Goal: Task Accomplishment & Management: Manage account settings

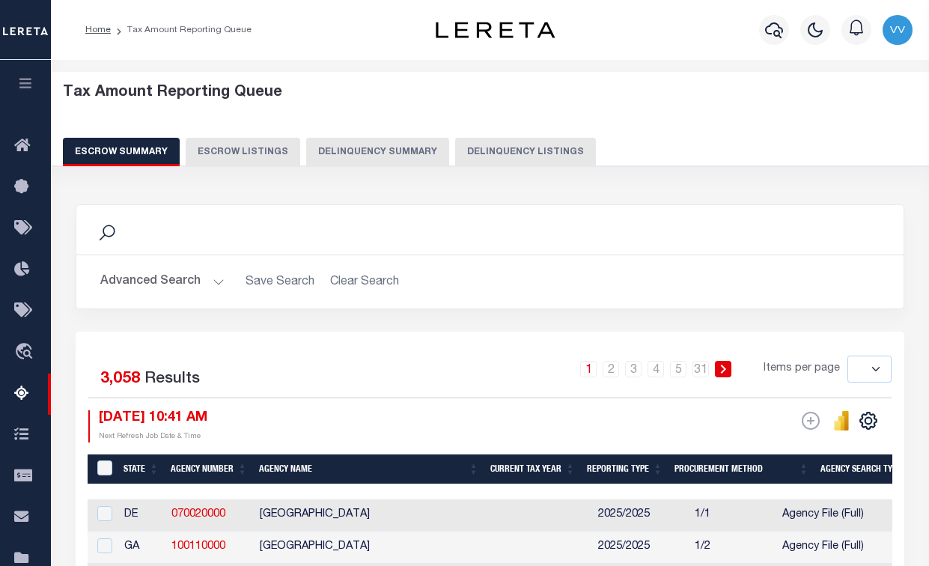
select select
click at [455, 146] on button "Delinquency Listings" at bounding box center [525, 152] width 141 height 28
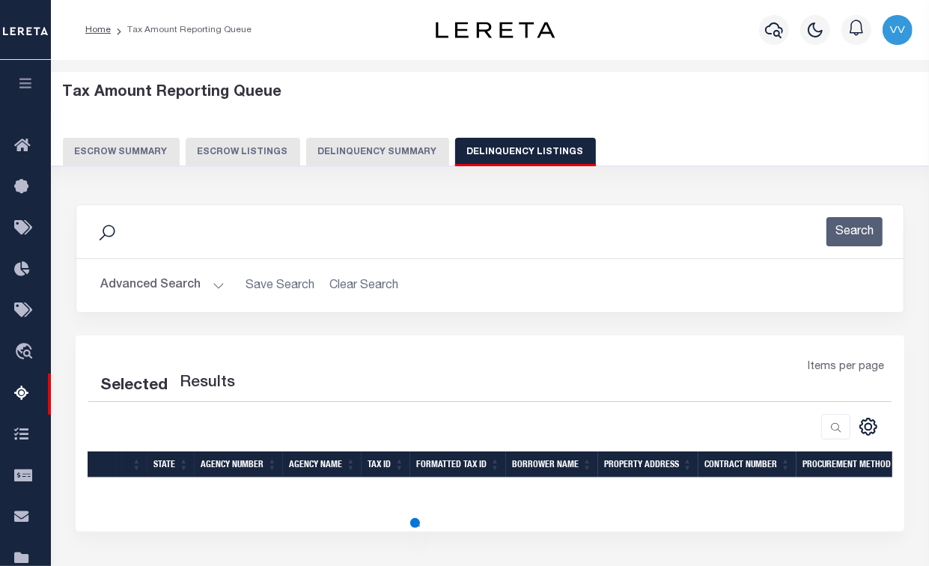
click at [458, 151] on button "Delinquency Listings" at bounding box center [525, 152] width 141 height 28
select select "100"
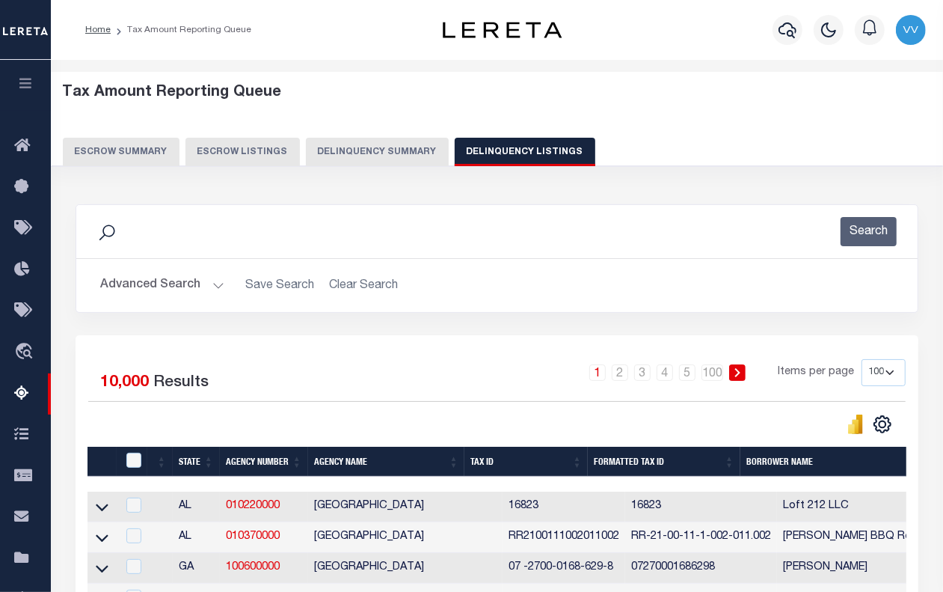
click at [162, 289] on button "Advanced Search" at bounding box center [162, 285] width 124 height 29
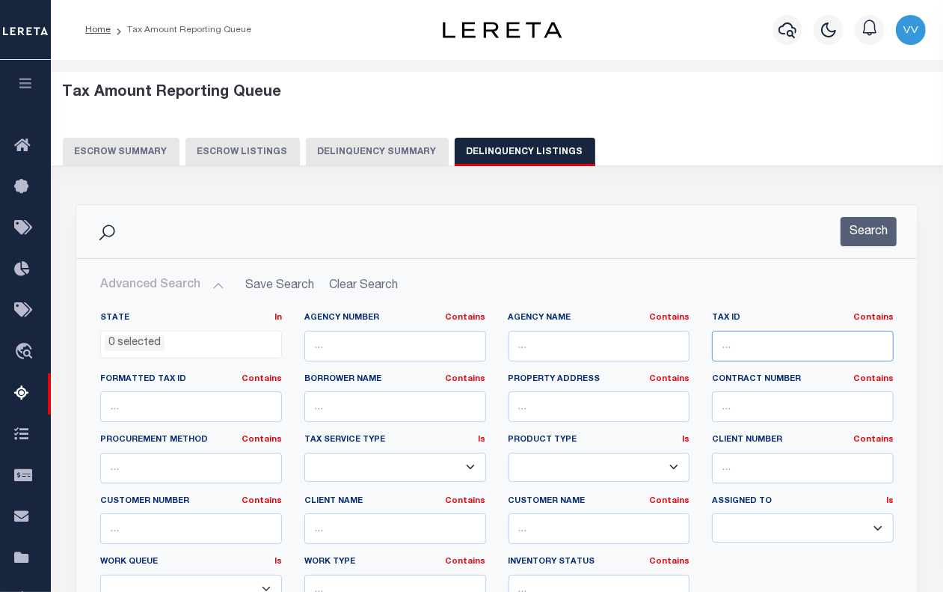
click at [726, 340] on input "text" at bounding box center [803, 346] width 182 height 31
paste input "V72510090000023004"
type input "V72510090000023004"
click at [879, 238] on button "Search" at bounding box center [869, 231] width 56 height 29
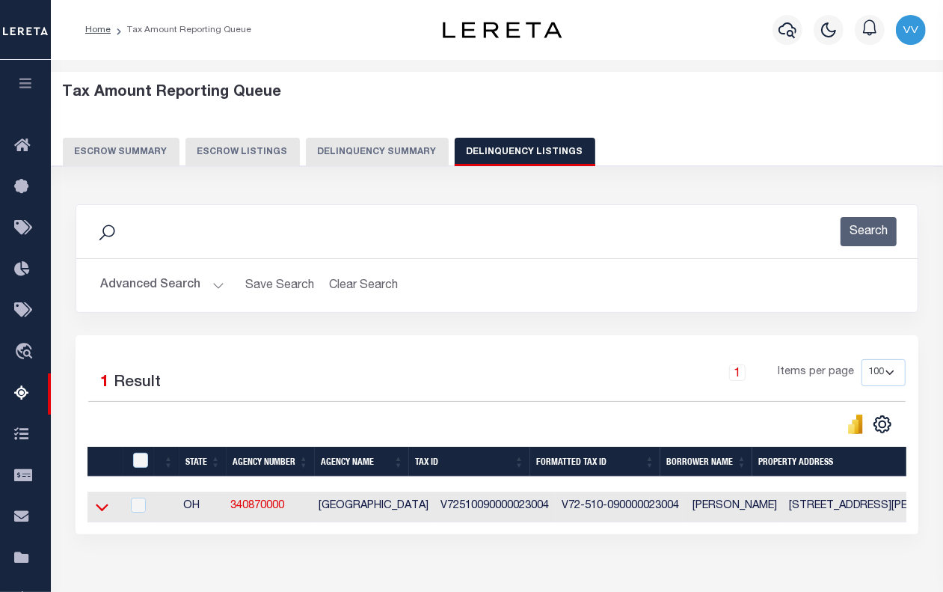
click at [98, 511] on icon at bounding box center [102, 507] width 13 height 7
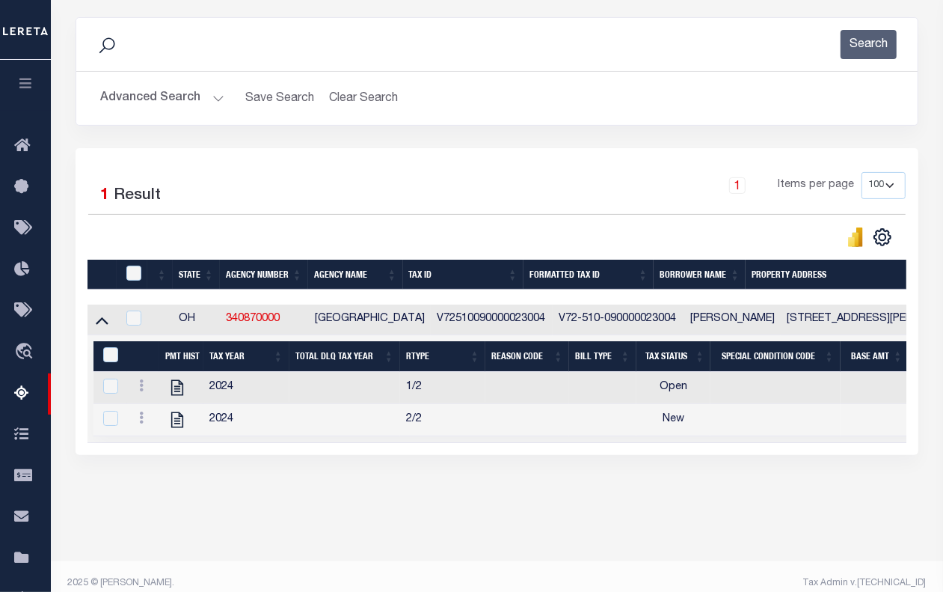
scroll to position [201, 0]
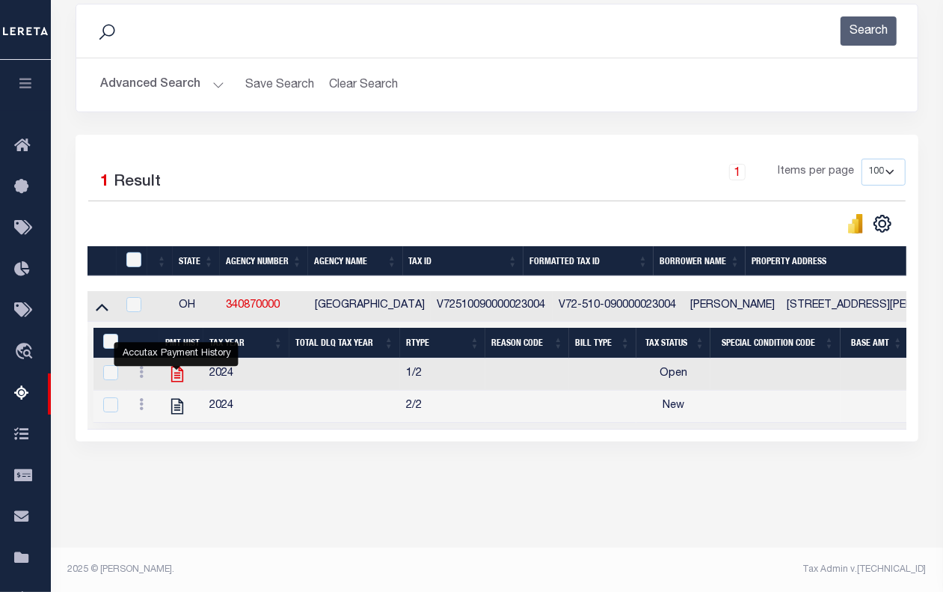
click at [176, 382] on icon "" at bounding box center [177, 373] width 19 height 19
checkbox input "true"
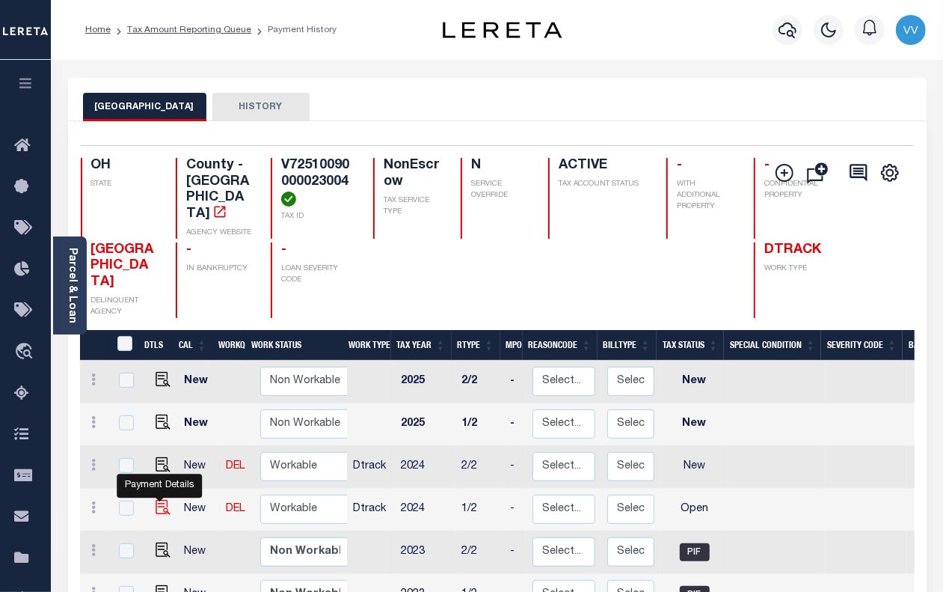
click at [159, 500] on img "" at bounding box center [163, 507] width 15 height 15
checkbox input "true"
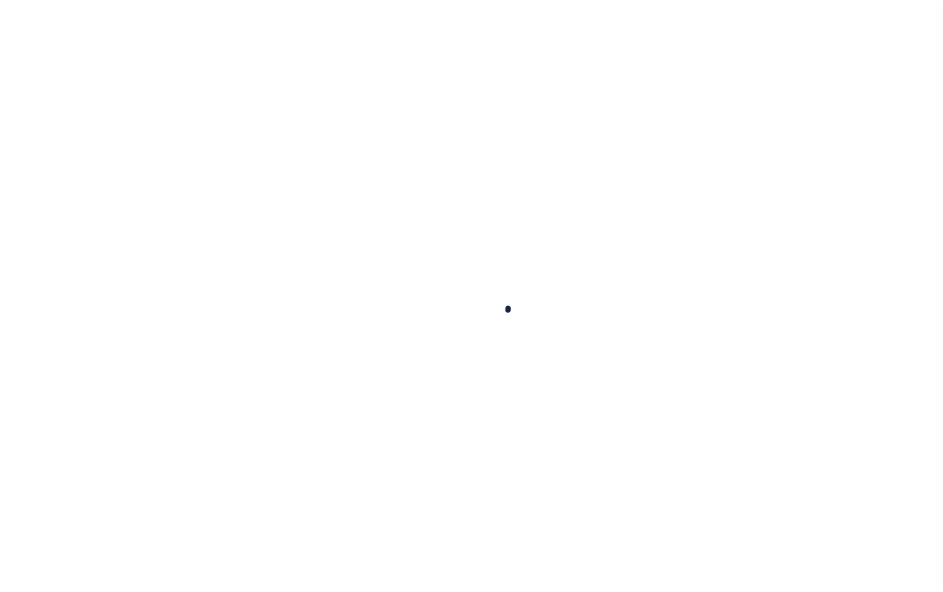
checkbox input "false"
type input "[DATE]"
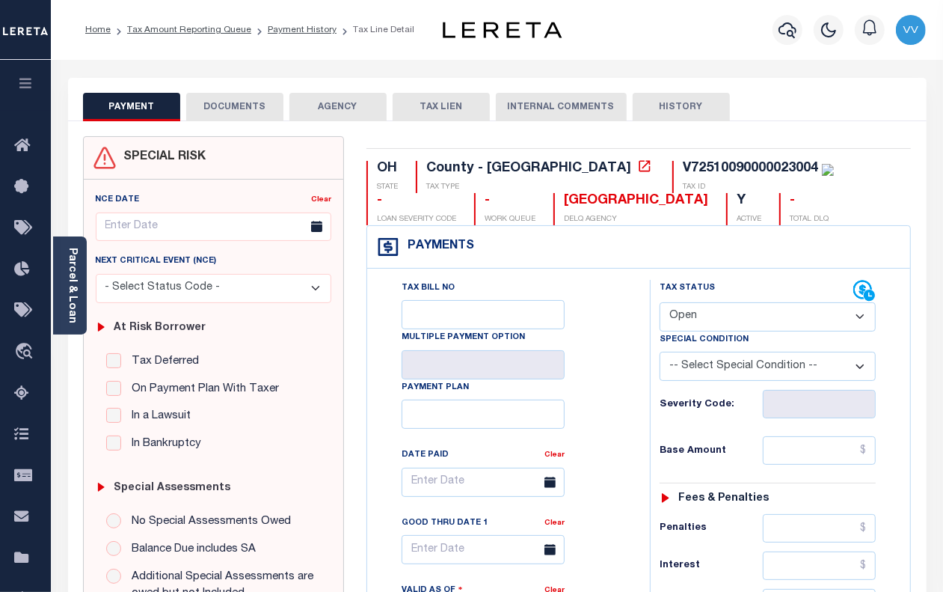
click at [685, 322] on select "- Select Status Code - Open Due/Unpaid Paid Incomplete No Tax Due Internal Refu…" at bounding box center [768, 316] width 216 height 29
select select "PYD"
click at [660, 304] on select "- Select Status Code - Open Due/Unpaid Paid Incomplete No Tax Due Internal Refu…" at bounding box center [768, 316] width 216 height 29
type input "[DATE]"
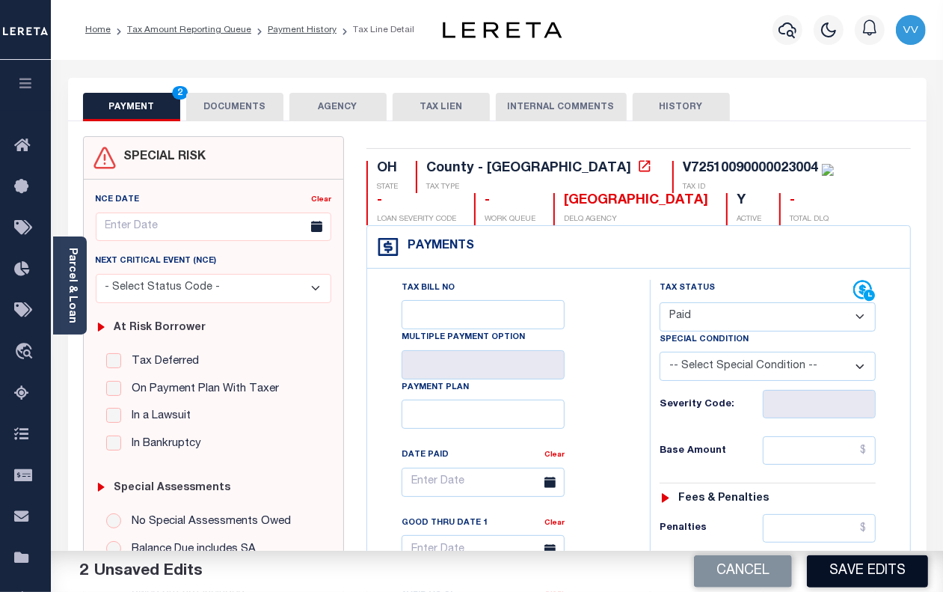
click at [903, 574] on button "Save Edits" at bounding box center [867, 571] width 121 height 32
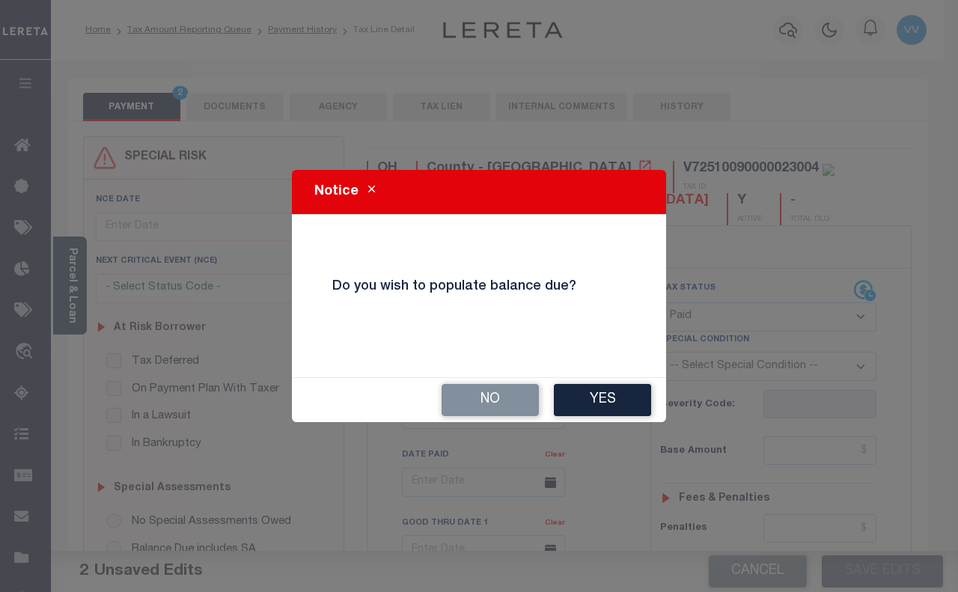
click at [498, 391] on button "No" at bounding box center [489, 400] width 97 height 32
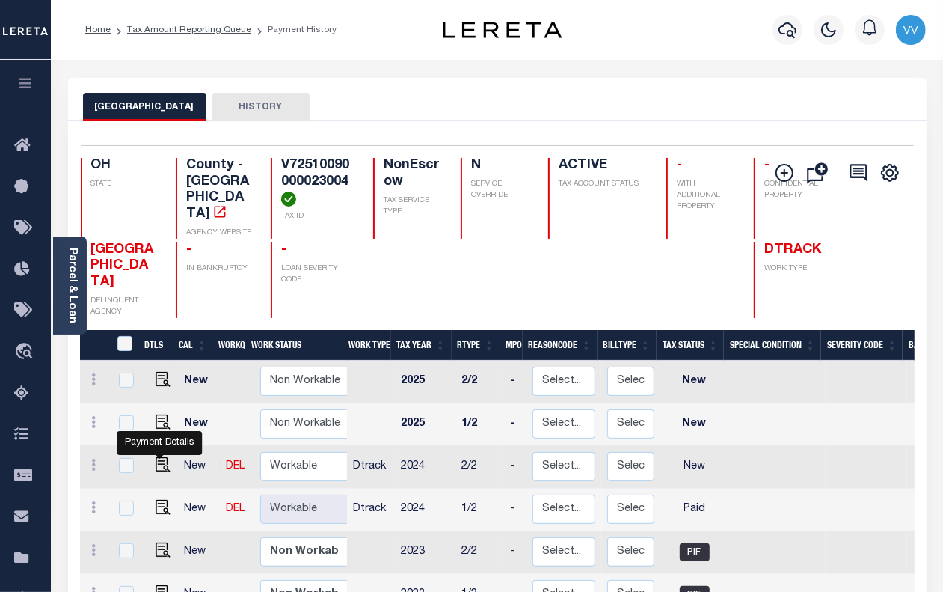
drag, startPoint x: 157, startPoint y: 438, endPoint x: 148, endPoint y: 436, distance: 9.1
click at [157, 457] on img "" at bounding box center [163, 464] width 15 height 15
checkbox input "true"
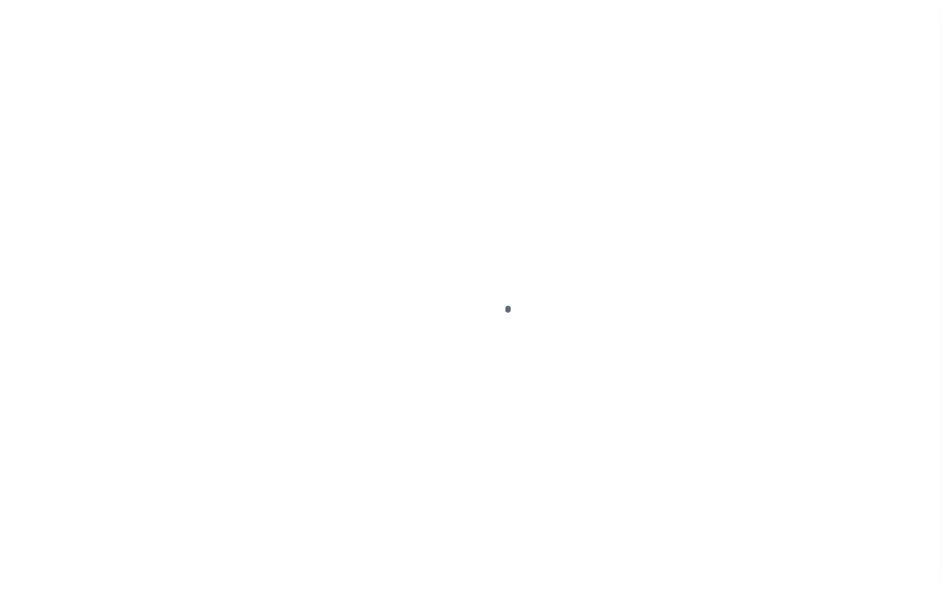
select select "NW2"
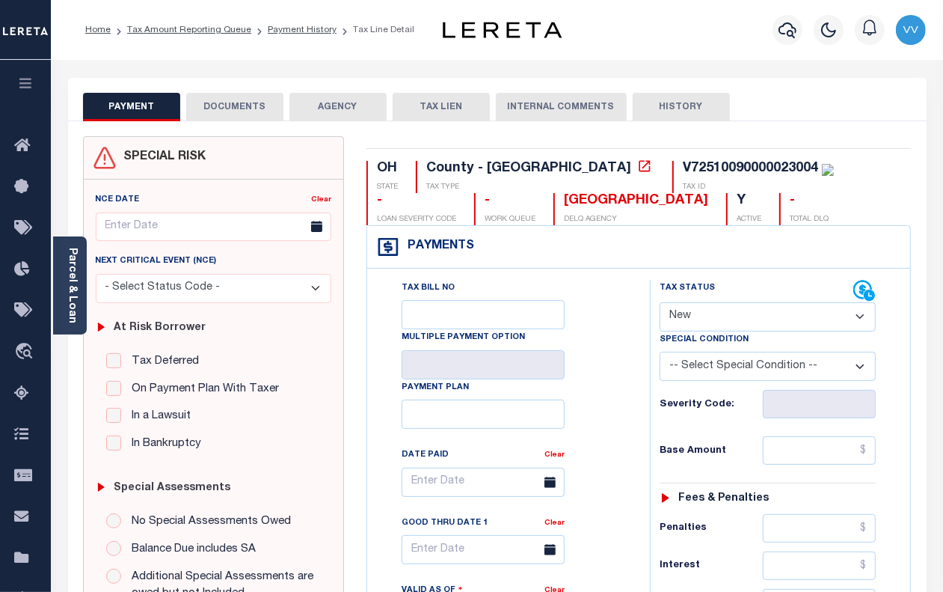
click at [230, 99] on button "DOCUMENTS" at bounding box center [234, 107] width 97 height 28
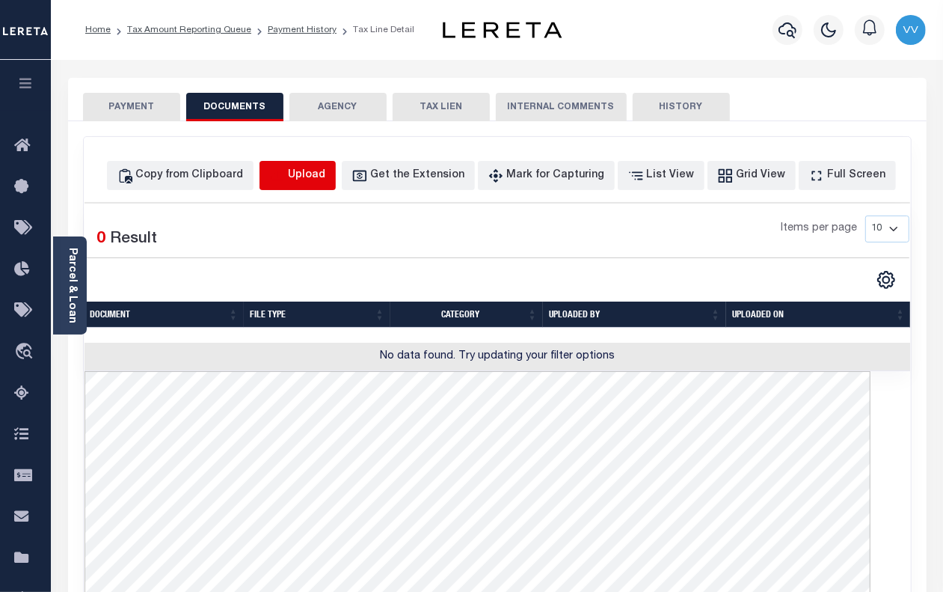
click at [286, 171] on icon "button" at bounding box center [277, 176] width 16 height 16
select select "POP"
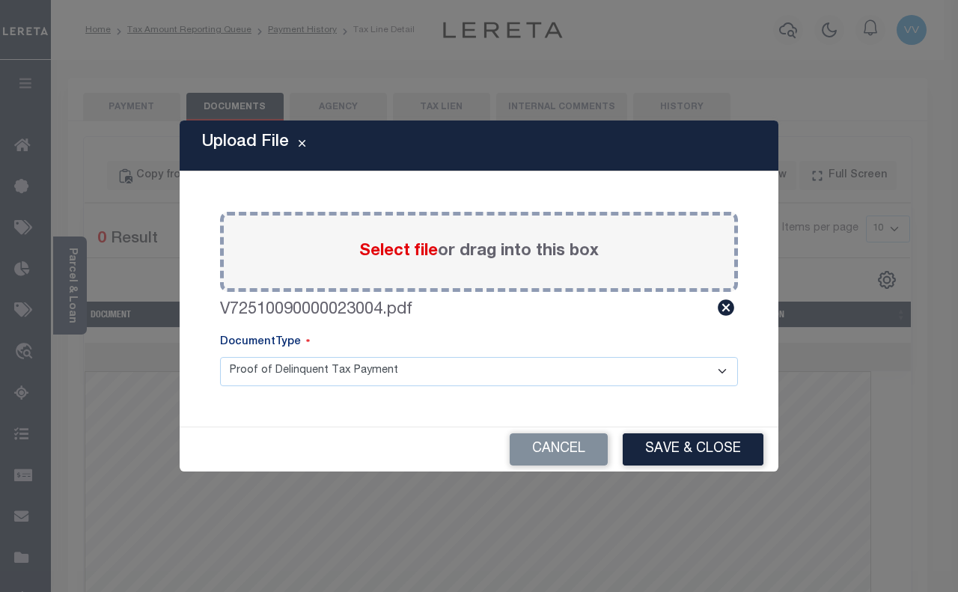
click at [681, 453] on button "Save & Close" at bounding box center [693, 449] width 141 height 32
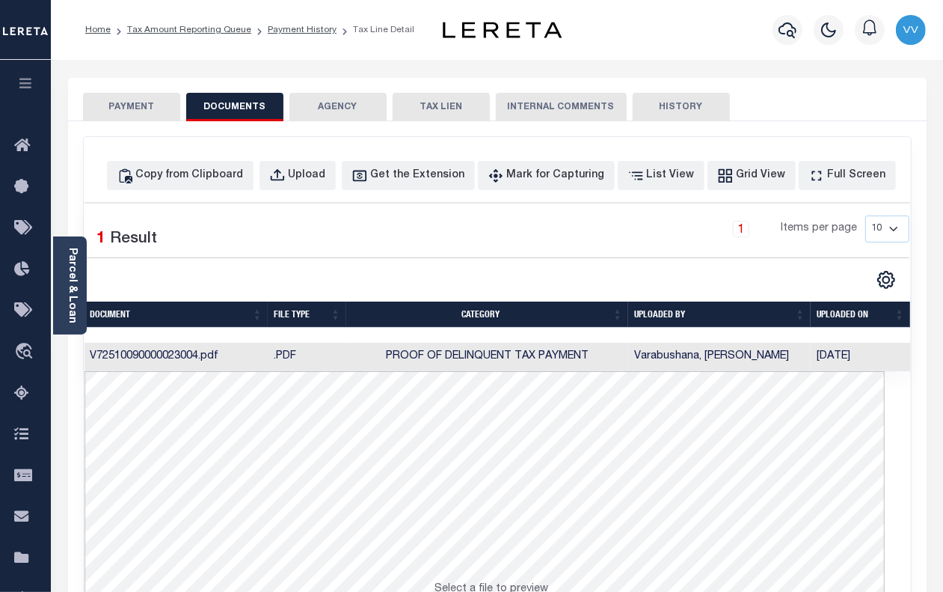
click at [136, 112] on button "PAYMENT" at bounding box center [131, 107] width 97 height 28
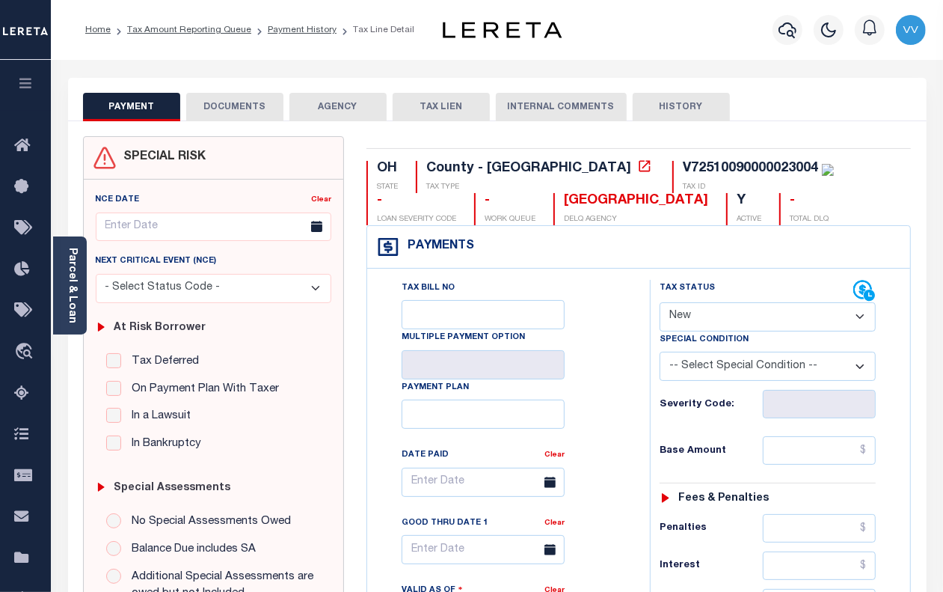
click at [724, 316] on select "- Select Status Code - Open Due/Unpaid Paid Incomplete No Tax Due Internal Refu…" at bounding box center [768, 316] width 216 height 29
select select "PYD"
click at [660, 304] on select "- Select Status Code - Open Due/Unpaid Paid Incomplete No Tax Due Internal Refu…" at bounding box center [768, 316] width 216 height 29
type input "[DATE]"
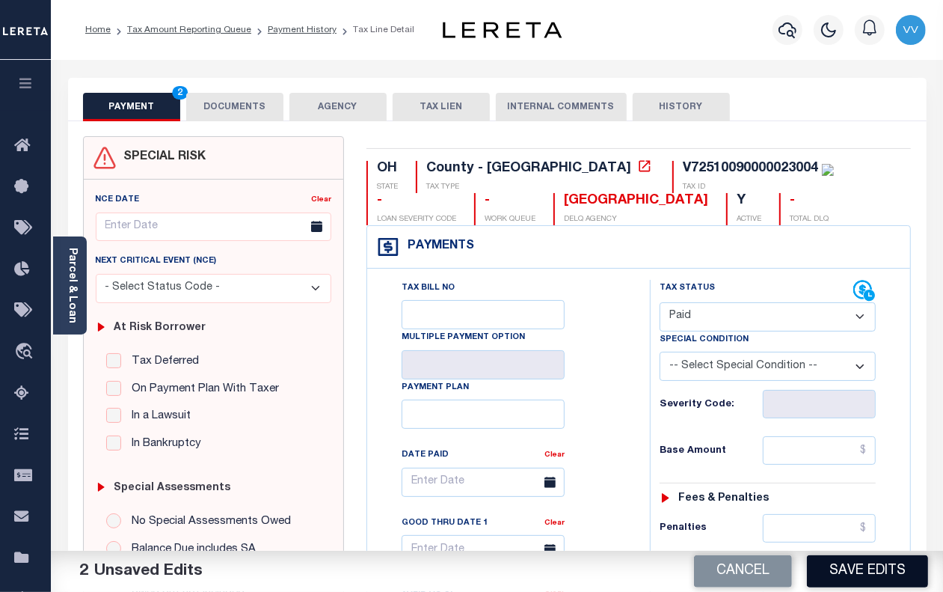
click at [866, 569] on button "Save Edits" at bounding box center [867, 571] width 121 height 32
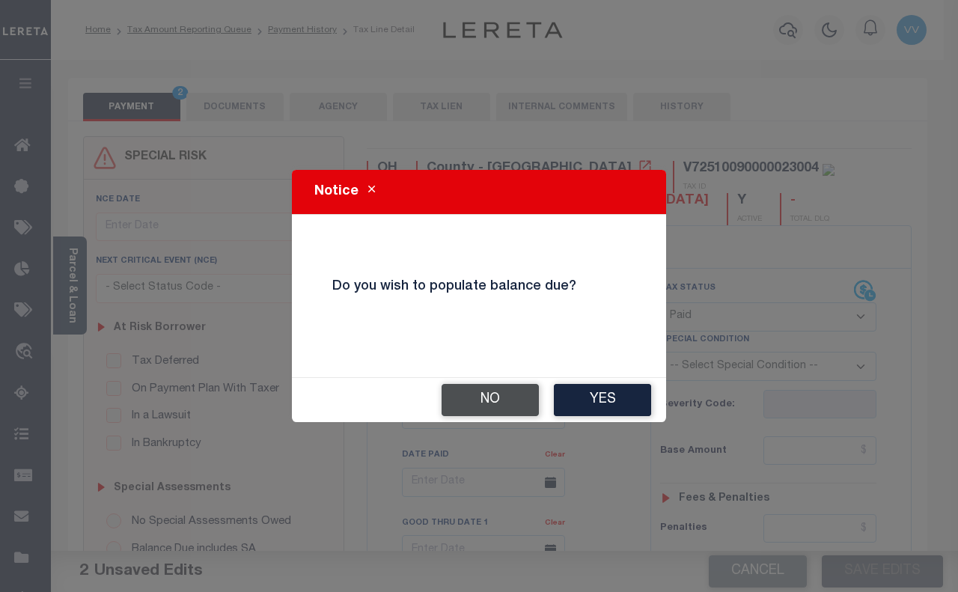
click at [495, 400] on button "No" at bounding box center [489, 400] width 97 height 32
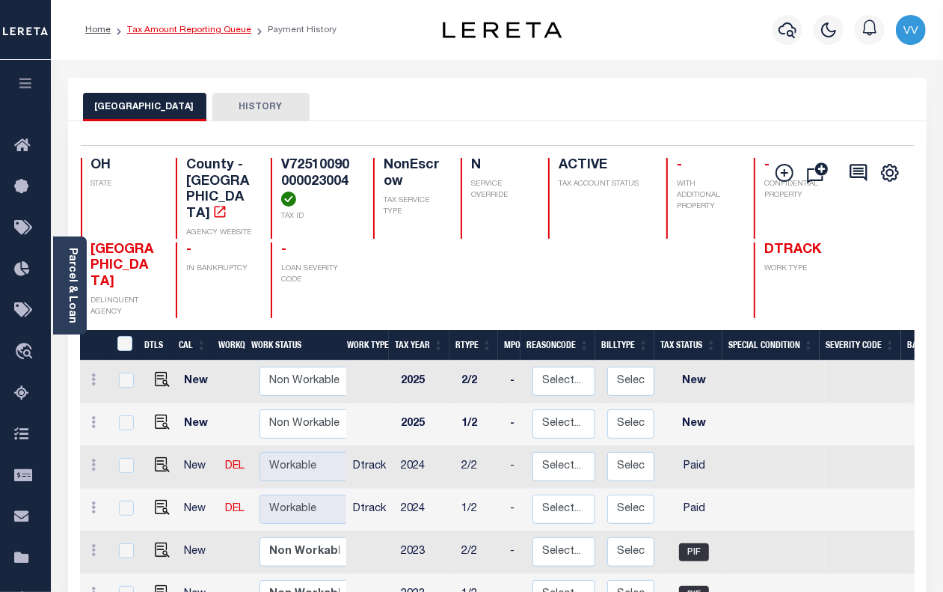
click at [233, 30] on link "Tax Amount Reporting Queue" at bounding box center [189, 29] width 124 height 9
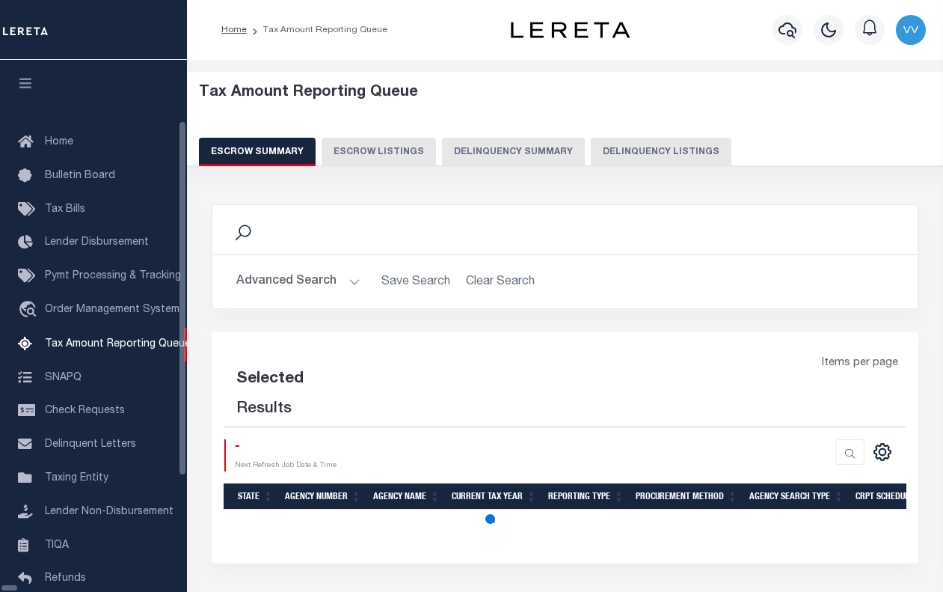
select select "100"
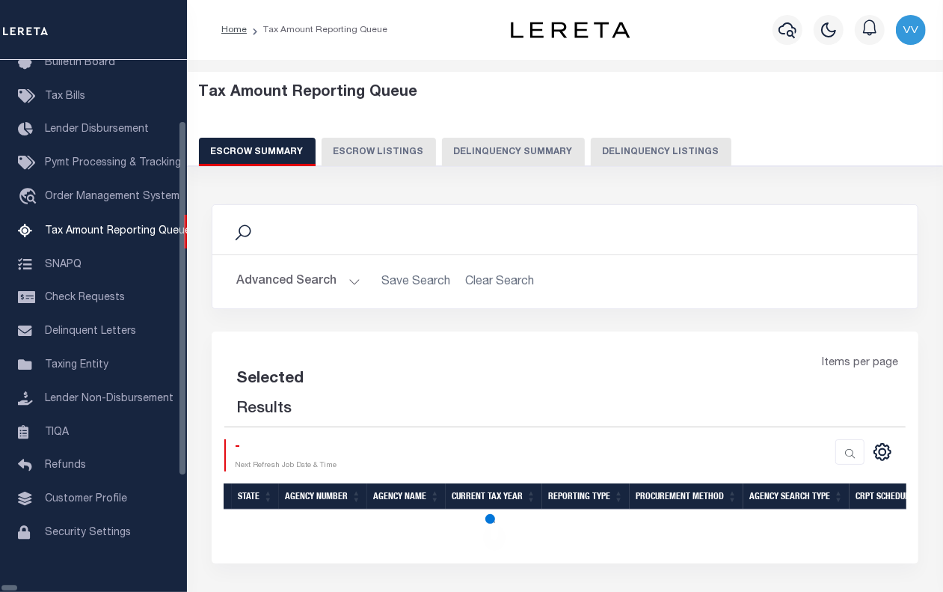
click at [572, 139] on div "Escrow Summary Escrow Listings Delinquency Summary Delinquency Listings" at bounding box center [565, 152] width 733 height 28
click at [566, 154] on button "Delinquency Summary" at bounding box center [513, 152] width 143 height 28
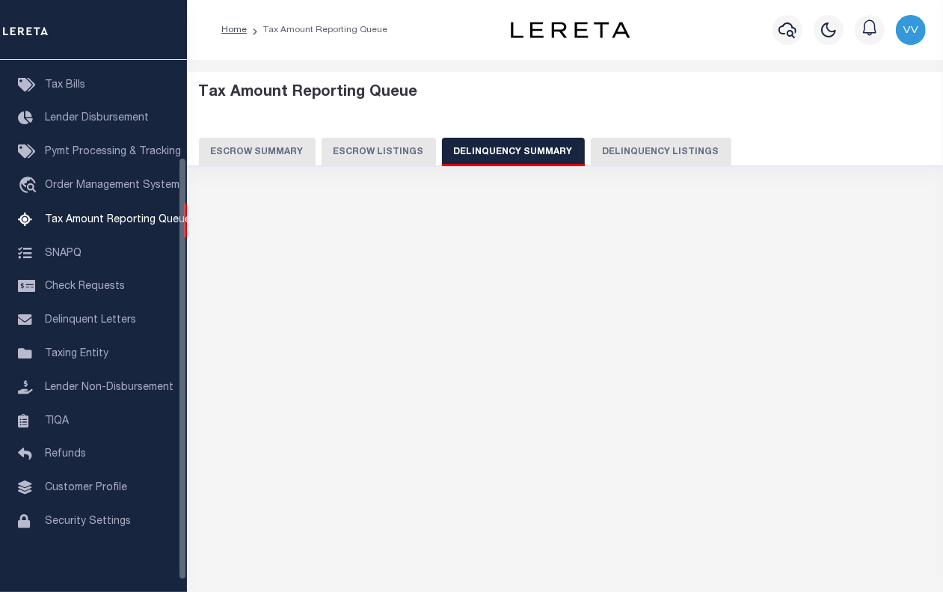
click at [636, 144] on button "Delinquency Listings" at bounding box center [661, 152] width 141 height 28
select select "100"
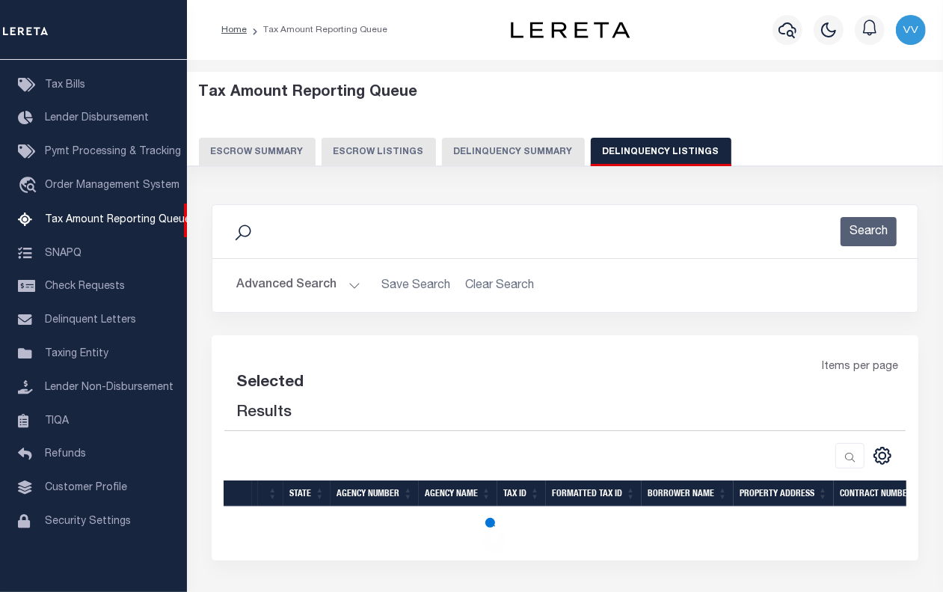
scroll to position [122, 0]
select select "100"
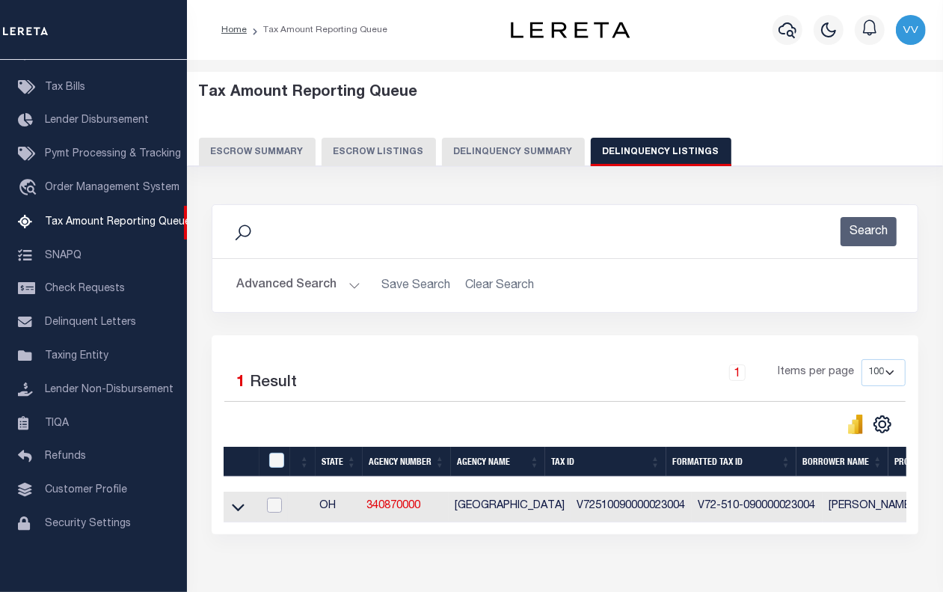
click at [273, 510] on input "checkbox" at bounding box center [274, 505] width 15 height 15
checkbox input "true"
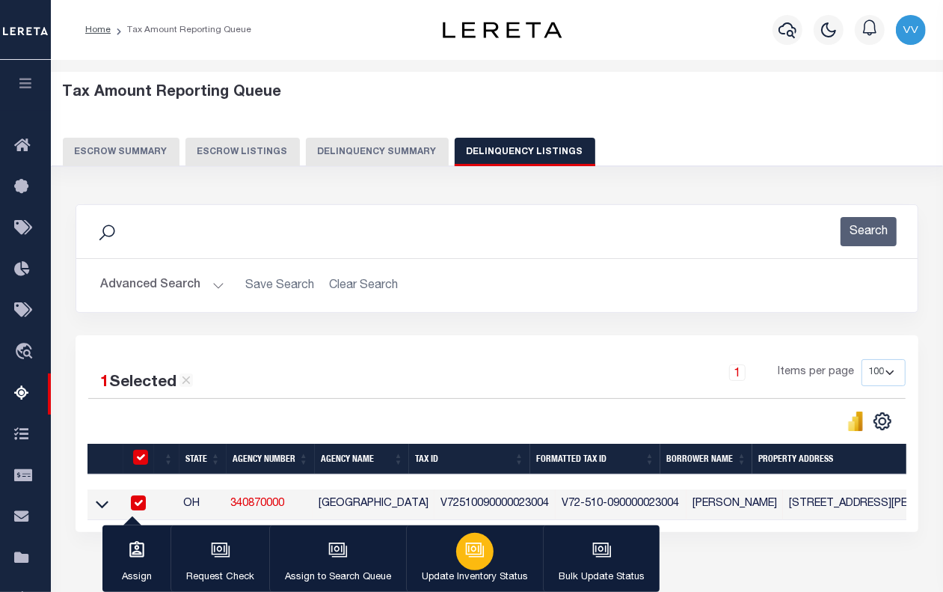
click at [459, 546] on div "button" at bounding box center [474, 551] width 37 height 37
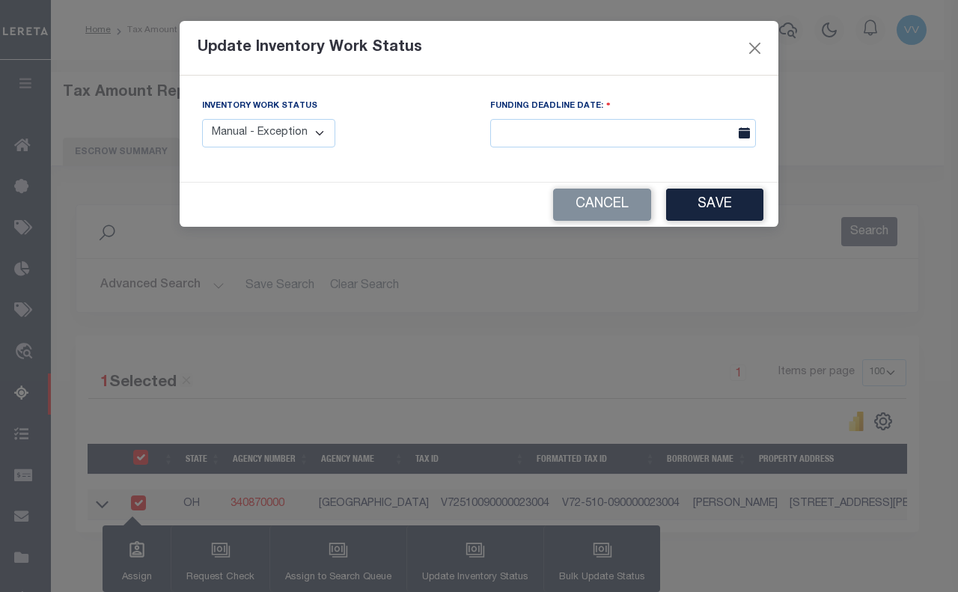
click at [307, 143] on select "Manual - Exception Pended - Awaiting Search Late Add Exception Completed" at bounding box center [268, 133] width 133 height 29
select select "4"
click at [202, 119] on select "Manual - Exception Pended - Awaiting Search Late Add Exception Completed" at bounding box center [268, 133] width 133 height 29
click at [698, 207] on button "Save" at bounding box center [714, 205] width 97 height 32
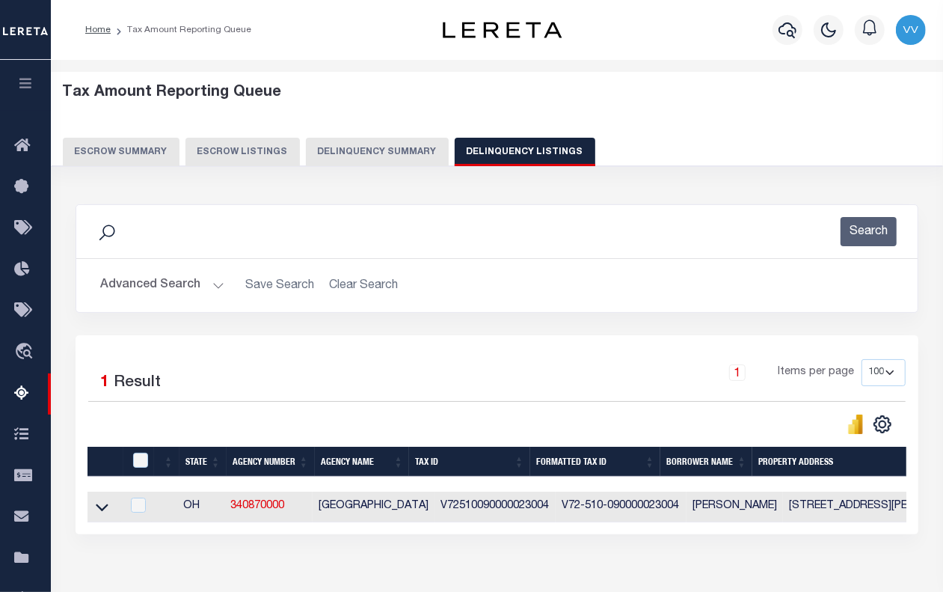
click at [148, 289] on button "Advanced Search" at bounding box center [162, 285] width 124 height 29
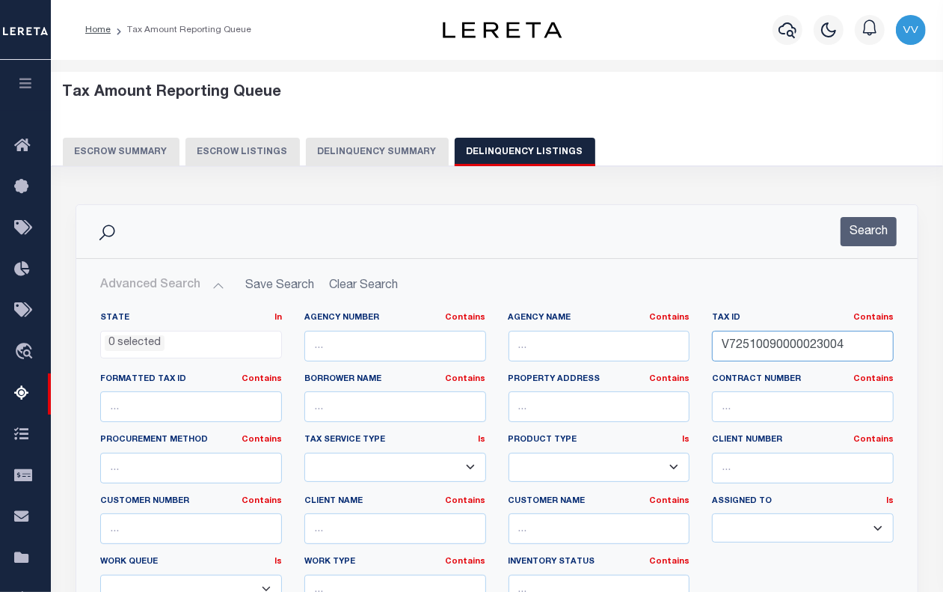
click at [765, 353] on input "V72510090000023004" at bounding box center [803, 346] width 182 height 31
paste input "609360106012000"
type input "V72609360106012000"
click at [877, 234] on button "Search" at bounding box center [869, 231] width 56 height 29
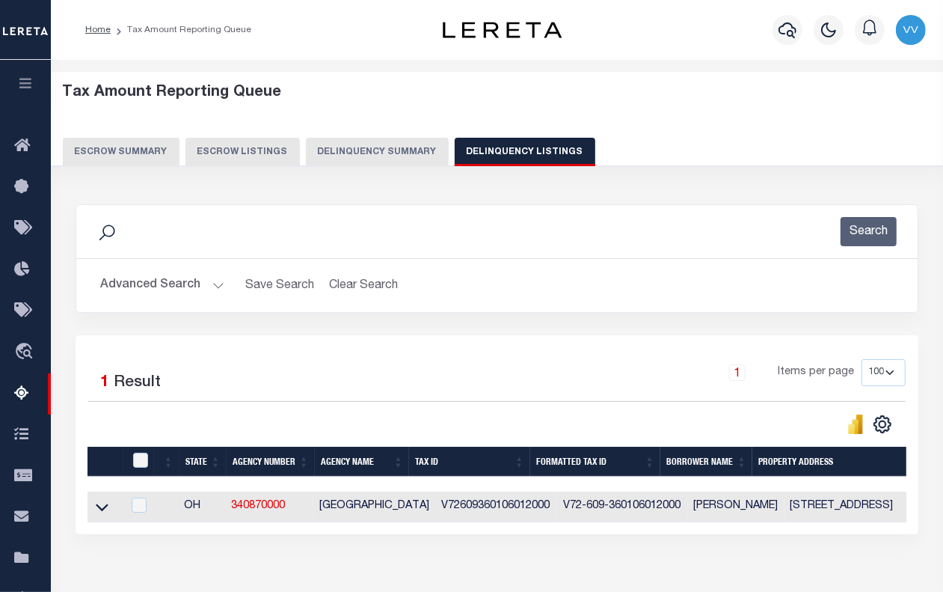
click at [103, 513] on icon at bounding box center [102, 507] width 13 height 16
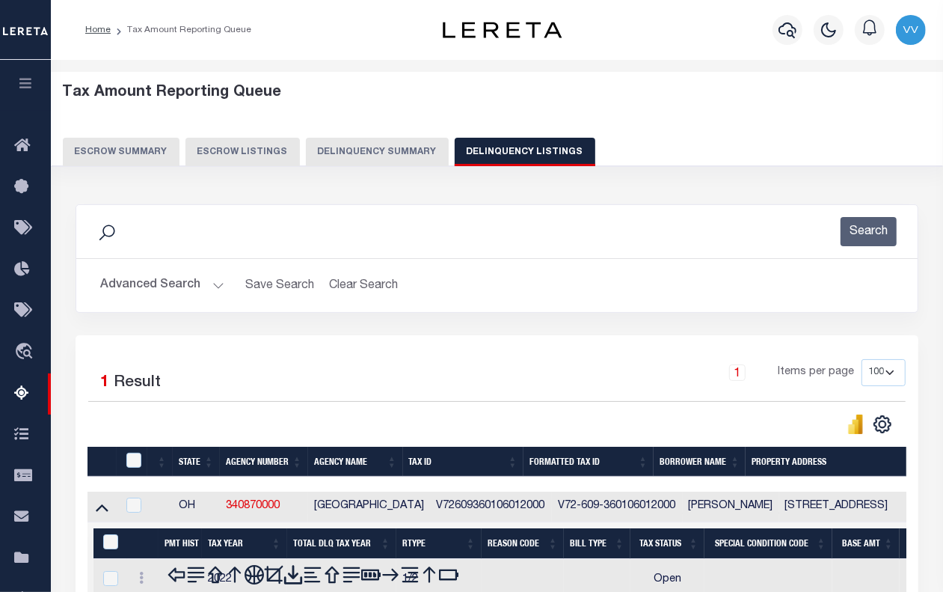
scroll to position [187, 0]
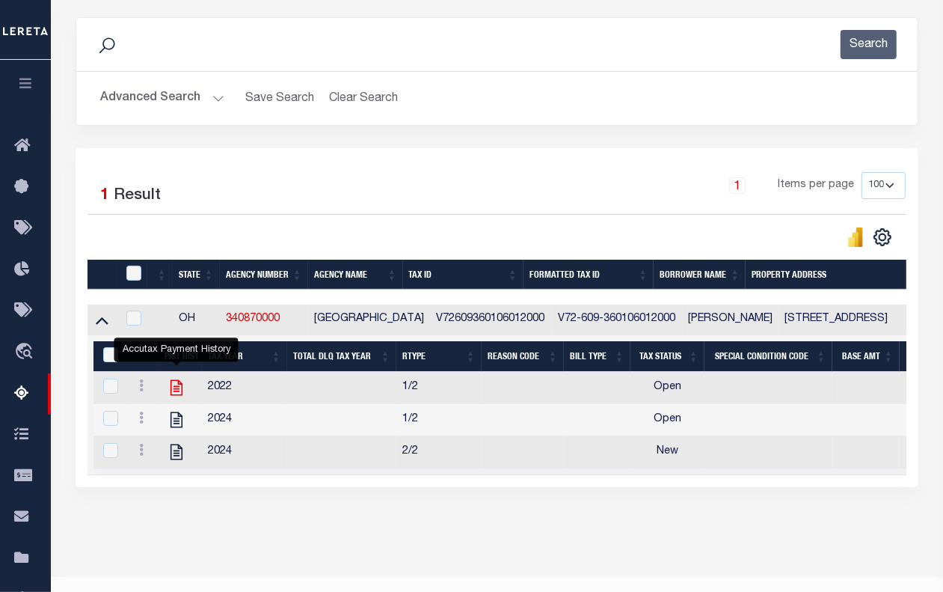
click at [172, 397] on icon "" at bounding box center [176, 387] width 19 height 19
checkbox input "true"
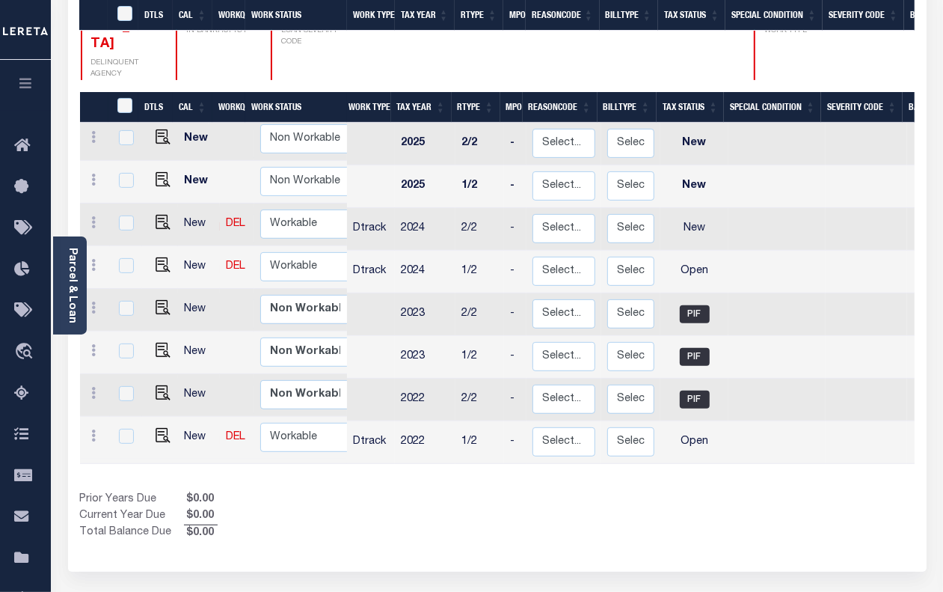
scroll to position [333, 0]
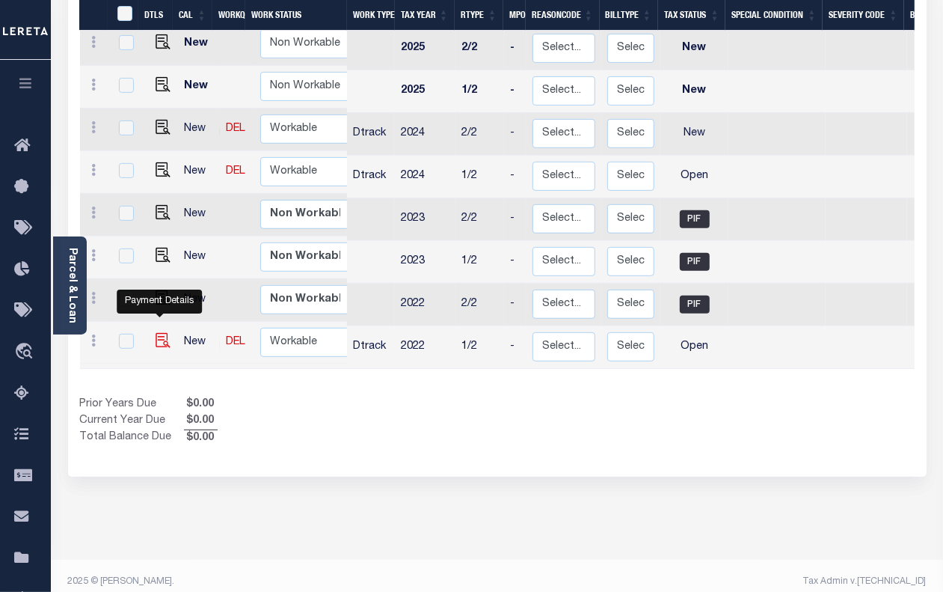
click at [159, 333] on img "" at bounding box center [163, 340] width 15 height 15
checkbox input "true"
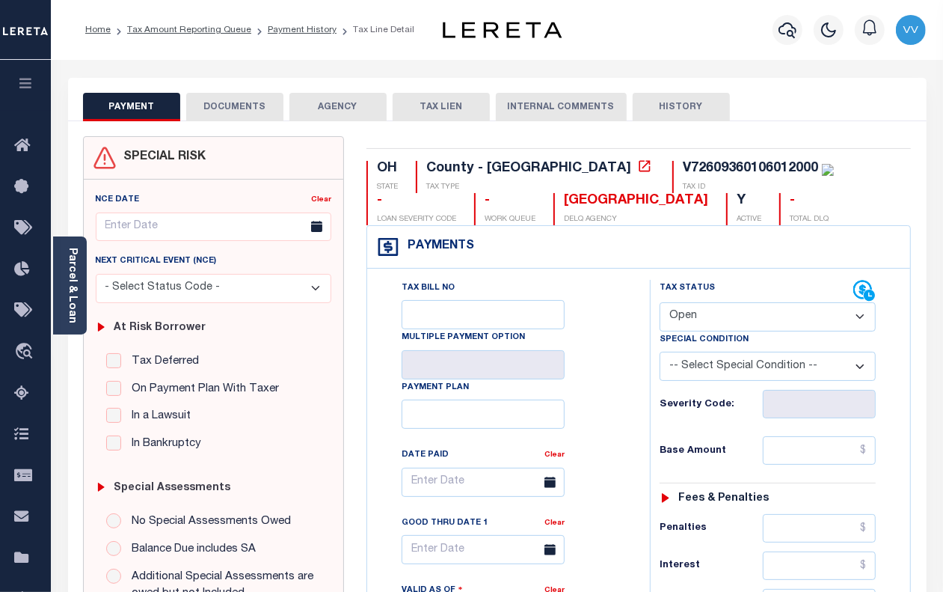
click at [690, 312] on select "- Select Status Code - Open Due/Unpaid Paid Incomplete No Tax Due Internal Refu…" at bounding box center [768, 316] width 216 height 29
select select "PYD"
click at [660, 304] on select "- Select Status Code - Open Due/Unpaid Paid Incomplete No Tax Due Internal Refu…" at bounding box center [768, 316] width 216 height 29
type input "[DATE]"
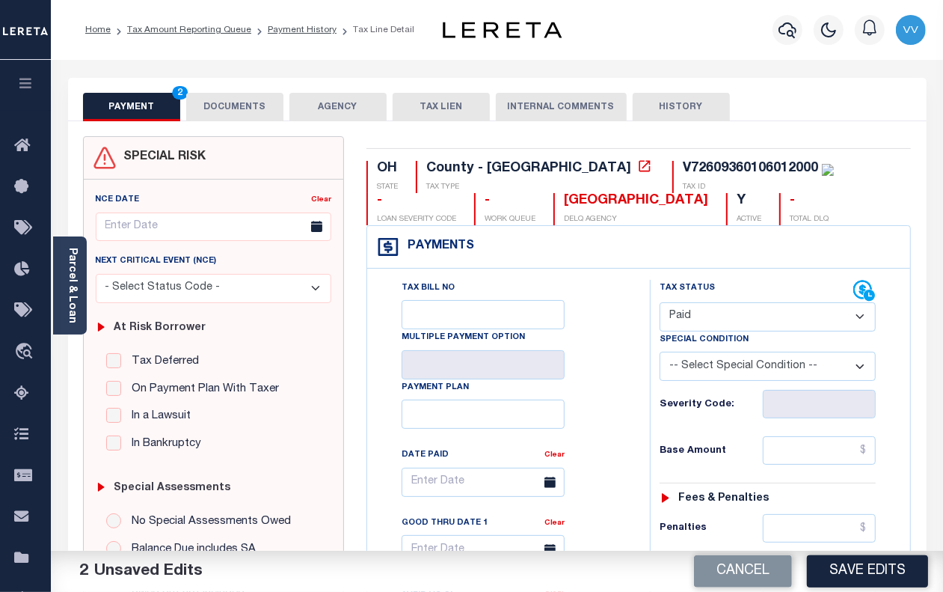
click at [868, 569] on button "Save Edits" at bounding box center [867, 571] width 121 height 32
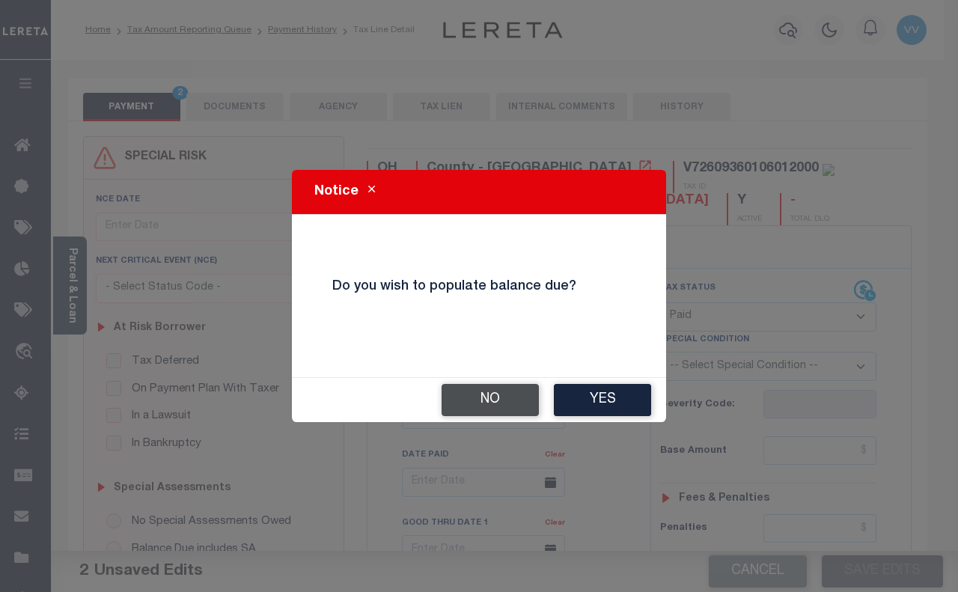
click at [480, 394] on button "No" at bounding box center [489, 400] width 97 height 32
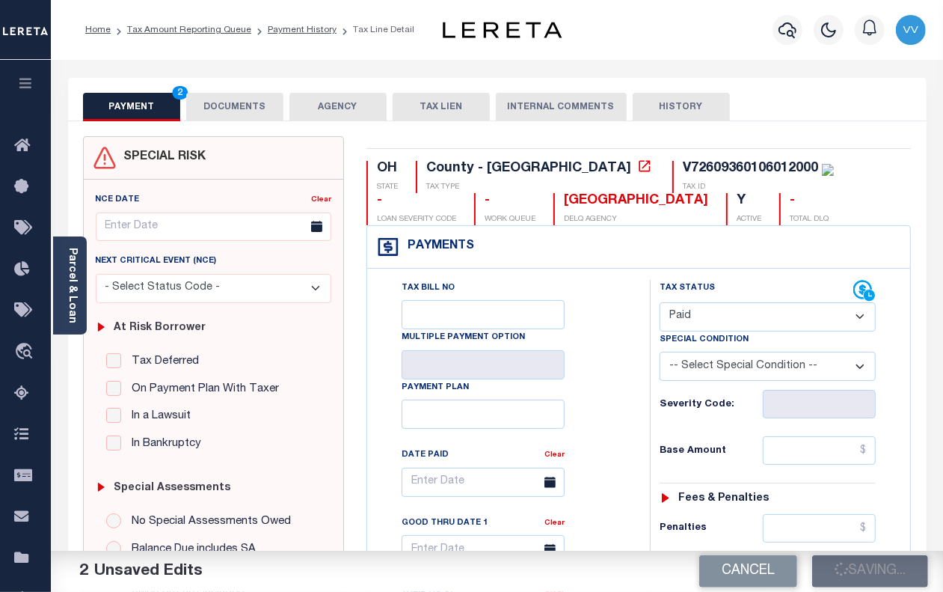
checkbox input "false"
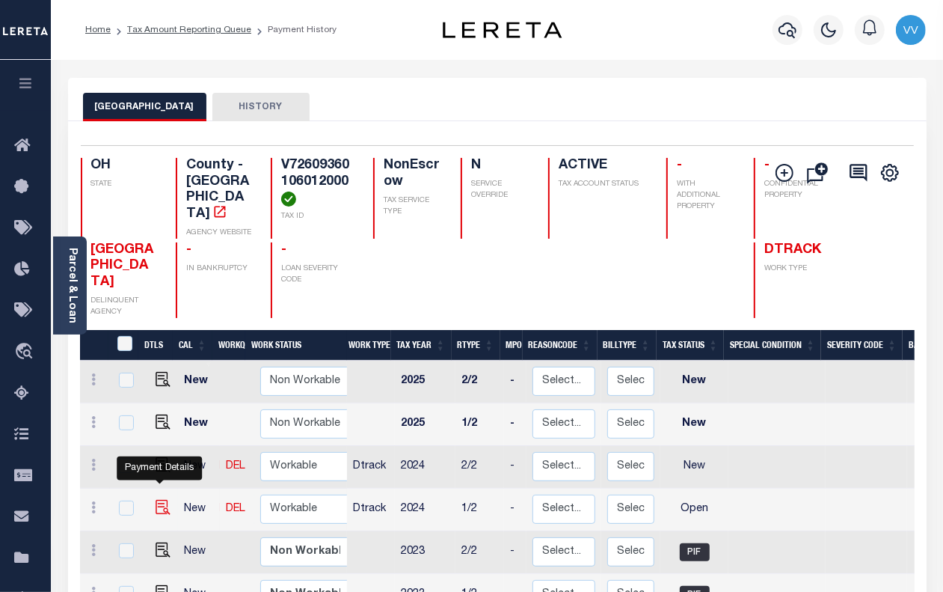
click at [161, 500] on img "" at bounding box center [163, 507] width 15 height 15
checkbox input "true"
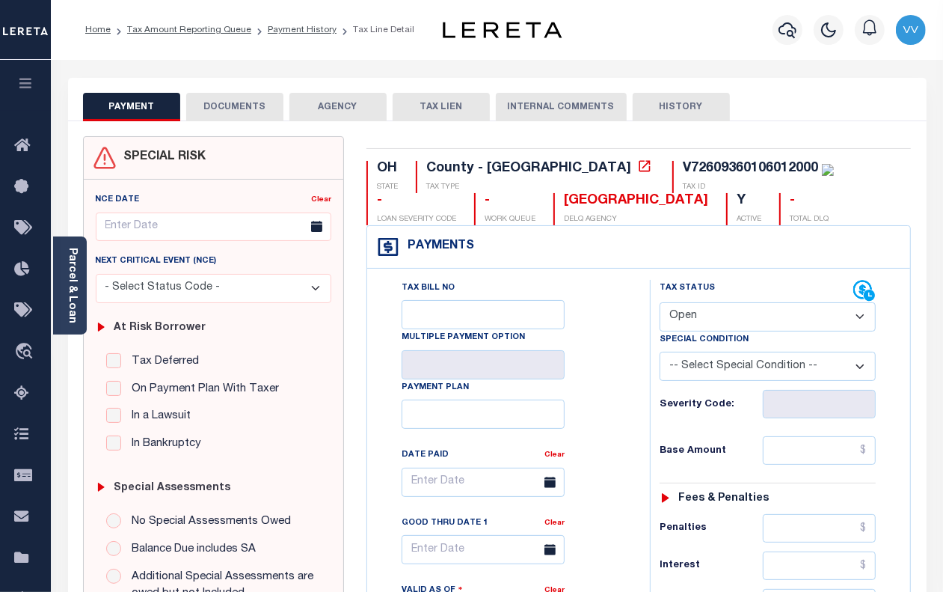
click at [709, 319] on select "- Select Status Code - Open Due/Unpaid Paid Incomplete No Tax Due Internal Refu…" at bounding box center [768, 316] width 216 height 29
select select "PYD"
click at [660, 304] on select "- Select Status Code - Open Due/Unpaid Paid Incomplete No Tax Due Internal Refu…" at bounding box center [768, 316] width 216 height 29
type input "[DATE]"
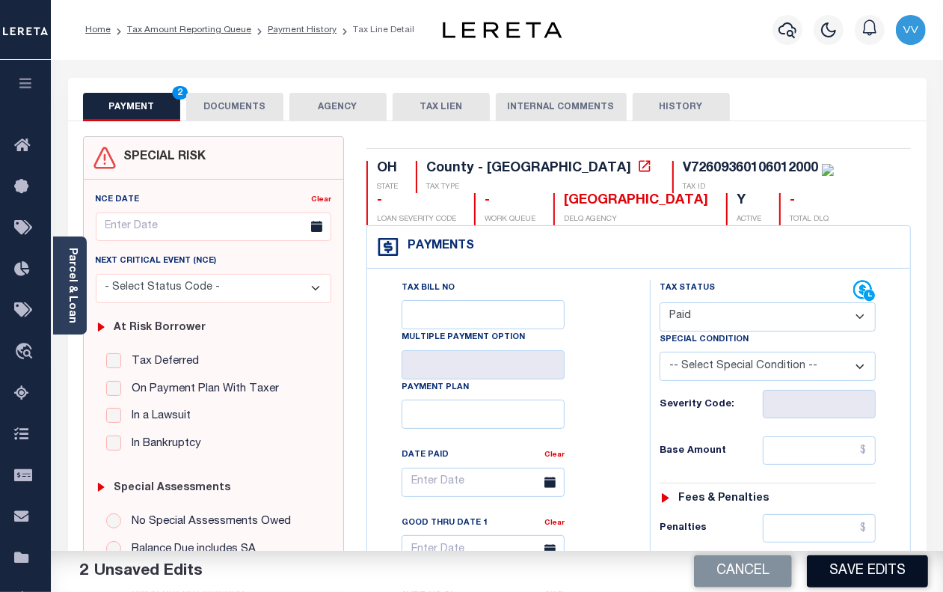
click at [885, 578] on button "Save Edits" at bounding box center [867, 571] width 121 height 32
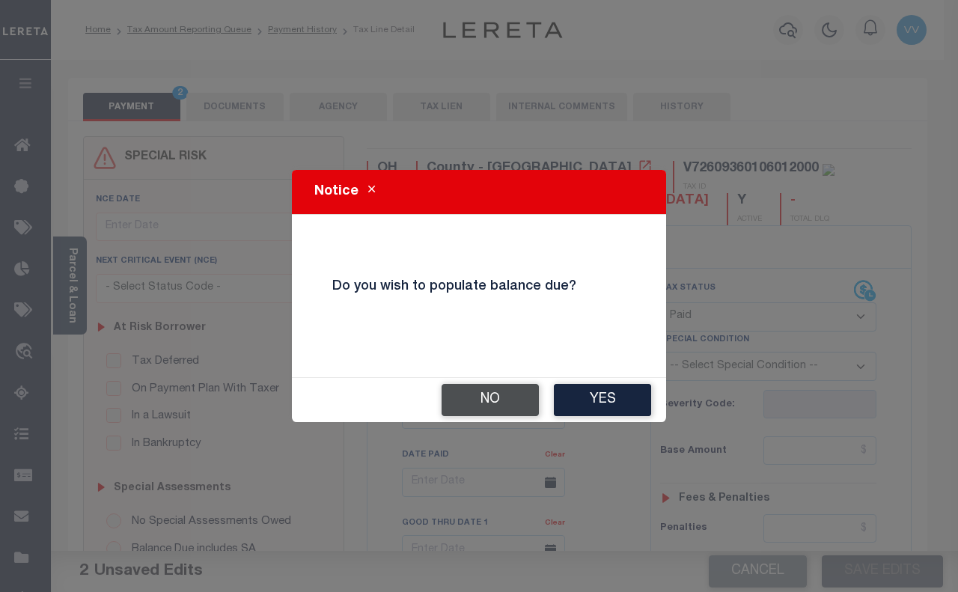
click at [480, 412] on button "No" at bounding box center [489, 400] width 97 height 32
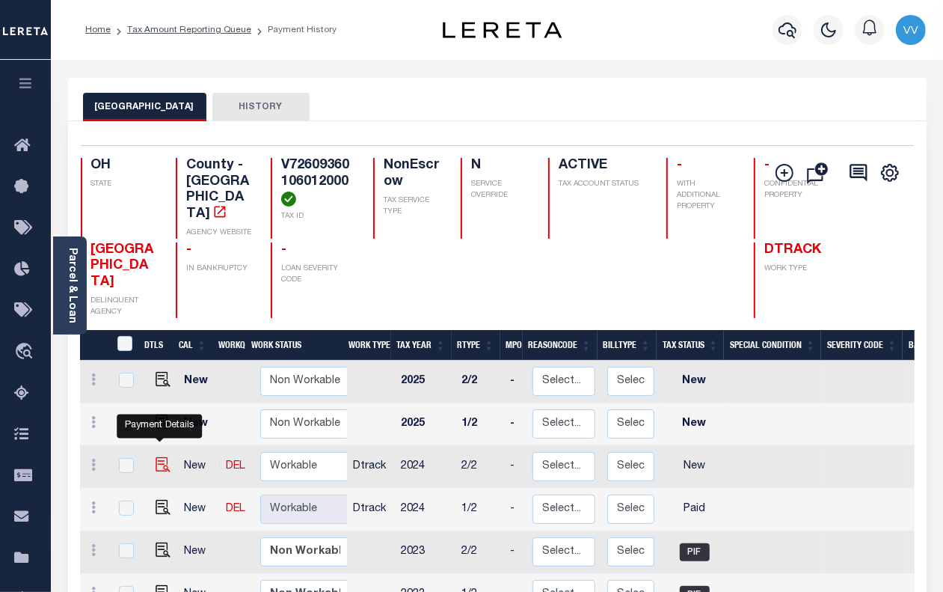
click at [156, 457] on img "" at bounding box center [163, 464] width 15 height 15
checkbox input "true"
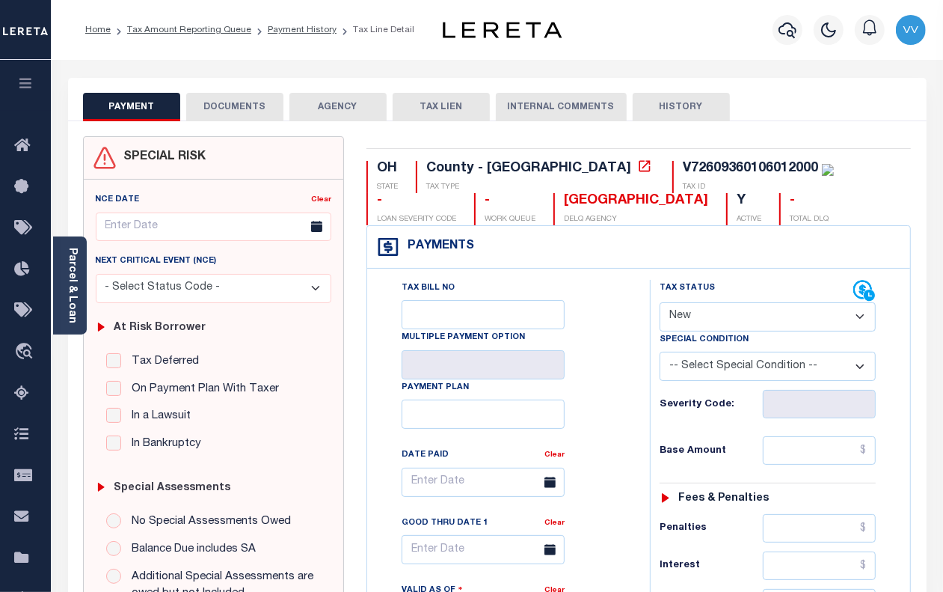
click at [705, 324] on select "- Select Status Code - Open Due/Unpaid Paid Incomplete No Tax Due Internal Refu…" at bounding box center [768, 316] width 216 height 29
select select "PYD"
click at [660, 304] on select "- Select Status Code - Open Due/Unpaid Paid Incomplete No Tax Due Internal Refu…" at bounding box center [768, 316] width 216 height 29
type input "[DATE]"
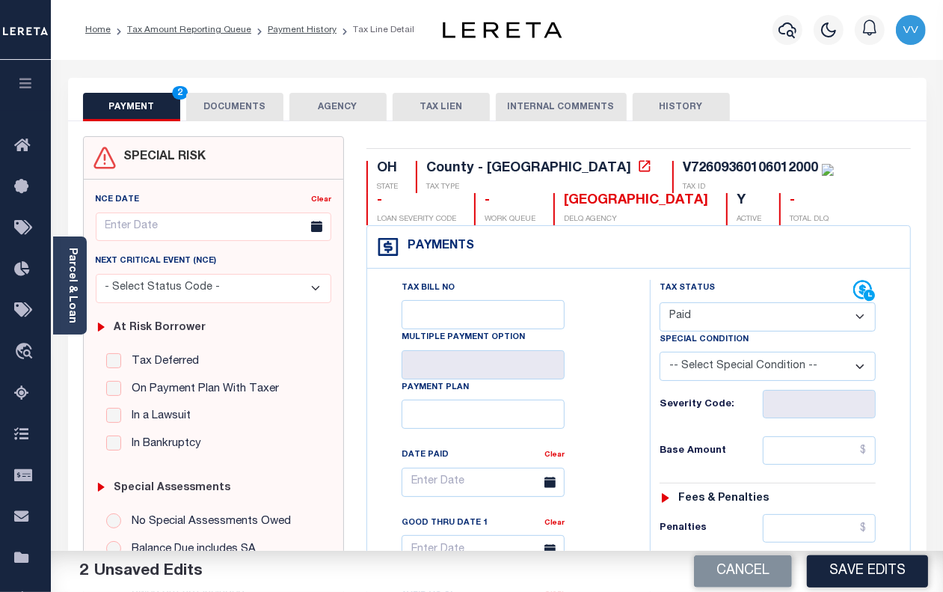
click at [237, 112] on button "DOCUMENTS" at bounding box center [234, 107] width 97 height 28
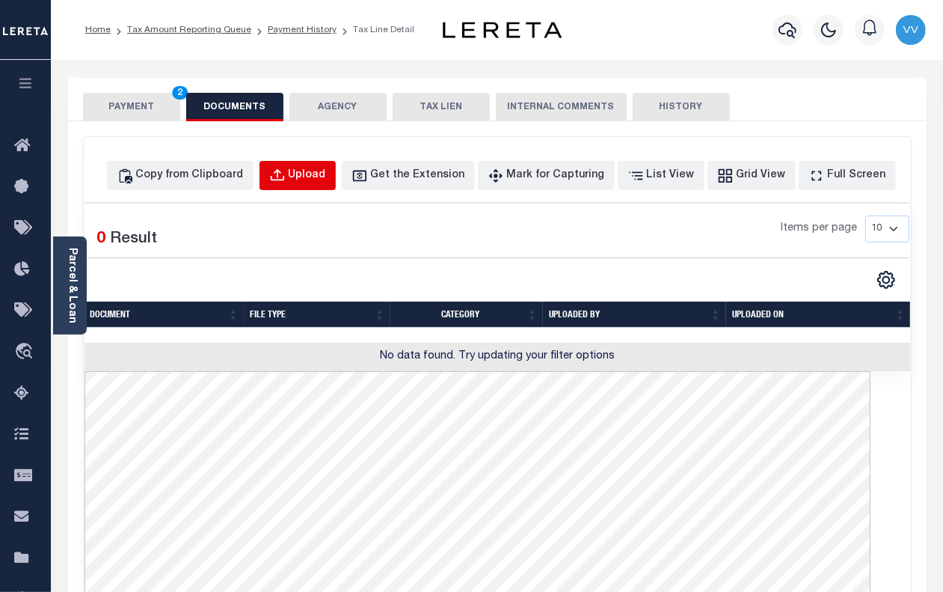
click at [319, 172] on div "Upload" at bounding box center [307, 176] width 37 height 16
select select "POP"
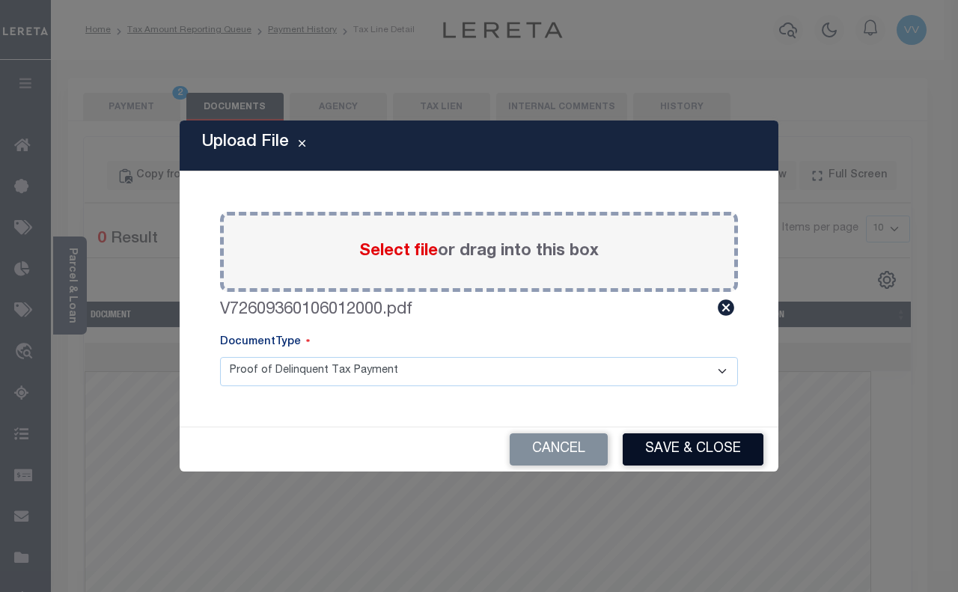
click at [676, 456] on button "Save & Close" at bounding box center [693, 449] width 141 height 32
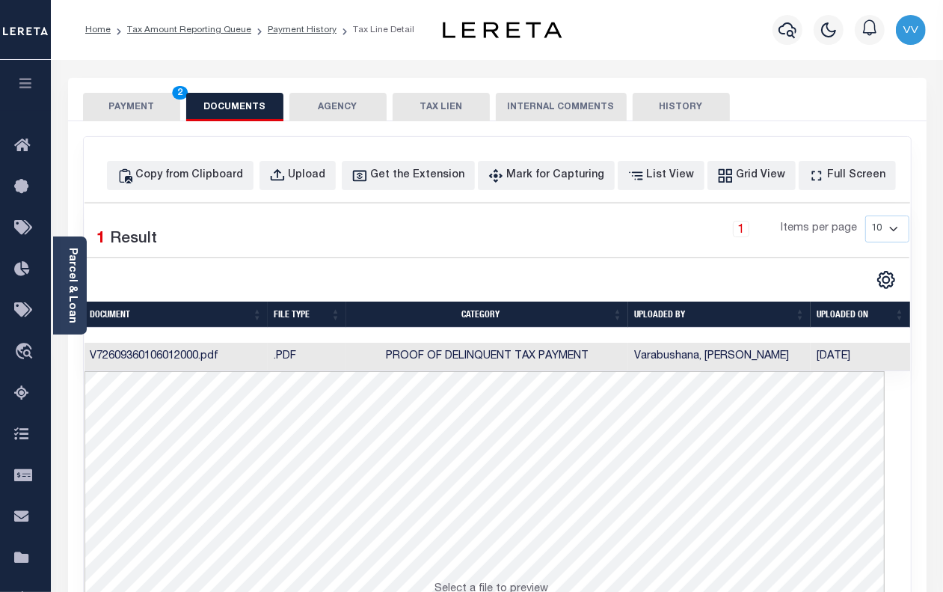
click at [132, 110] on button "PAYMENT 2" at bounding box center [131, 107] width 97 height 28
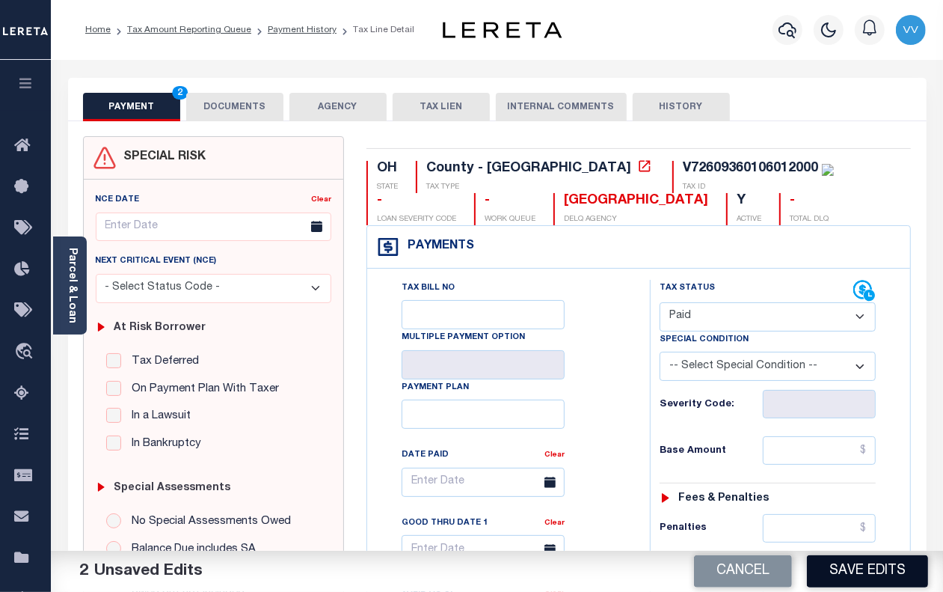
click at [881, 573] on button "Save Edits" at bounding box center [867, 571] width 121 height 32
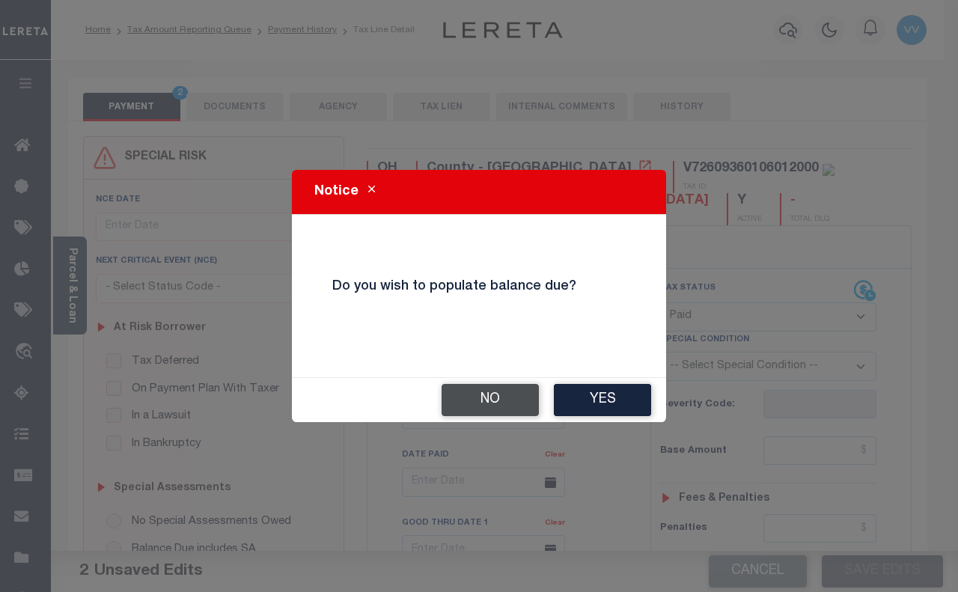
click at [490, 394] on button "No" at bounding box center [489, 400] width 97 height 32
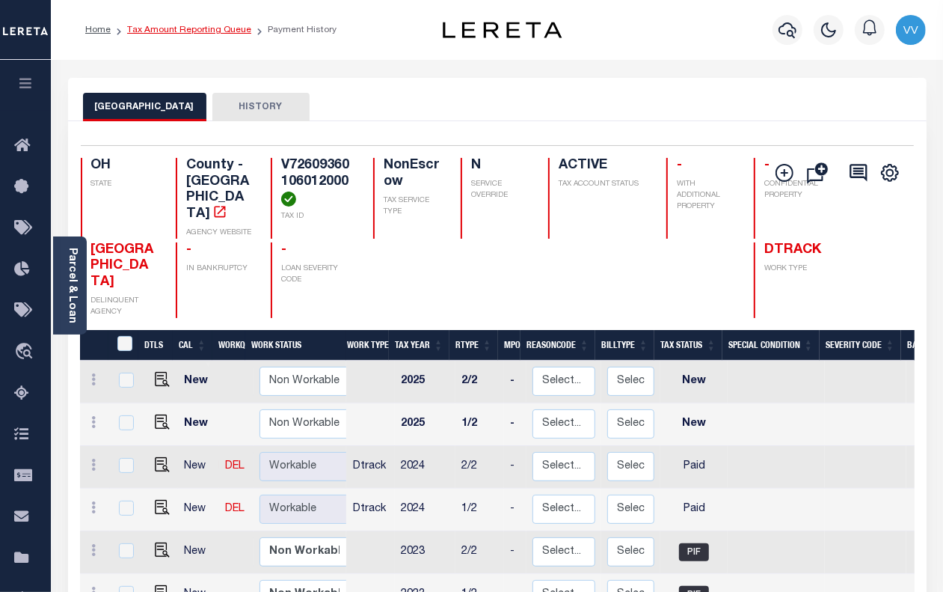
click at [222, 31] on link "Tax Amount Reporting Queue" at bounding box center [189, 29] width 124 height 9
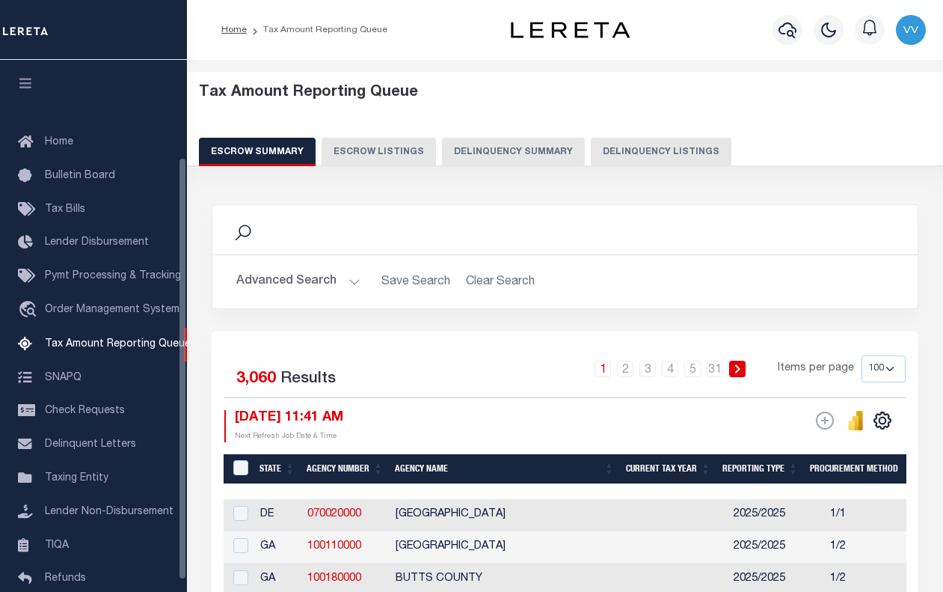
click at [608, 147] on button "Delinquency Listings" at bounding box center [661, 152] width 141 height 28
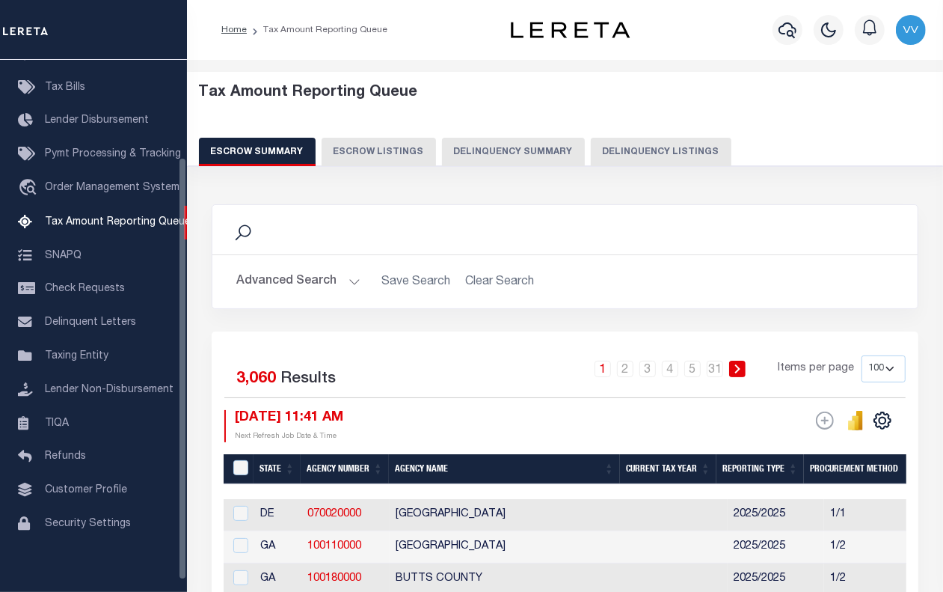
select select "100"
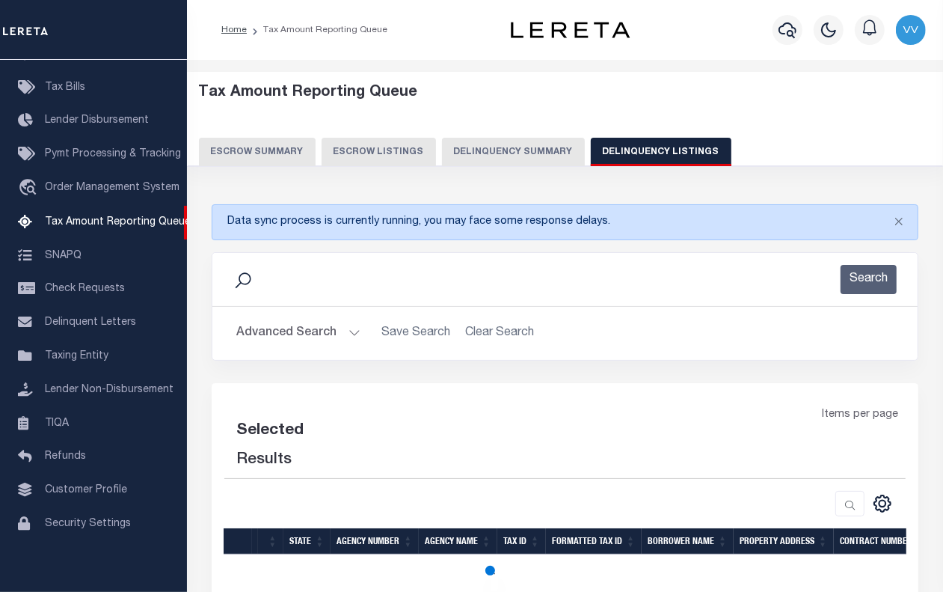
select select "100"
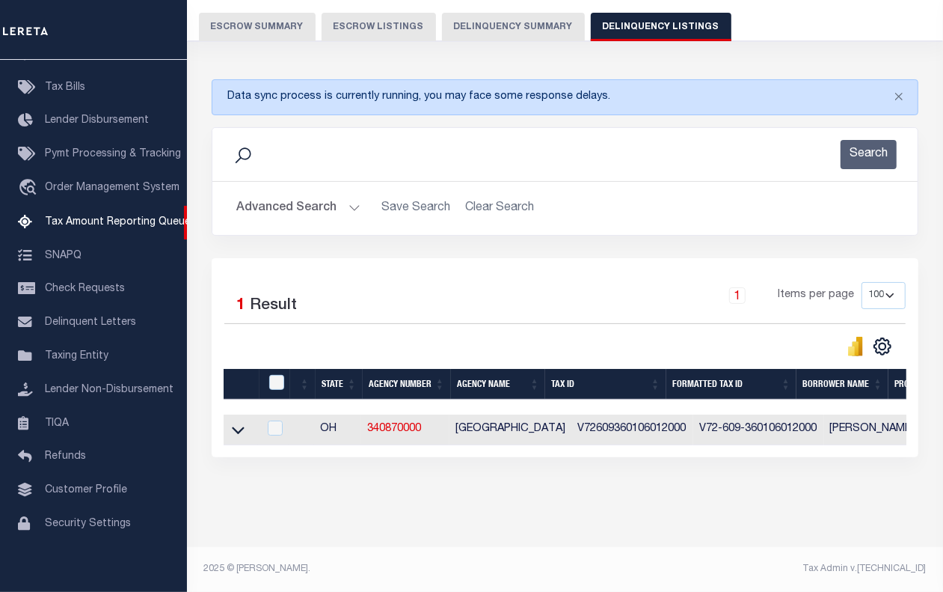
scroll to position [139, 0]
click at [234, 422] on icon at bounding box center [238, 430] width 13 height 16
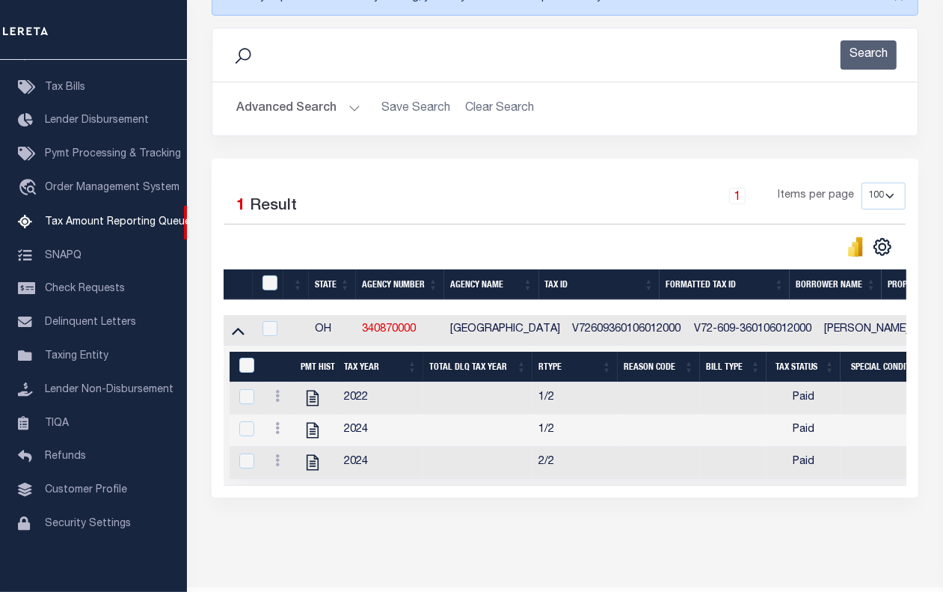
scroll to position [283, 0]
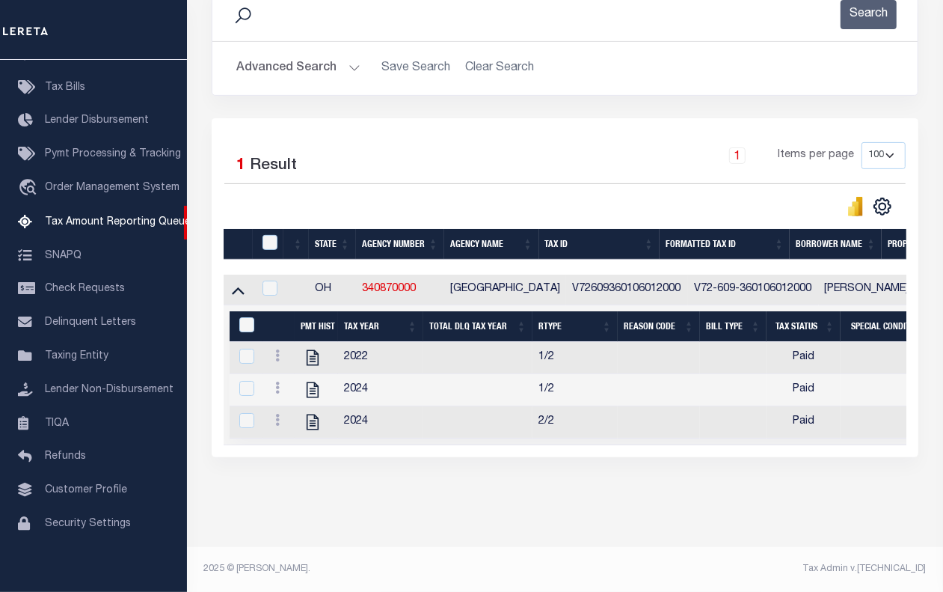
click at [278, 281] on div at bounding box center [268, 289] width 19 height 16
checkbox input "true"
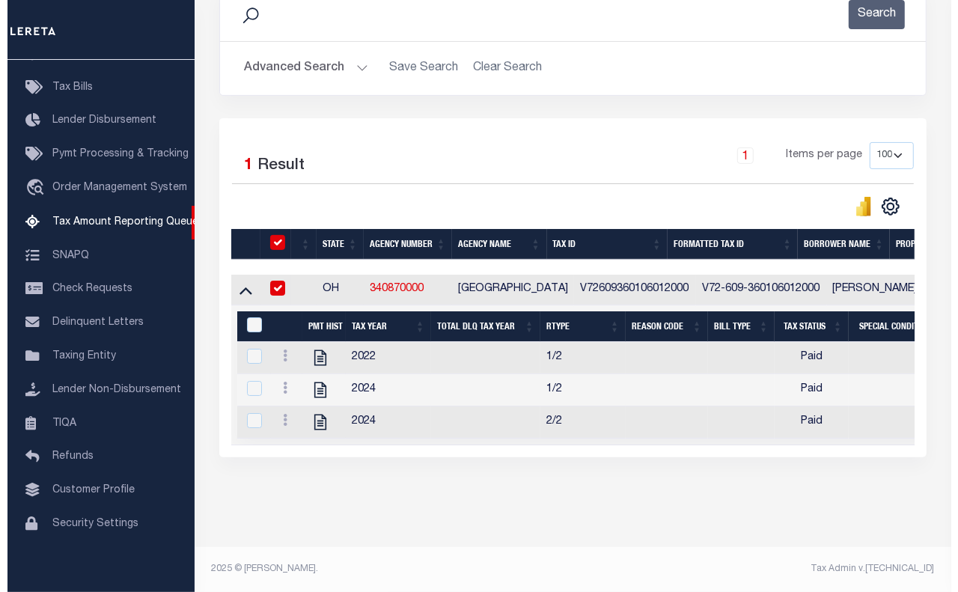
scroll to position [281, 0]
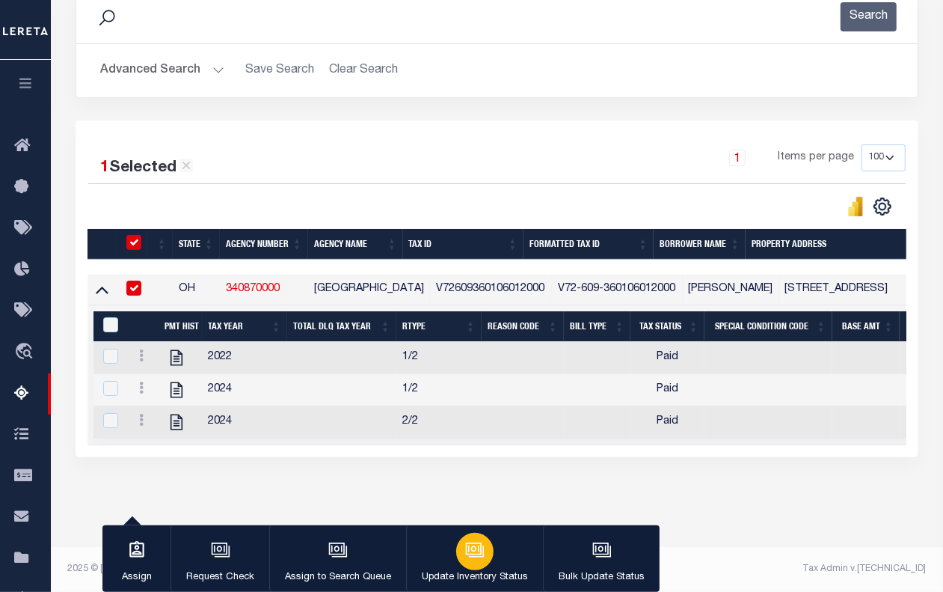
click at [468, 563] on div "button" at bounding box center [474, 551] width 37 height 37
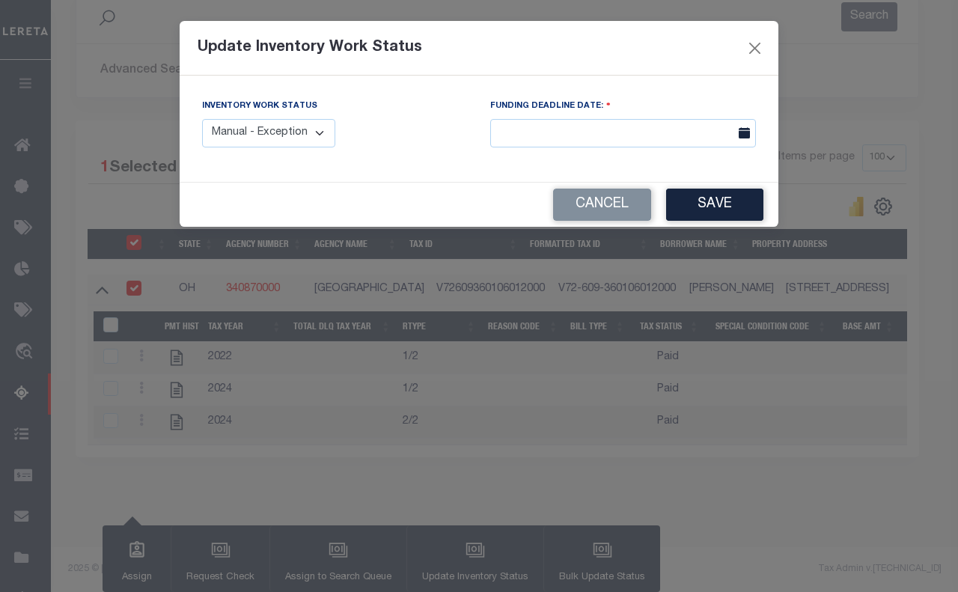
click at [289, 142] on select "Manual - Exception Pended - Awaiting Search Late Add Exception Completed" at bounding box center [268, 133] width 133 height 29
select select "4"
click at [202, 119] on select "Manual - Exception Pended - Awaiting Search Late Add Exception Completed" at bounding box center [268, 133] width 133 height 29
click at [715, 212] on button "Save" at bounding box center [714, 205] width 97 height 32
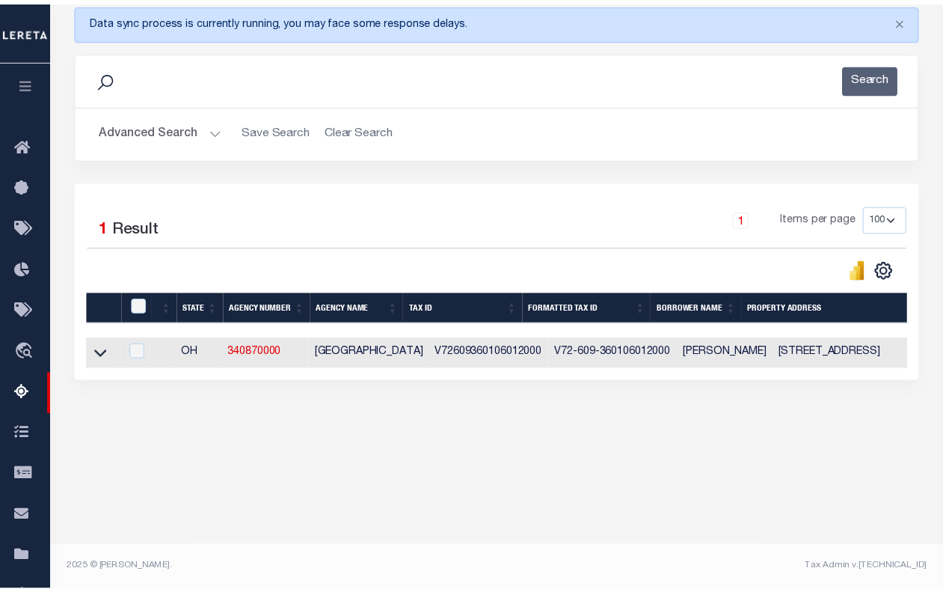
scroll to position [201, 0]
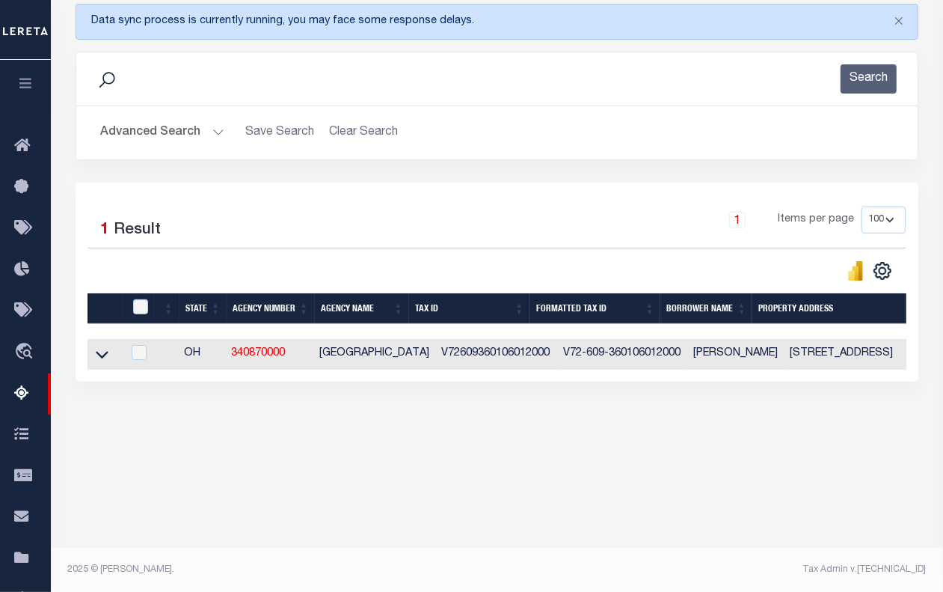
click at [131, 133] on button "Advanced Search" at bounding box center [162, 132] width 124 height 29
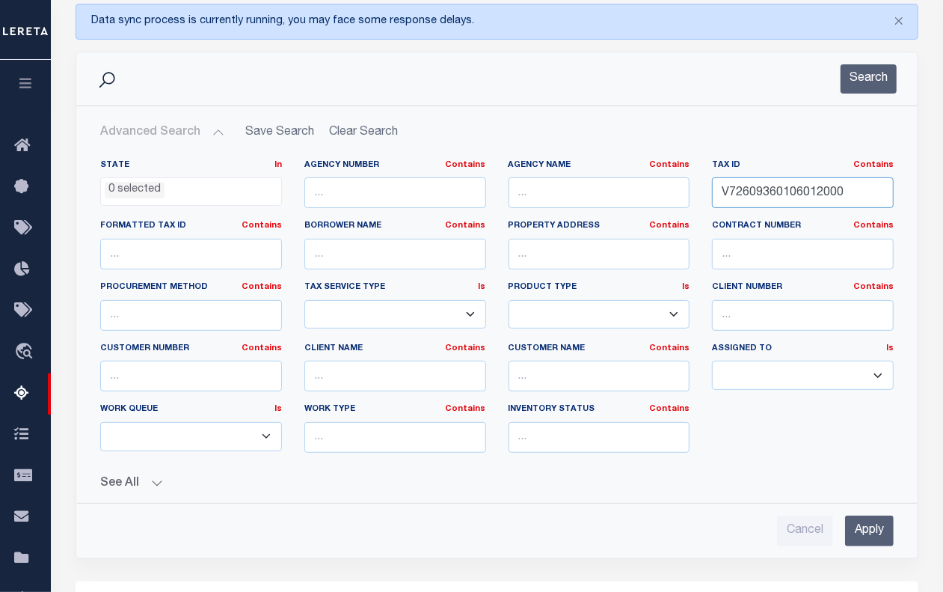
click at [746, 202] on input "V72609360106012000" at bounding box center [803, 192] width 182 height 31
paste input "10310000008"
type input "V72610310000008000"
click at [875, 71] on button "Search" at bounding box center [869, 78] width 56 height 29
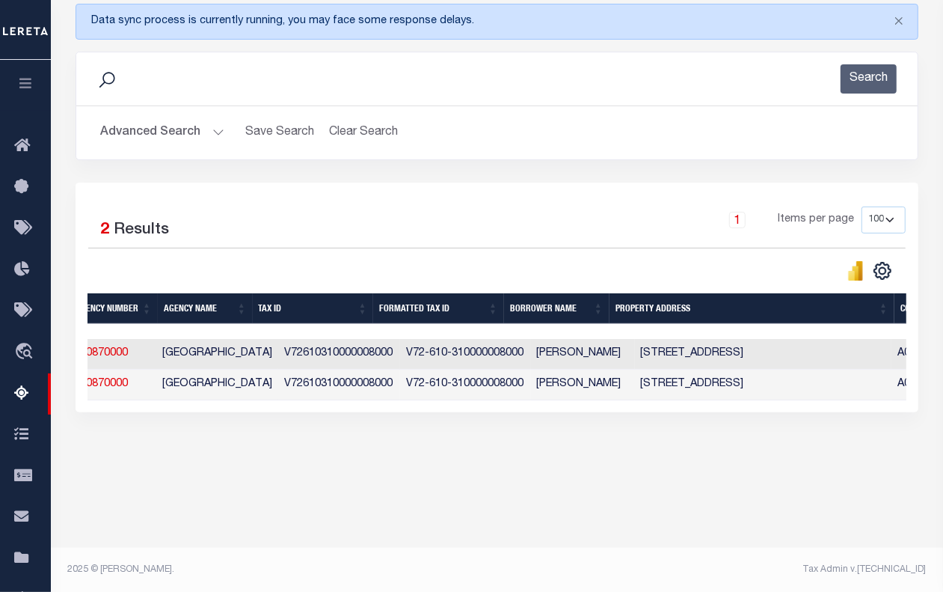
scroll to position [0, 0]
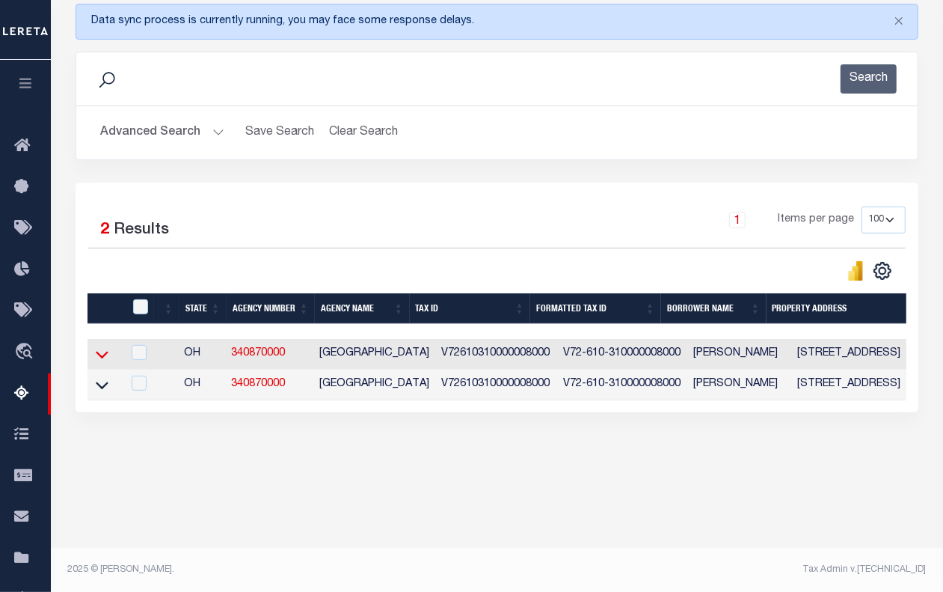
click at [105, 356] on icon at bounding box center [102, 354] width 13 height 16
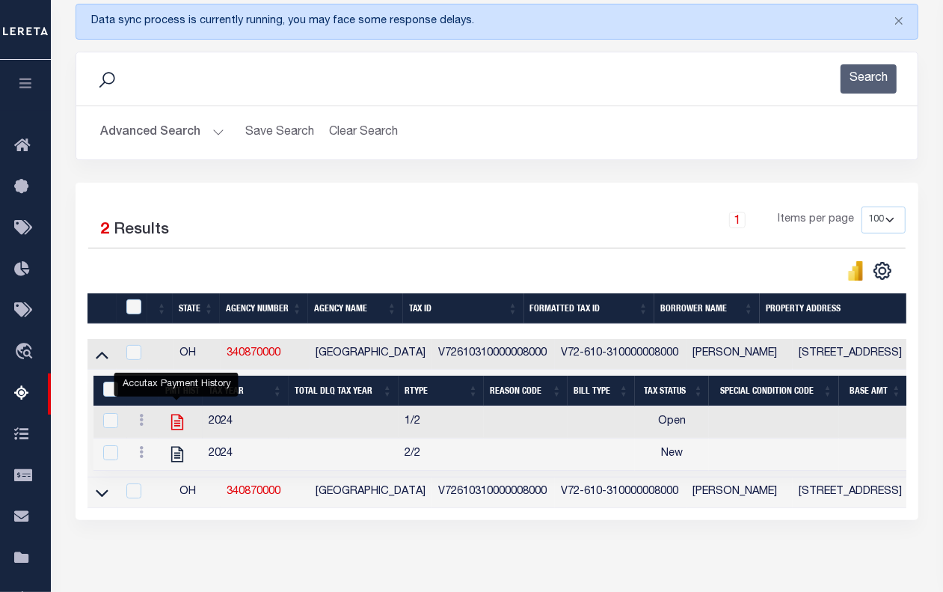
click at [180, 429] on icon "" at bounding box center [177, 423] width 12 height 16
checkbox input "true"
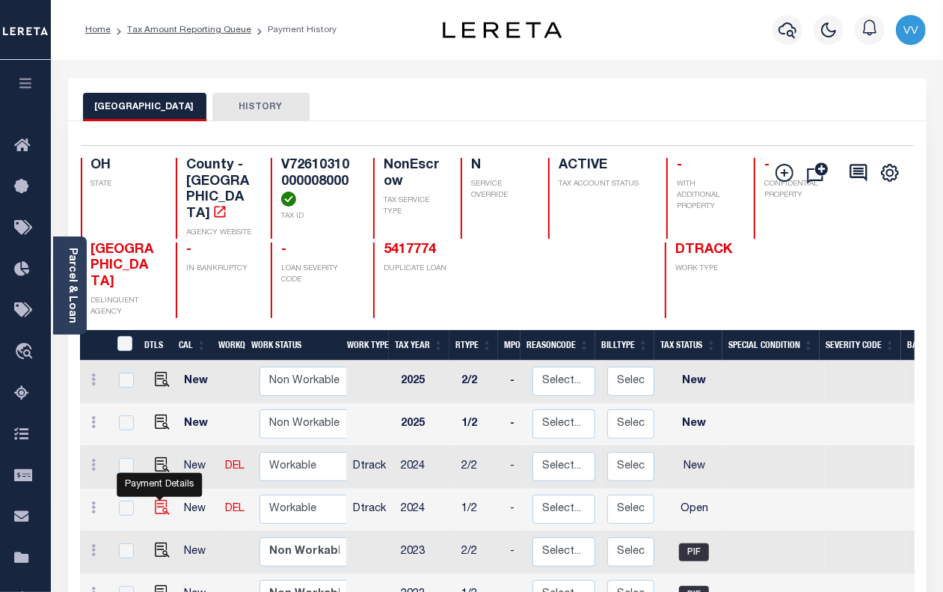
click at [159, 500] on img "" at bounding box center [162, 507] width 15 height 15
checkbox input "true"
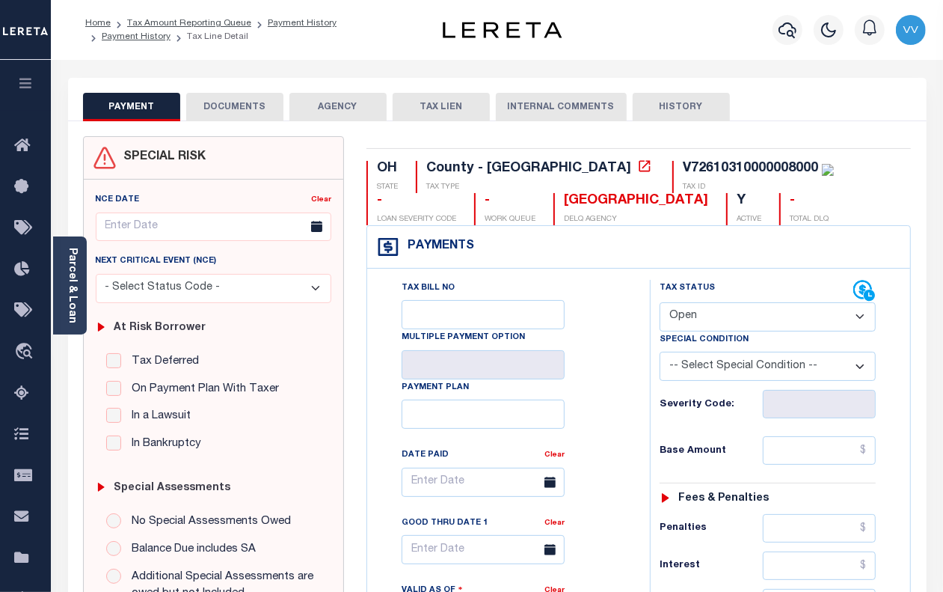
click at [674, 319] on select "- Select Status Code - Open Due/Unpaid Paid Incomplete No Tax Due Internal Refu…" at bounding box center [768, 316] width 216 height 29
select select "PYD"
click at [660, 304] on select "- Select Status Code - Open Due/Unpaid Paid Incomplete No Tax Due Internal Refu…" at bounding box center [768, 316] width 216 height 29
type input "[DATE]"
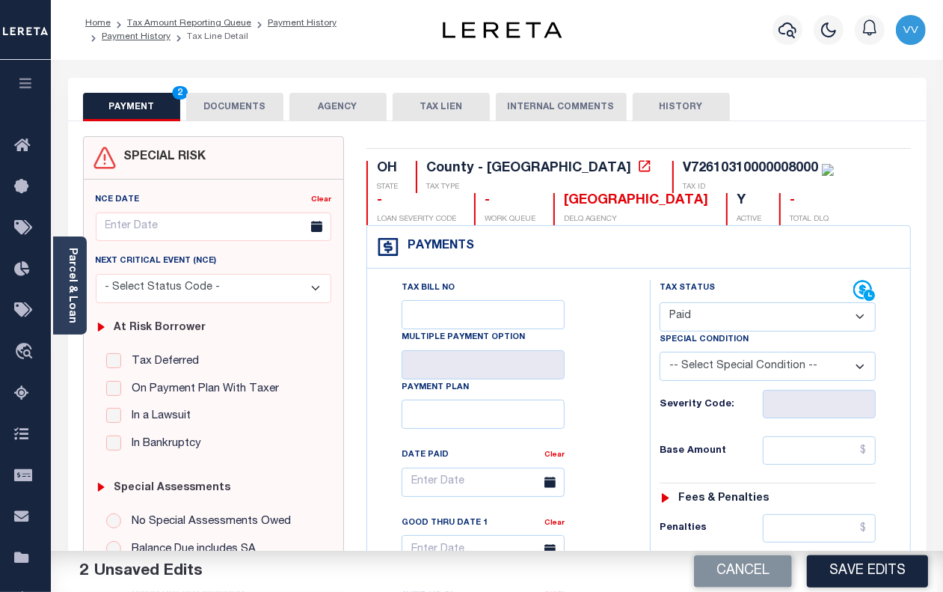
click at [859, 570] on button "Save Edits" at bounding box center [867, 571] width 121 height 32
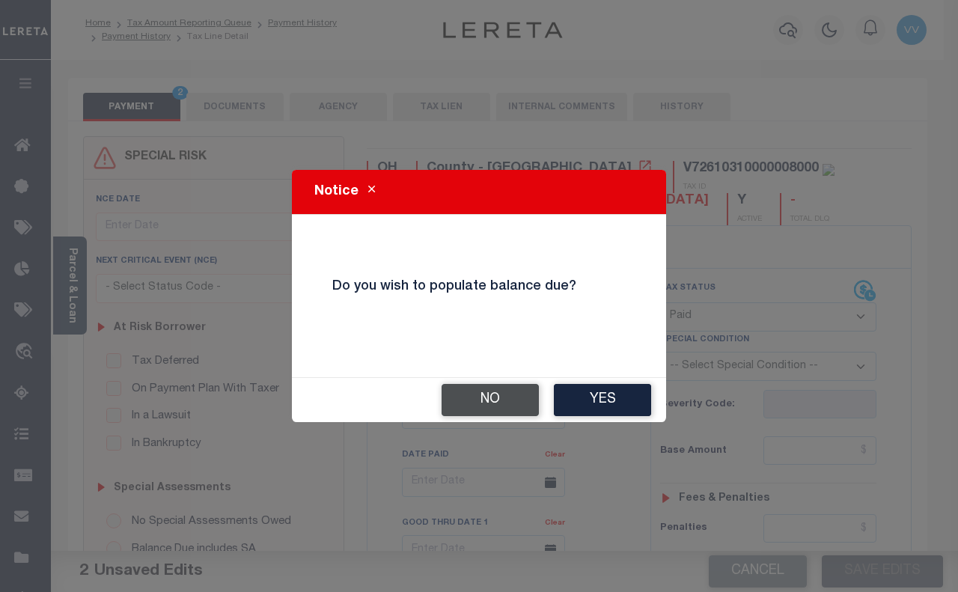
click at [505, 393] on button "No" at bounding box center [489, 400] width 97 height 32
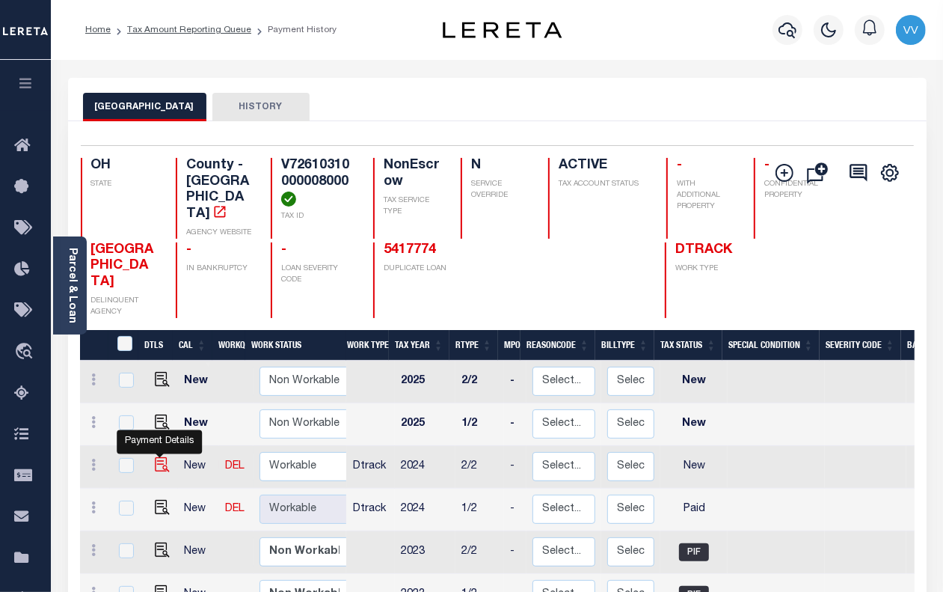
click at [157, 457] on img "" at bounding box center [162, 464] width 15 height 15
checkbox input "true"
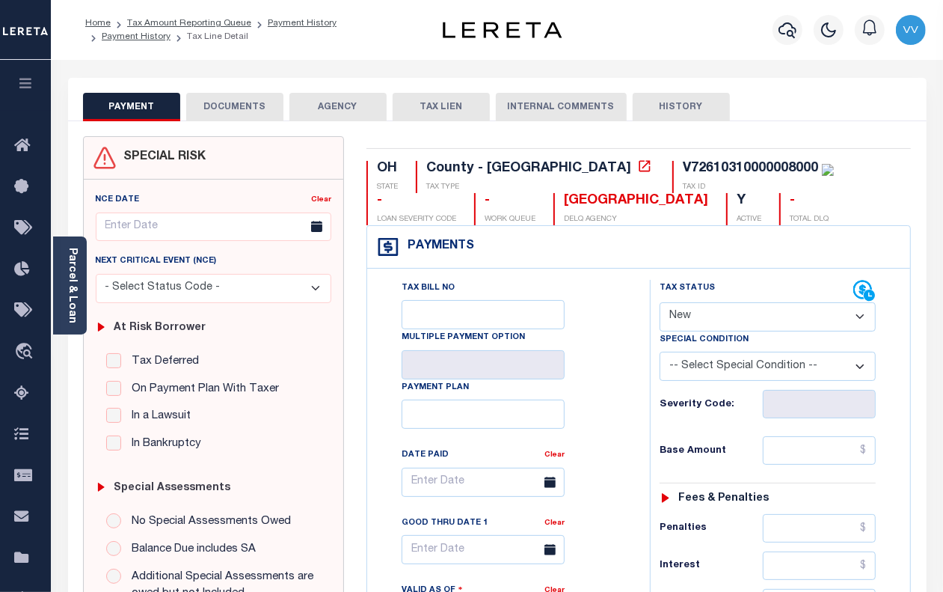
click at [742, 313] on select "- Select Status Code - Open Due/Unpaid Paid Incomplete No Tax Due Internal Refu…" at bounding box center [768, 316] width 216 height 29
select select "PYD"
click at [660, 304] on select "- Select Status Code - Open Due/Unpaid Paid Incomplete No Tax Due Internal Refu…" at bounding box center [768, 316] width 216 height 29
type input "[DATE]"
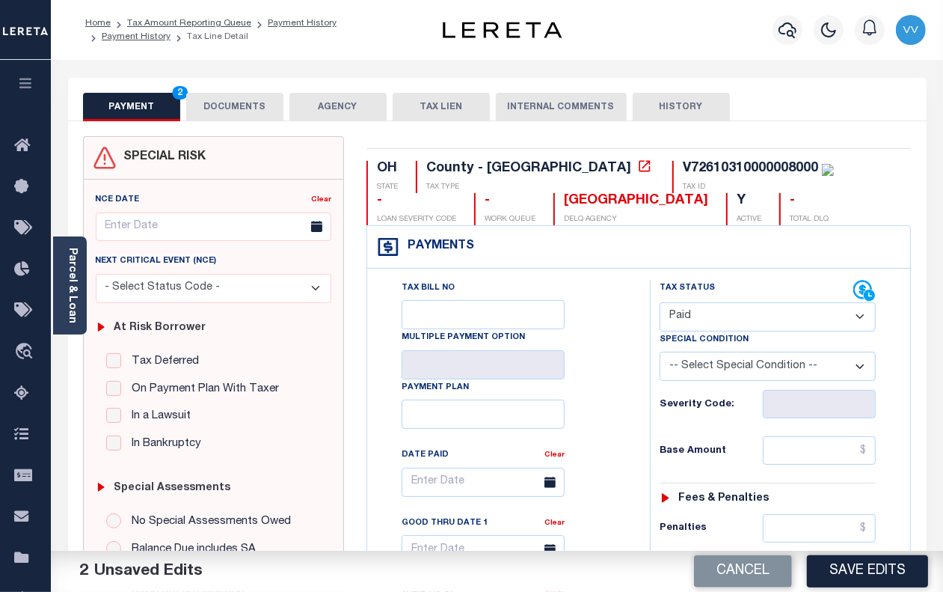
click at [225, 118] on button "DOCUMENTS" at bounding box center [234, 107] width 97 height 28
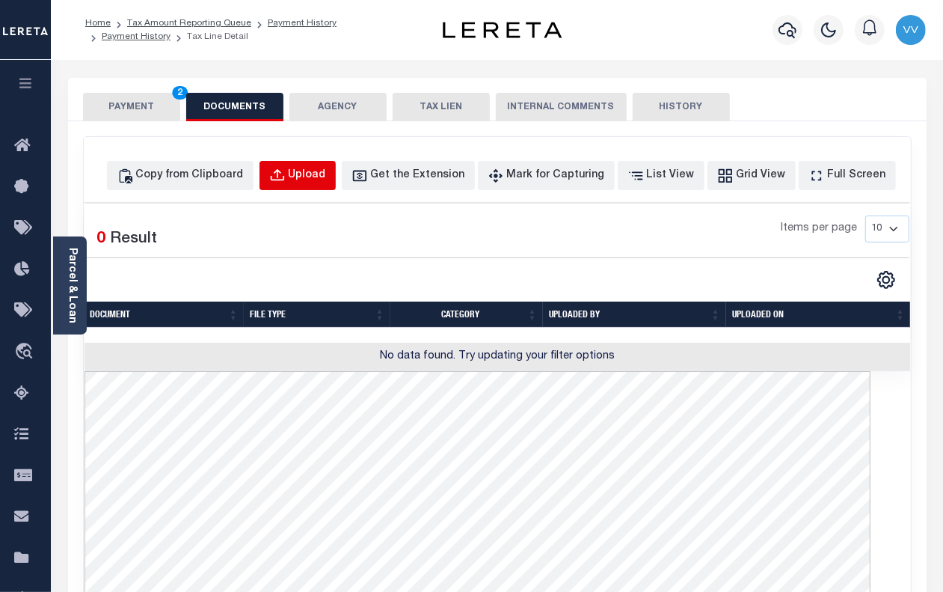
click at [302, 165] on button "Upload" at bounding box center [298, 175] width 76 height 29
select select "POP"
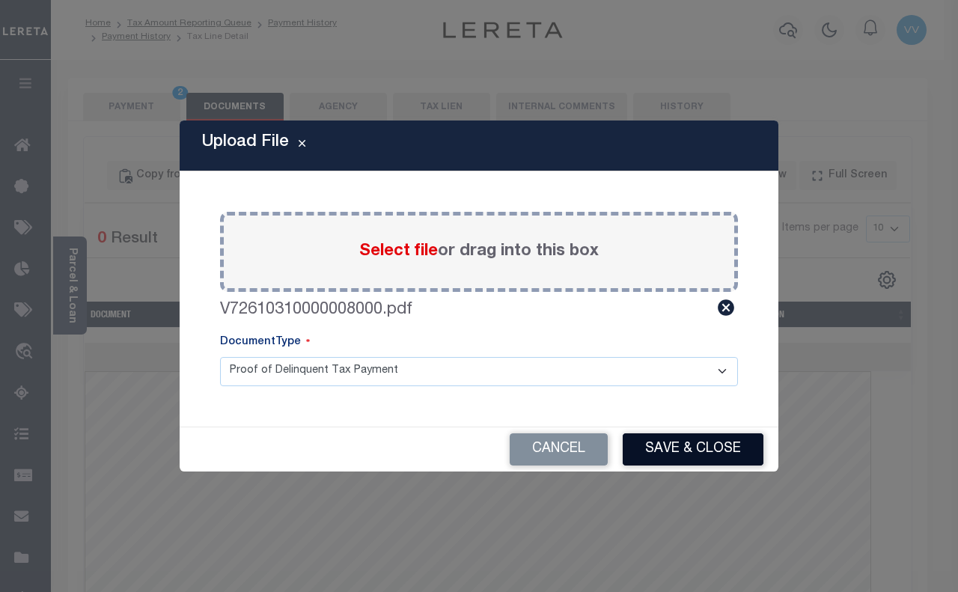
click at [672, 453] on button "Save & Close" at bounding box center [693, 449] width 141 height 32
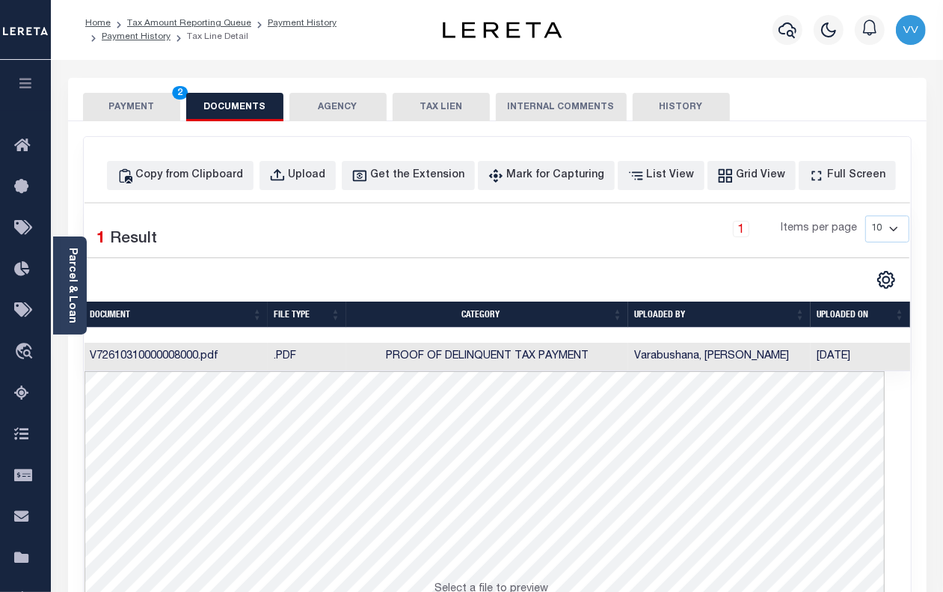
click at [157, 103] on button "PAYMENT 2" at bounding box center [131, 107] width 97 height 28
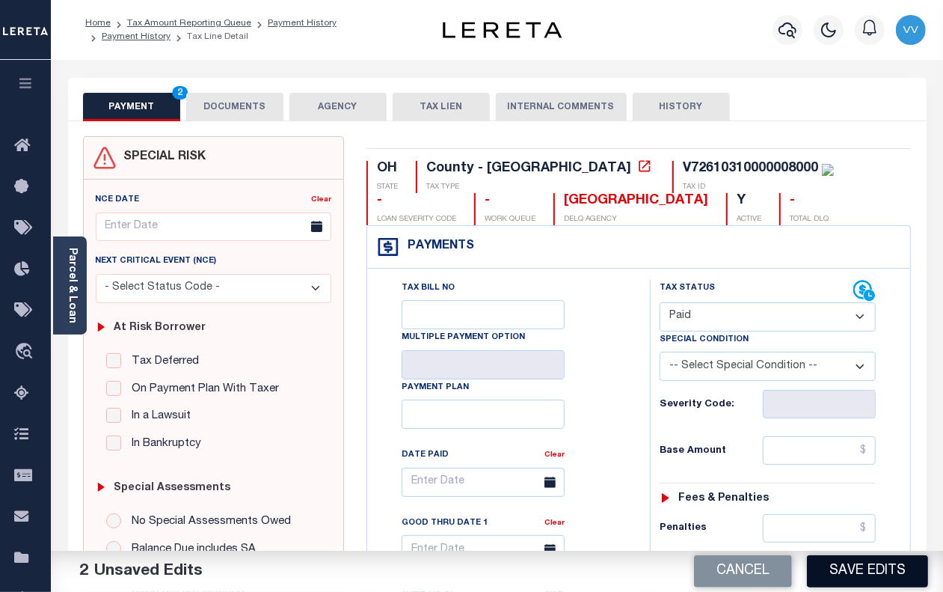
click at [869, 571] on button "Save Edits" at bounding box center [867, 571] width 121 height 32
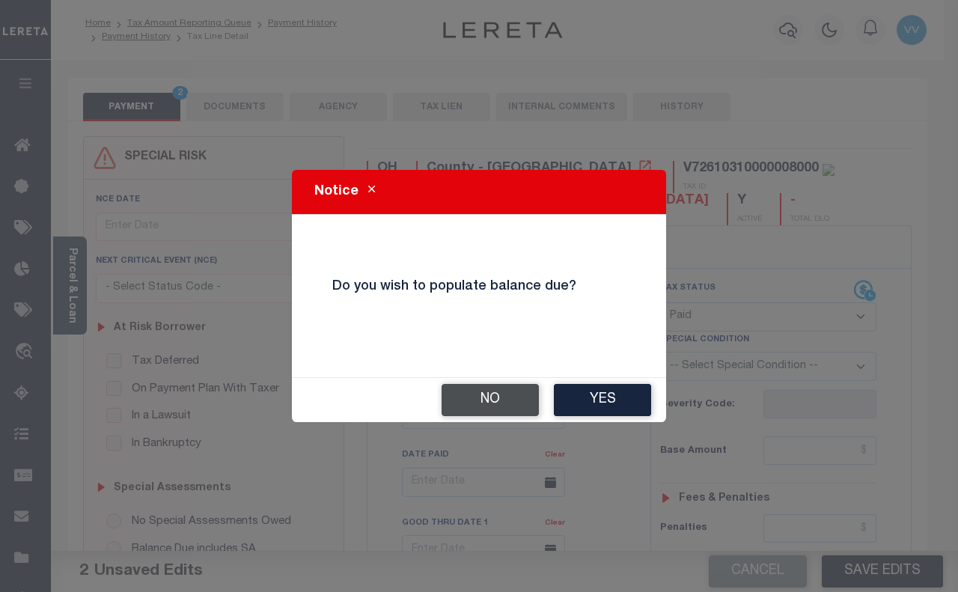
click at [465, 395] on button "No" at bounding box center [489, 400] width 97 height 32
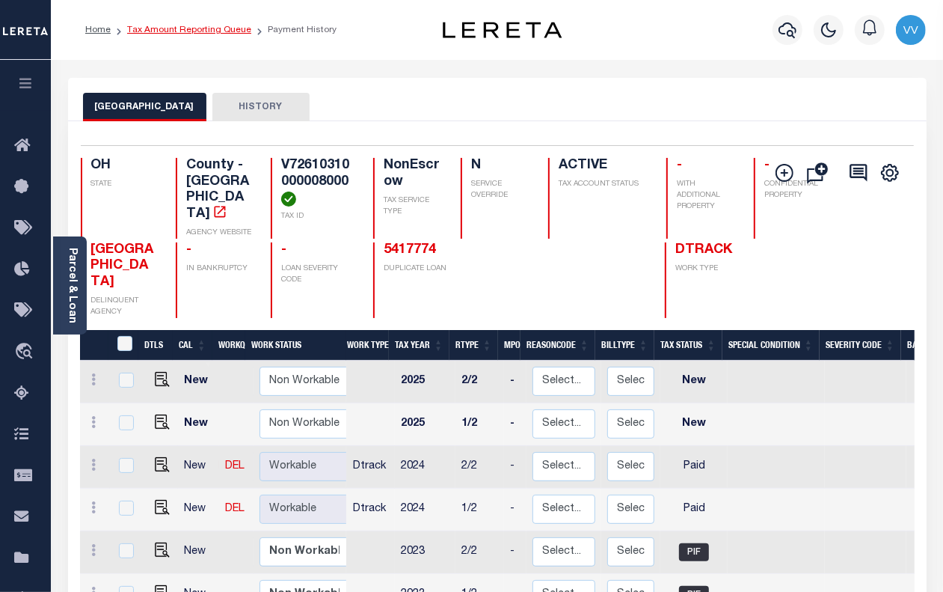
click at [238, 30] on link "Tax Amount Reporting Queue" at bounding box center [189, 29] width 124 height 9
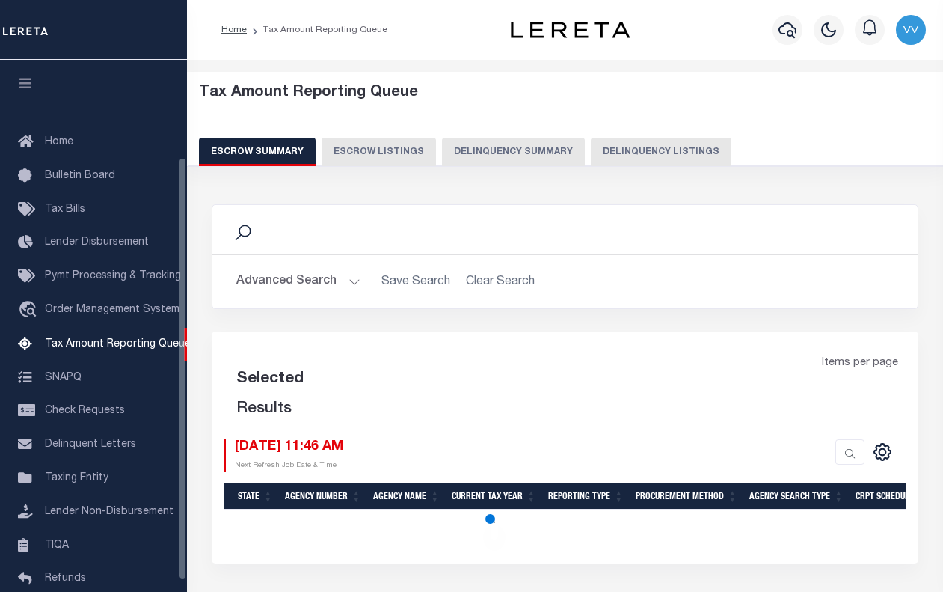
select select "100"
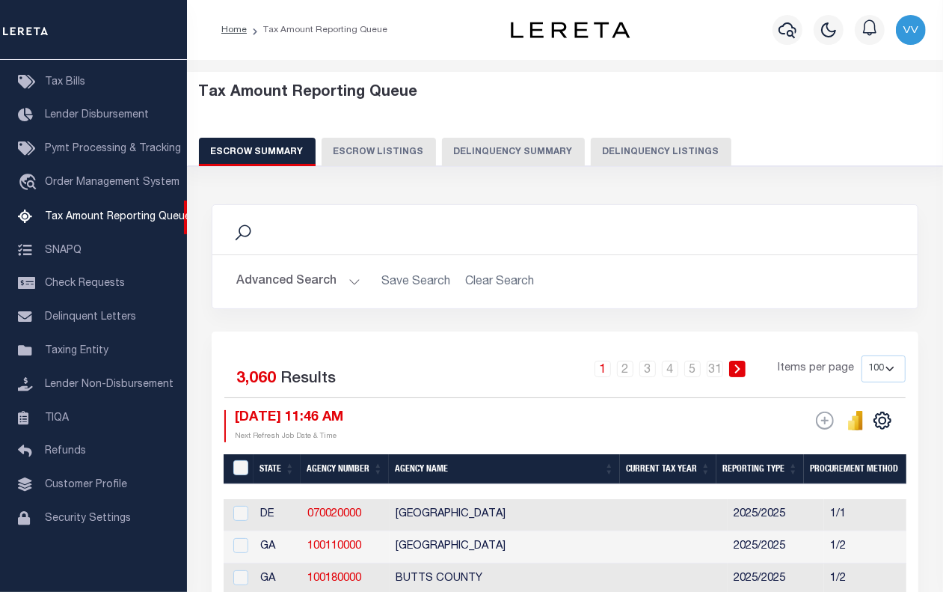
click at [634, 146] on button "Delinquency Listings" at bounding box center [661, 152] width 141 height 28
select select "100"
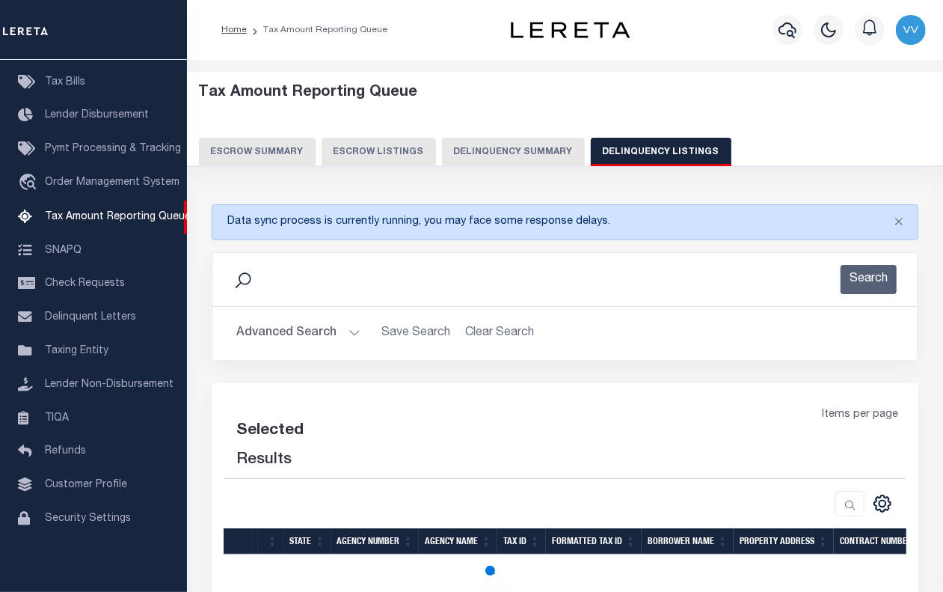
select select "100"
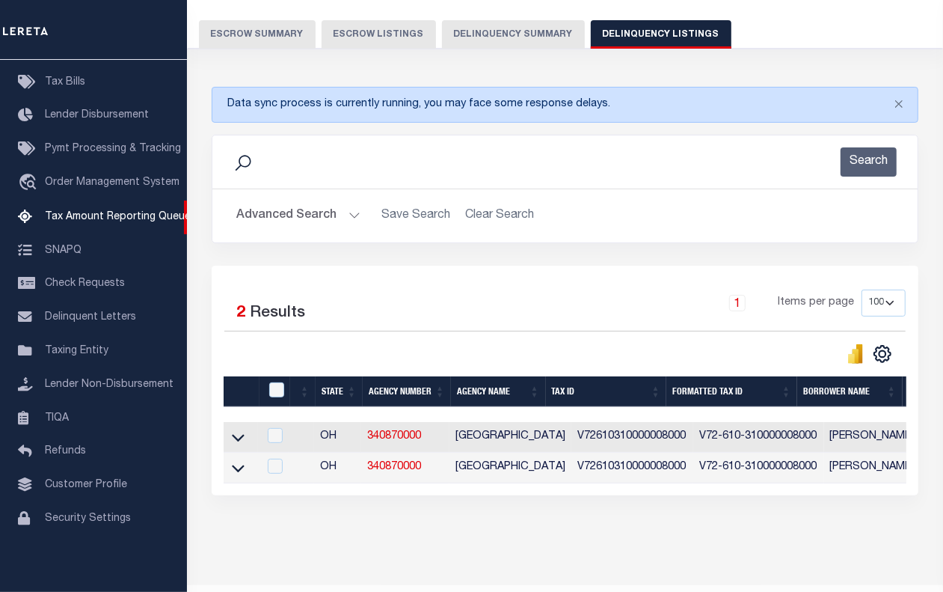
scroll to position [171, 0]
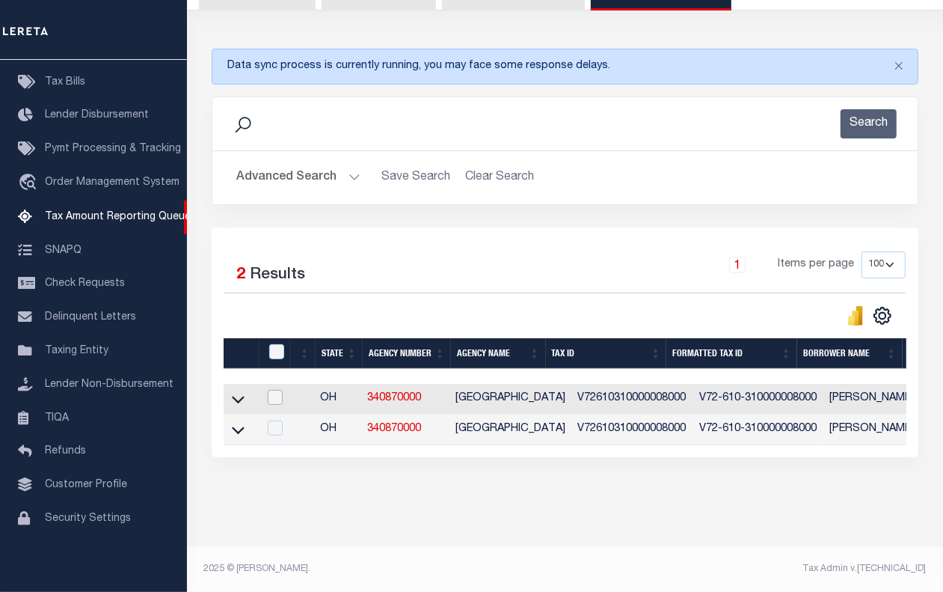
click at [272, 390] on input "checkbox" at bounding box center [275, 397] width 15 height 15
checkbox input "true"
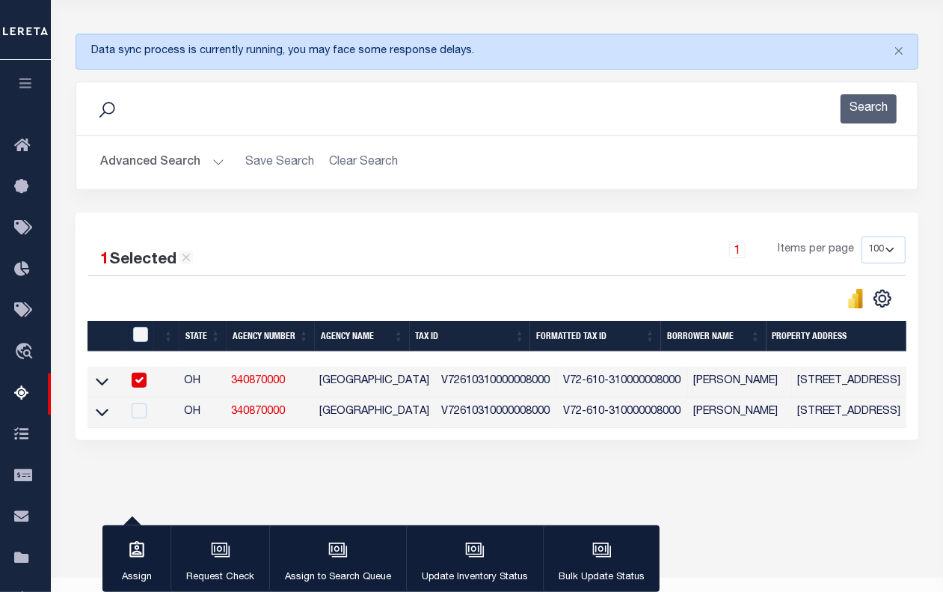
scroll to position [168, 0]
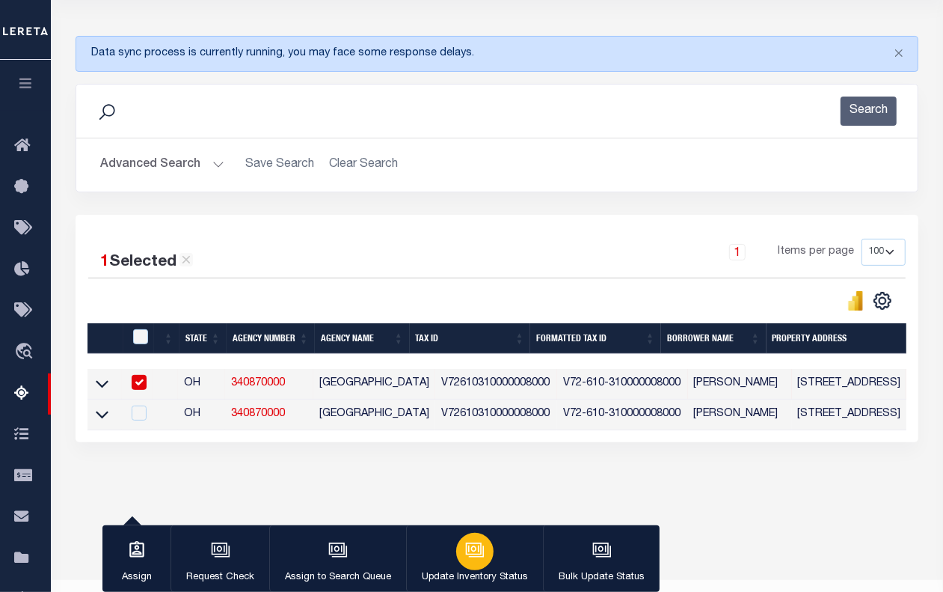
click at [461, 551] on div "button" at bounding box center [474, 551] width 37 height 37
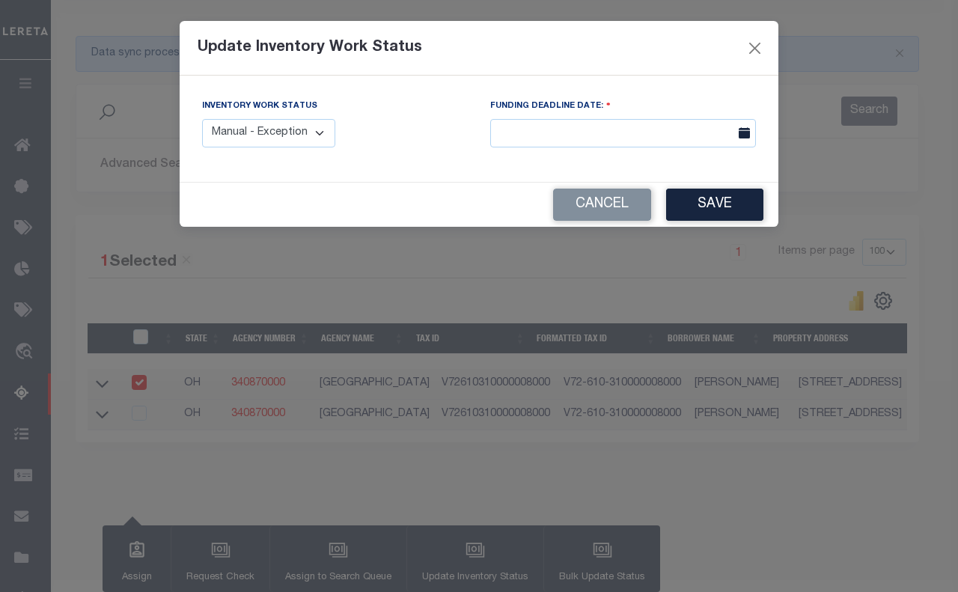
click at [308, 127] on select "Manual - Exception Pended - Awaiting Search Late Add Exception Completed" at bounding box center [268, 133] width 133 height 29
select select "4"
click at [202, 119] on select "Manual - Exception Pended - Awaiting Search Late Add Exception Completed" at bounding box center [268, 133] width 133 height 29
click at [713, 204] on button "Save" at bounding box center [714, 205] width 97 height 32
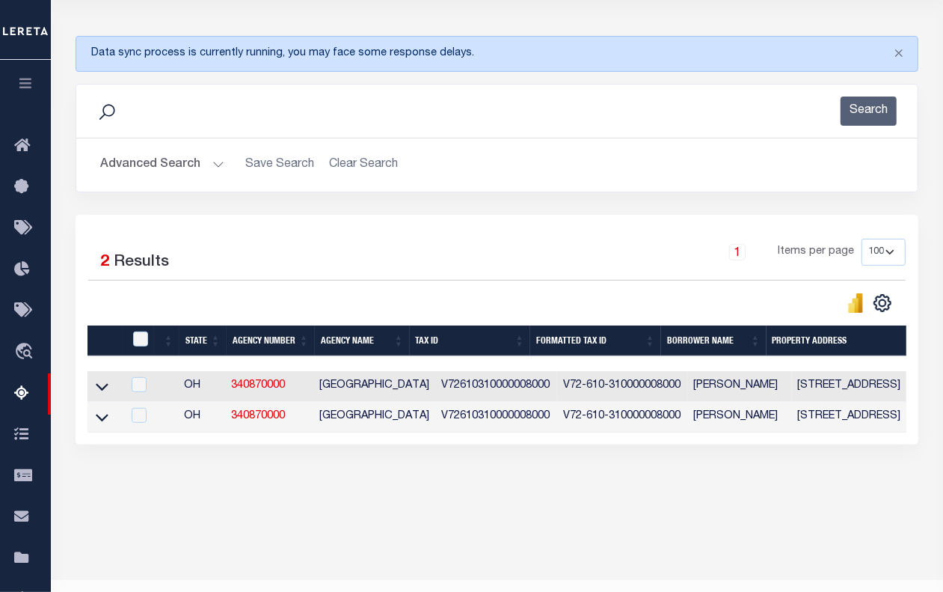
scroll to position [0, 0]
click at [169, 167] on button "Advanced Search" at bounding box center [162, 164] width 124 height 29
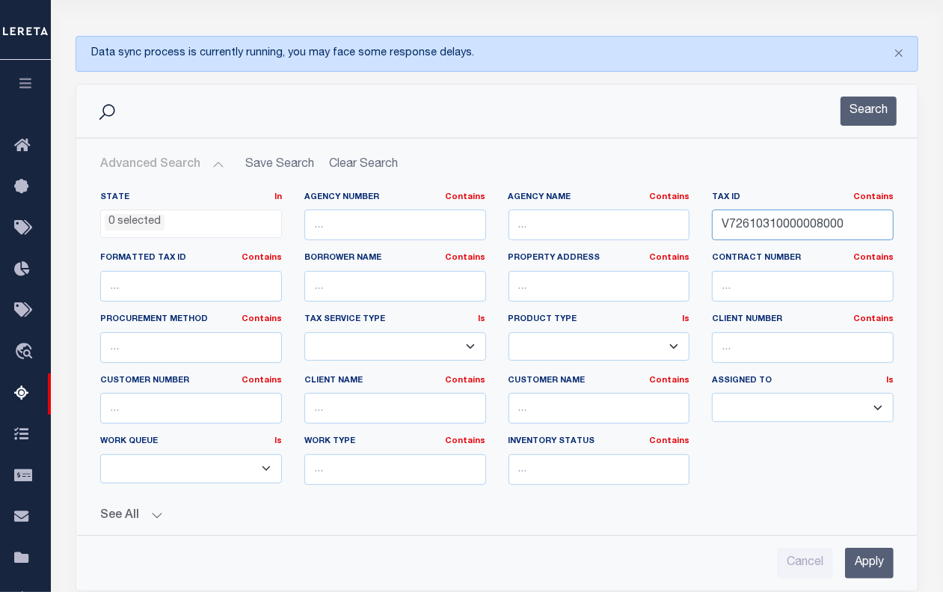
click at [741, 218] on input "V72610310000008000" at bounding box center [803, 224] width 182 height 31
click at [780, 224] on input "V72610310000008000" at bounding box center [803, 224] width 182 height 31
paste input "W75511010000018001"
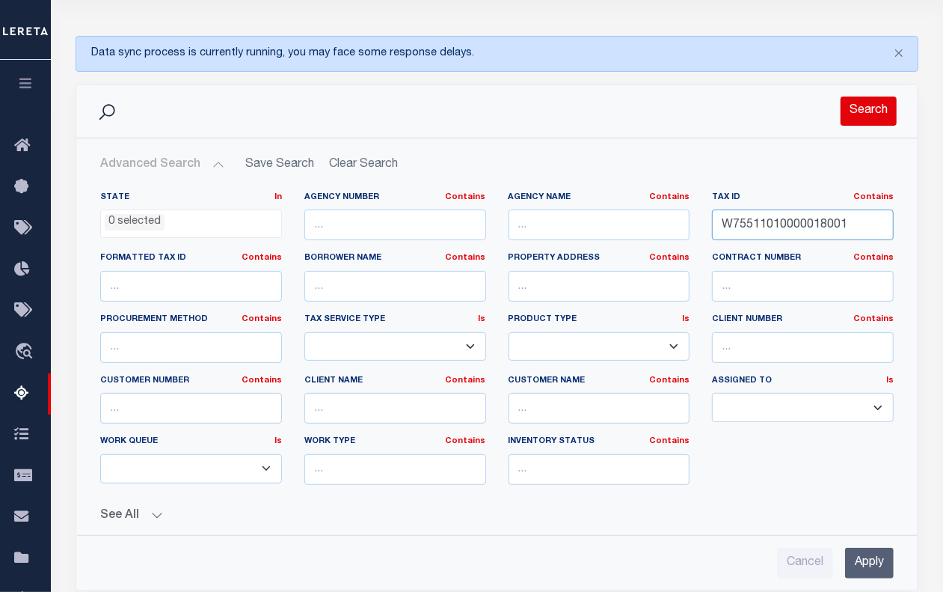
type input "W75511010000018001"
click at [858, 117] on button "Search" at bounding box center [869, 111] width 56 height 29
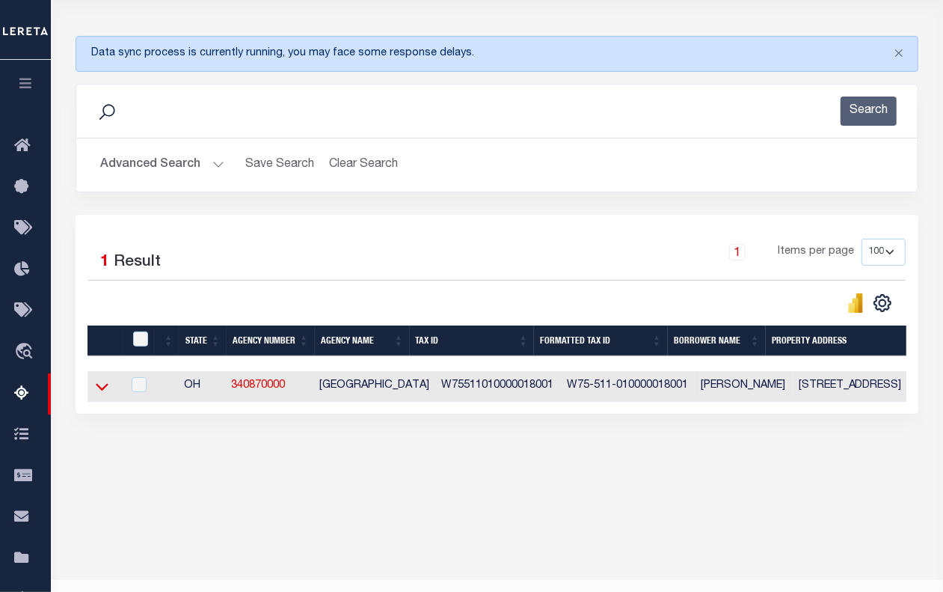
click at [102, 393] on icon at bounding box center [102, 387] width 13 height 16
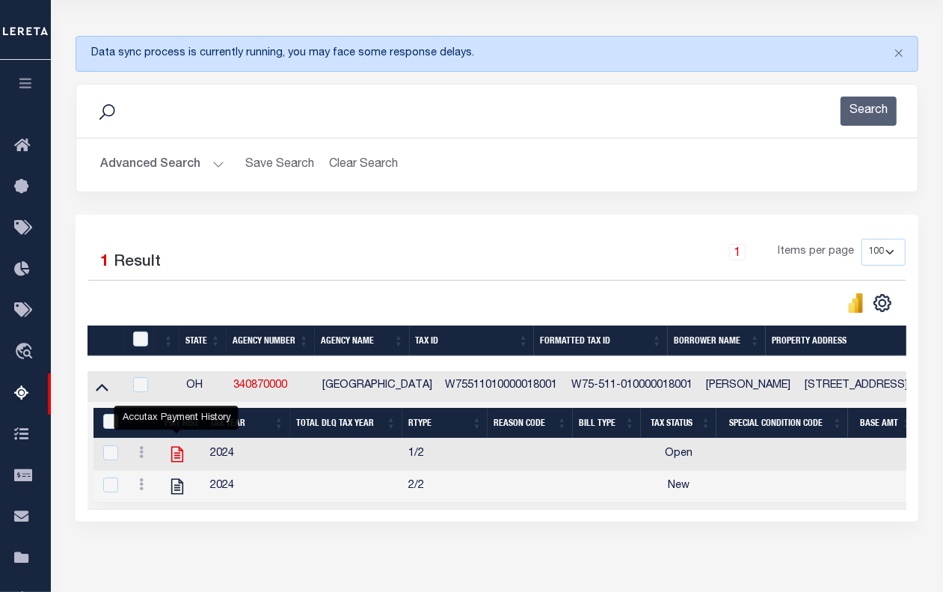
click at [173, 459] on icon "" at bounding box center [177, 453] width 19 height 19
checkbox input "true"
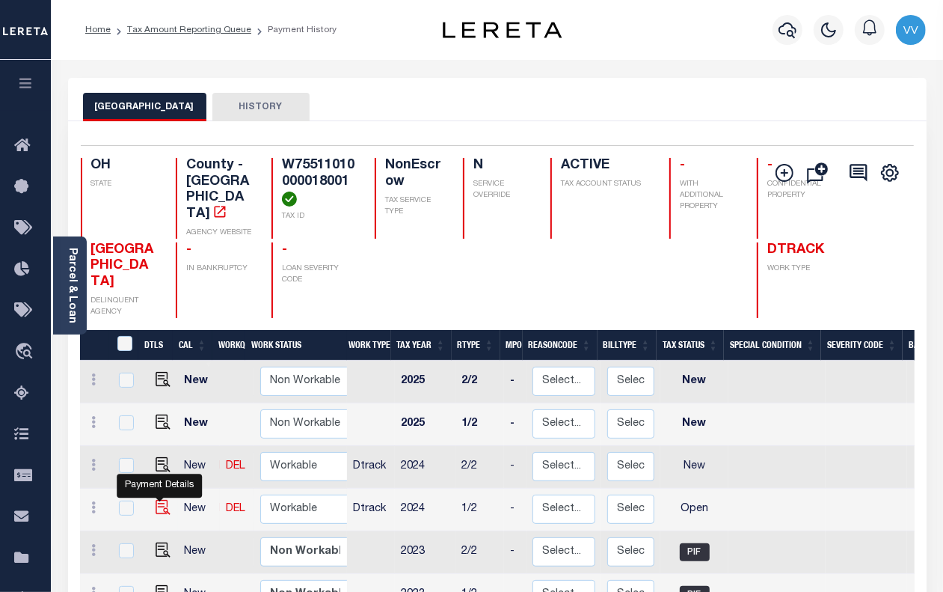
click at [159, 500] on img "" at bounding box center [163, 507] width 15 height 15
checkbox input "true"
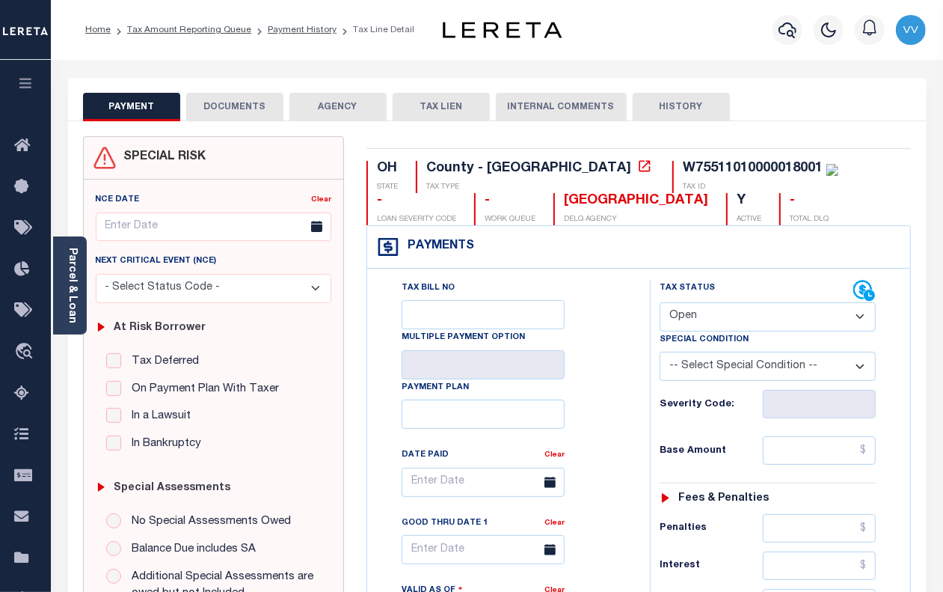
click at [679, 319] on select "- Select Status Code - Open Due/Unpaid Paid Incomplete No Tax Due Internal Refu…" at bounding box center [768, 316] width 216 height 29
select select "PYD"
click at [660, 304] on select "- Select Status Code - Open Due/Unpaid Paid Incomplete No Tax Due Internal Refu…" at bounding box center [768, 316] width 216 height 29
type input "[DATE]"
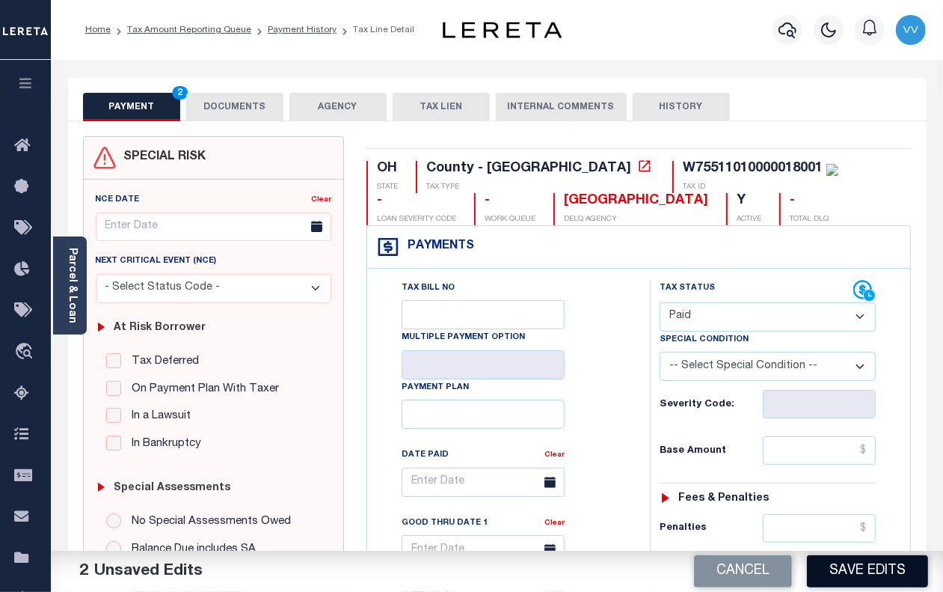
click at [854, 586] on button "Save Edits" at bounding box center [867, 571] width 121 height 32
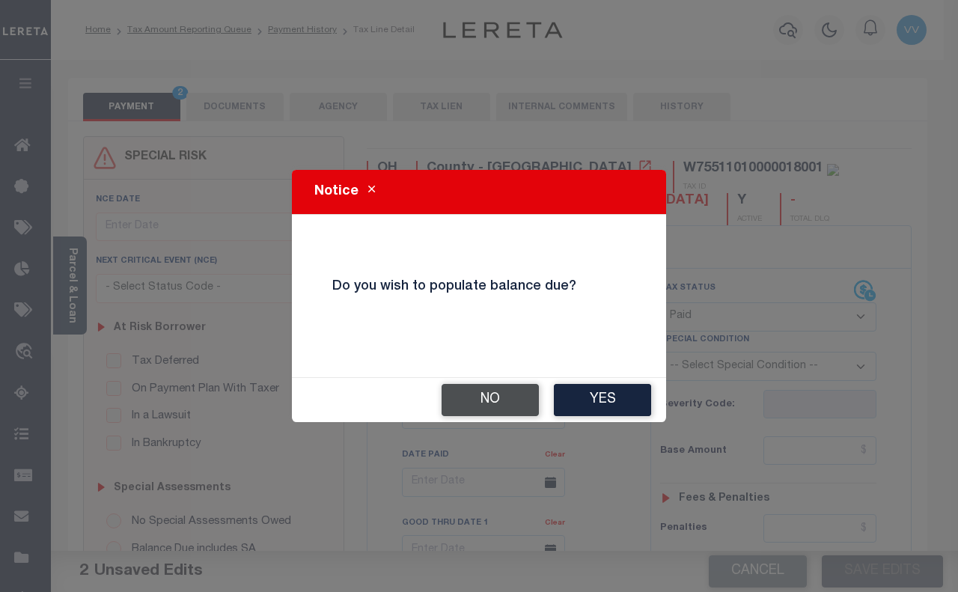
click at [496, 404] on button "No" at bounding box center [489, 400] width 97 height 32
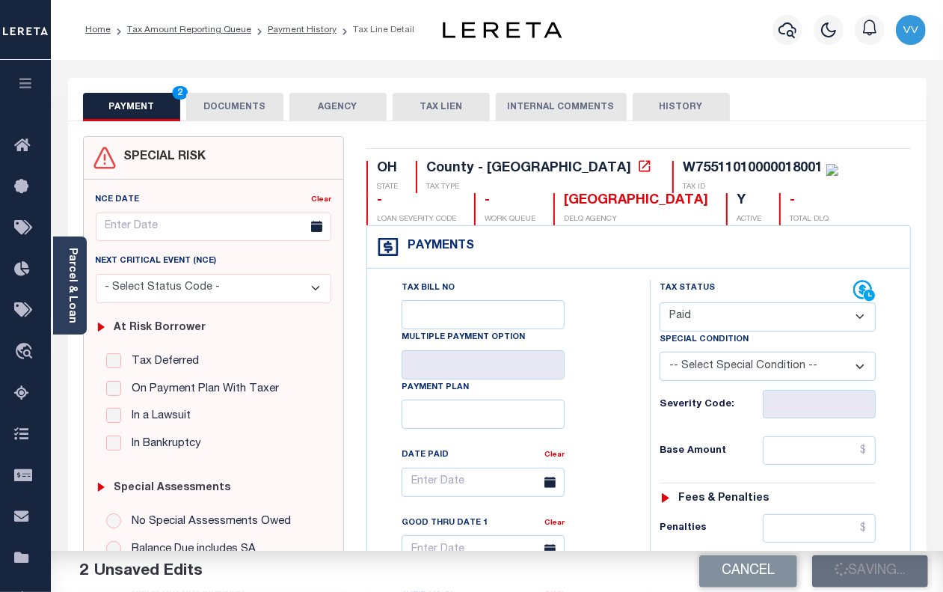
checkbox input "false"
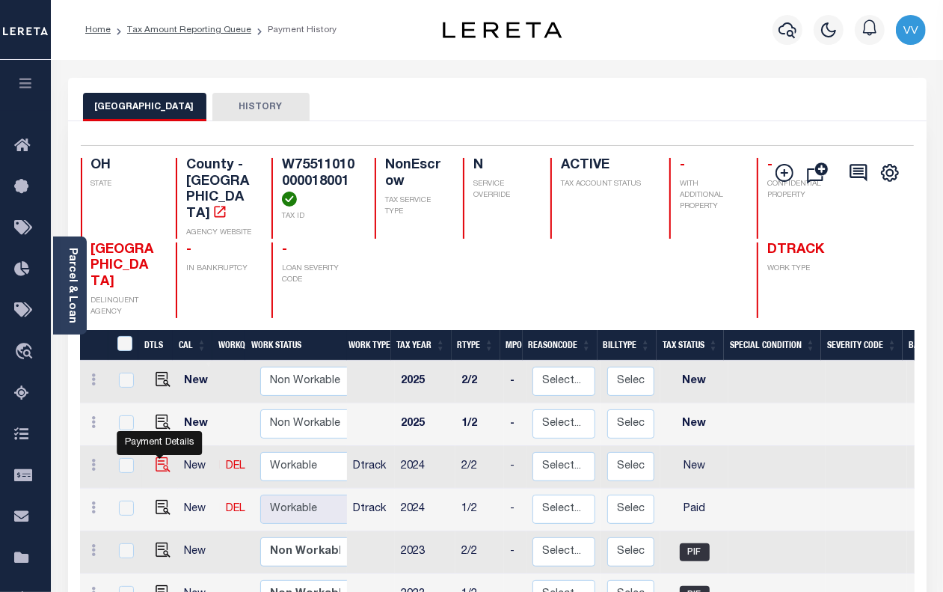
click at [157, 457] on img "" at bounding box center [163, 464] width 15 height 15
checkbox input "true"
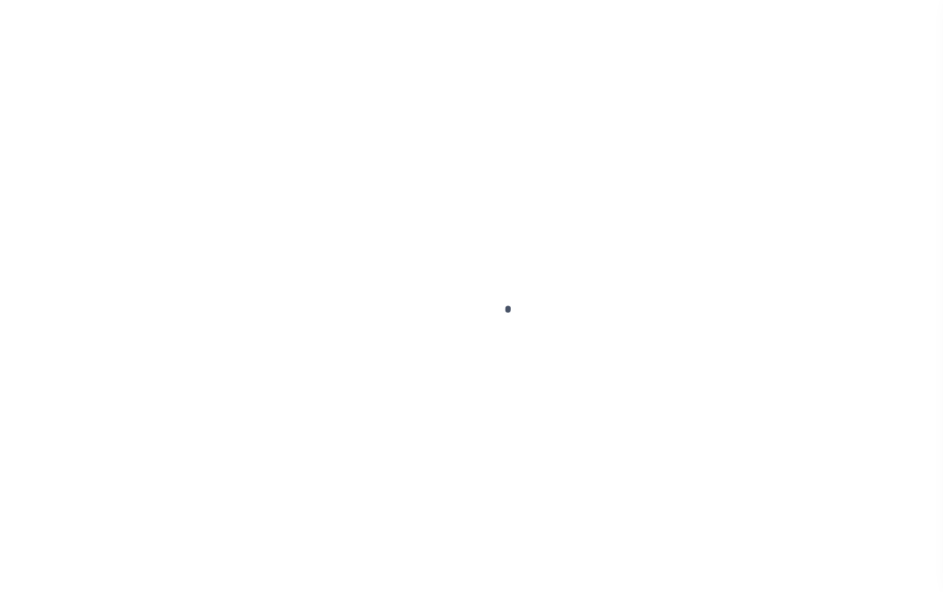
select select "NW2"
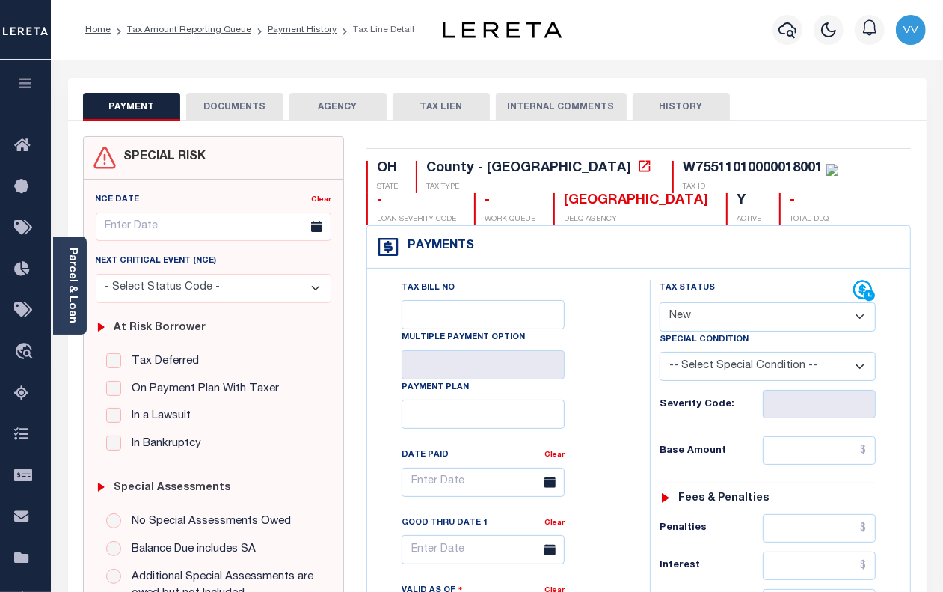
click at [245, 103] on button "DOCUMENTS" at bounding box center [234, 107] width 97 height 28
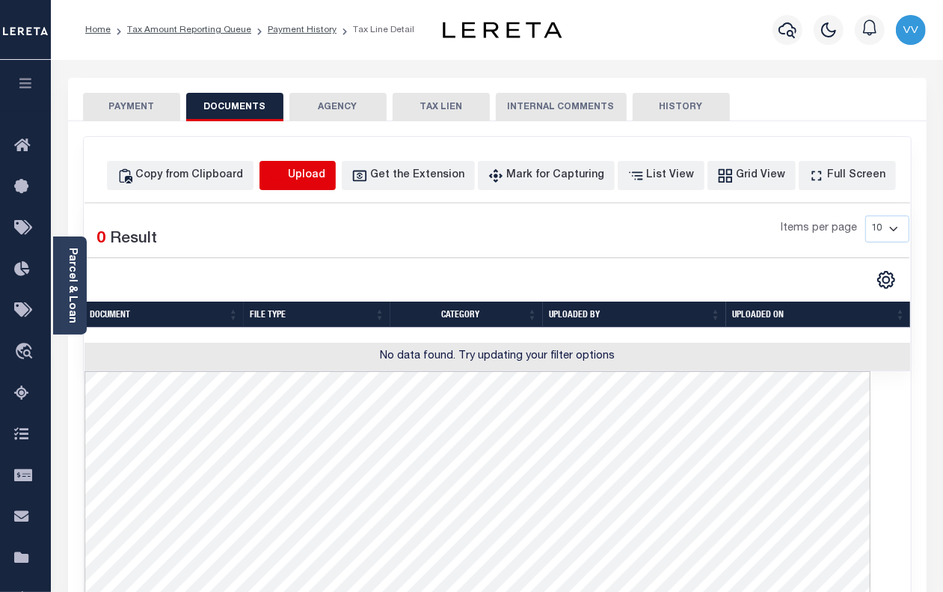
click at [286, 173] on icon "button" at bounding box center [277, 176] width 16 height 16
select select "POP"
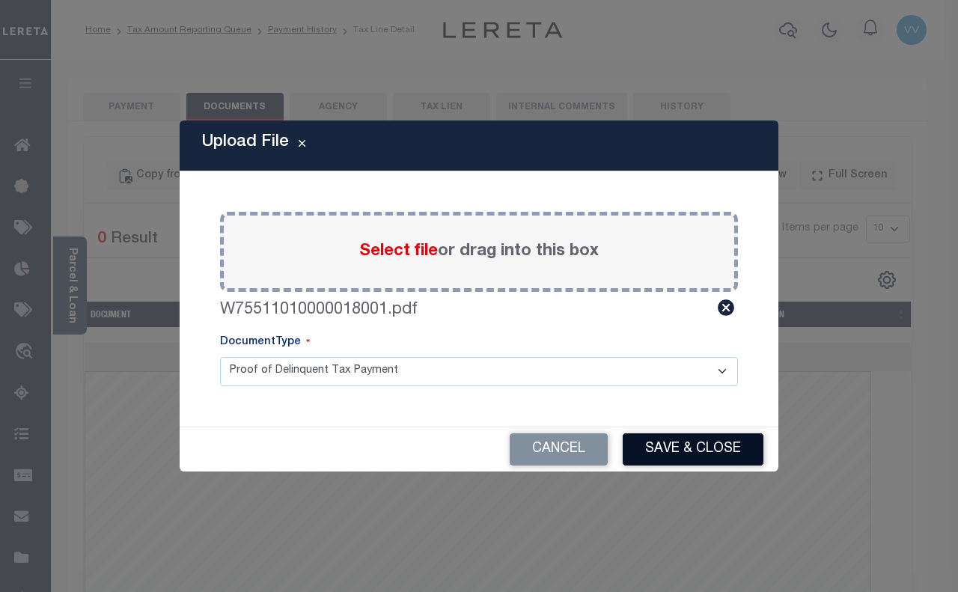
click at [674, 450] on button "Save & Close" at bounding box center [693, 449] width 141 height 32
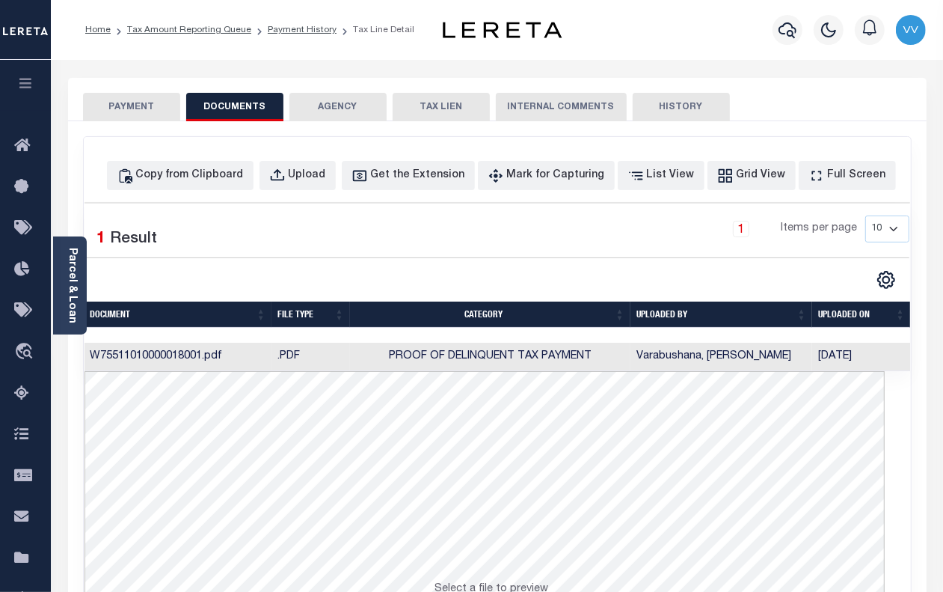
click at [135, 108] on button "PAYMENT" at bounding box center [131, 107] width 97 height 28
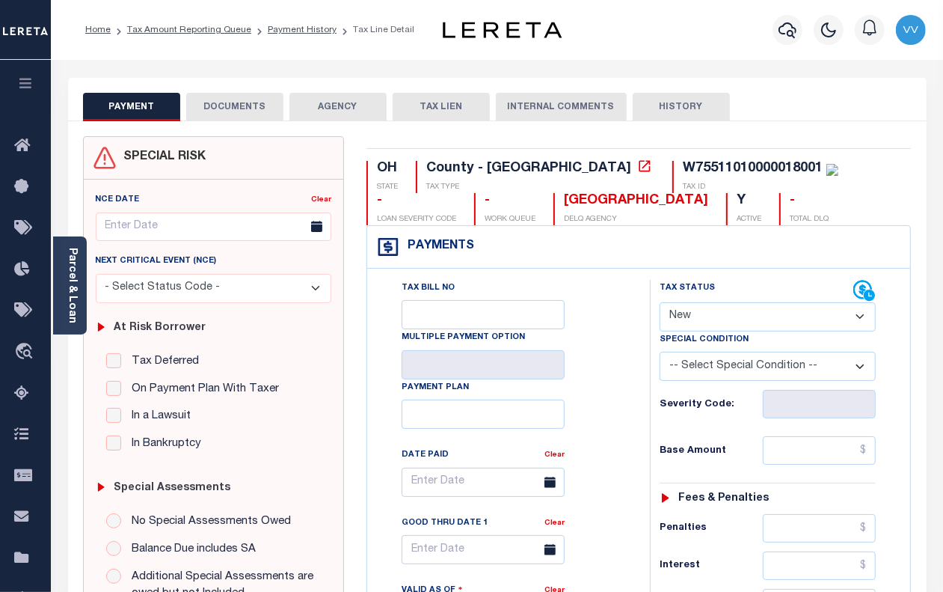
click at [723, 320] on select "- Select Status Code - Open Due/Unpaid Paid Incomplete No Tax Due Internal Refu…" at bounding box center [768, 316] width 216 height 29
select select "PYD"
click at [660, 304] on select "- Select Status Code - Open Due/Unpaid Paid Incomplete No Tax Due Internal Refu…" at bounding box center [768, 316] width 216 height 29
type input "[DATE]"
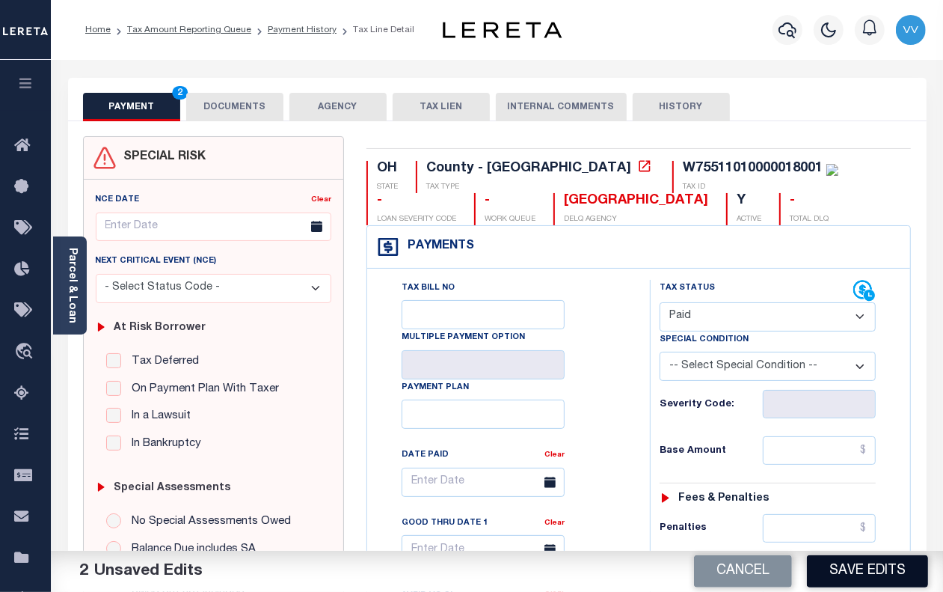
click at [869, 575] on button "Save Edits" at bounding box center [867, 571] width 121 height 32
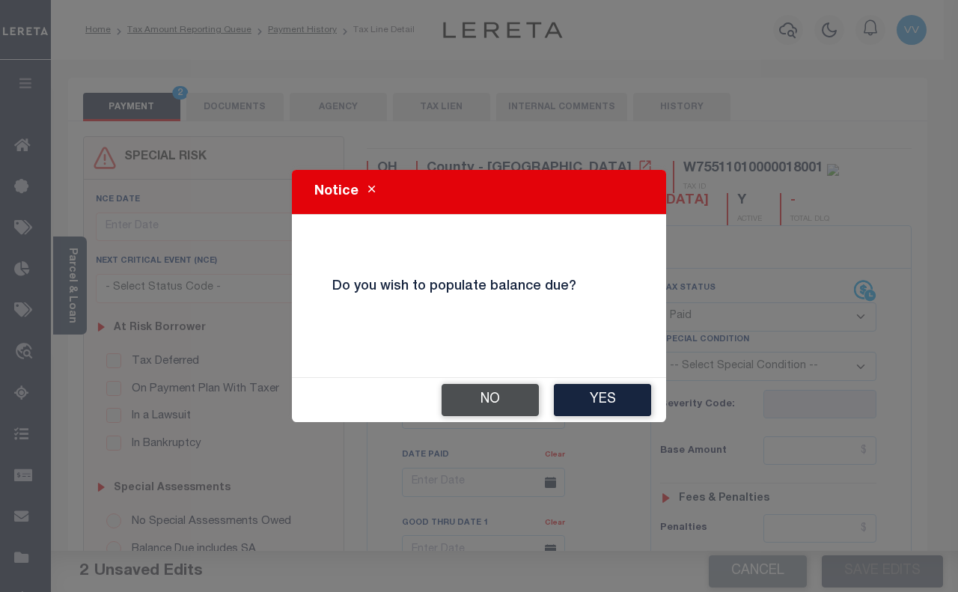
click at [480, 401] on button "No" at bounding box center [489, 400] width 97 height 32
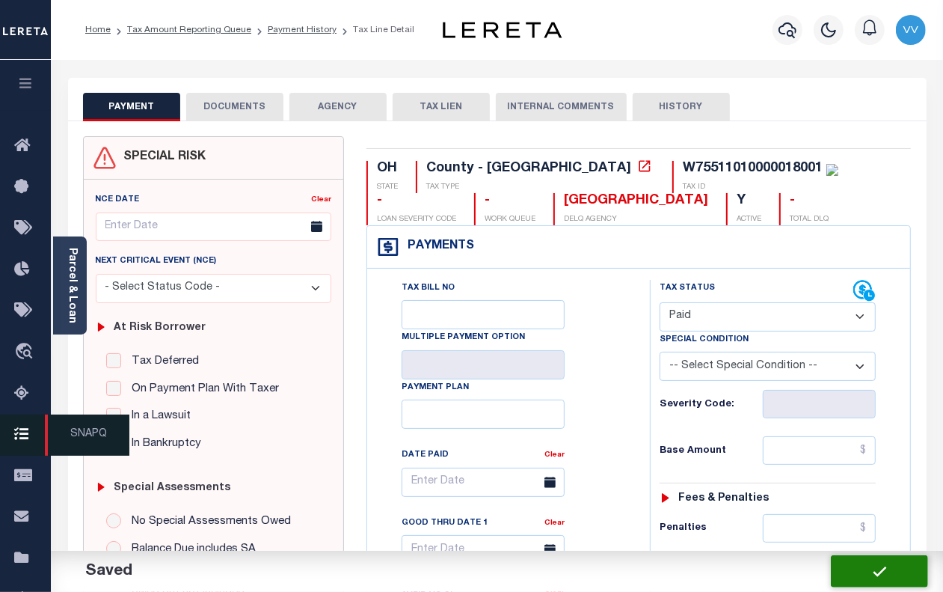
checkbox input "false"
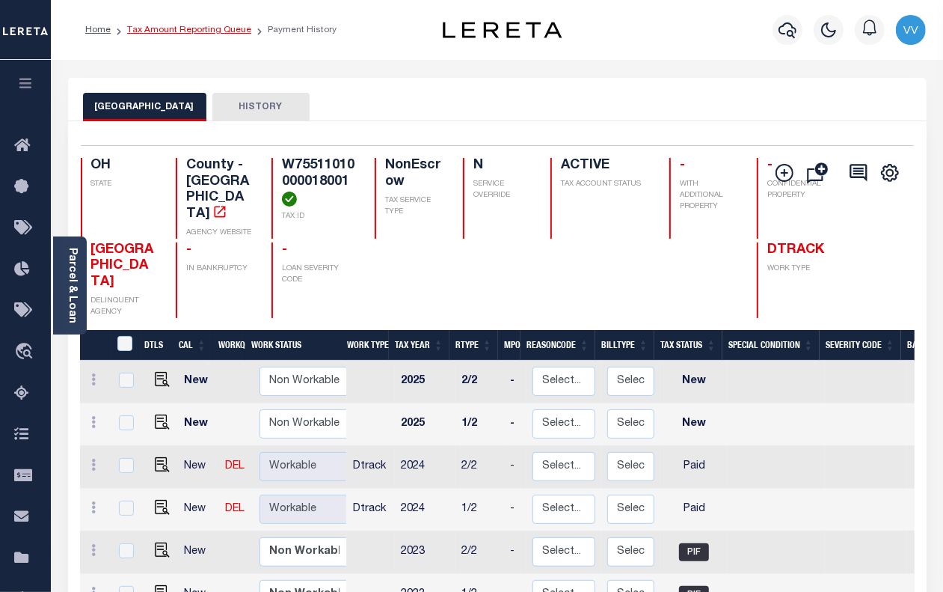
click at [233, 27] on link "Tax Amount Reporting Queue" at bounding box center [189, 29] width 124 height 9
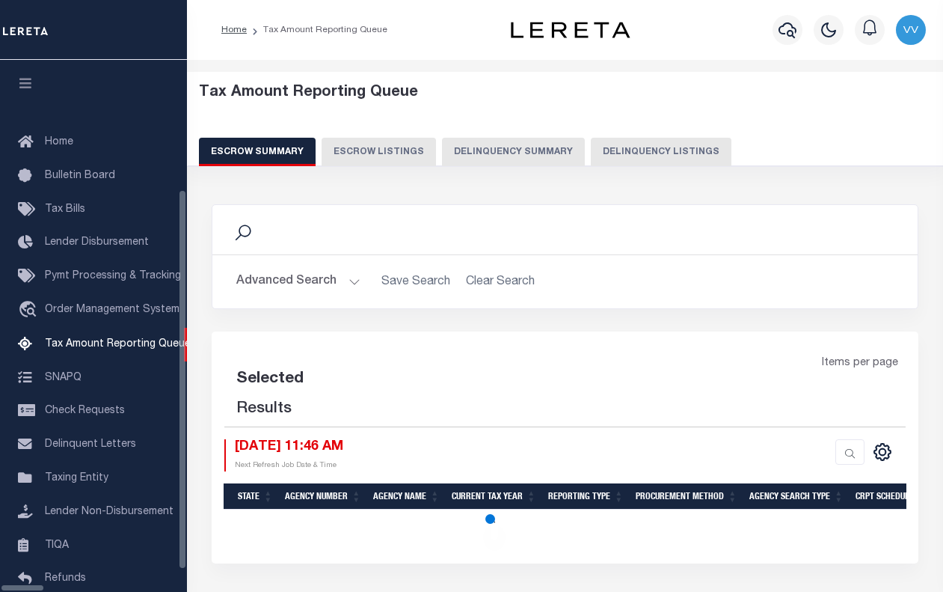
click at [605, 159] on button "Delinquency Listings" at bounding box center [661, 152] width 141 height 28
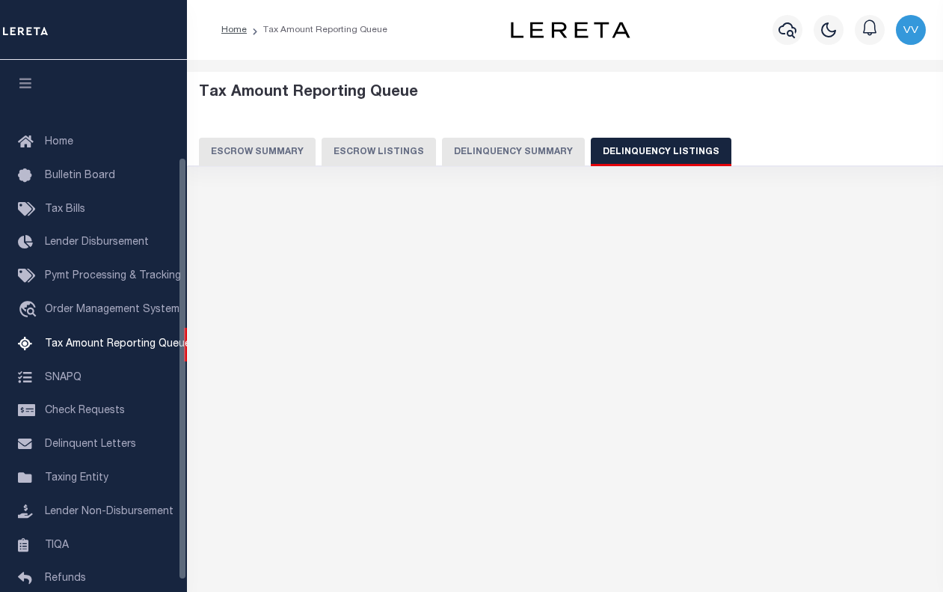
click at [611, 155] on button "Delinquency Listings" at bounding box center [661, 152] width 141 height 28
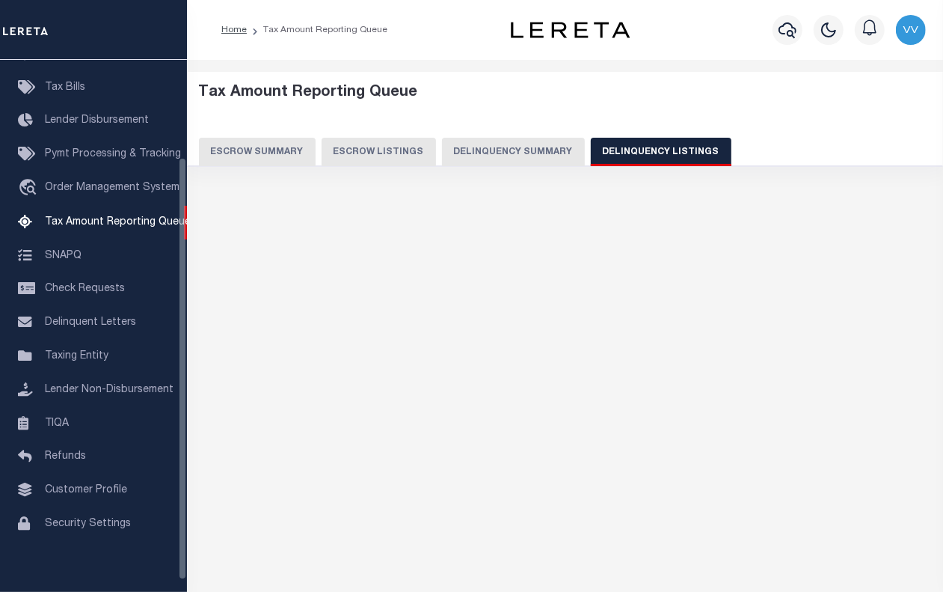
select select "100"
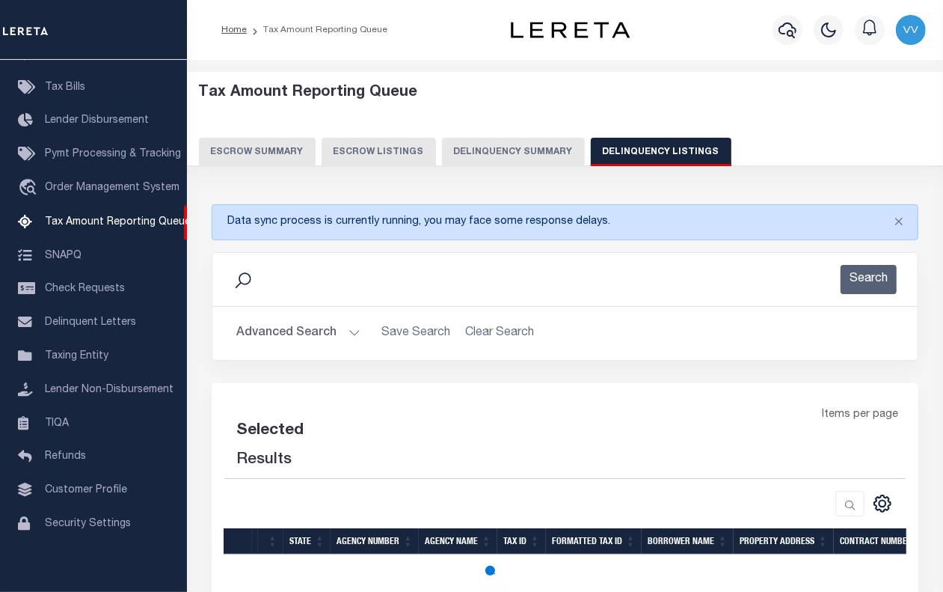
select select "100"
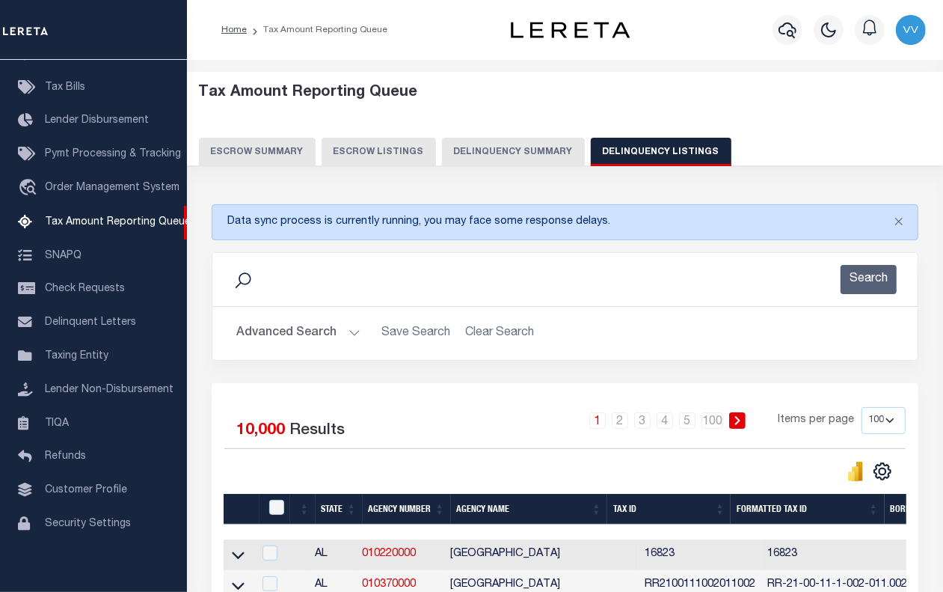
scroll to position [153, 0]
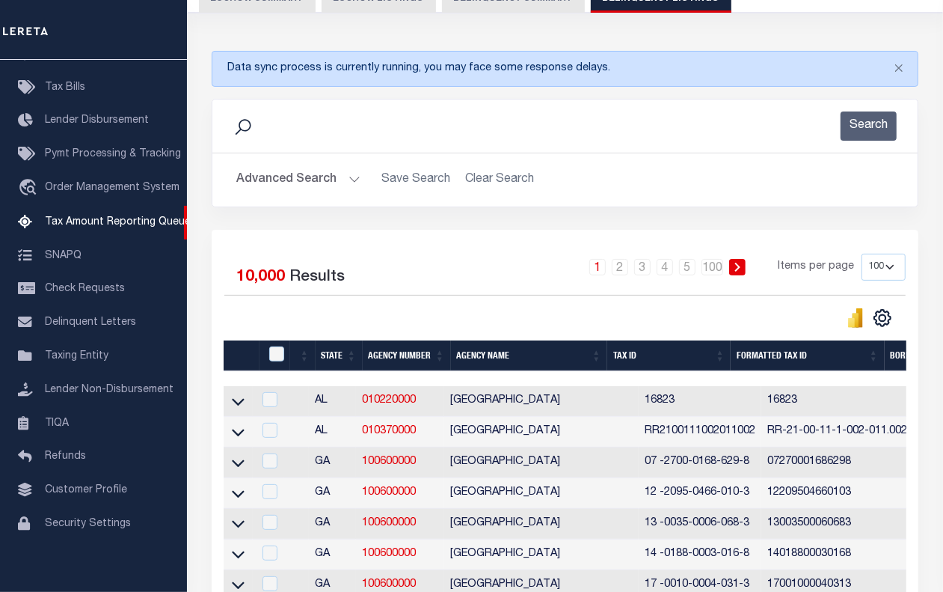
click at [326, 184] on button "Advanced Search" at bounding box center [298, 179] width 124 height 29
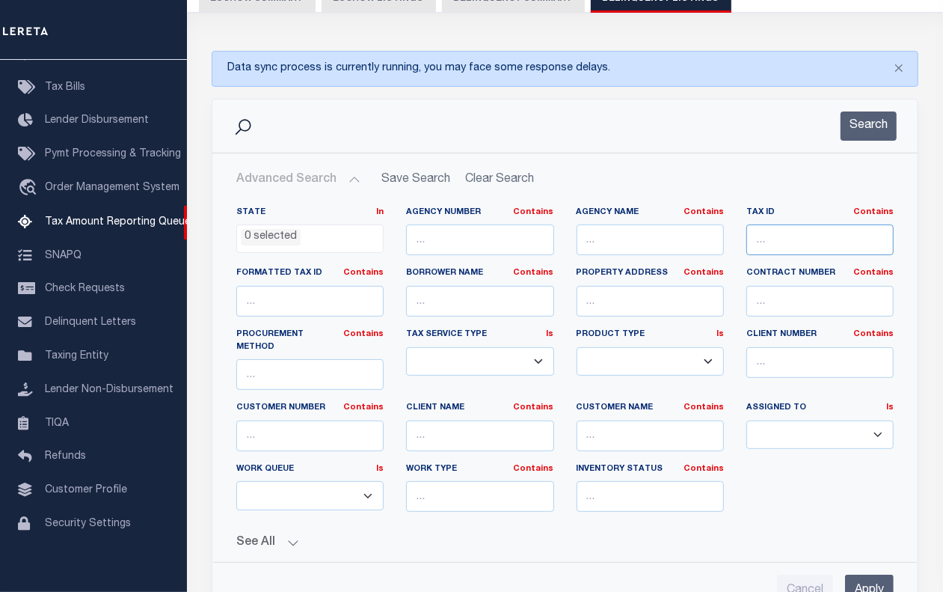
click at [768, 247] on input "text" at bounding box center [820, 239] width 147 height 31
paste input "W75511010000018001"
type input "W75511010000018001"
click at [851, 128] on button "Search" at bounding box center [869, 125] width 56 height 29
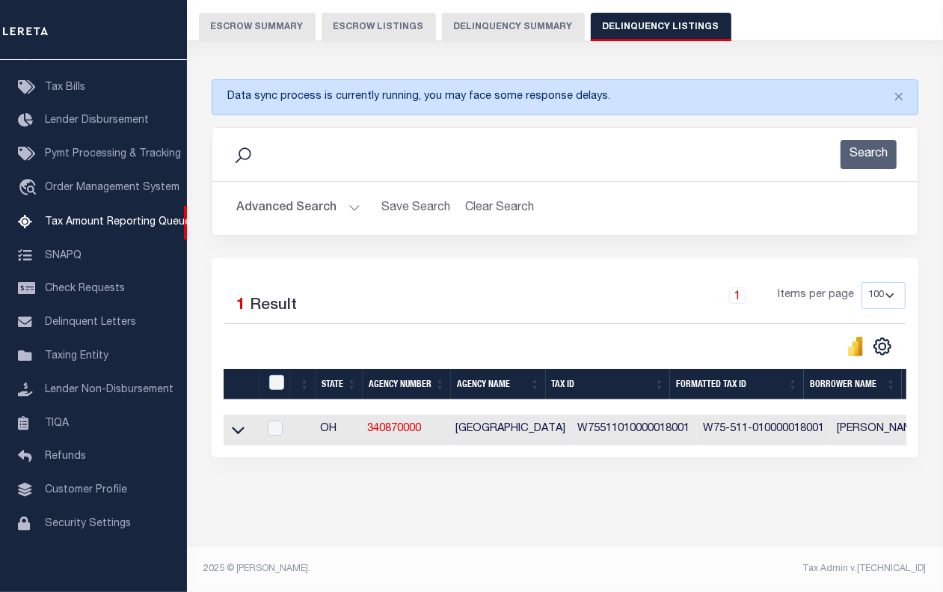
scroll to position [139, 0]
click at [240, 423] on icon at bounding box center [238, 430] width 13 height 16
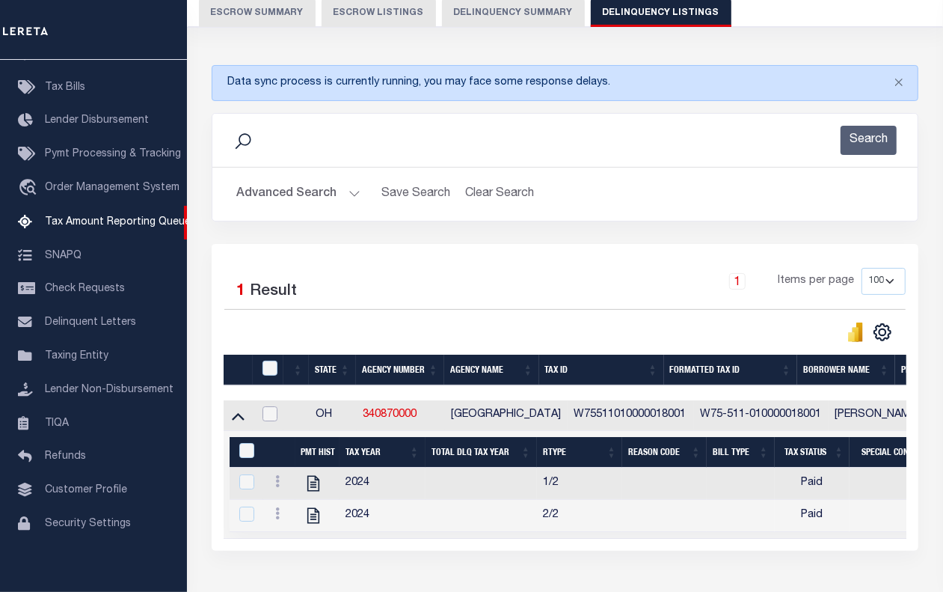
click at [271, 420] on input "checkbox" at bounding box center [270, 413] width 15 height 15
checkbox input "true"
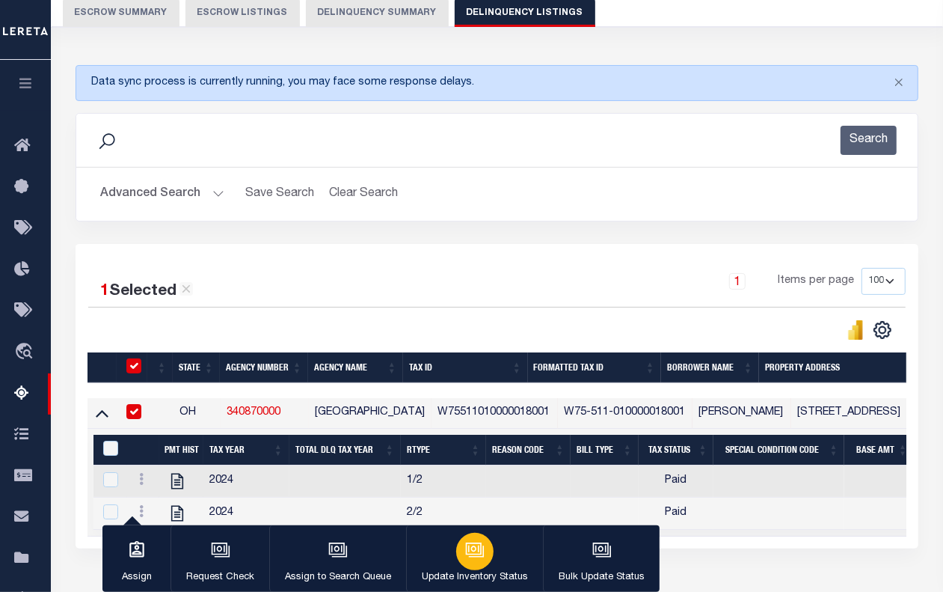
click at [502, 565] on button "Update Inventory Status" at bounding box center [474, 558] width 137 height 67
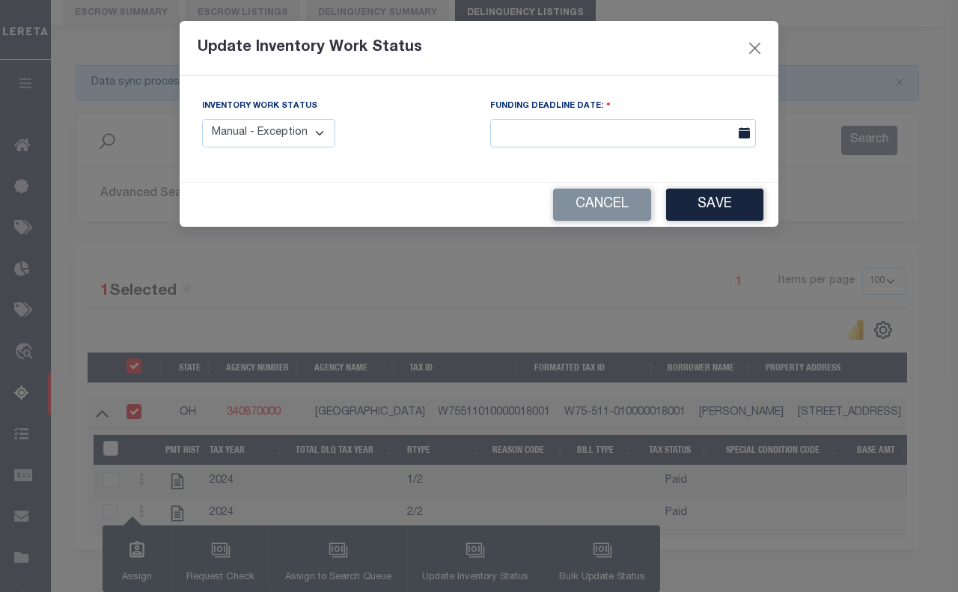
click at [281, 135] on select "Manual - Exception Pended - Awaiting Search Late Add Exception Completed" at bounding box center [268, 133] width 133 height 29
select select "4"
click at [202, 119] on select "Manual - Exception Pended - Awaiting Search Late Add Exception Completed" at bounding box center [268, 133] width 133 height 29
click at [703, 215] on button "Save" at bounding box center [714, 205] width 97 height 32
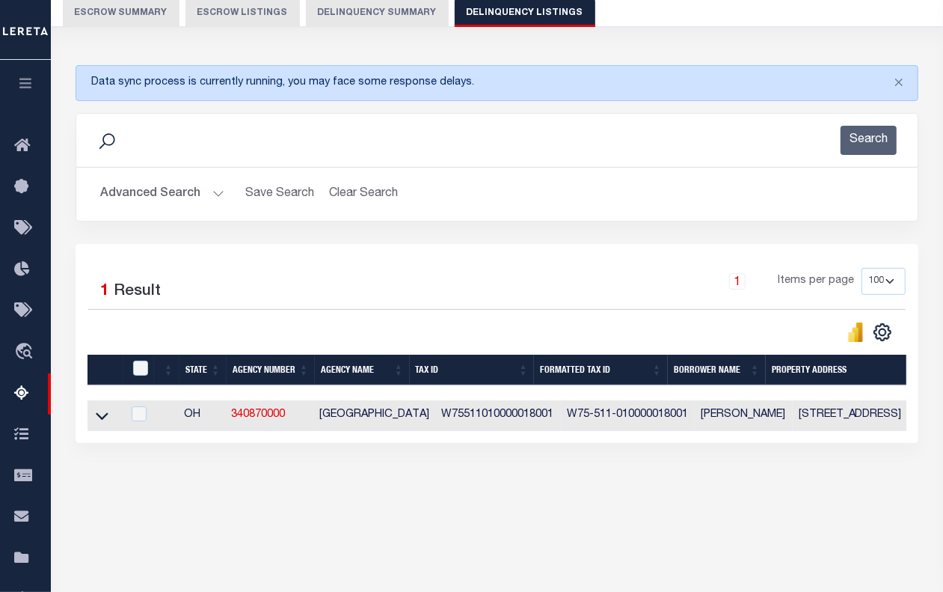
click at [189, 207] on button "Advanced Search" at bounding box center [162, 194] width 124 height 29
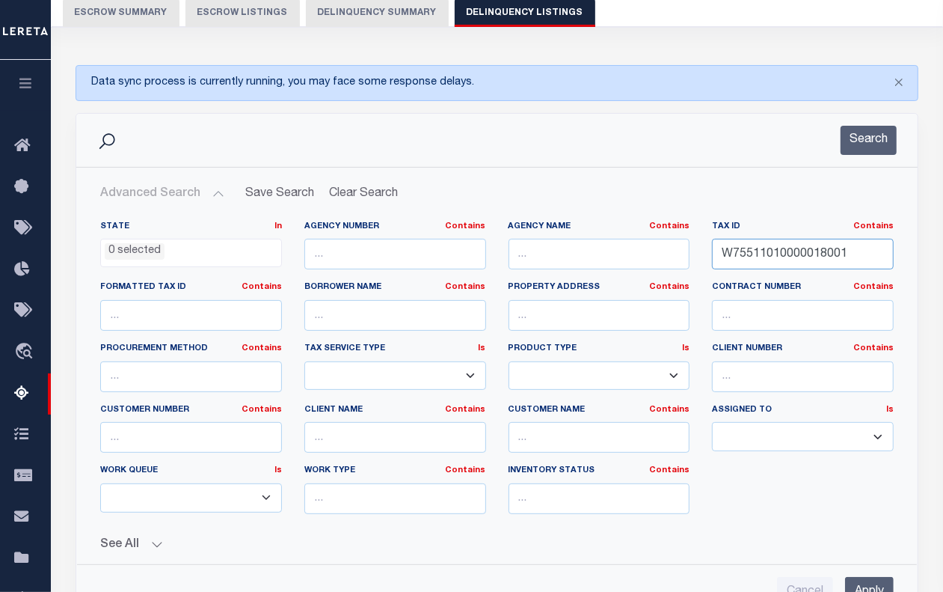
click at [757, 254] on input "W75511010000018001" at bounding box center [803, 254] width 182 height 31
paste input "130000013000"
type input "W75511130000013000"
click at [870, 159] on div "Search" at bounding box center [497, 140] width 842 height 53
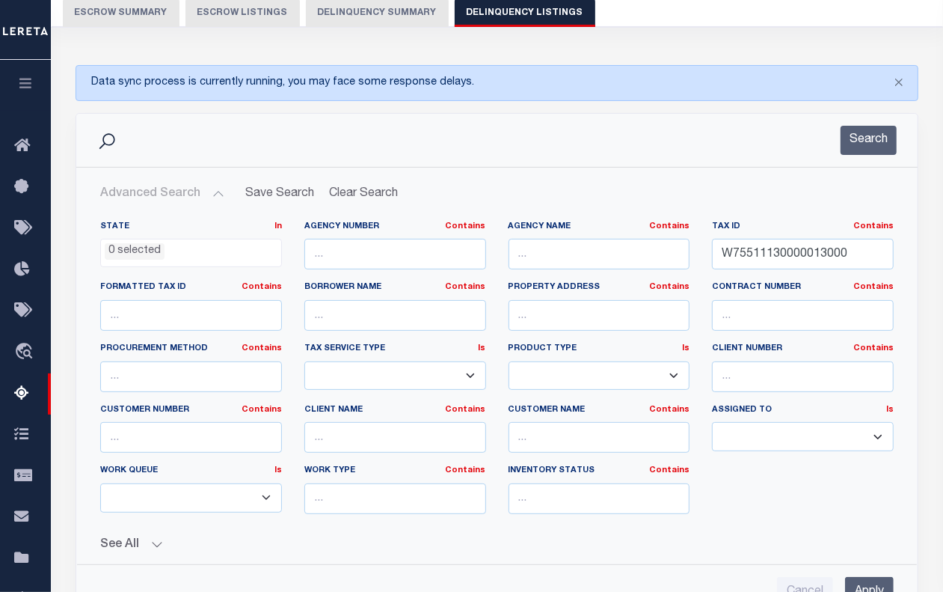
click at [872, 147] on button "Search" at bounding box center [869, 140] width 56 height 29
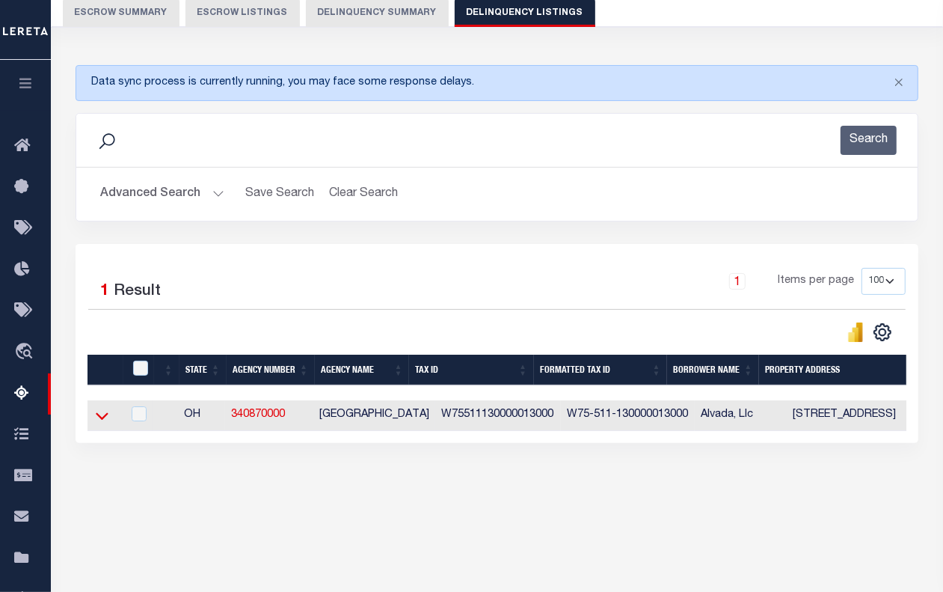
click at [102, 423] on icon at bounding box center [102, 416] width 13 height 16
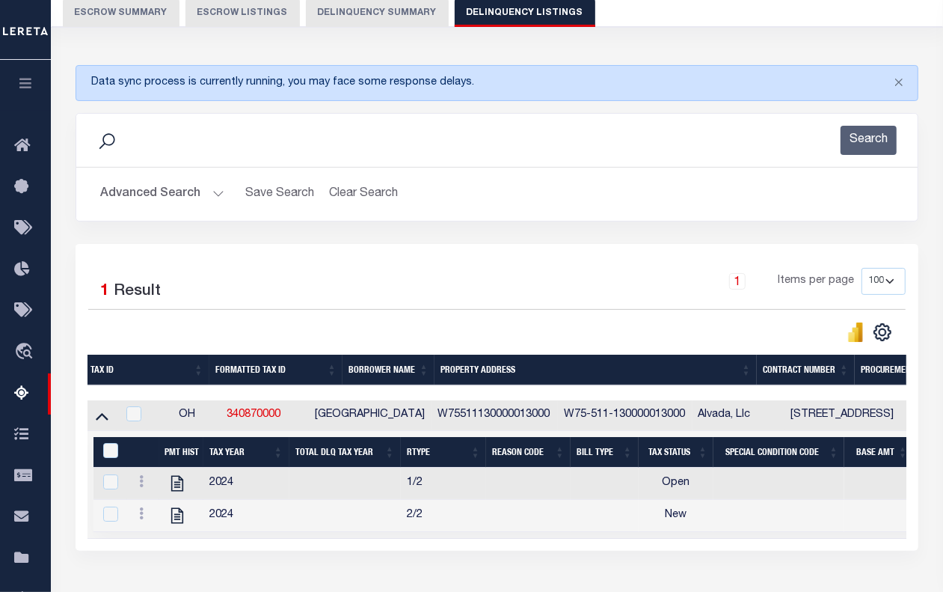
scroll to position [0, 0]
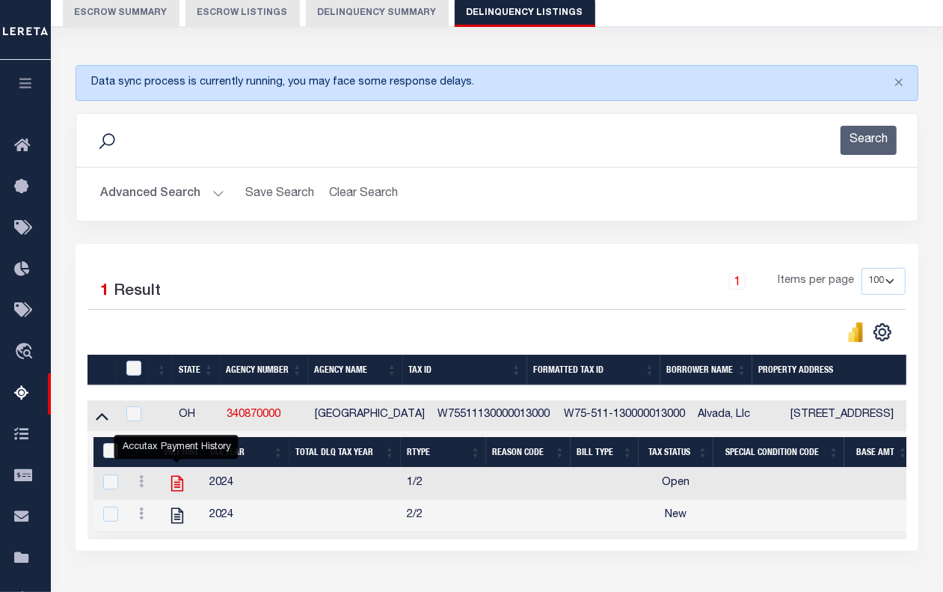
click at [174, 491] on icon "" at bounding box center [177, 484] width 12 height 16
checkbox input "true"
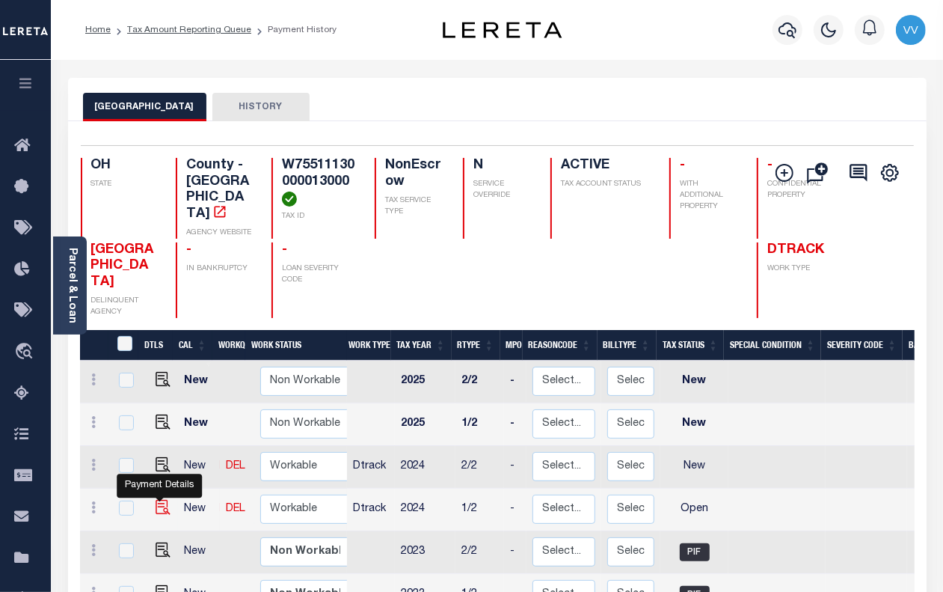
click at [159, 500] on img "" at bounding box center [163, 507] width 15 height 15
checkbox input "true"
click at [162, 457] on img at bounding box center [163, 464] width 15 height 15
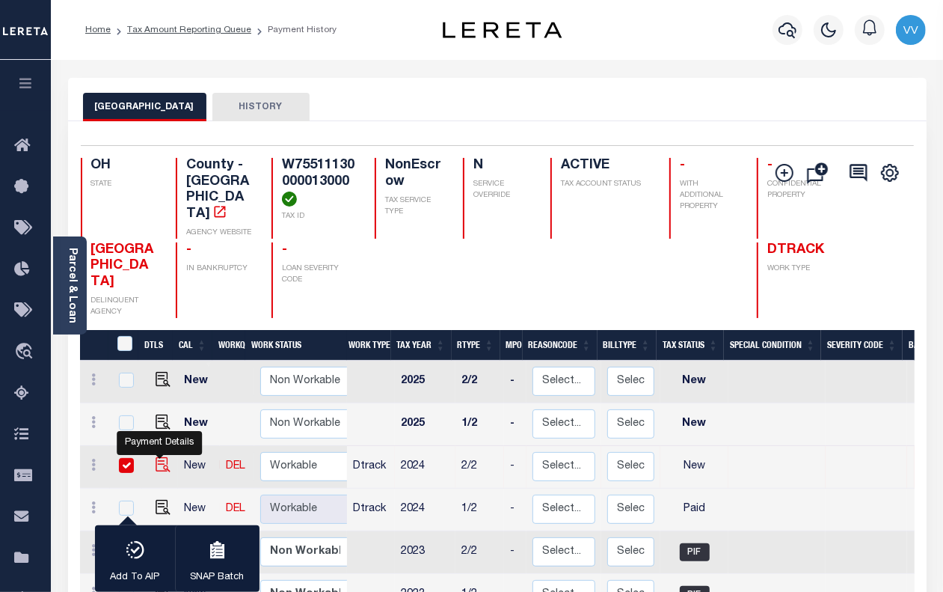
checkbox input "true"
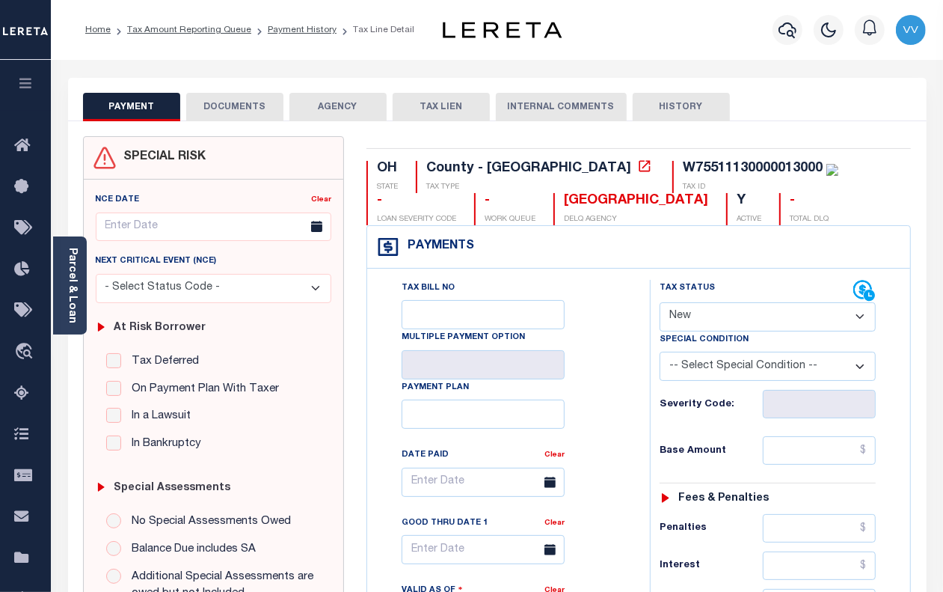
click at [731, 326] on select "- Select Status Code - Open Due/Unpaid Paid Incomplete No Tax Due Internal Refu…" at bounding box center [768, 316] width 216 height 29
click at [660, 304] on select "- Select Status Code - Open Due/Unpaid Paid Incomplete No Tax Due Internal Refu…" at bounding box center [768, 316] width 216 height 29
click at [722, 308] on select "- Select Status Code - Open Due/Unpaid Paid Incomplete No Tax Due Internal Refu…" at bounding box center [768, 316] width 216 height 29
select select "PYD"
click at [660, 304] on select "- Select Status Code - Open Due/Unpaid Paid Incomplete No Tax Due Internal Refu…" at bounding box center [768, 316] width 216 height 29
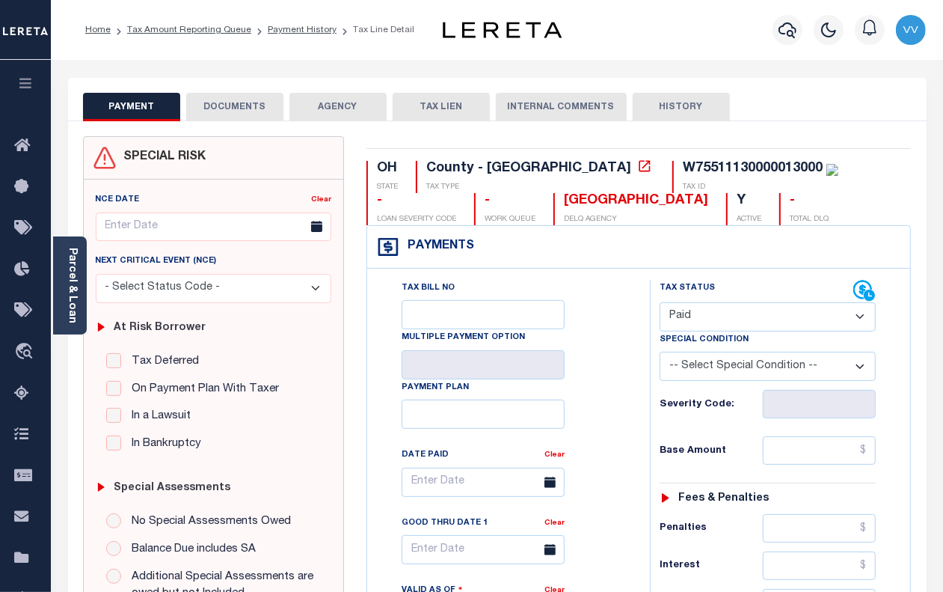
type input "[DATE]"
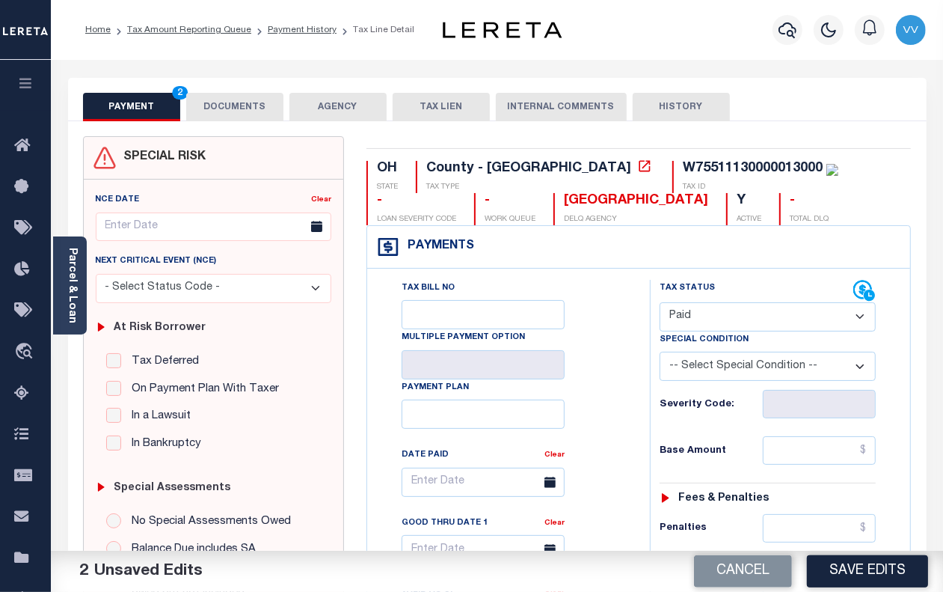
click at [245, 110] on button "DOCUMENTS" at bounding box center [234, 107] width 97 height 28
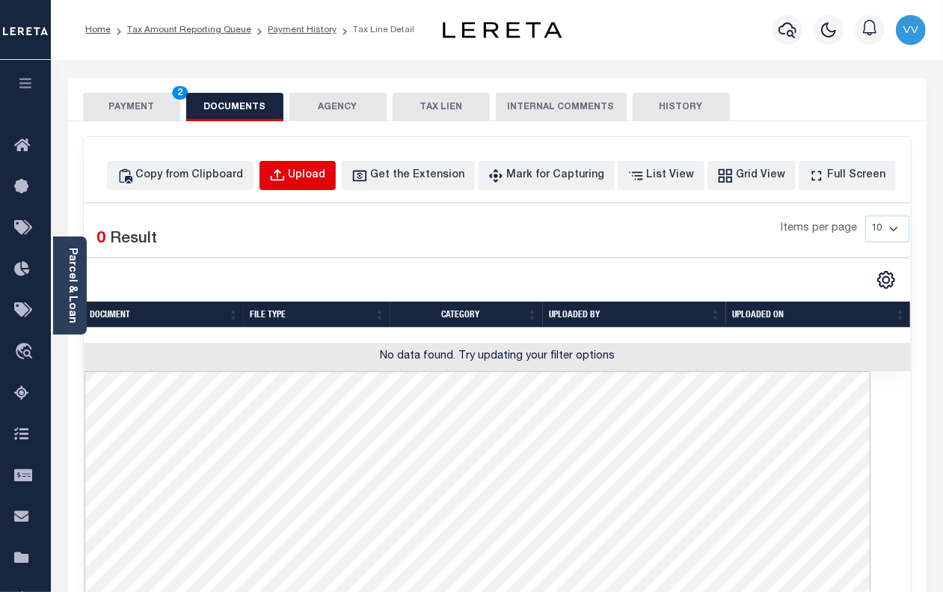
click at [326, 178] on div "Upload" at bounding box center [307, 176] width 37 height 16
select select "POP"
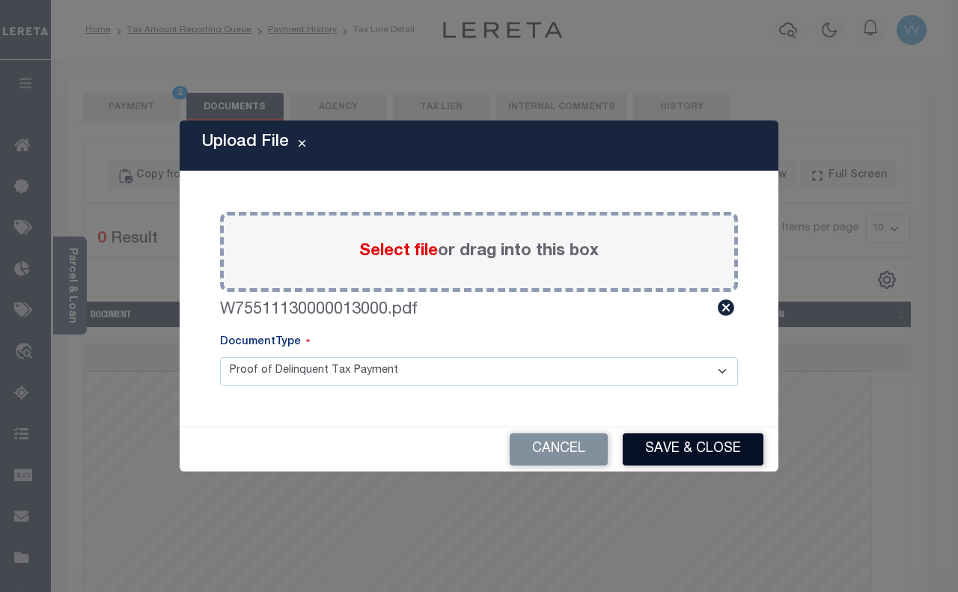
click at [682, 435] on button "Save & Close" at bounding box center [693, 449] width 141 height 32
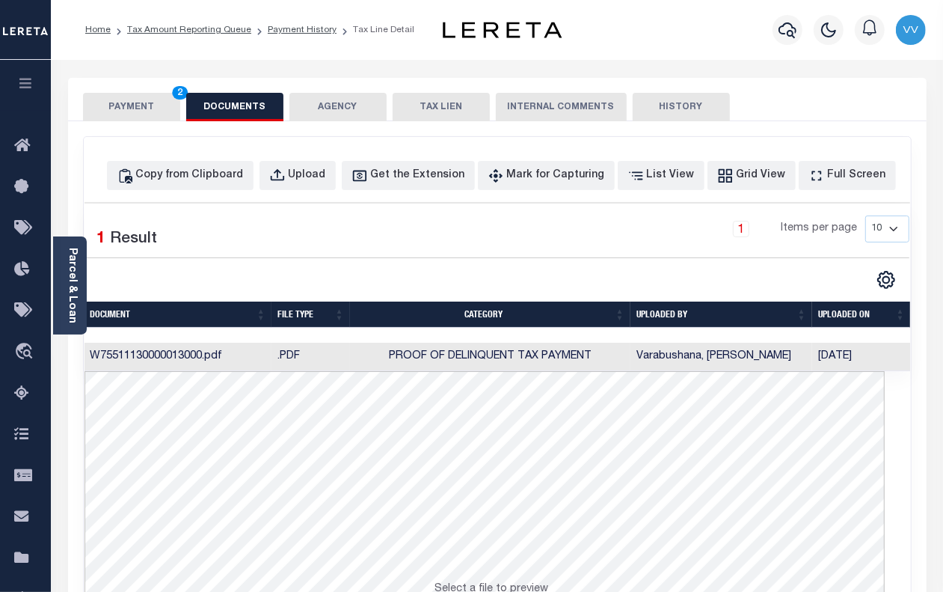
click at [143, 106] on button "PAYMENT 2" at bounding box center [131, 107] width 97 height 28
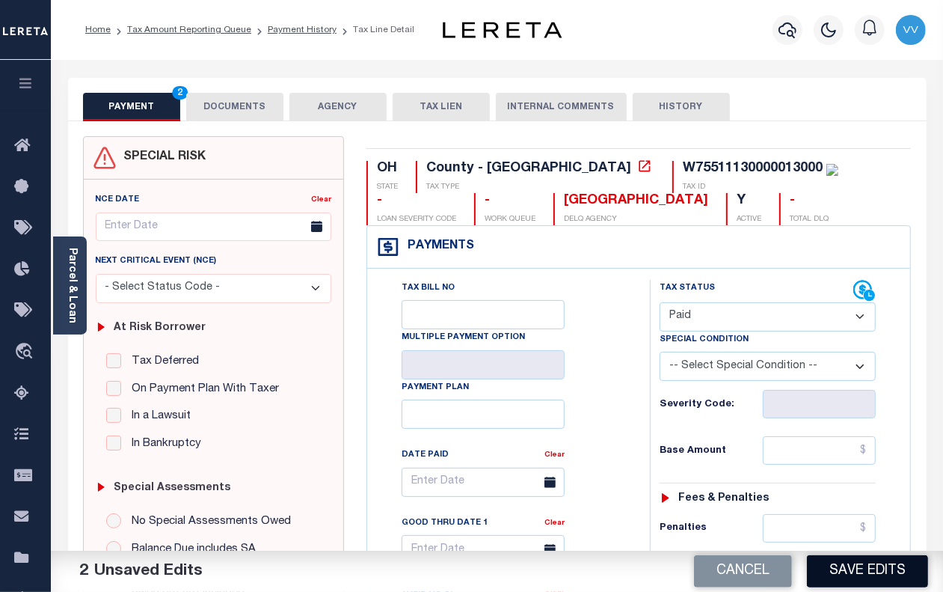
click at [843, 581] on button "Save Edits" at bounding box center [867, 571] width 121 height 32
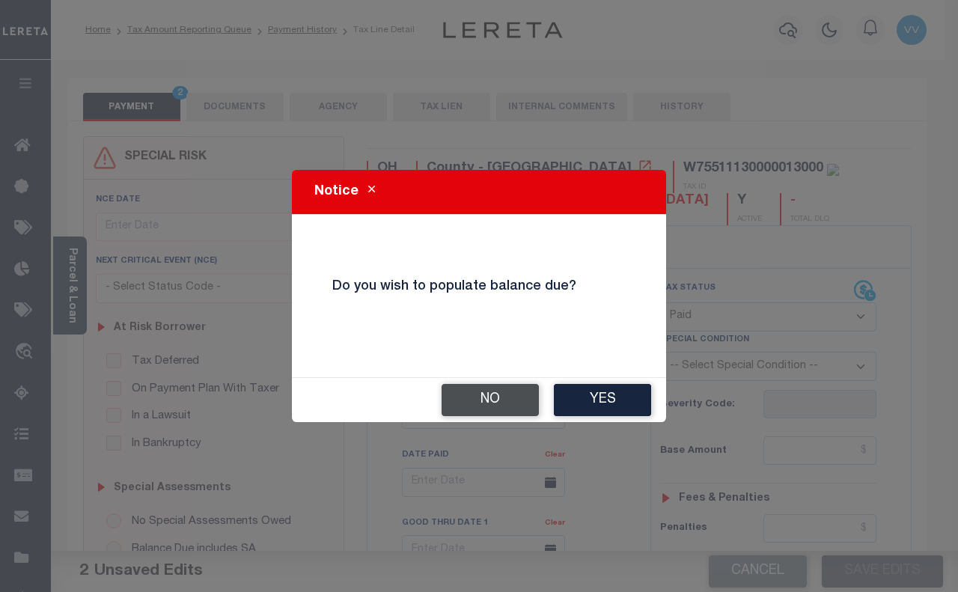
click at [513, 394] on button "No" at bounding box center [489, 400] width 97 height 32
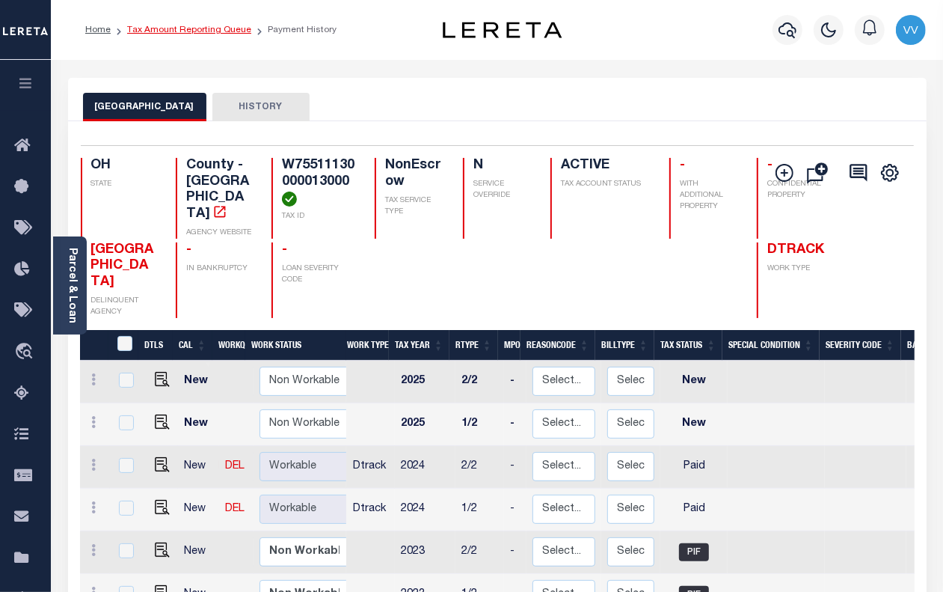
click at [233, 28] on link "Tax Amount Reporting Queue" at bounding box center [189, 29] width 124 height 9
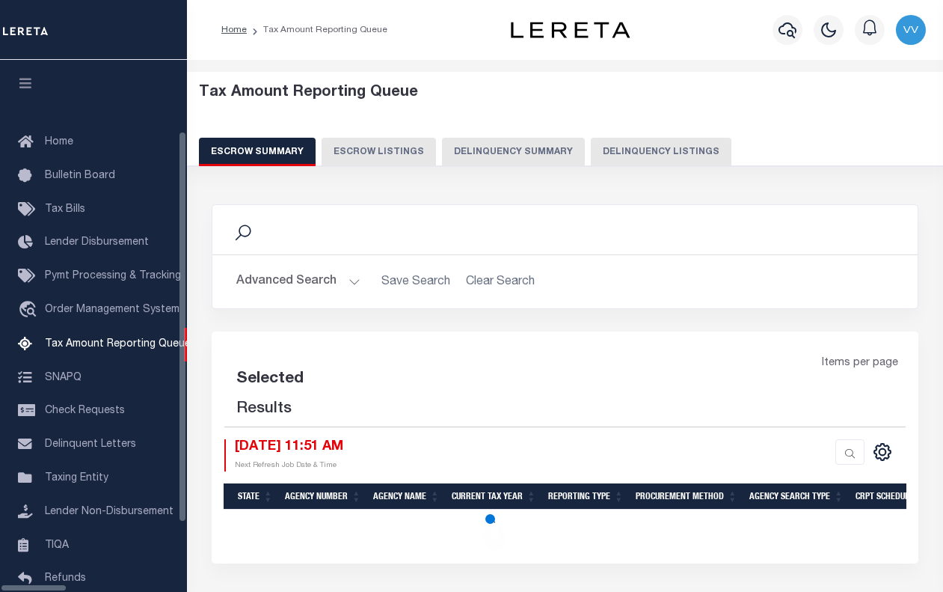
select select "100"
click at [584, 136] on div "Tax Amount Reporting Queue Escrow Summary Escrow Listings Delinquency Summary" at bounding box center [565, 125] width 733 height 82
select select "100"
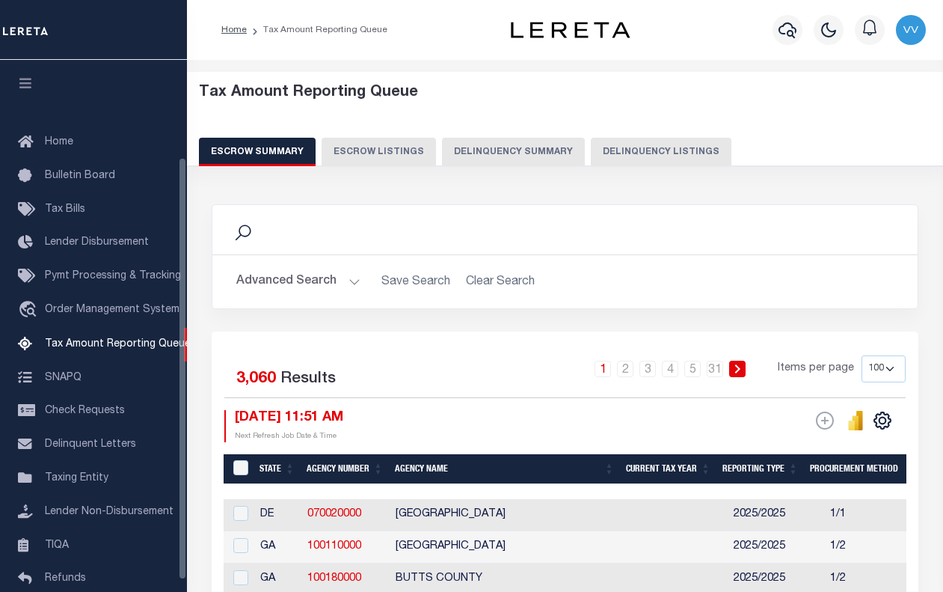
click at [577, 152] on div "Escrow Summary Escrow Listings Delinquency Summary Delinquency Listings" at bounding box center [565, 152] width 733 height 28
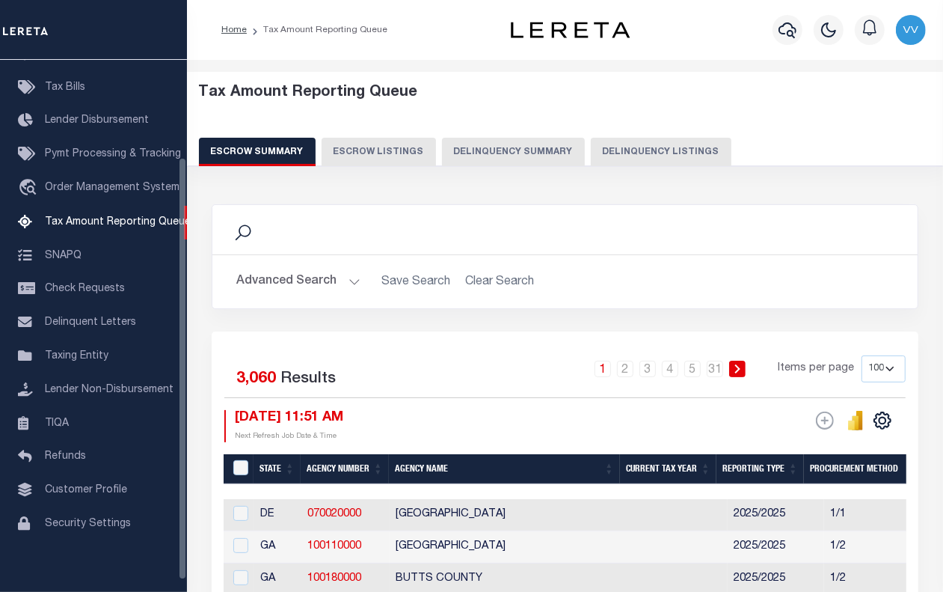
click at [612, 151] on button "Delinquency Listings" at bounding box center [661, 152] width 141 height 28
select select "100"
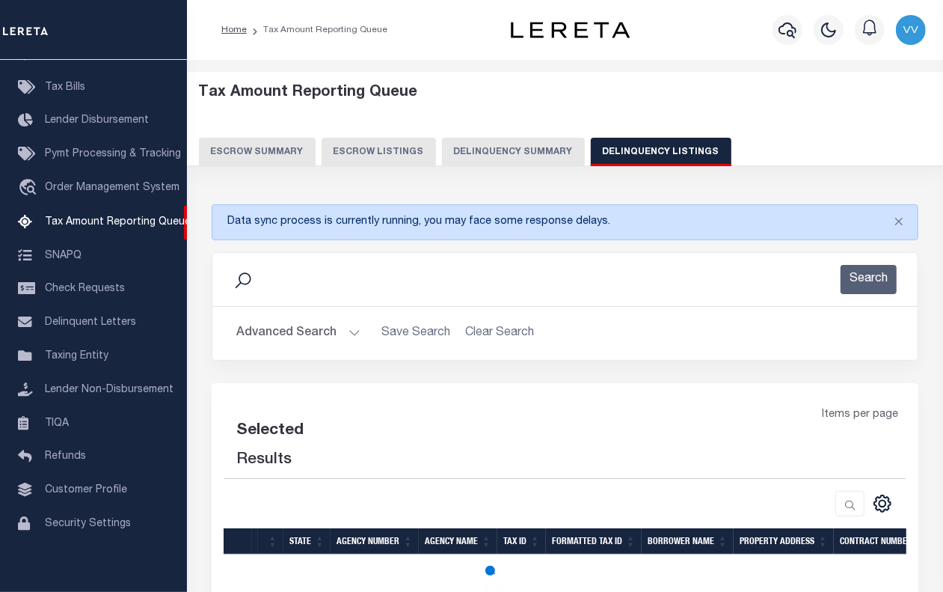
select select "100"
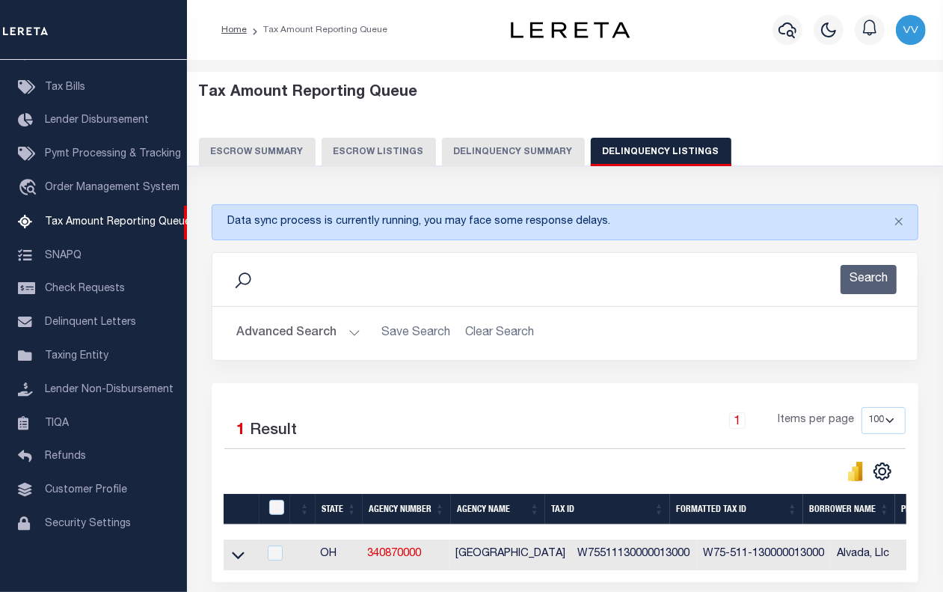
scroll to position [139, 0]
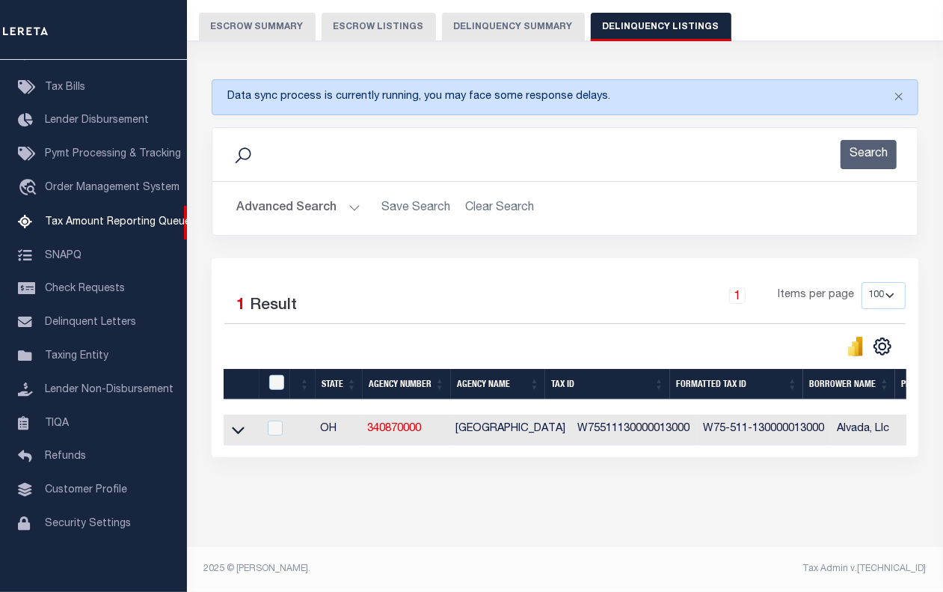
click at [286, 417] on td at bounding box center [274, 430] width 31 height 31
checkbox input "true"
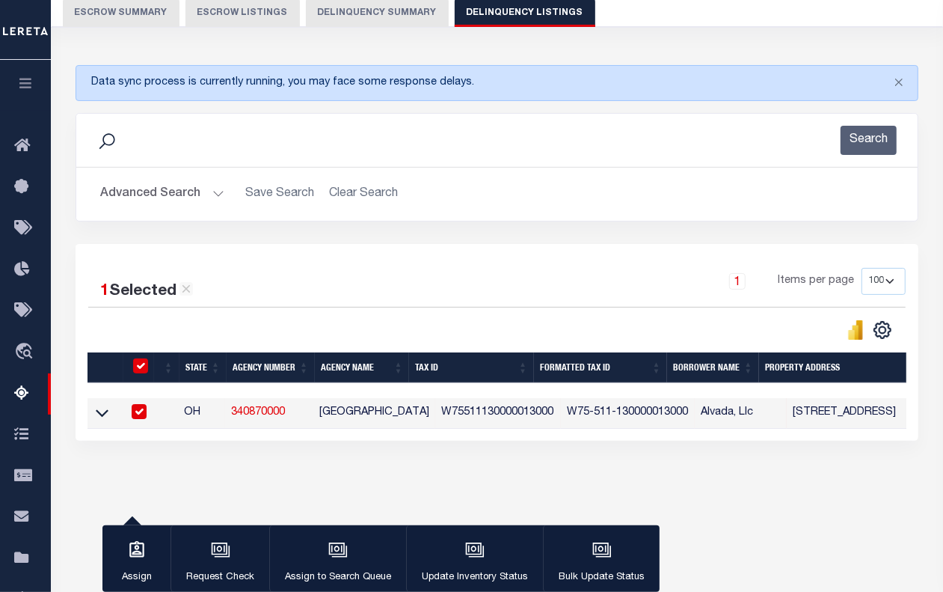
scroll to position [136, 0]
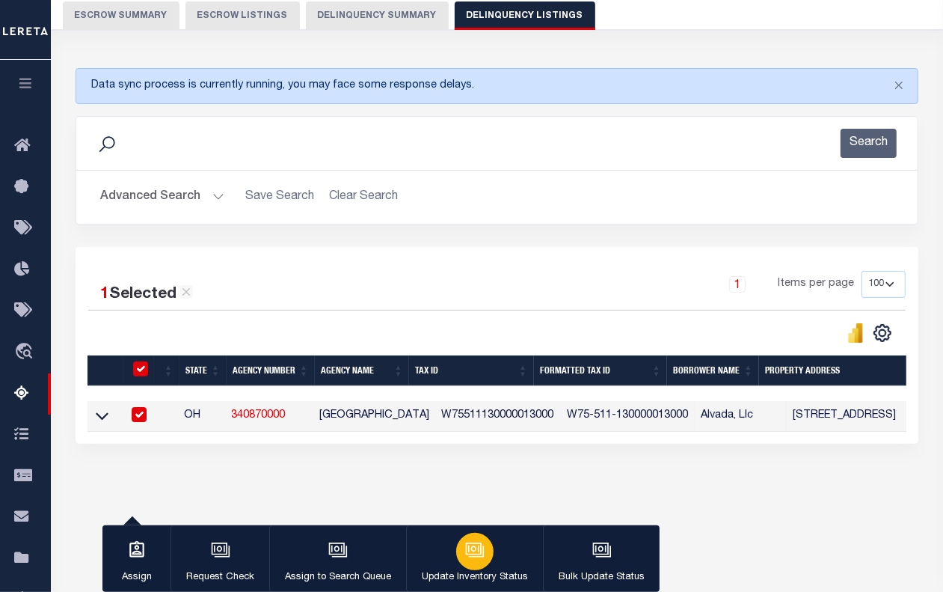
click at [468, 546] on icon "button" at bounding box center [474, 549] width 19 height 19
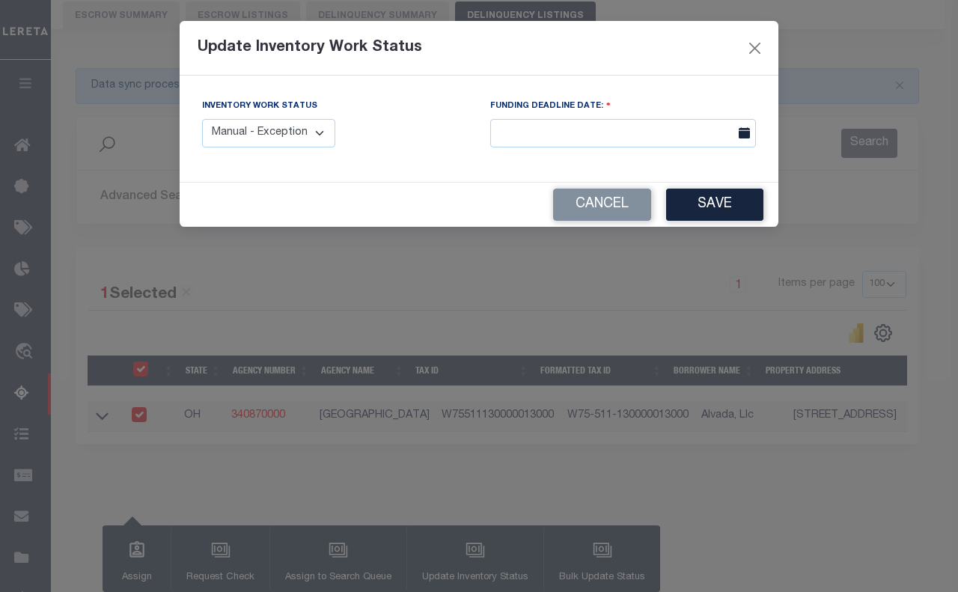
click at [269, 133] on select "Manual - Exception Pended - Awaiting Search Late Add Exception Completed" at bounding box center [268, 133] width 133 height 29
select select "4"
click at [202, 119] on select "Manual - Exception Pended - Awaiting Search Late Add Exception Completed" at bounding box center [268, 133] width 133 height 29
click at [723, 210] on button "Save" at bounding box center [714, 205] width 97 height 32
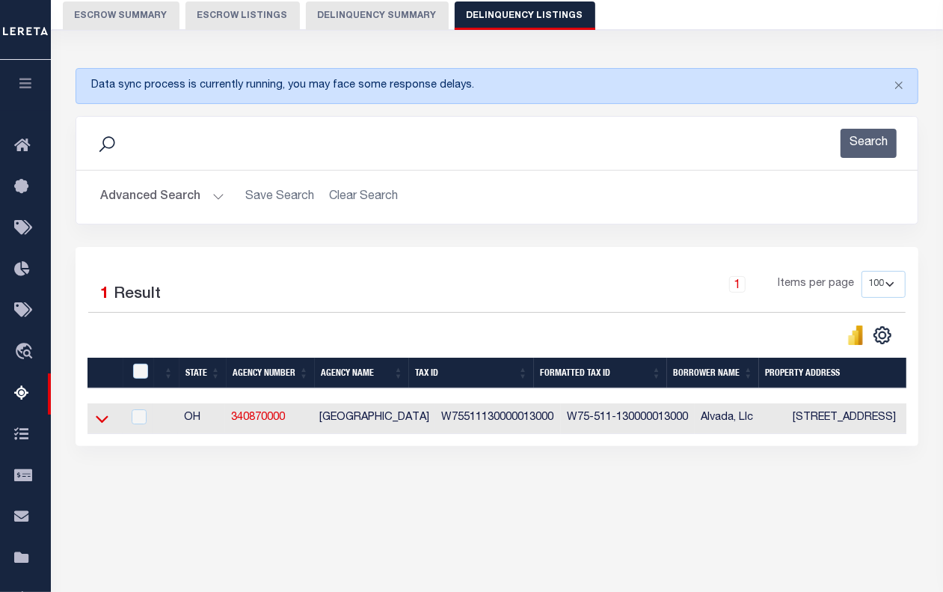
click at [102, 424] on icon at bounding box center [102, 419] width 13 height 16
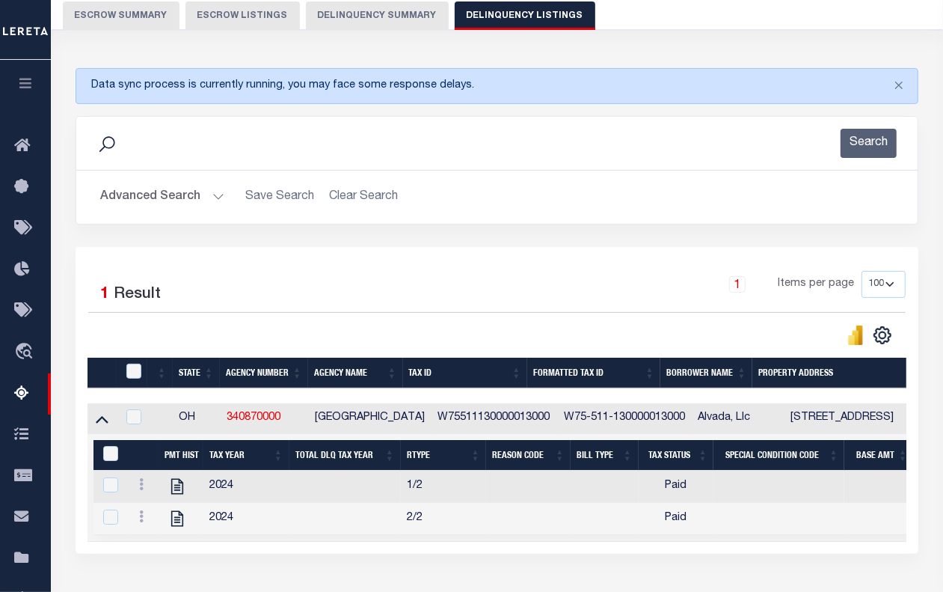
click at [201, 198] on button "Advanced Search" at bounding box center [162, 197] width 124 height 29
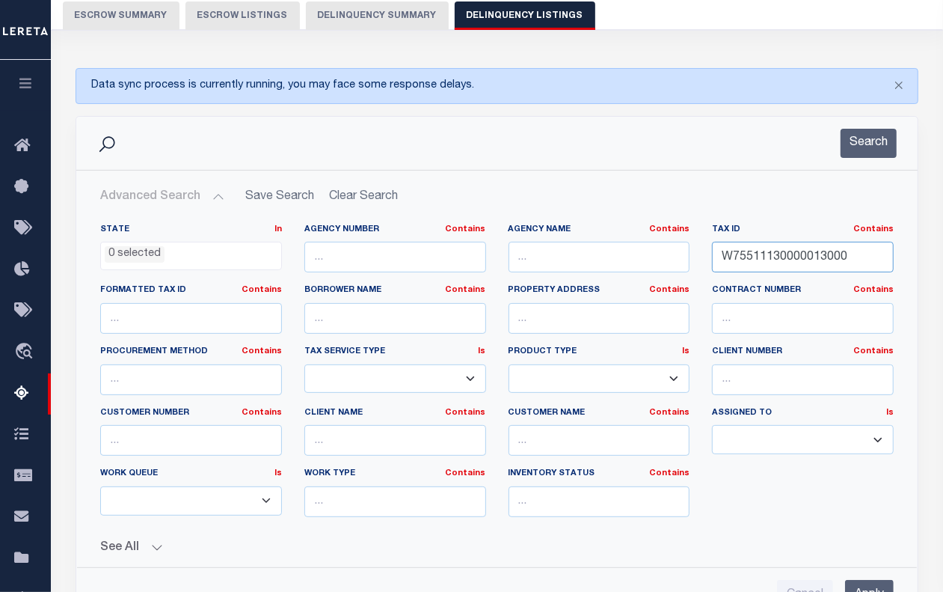
click at [739, 255] on input "W75511130000013000" at bounding box center [803, 257] width 182 height 31
paste input "X7750923000004"
type input "X77509230000043000"
click at [878, 114] on div "Data sync process is currently running, you may face some response delays. Sear…" at bounding box center [497, 510] width 854 height 884
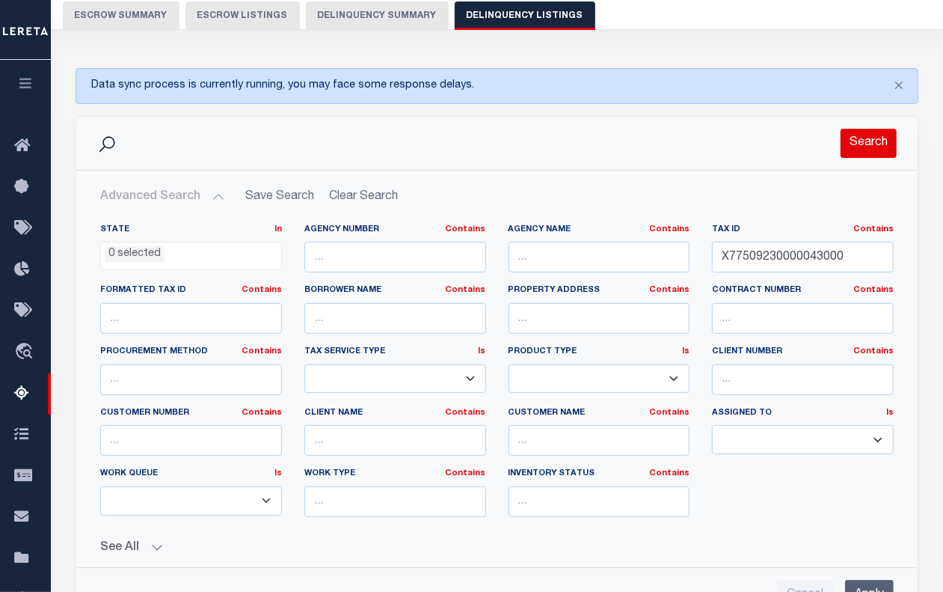
click at [866, 140] on button "Search" at bounding box center [869, 143] width 56 height 29
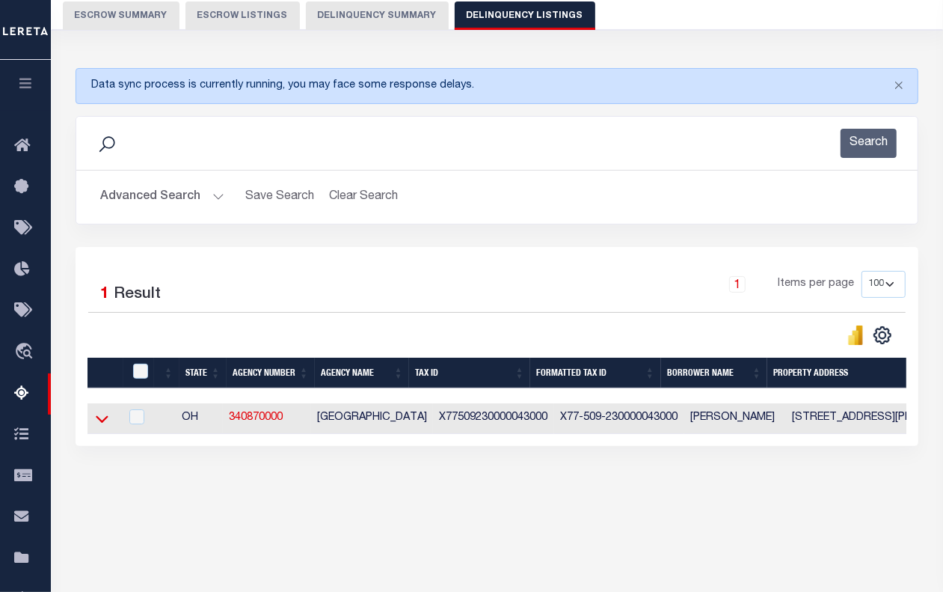
click at [107, 426] on icon at bounding box center [102, 419] width 13 height 16
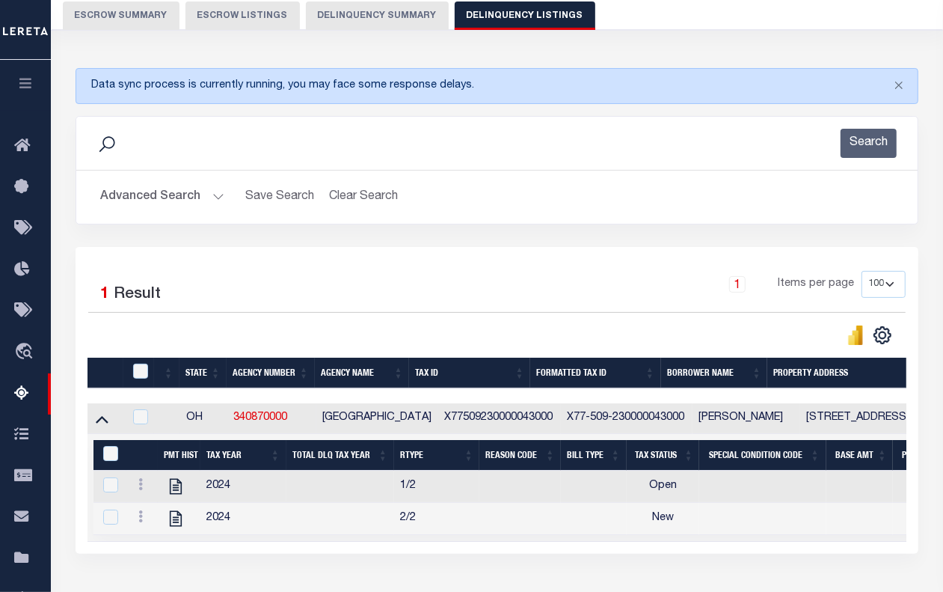
scroll to position [201, 0]
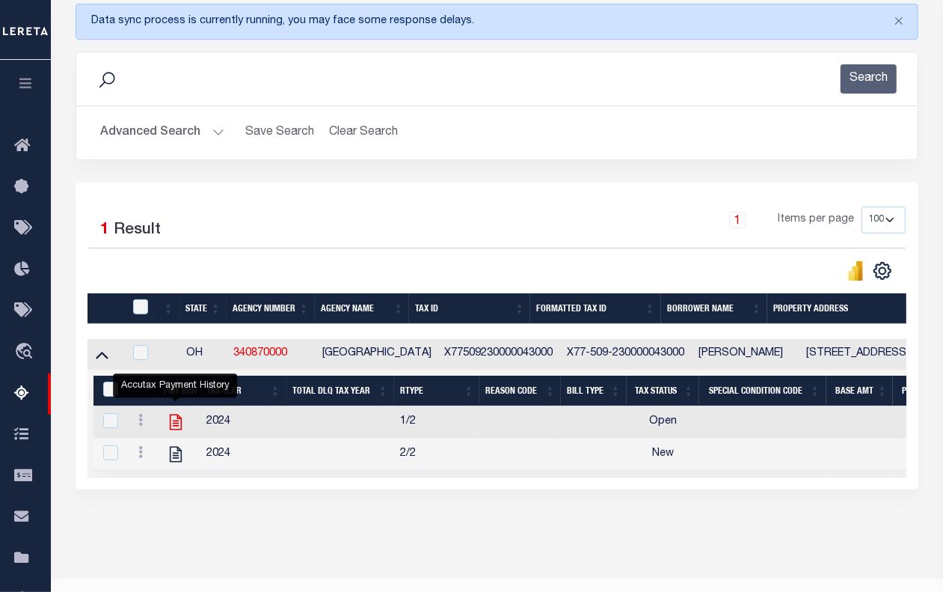
click at [173, 428] on icon "" at bounding box center [175, 423] width 12 height 16
checkbox input "true"
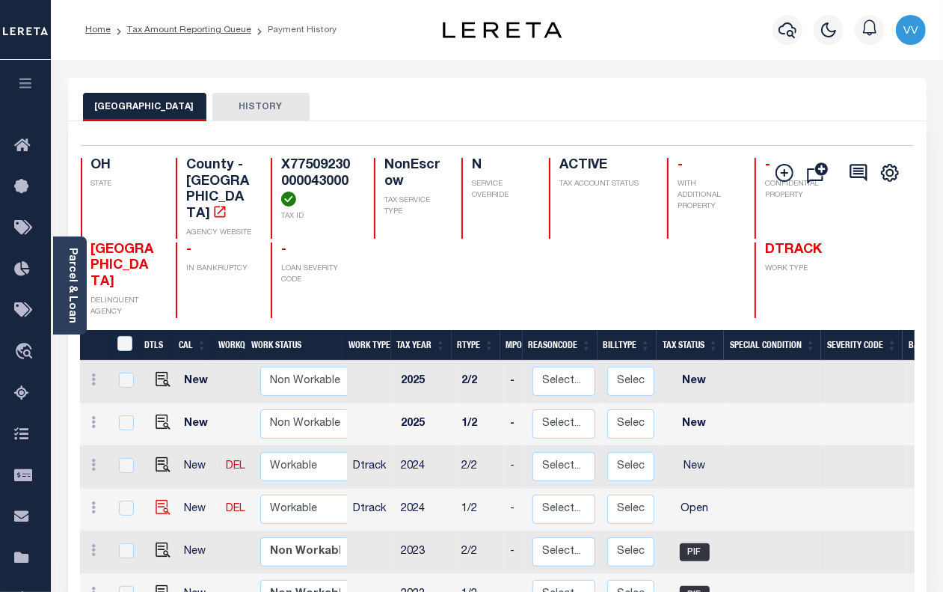
click at [161, 500] on img at bounding box center [163, 507] width 15 height 15
checkbox input "true"
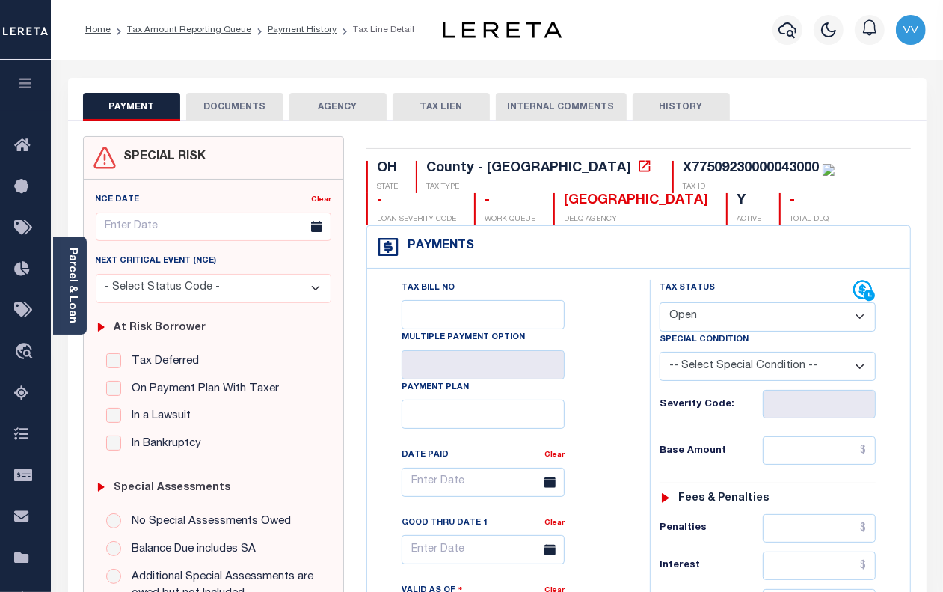
click at [703, 314] on select "- Select Status Code - Open Due/Unpaid Paid Incomplete No Tax Due Internal Refu…" at bounding box center [768, 316] width 216 height 29
select select "PYD"
click at [660, 304] on select "- Select Status Code - Open Due/Unpaid Paid Incomplete No Tax Due Internal Refu…" at bounding box center [768, 316] width 216 height 29
type input "[DATE]"
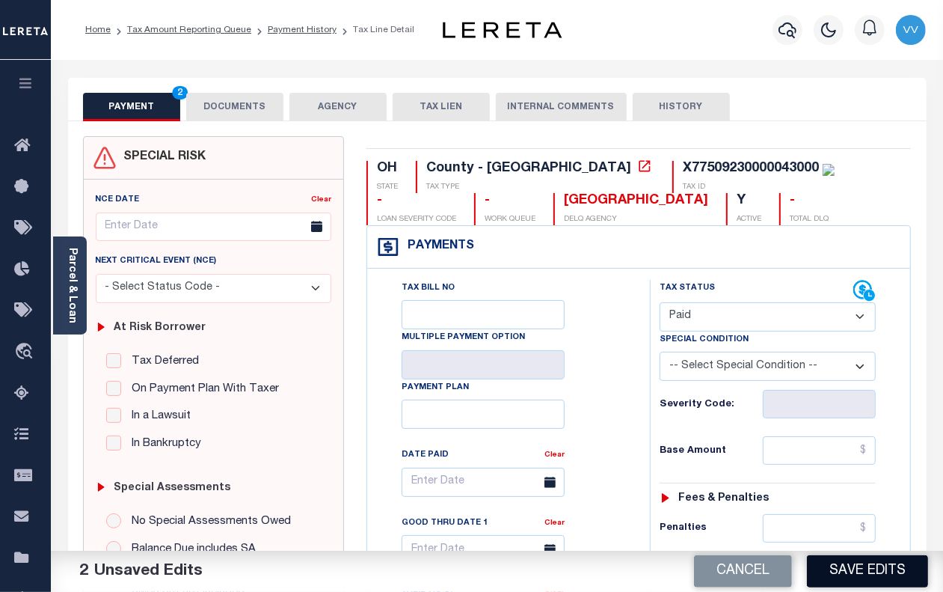
click at [857, 574] on button "Save Edits" at bounding box center [867, 571] width 121 height 32
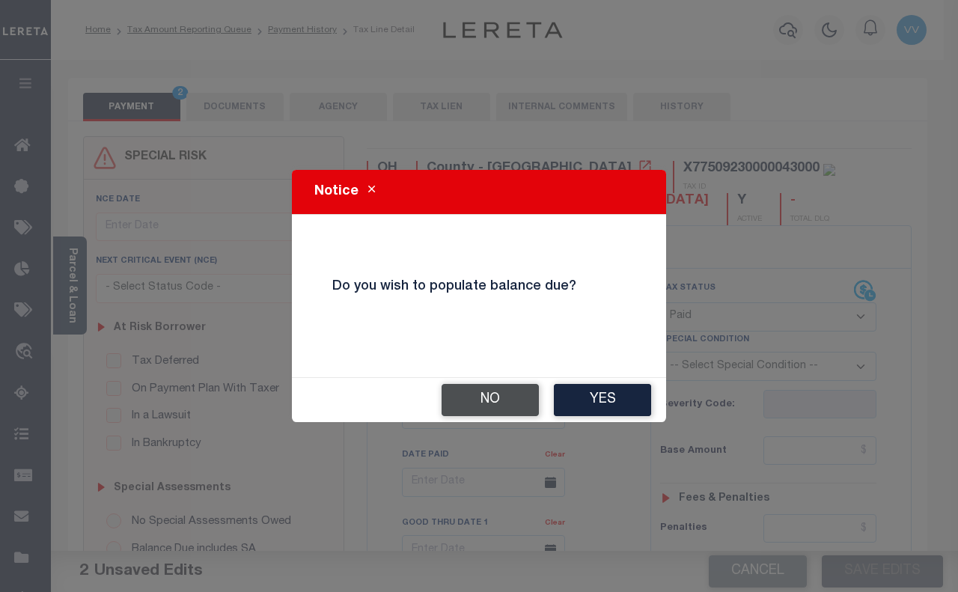
click at [501, 393] on button "No" at bounding box center [489, 400] width 97 height 32
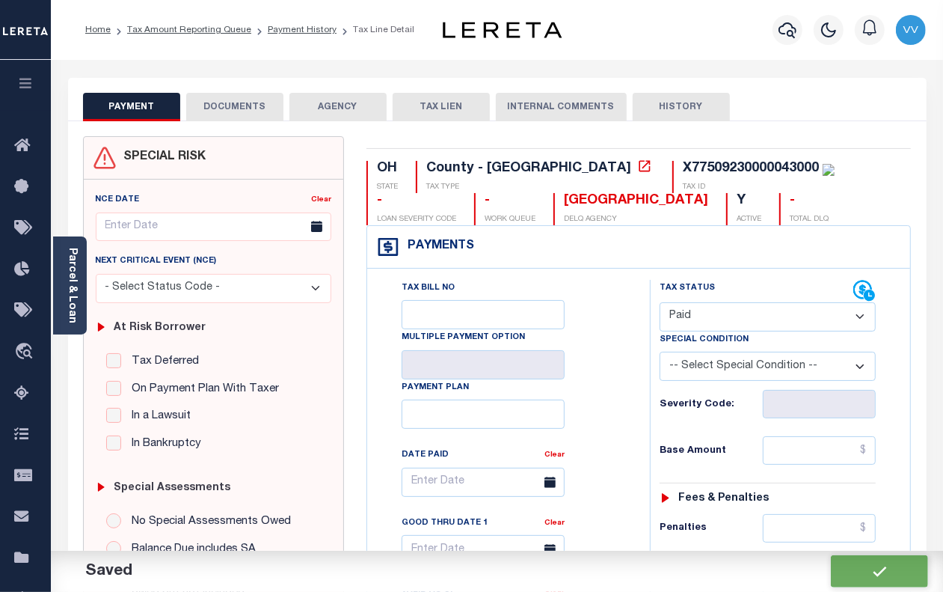
checkbox input "false"
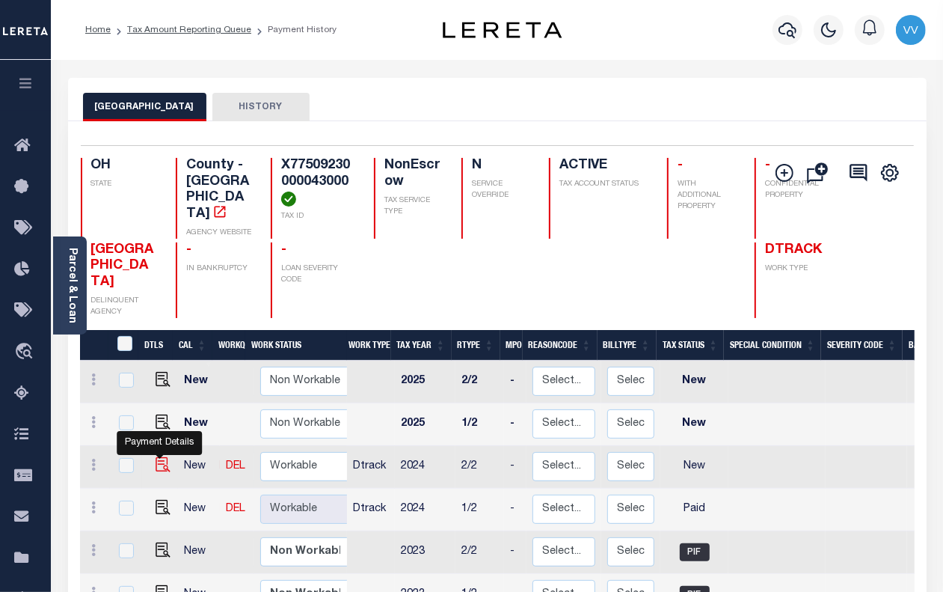
click at [156, 457] on img "" at bounding box center [163, 464] width 15 height 15
checkbox input "true"
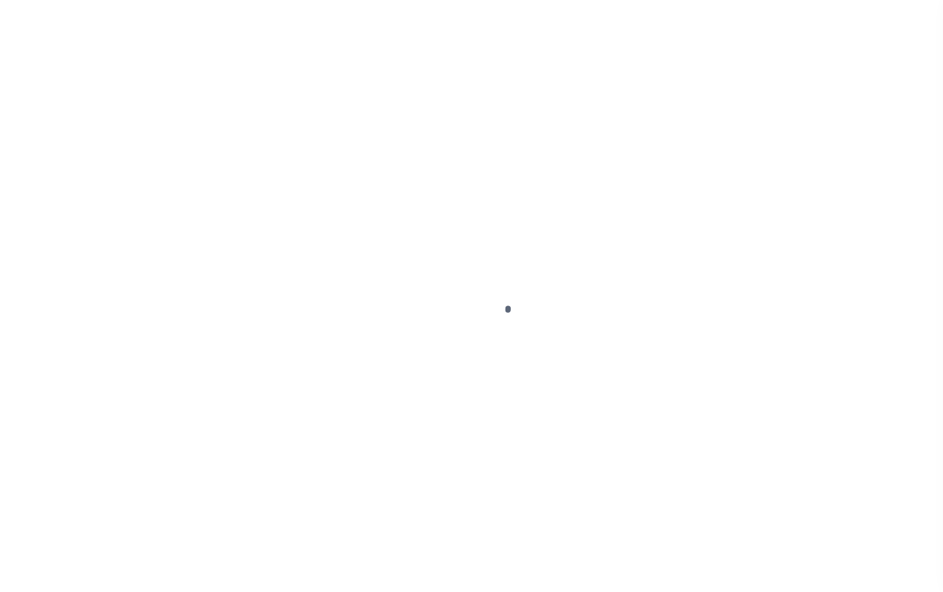
select select "NW2"
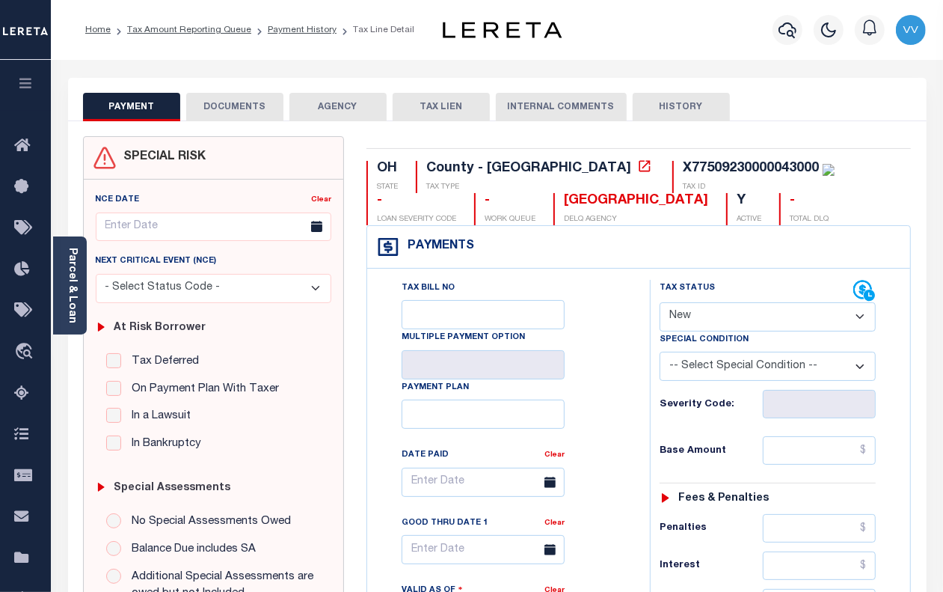
click at [248, 112] on button "DOCUMENTS" at bounding box center [234, 107] width 97 height 28
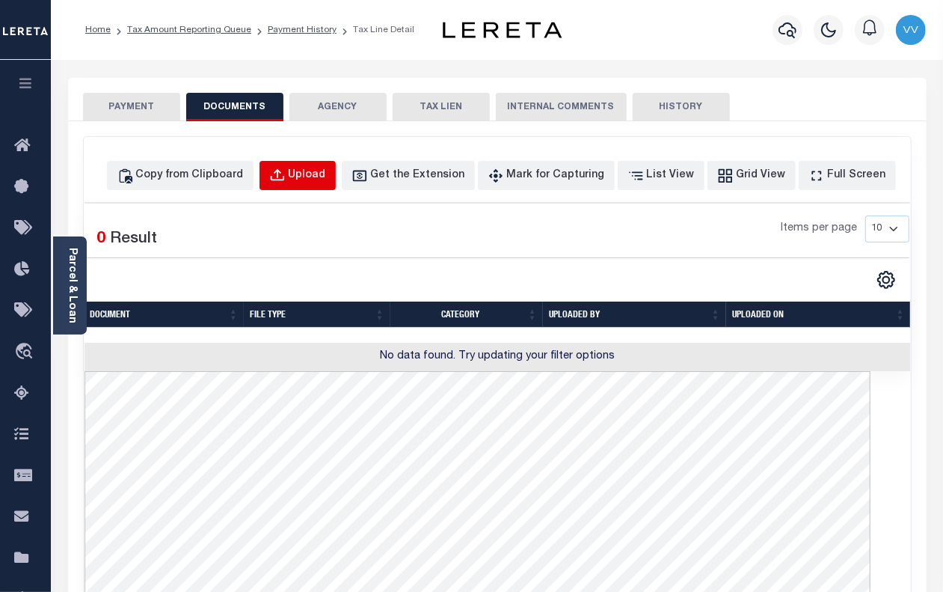
click at [326, 182] on div "Upload" at bounding box center [307, 176] width 37 height 16
select select "POP"
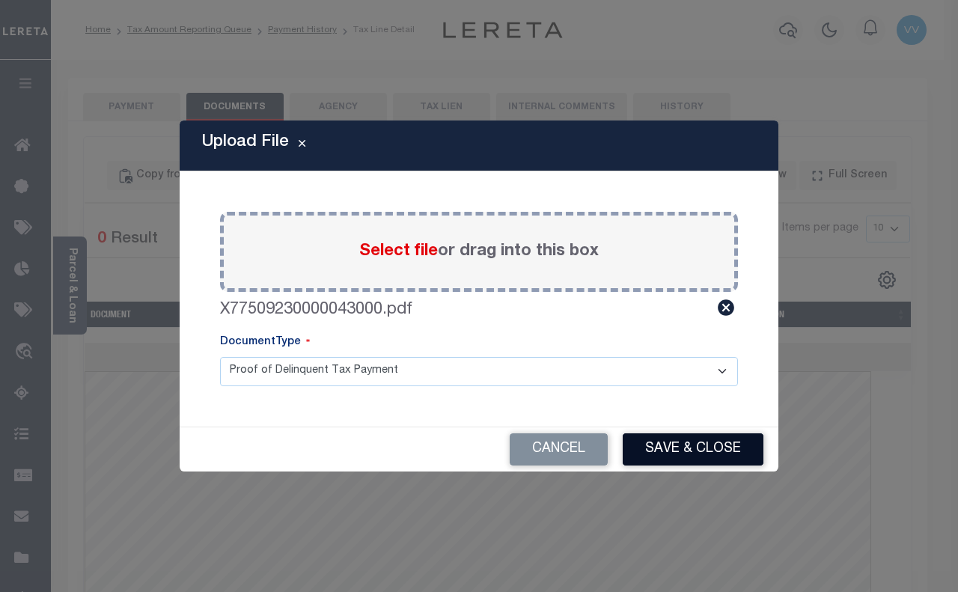
click at [662, 441] on button "Save & Close" at bounding box center [693, 449] width 141 height 32
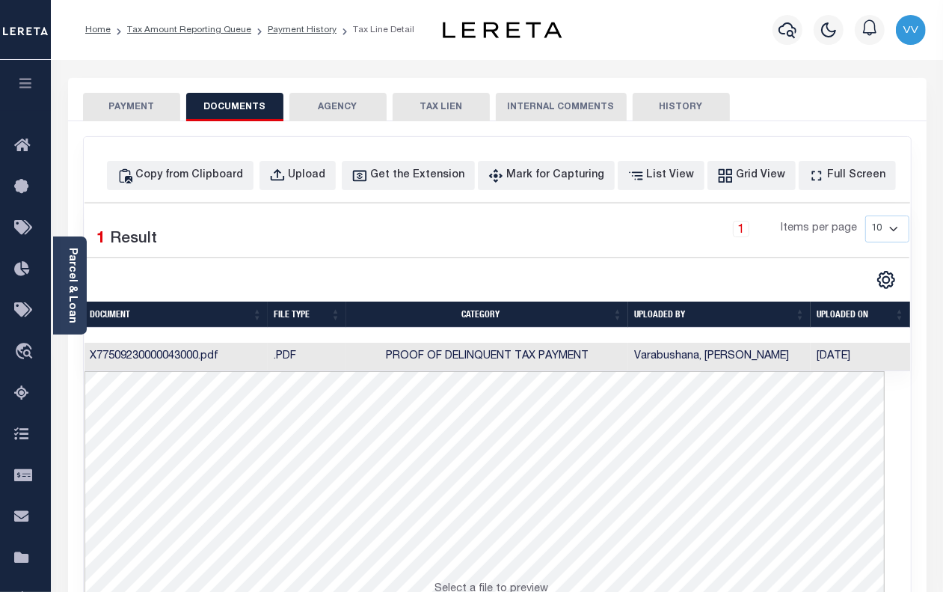
click at [155, 100] on button "PAYMENT" at bounding box center [131, 107] width 97 height 28
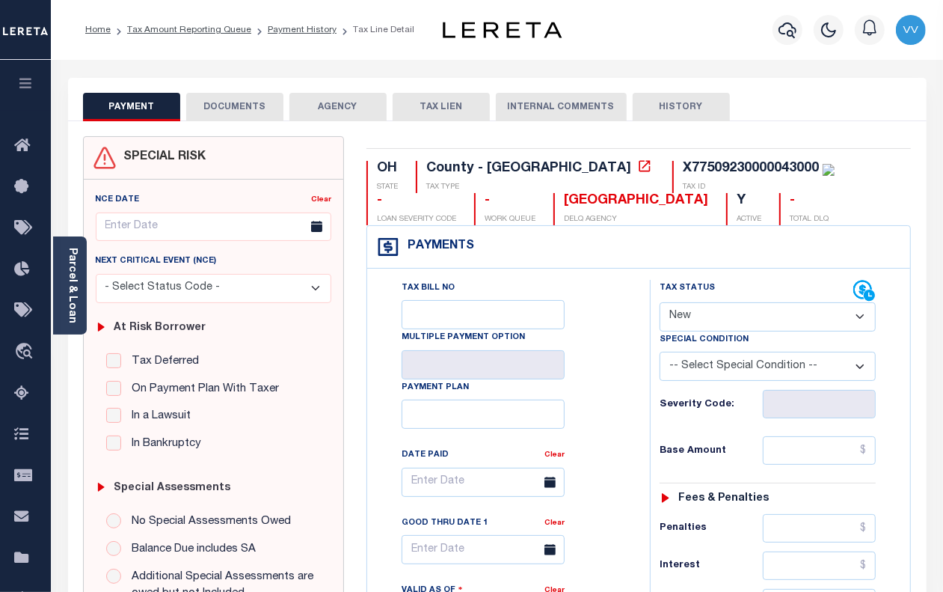
click at [709, 312] on select "- Select Status Code - Open Due/Unpaid Paid Incomplete No Tax Due Internal Refu…" at bounding box center [768, 316] width 216 height 29
select select "PYD"
click at [660, 304] on select "- Select Status Code - Open Due/Unpaid Paid Incomplete No Tax Due Internal Refu…" at bounding box center [768, 316] width 216 height 29
type input "[DATE]"
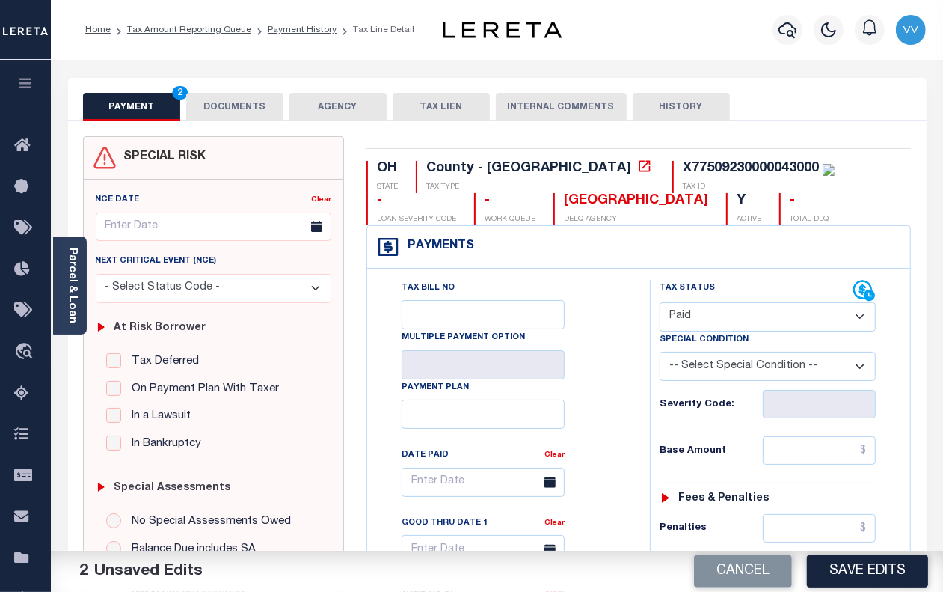
click at [857, 573] on button "Save Edits" at bounding box center [867, 571] width 121 height 32
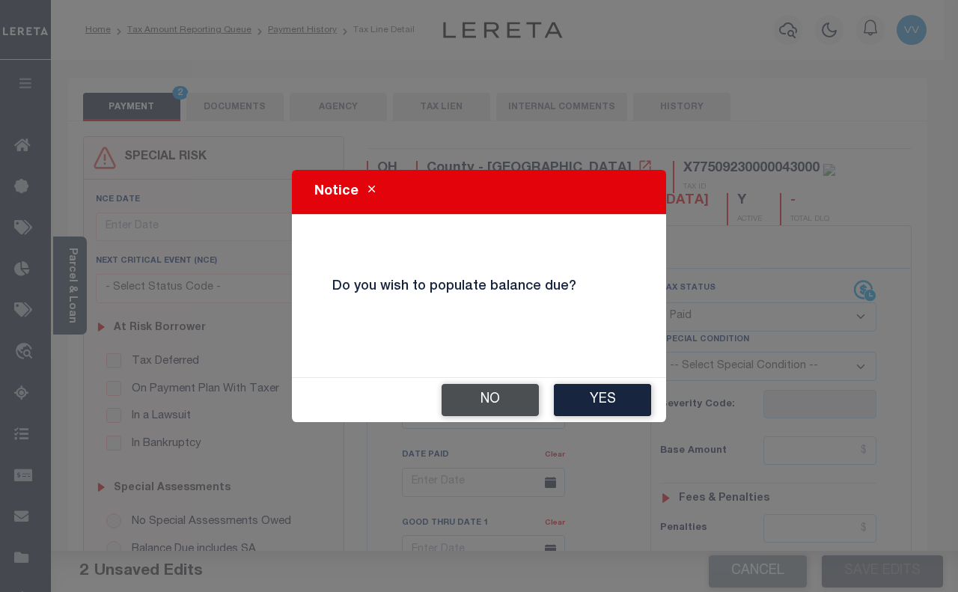
click at [518, 398] on button "No" at bounding box center [489, 400] width 97 height 32
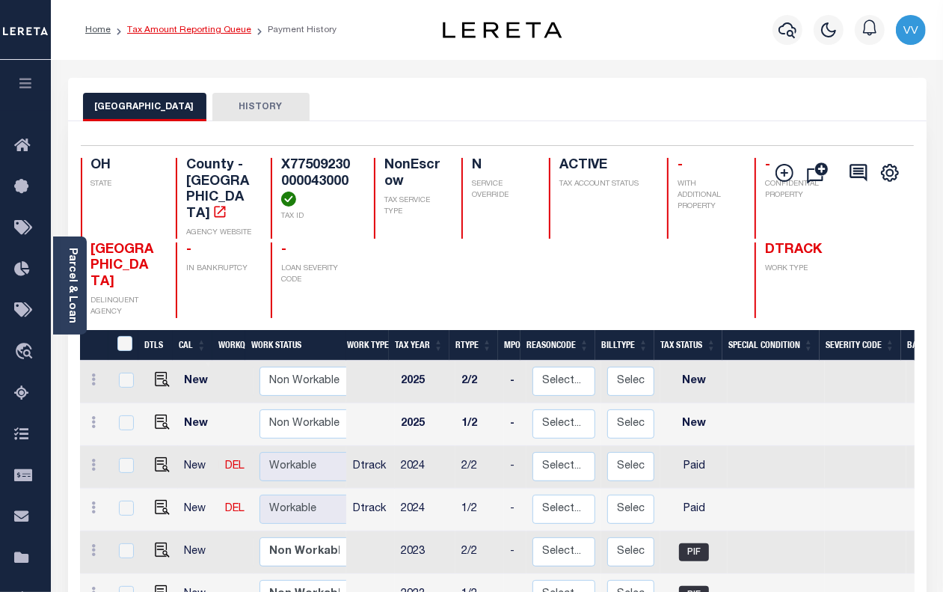
click at [232, 31] on link "Tax Amount Reporting Queue" at bounding box center [189, 29] width 124 height 9
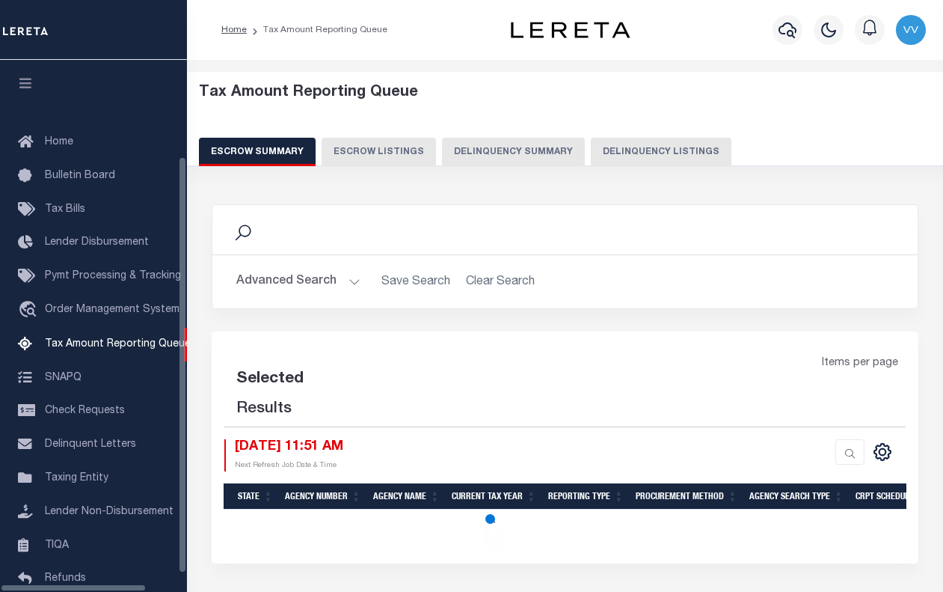
click at [637, 148] on button "Delinquency Listings" at bounding box center [661, 152] width 141 height 28
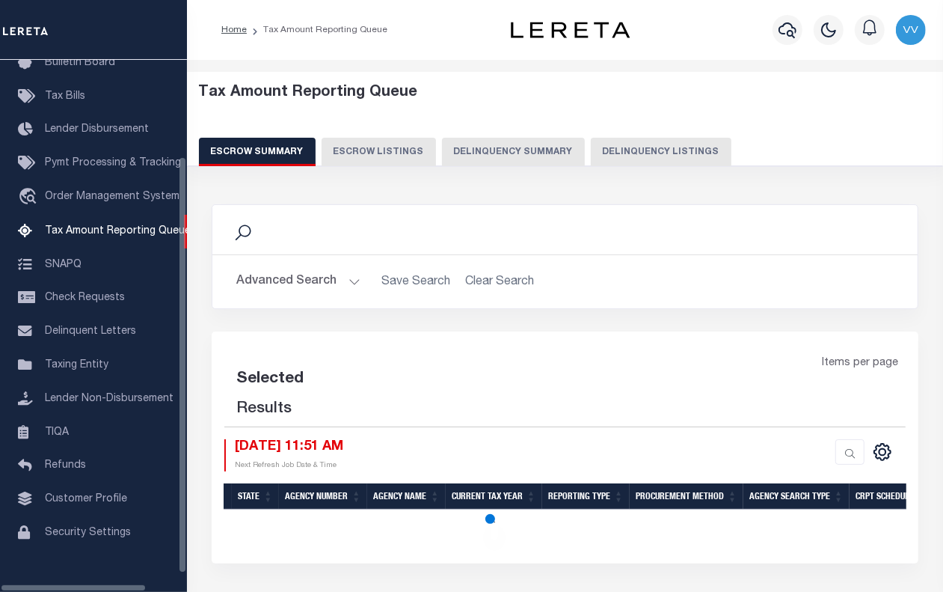
select select "100"
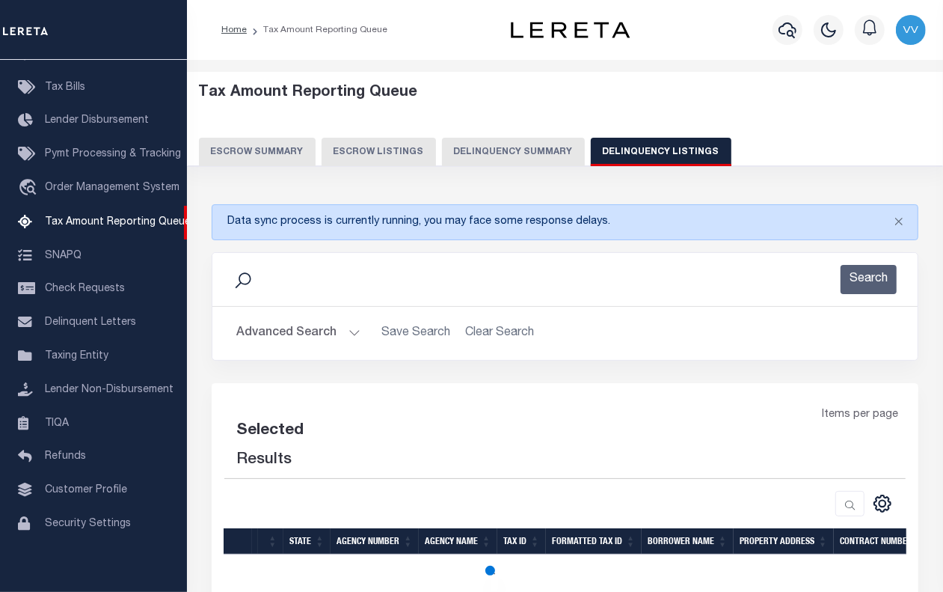
select select "100"
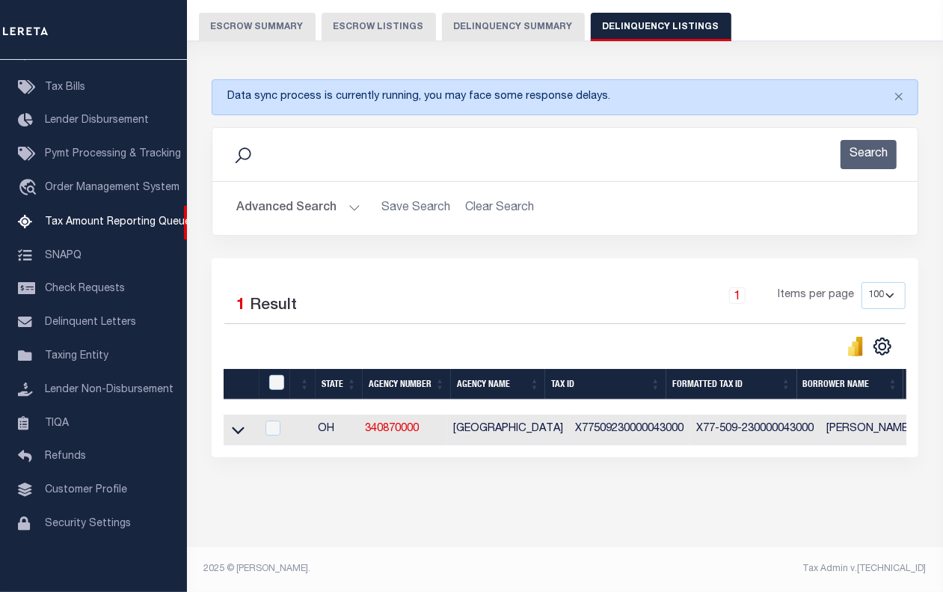
scroll to position [139, 0]
click at [233, 425] on icon at bounding box center [238, 430] width 13 height 16
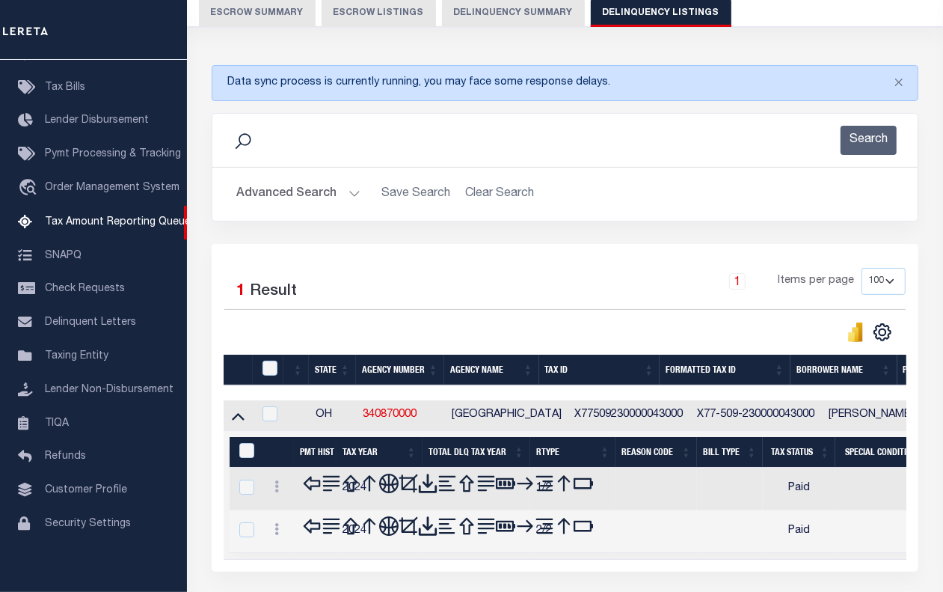
scroll to position [249, 0]
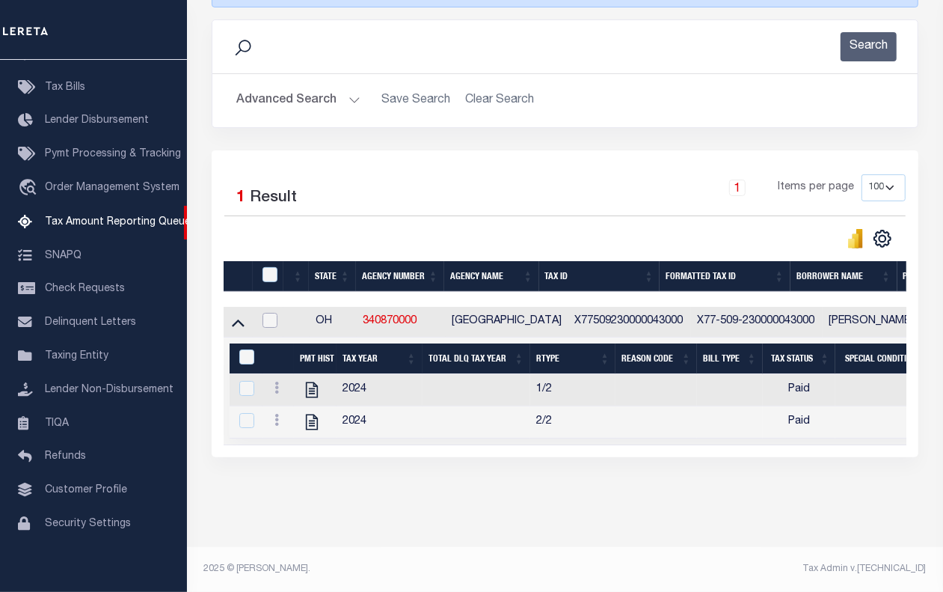
click at [275, 313] on input "checkbox" at bounding box center [270, 320] width 15 height 15
checkbox input "true"
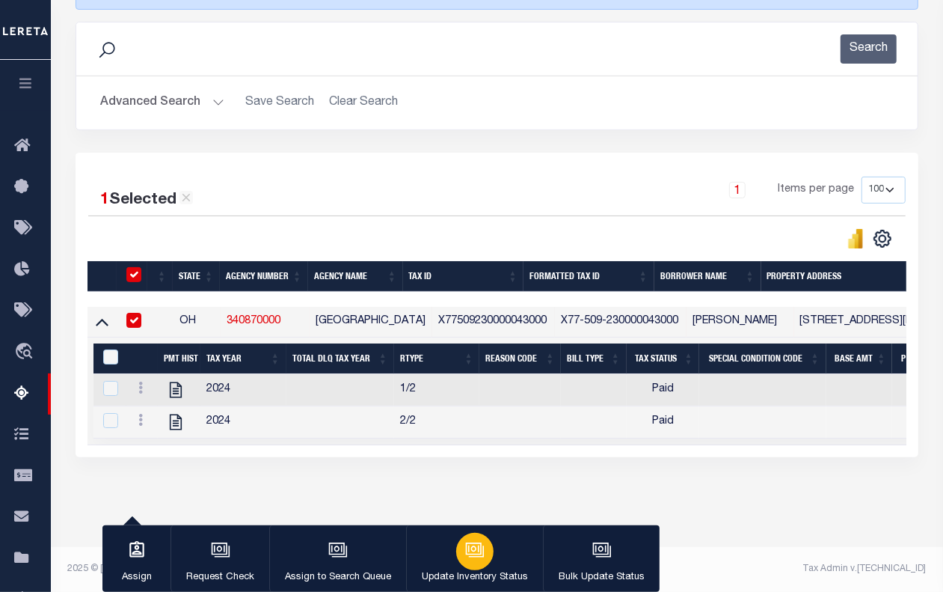
click at [477, 547] on icon "button" at bounding box center [473, 548] width 11 height 7
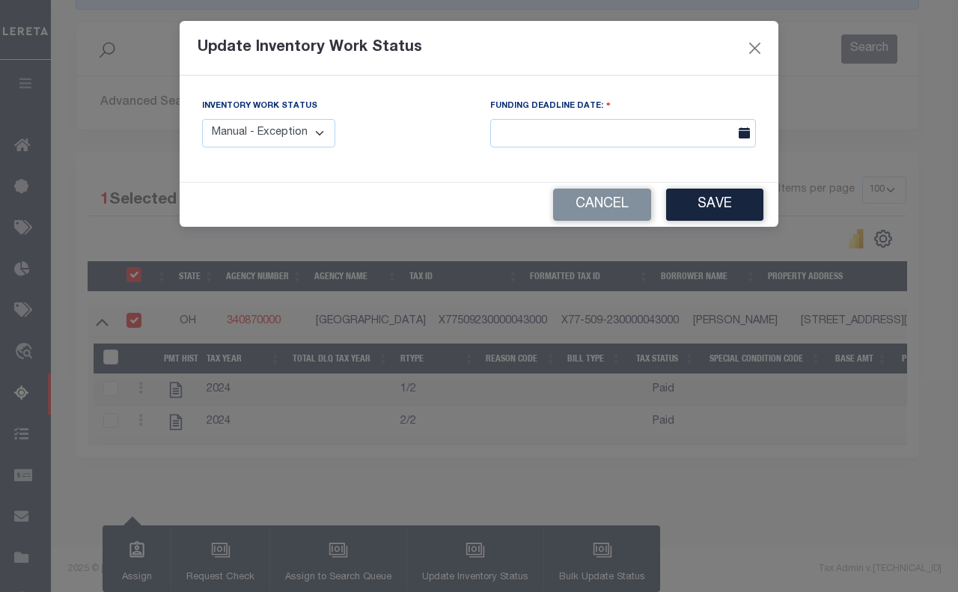
click at [296, 129] on select "Manual - Exception Pended - Awaiting Search Late Add Exception Completed" at bounding box center [268, 133] width 133 height 29
select select "4"
click at [202, 119] on select "Manual - Exception Pended - Awaiting Search Late Add Exception Completed" at bounding box center [268, 133] width 133 height 29
click at [729, 214] on button "Save" at bounding box center [714, 205] width 97 height 32
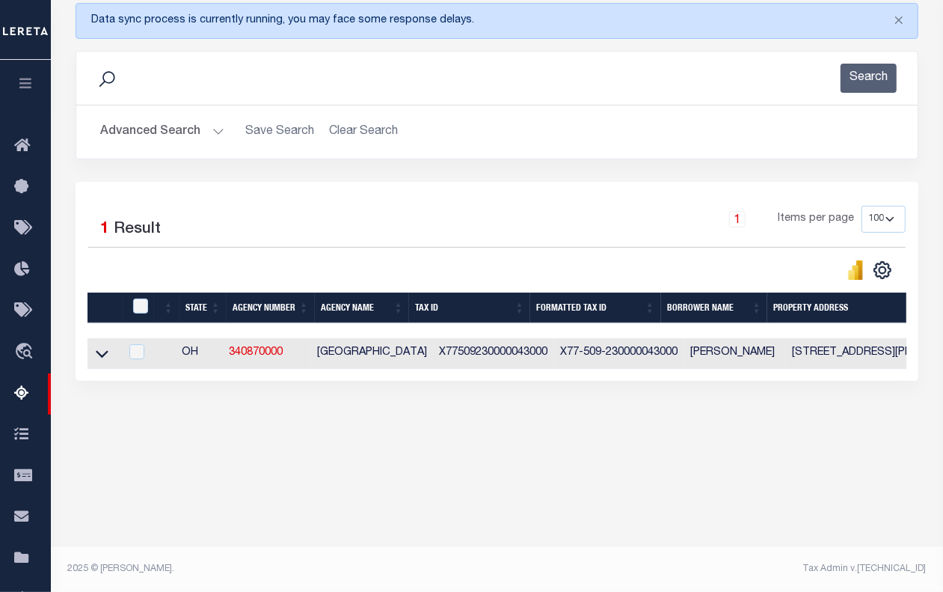
scroll to position [201, 0]
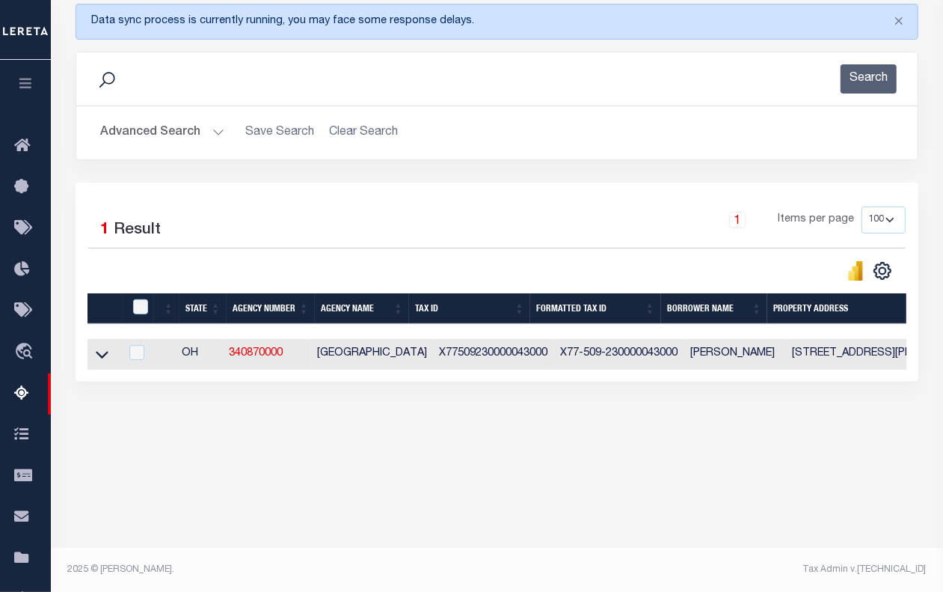
click at [144, 133] on button "Advanced Search" at bounding box center [162, 132] width 124 height 29
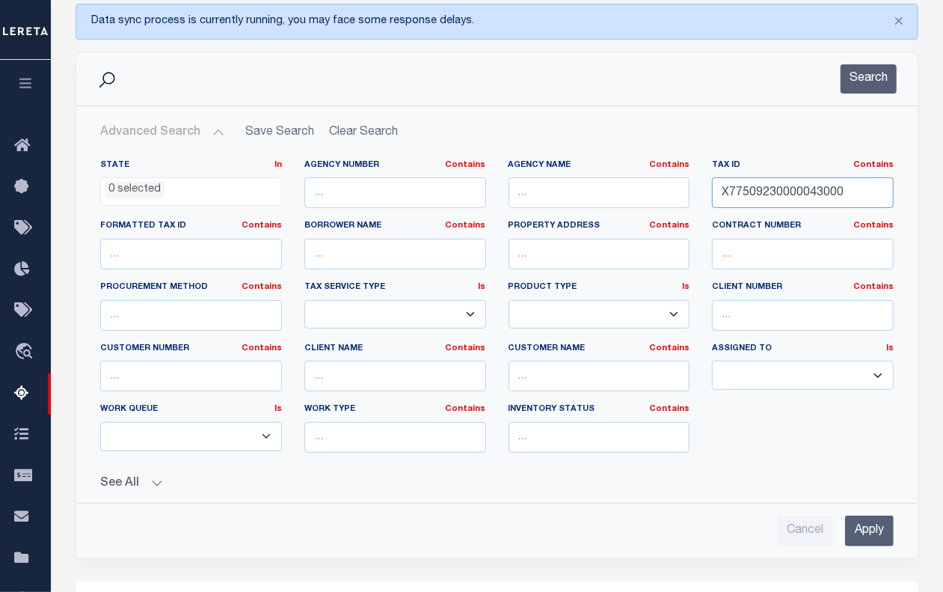
click at [775, 193] on input "X77509230000043000" at bounding box center [803, 192] width 182 height 31
paste input "60000014"
type input "X77509260000014000"
click at [851, 87] on button "Search" at bounding box center [869, 78] width 56 height 29
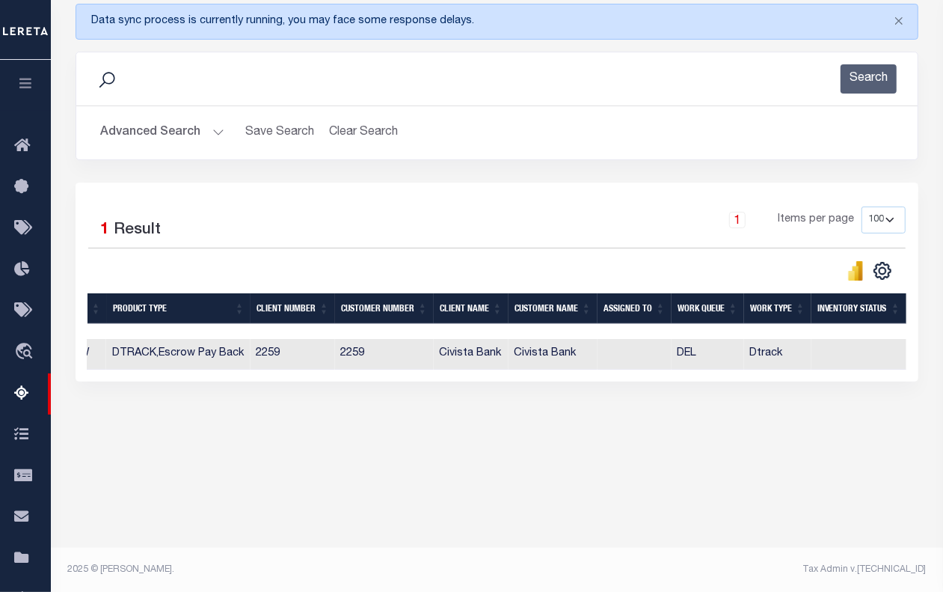
scroll to position [0, 0]
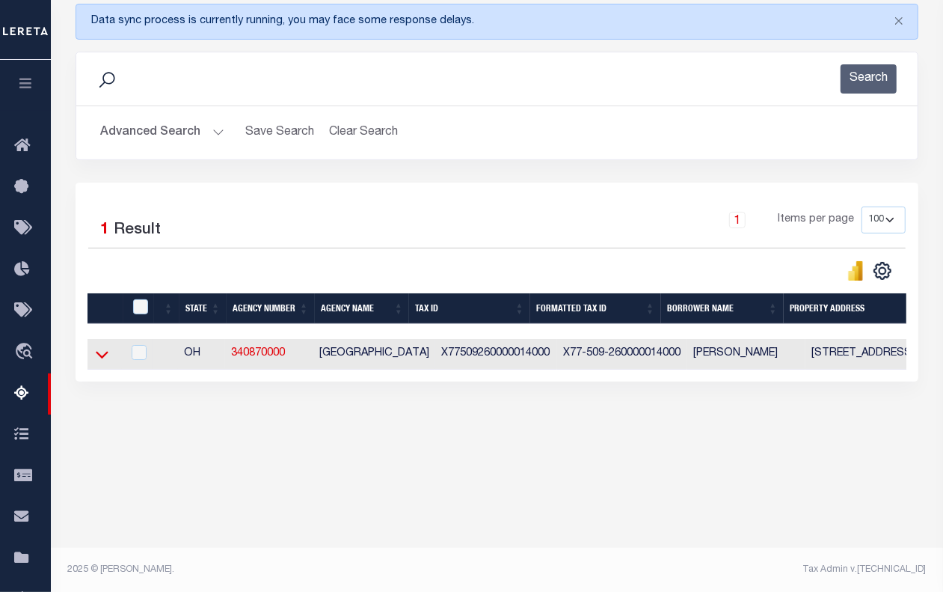
click at [105, 358] on icon at bounding box center [102, 354] width 13 height 7
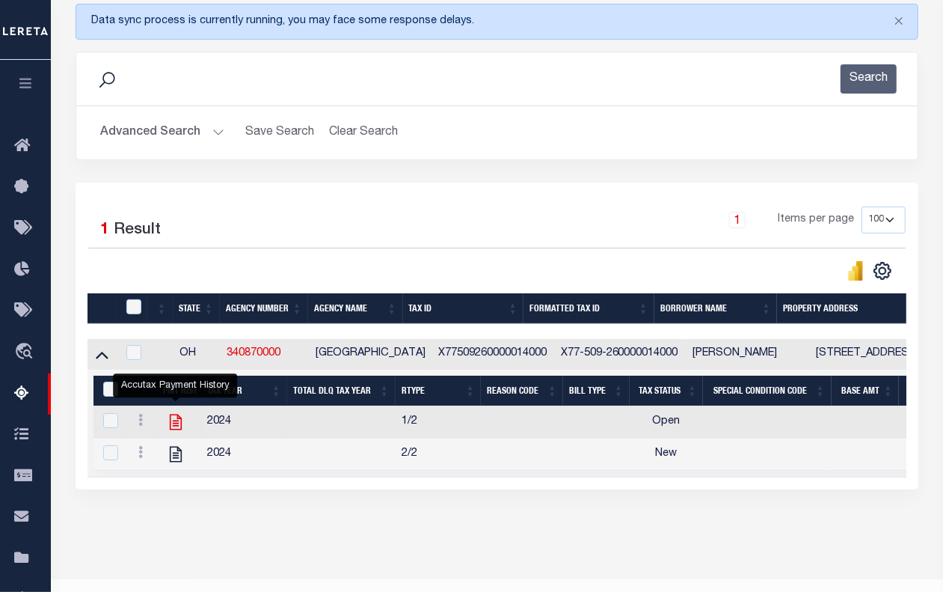
click at [174, 424] on icon "" at bounding box center [175, 421] width 19 height 19
checkbox input "true"
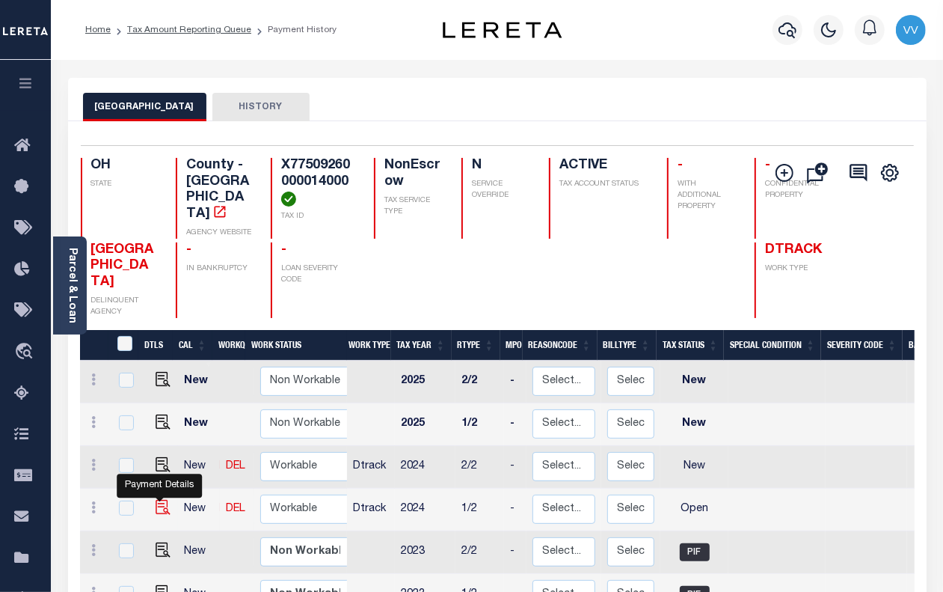
click at [158, 500] on img "" at bounding box center [163, 507] width 15 height 15
checkbox input "true"
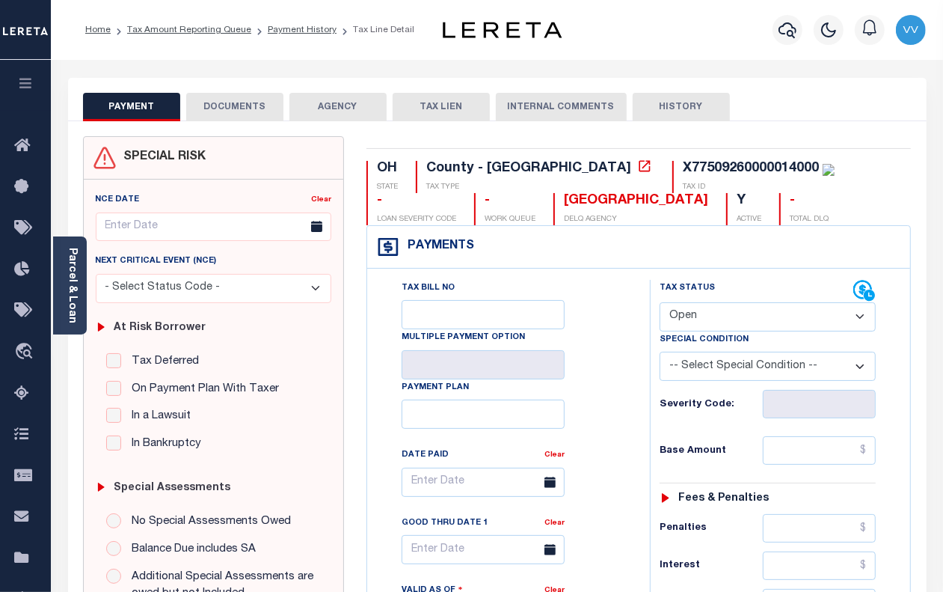
click at [732, 327] on select "- Select Status Code - Open Due/Unpaid Paid Incomplete No Tax Due Internal Refu…" at bounding box center [768, 316] width 216 height 29
click at [660, 304] on select "- Select Status Code - Open Due/Unpaid Paid Incomplete No Tax Due Internal Refu…" at bounding box center [768, 316] width 216 height 29
click at [752, 316] on select "- Select Status Code - Open Due/Unpaid Paid Incomplete No Tax Due Internal Refu…" at bounding box center [768, 316] width 216 height 29
select select "PYD"
click at [660, 304] on select "- Select Status Code - Open Due/Unpaid Paid Incomplete No Tax Due Internal Refu…" at bounding box center [768, 316] width 216 height 29
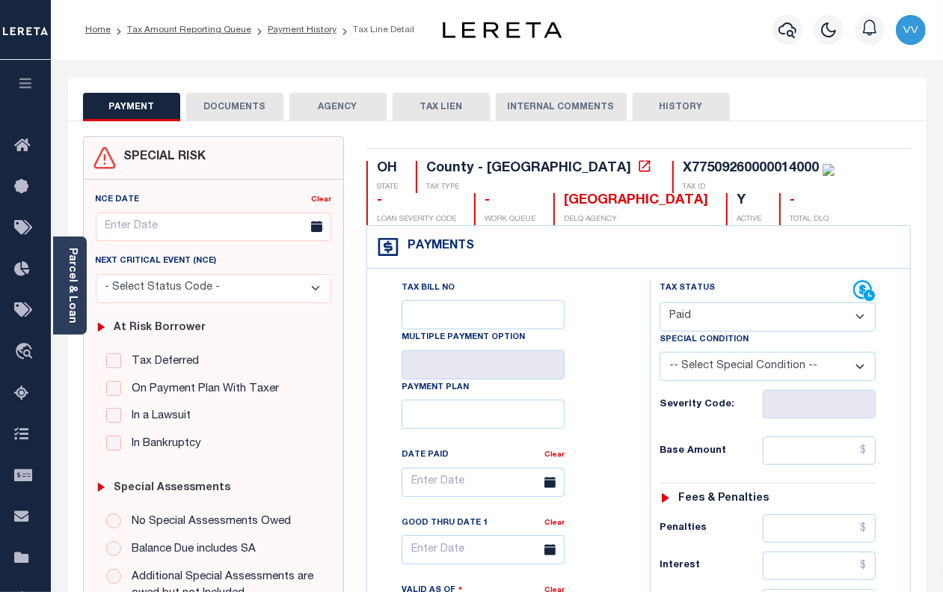
type input "[DATE]"
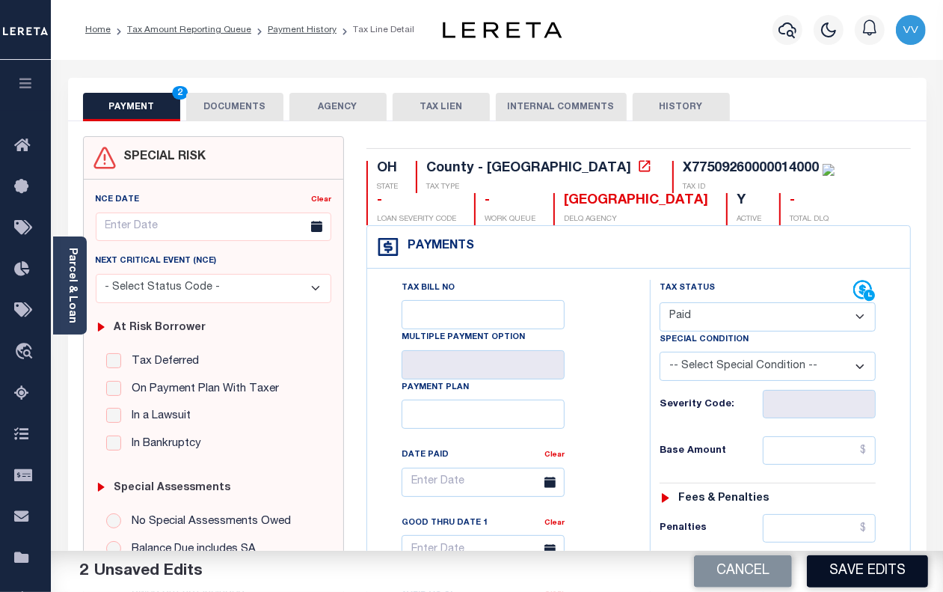
click at [878, 580] on button "Save Edits" at bounding box center [867, 571] width 121 height 32
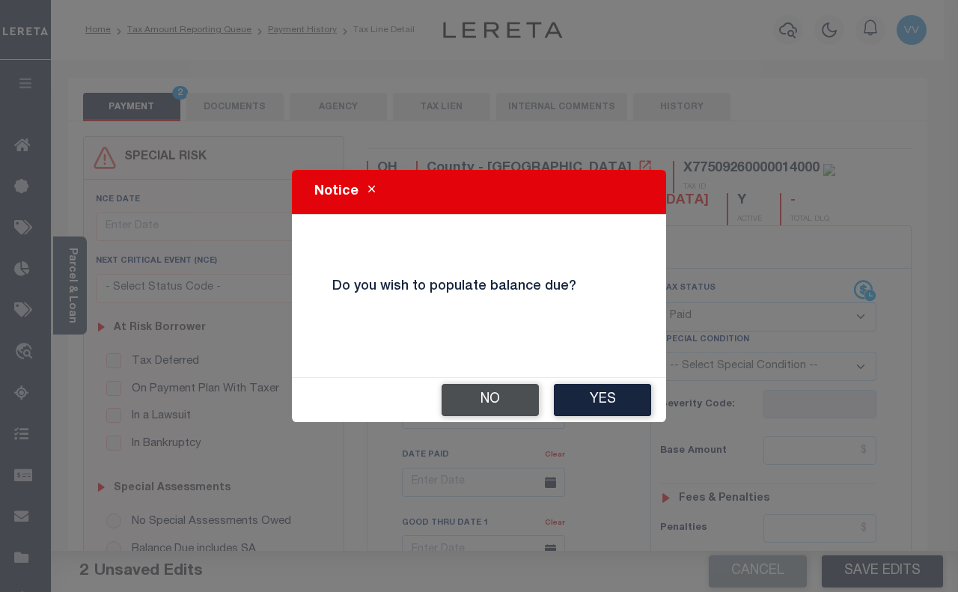
click at [479, 394] on button "No" at bounding box center [489, 400] width 97 height 32
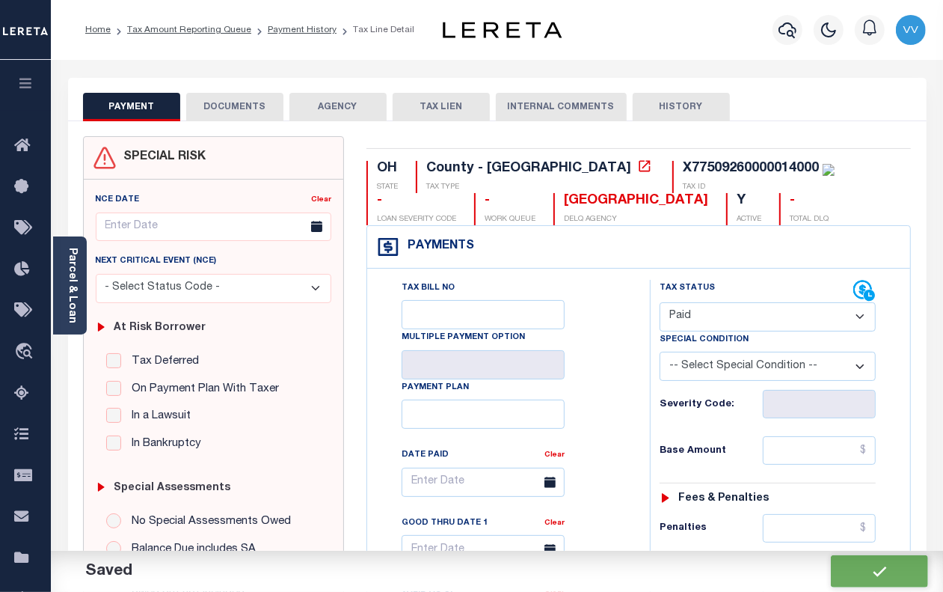
checkbox input "false"
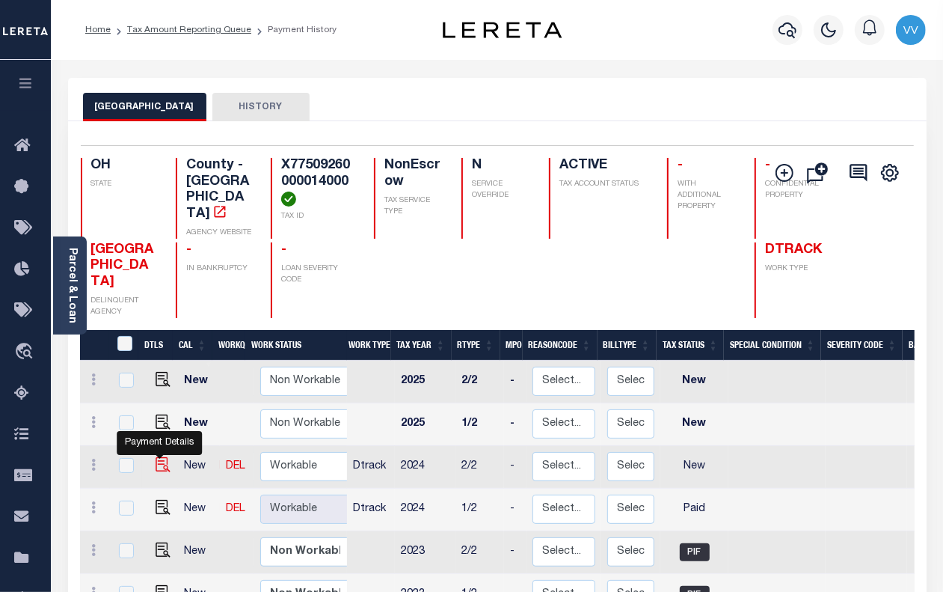
click at [161, 457] on img "" at bounding box center [163, 464] width 15 height 15
checkbox input "true"
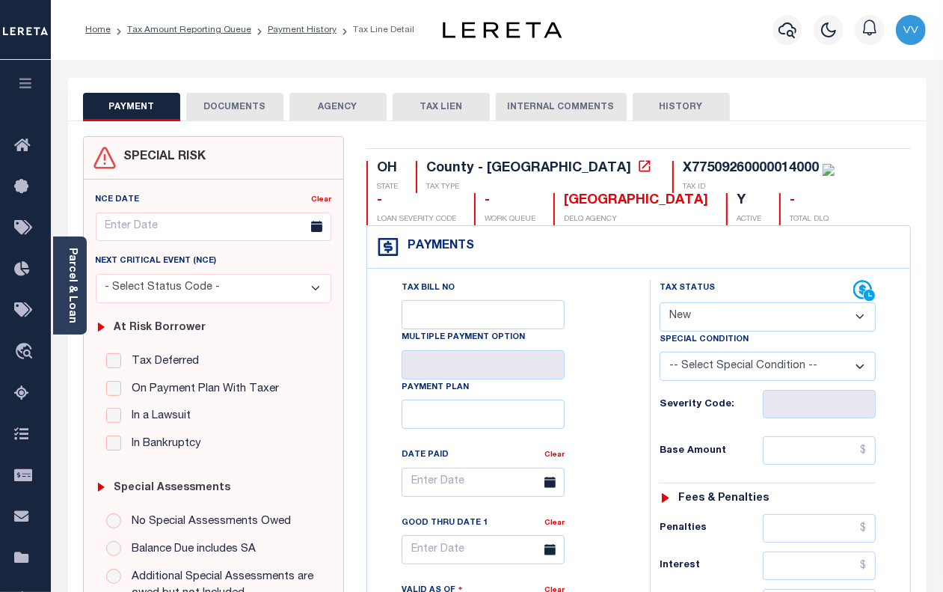
click at [731, 322] on select "- Select Status Code - Open Due/Unpaid Paid Incomplete No Tax Due Internal Refu…" at bounding box center [768, 316] width 216 height 29
select select "PYD"
click at [660, 304] on select "- Select Status Code - Open Due/Unpaid Paid Incomplete No Tax Due Internal Refu…" at bounding box center [768, 316] width 216 height 29
type input "[DATE]"
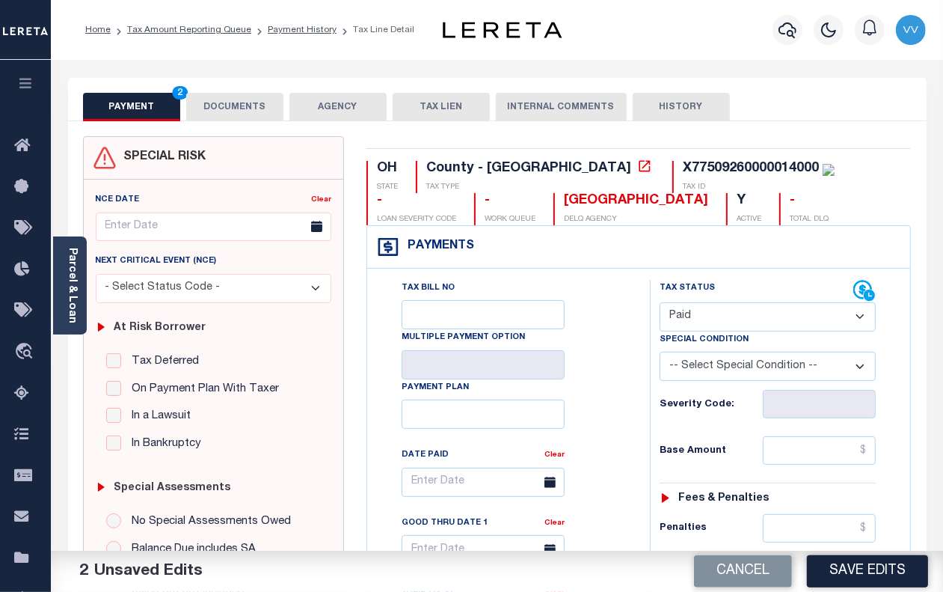
click at [240, 114] on button "DOCUMENTS" at bounding box center [234, 107] width 97 height 28
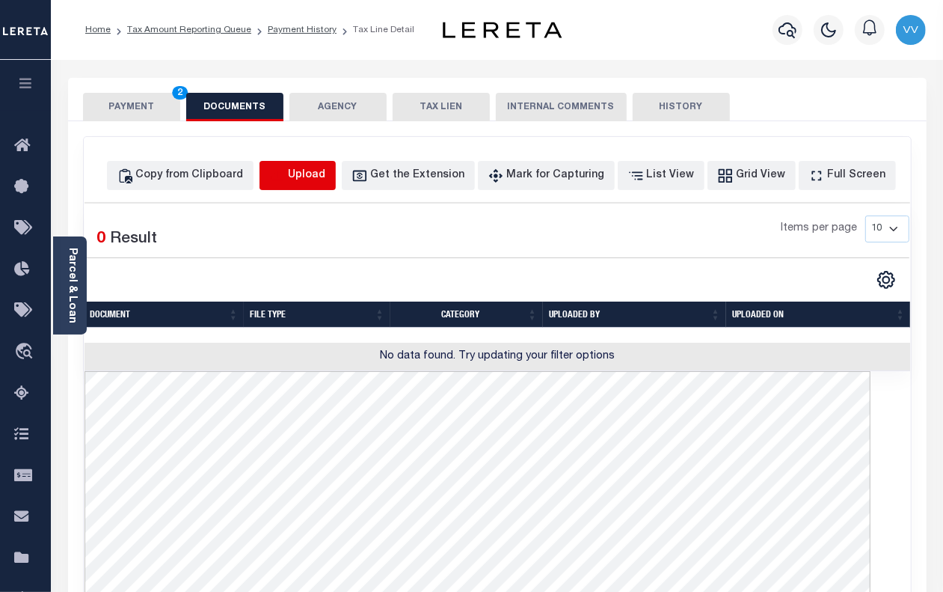
click at [286, 181] on icon "button" at bounding box center [277, 176] width 16 height 16
select select "POP"
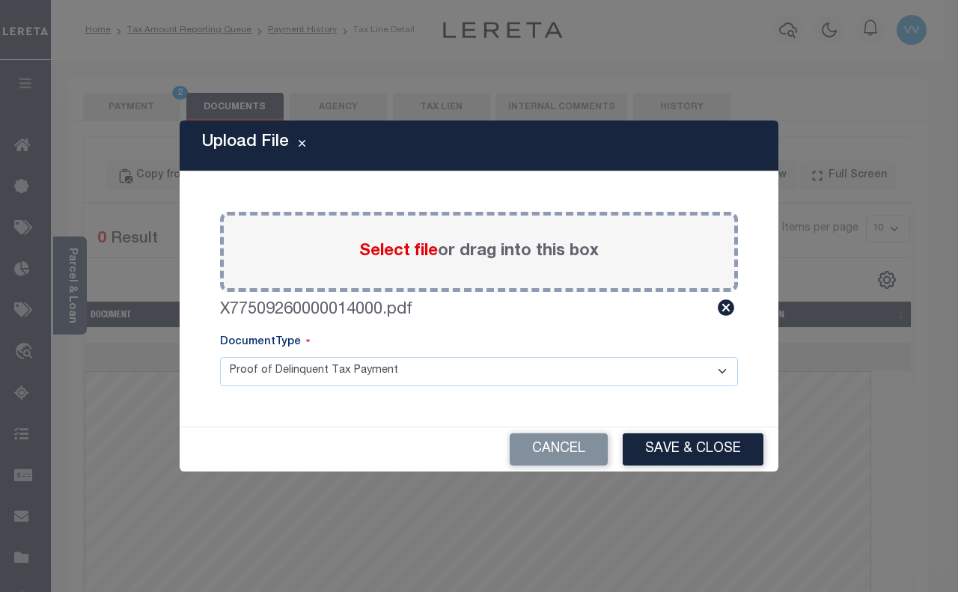
click at [673, 450] on button "Save & Close" at bounding box center [693, 449] width 141 height 32
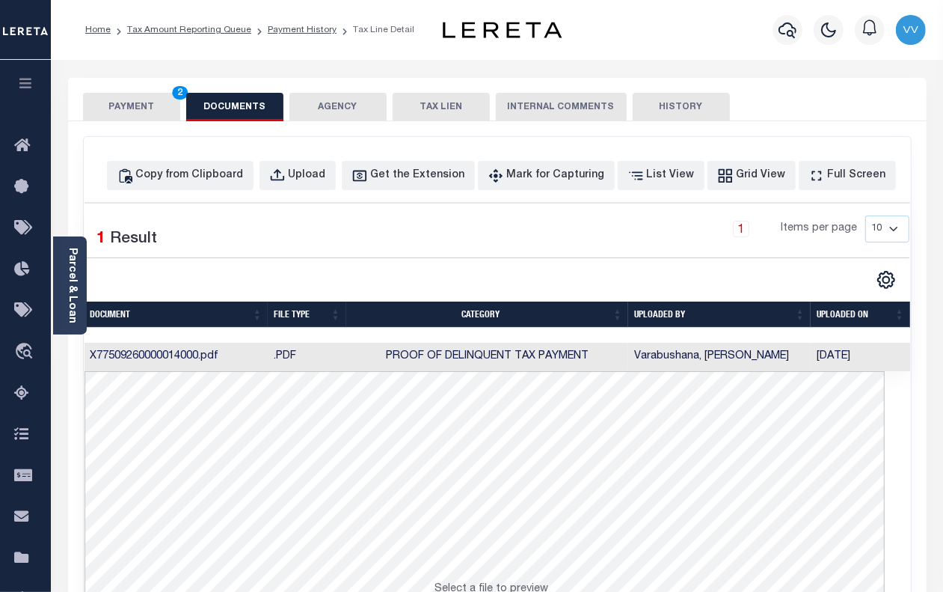
click at [128, 117] on button "PAYMENT 2" at bounding box center [131, 107] width 97 height 28
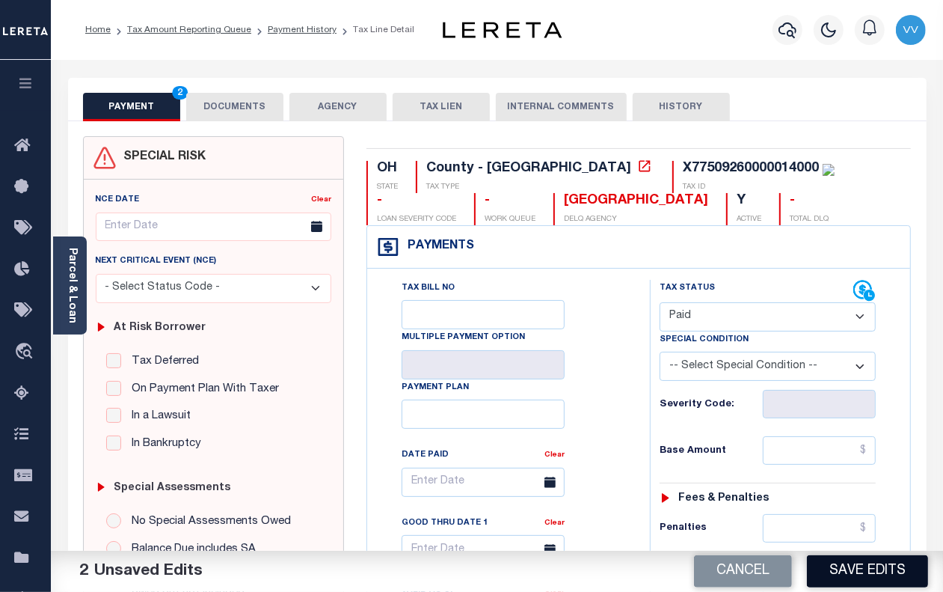
click at [849, 574] on button "Save Edits" at bounding box center [867, 571] width 121 height 32
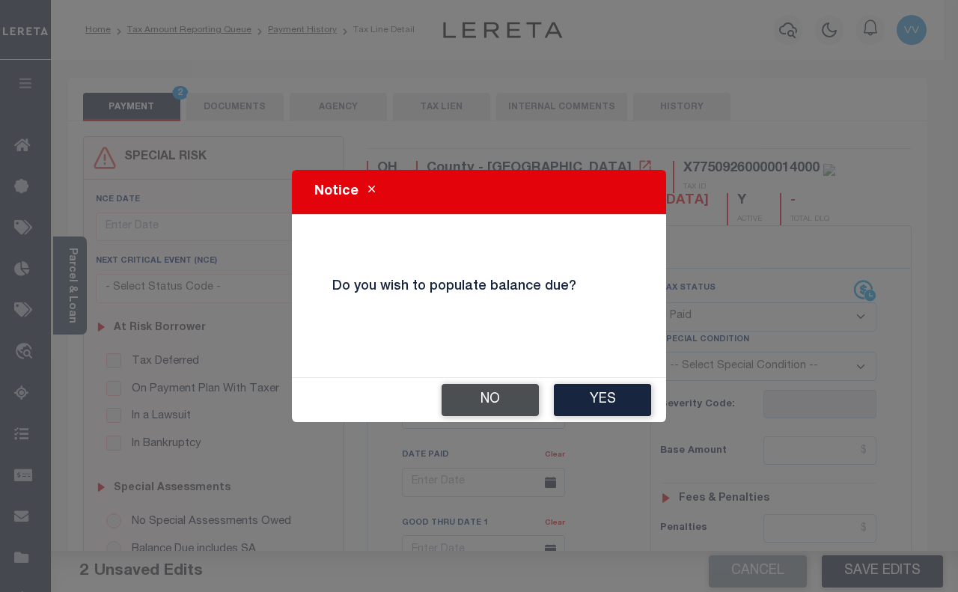
click at [470, 402] on button "No" at bounding box center [489, 400] width 97 height 32
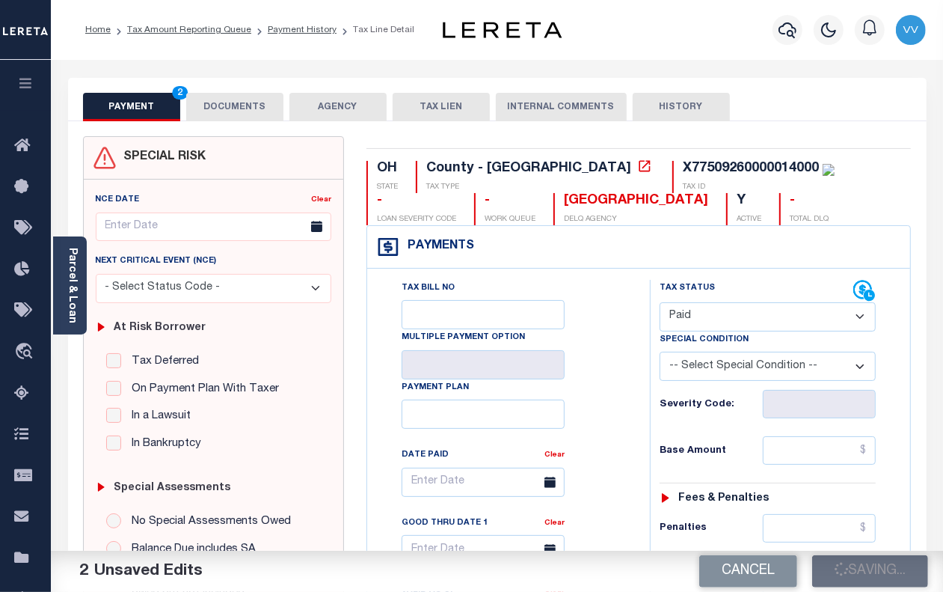
checkbox input "false"
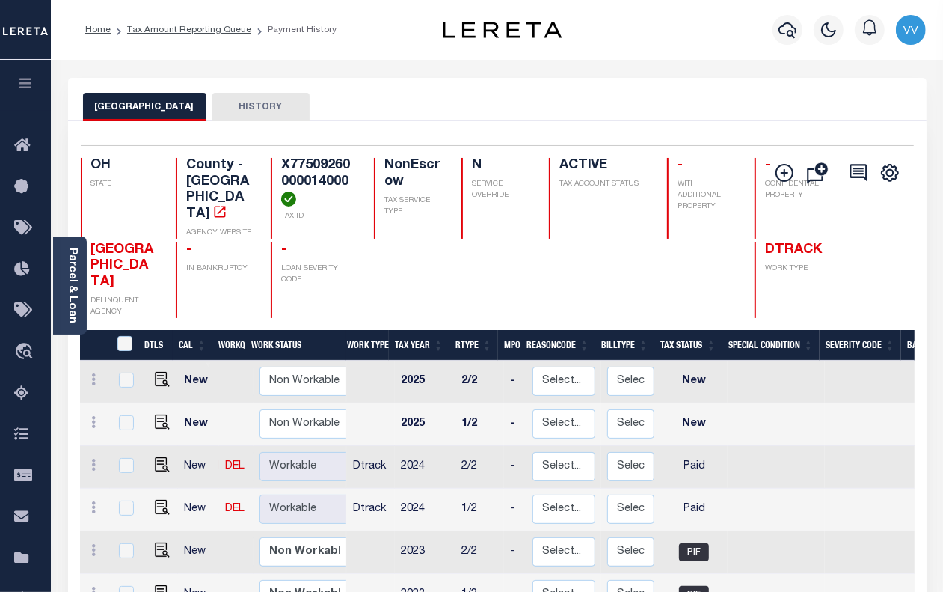
click at [224, 28] on link "Tax Amount Reporting Queue" at bounding box center [189, 29] width 124 height 9
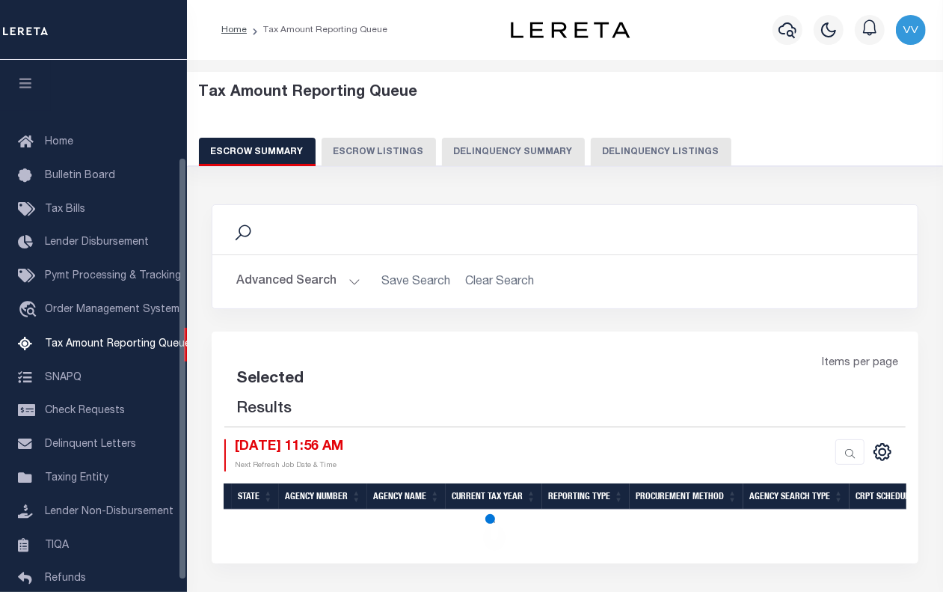
scroll to position [136, 0]
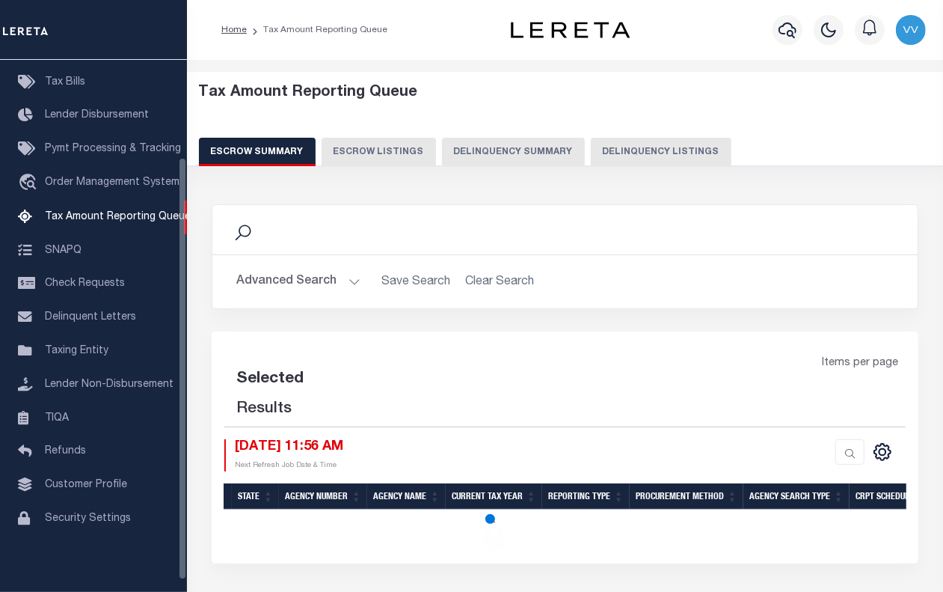
select select "100"
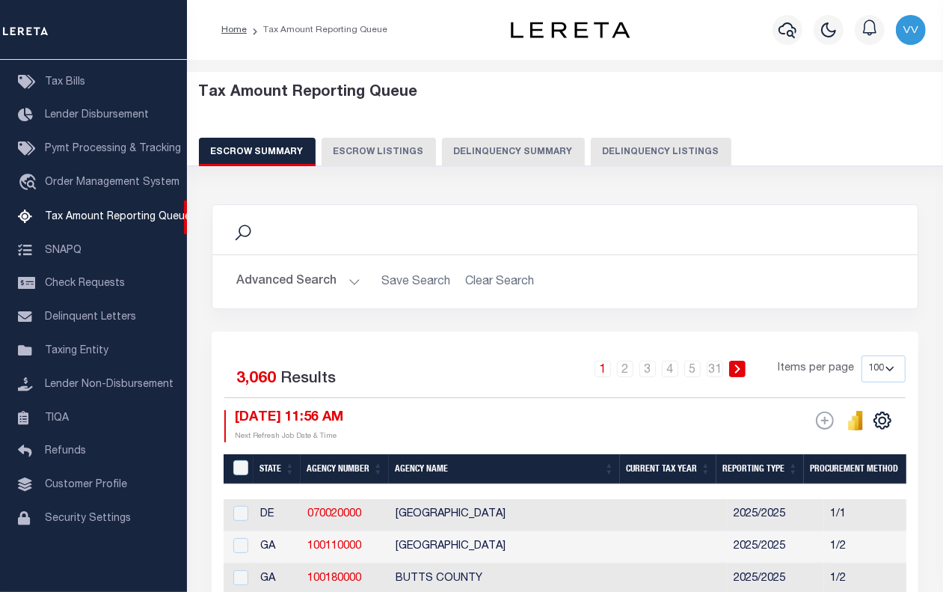
click at [679, 150] on button "Delinquency Listings" at bounding box center [661, 152] width 141 height 28
select select "100"
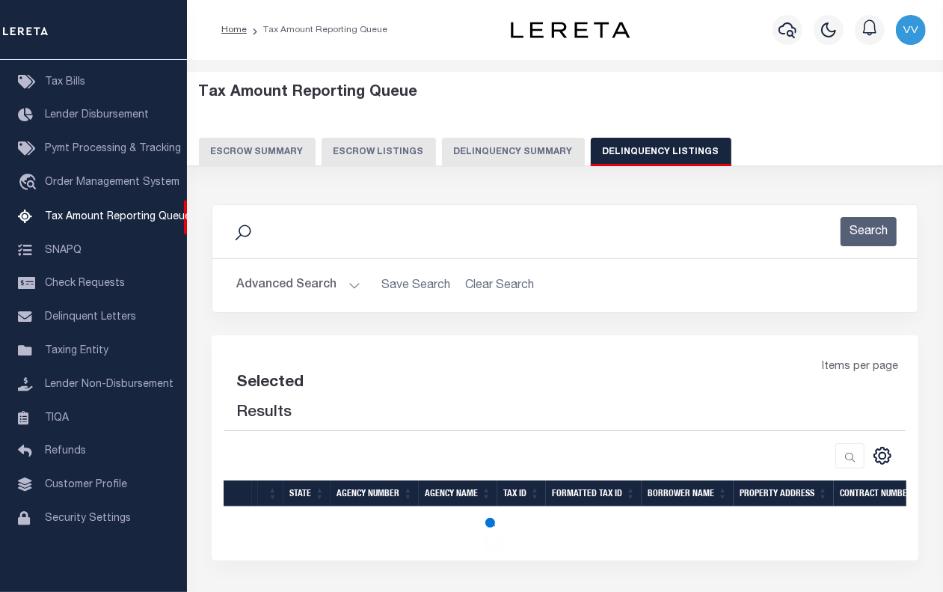
select select "100"
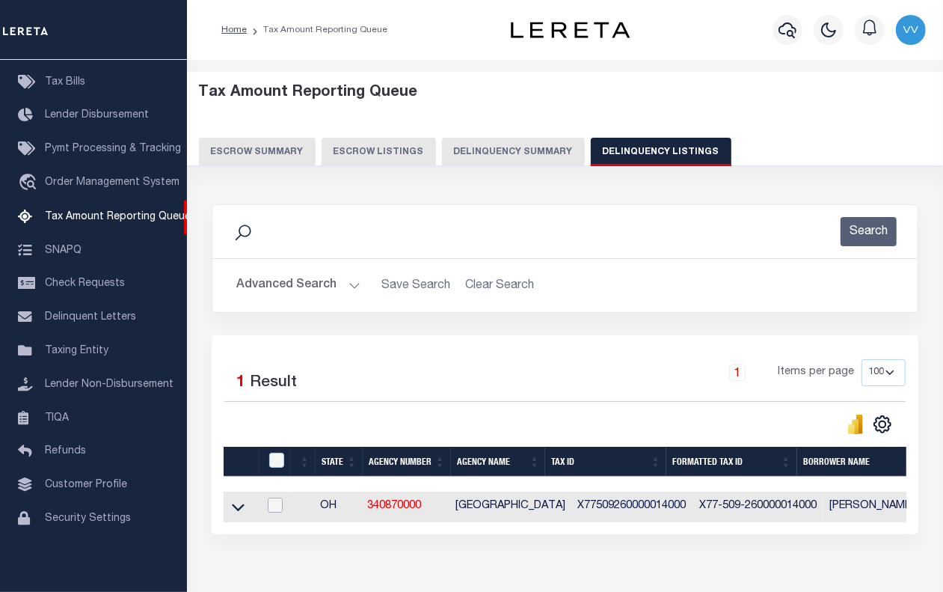
click at [274, 509] on input "checkbox" at bounding box center [275, 505] width 15 height 15
checkbox input "true"
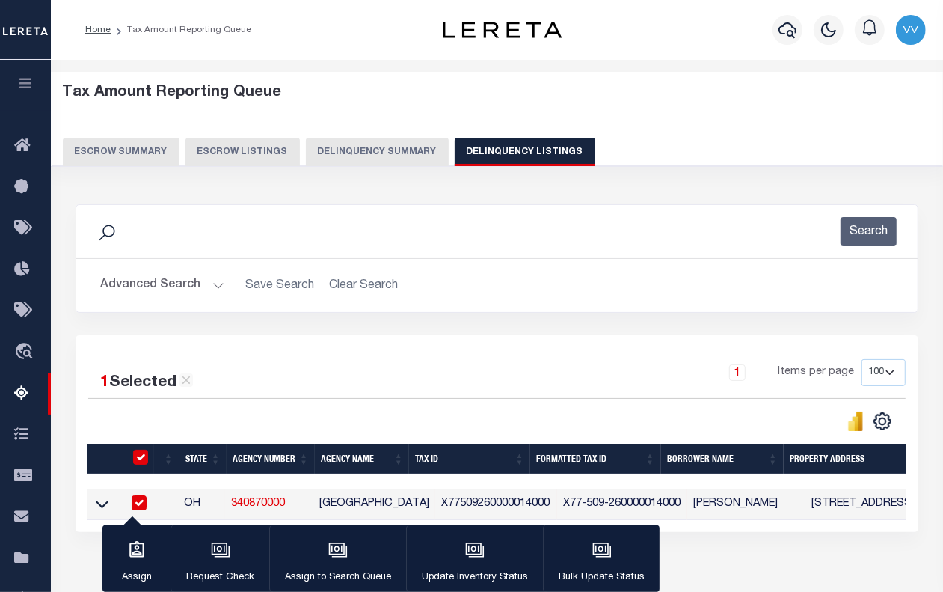
checkbox input "true"
click at [468, 552] on icon "button" at bounding box center [473, 548] width 11 height 7
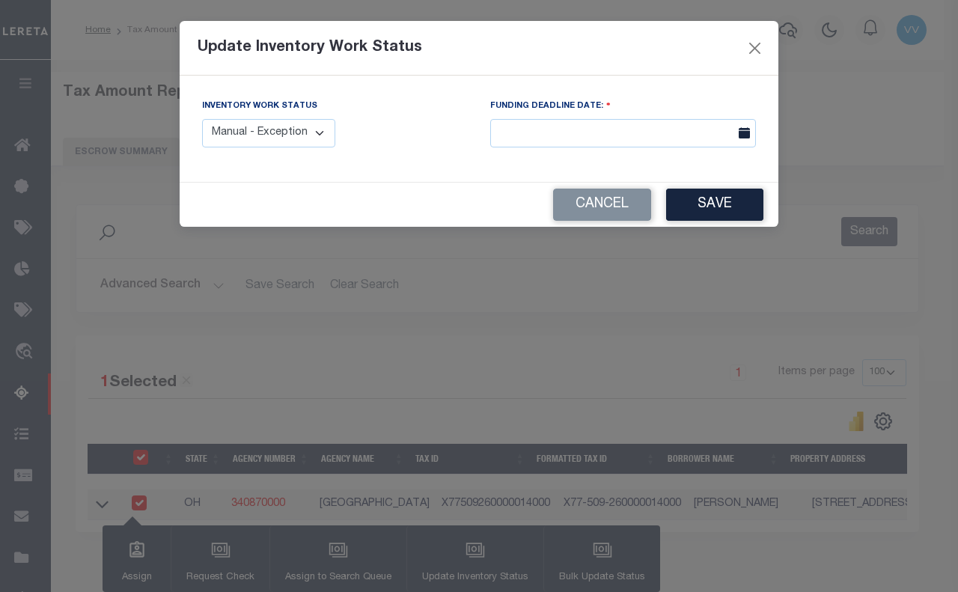
click at [297, 125] on select "Manual - Exception Pended - Awaiting Search Late Add Exception Completed" at bounding box center [268, 133] width 133 height 29
select select "4"
click at [202, 119] on select "Manual - Exception Pended - Awaiting Search Late Add Exception Completed" at bounding box center [268, 133] width 133 height 29
click at [702, 210] on button "Save" at bounding box center [714, 205] width 97 height 32
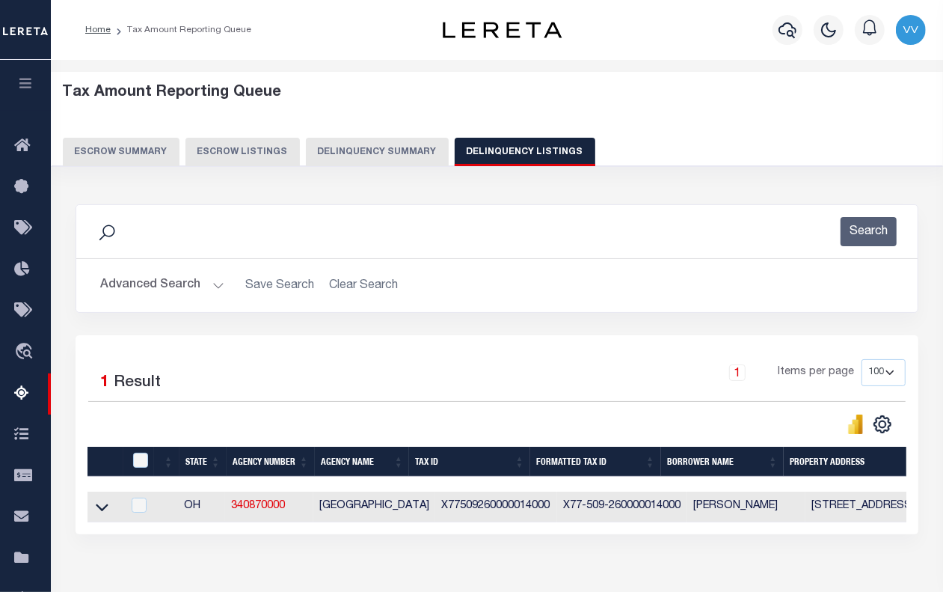
drag, startPoint x: 99, startPoint y: 517, endPoint x: 151, endPoint y: 436, distance: 96.3
click at [99, 515] on icon at bounding box center [102, 507] width 13 height 16
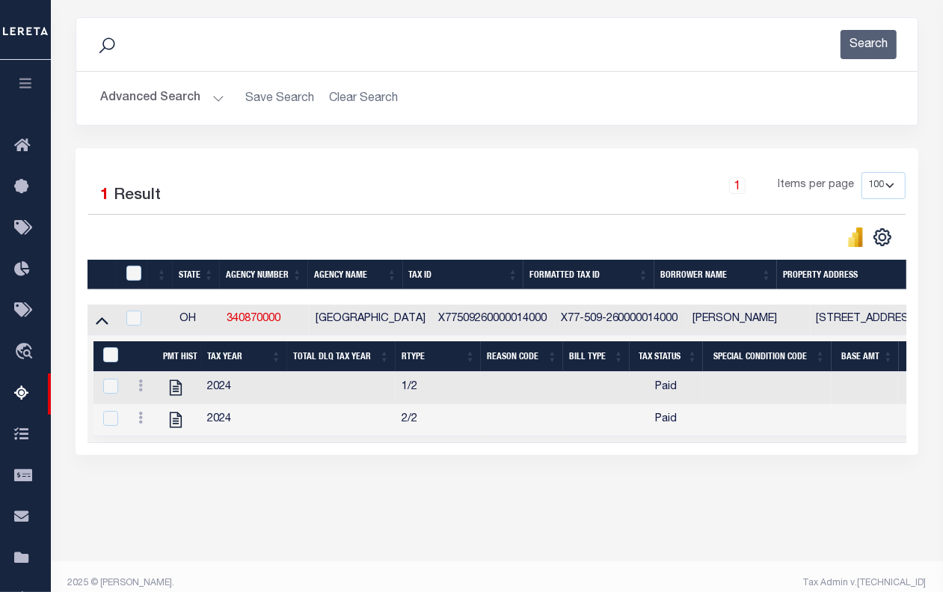
scroll to position [0, 0]
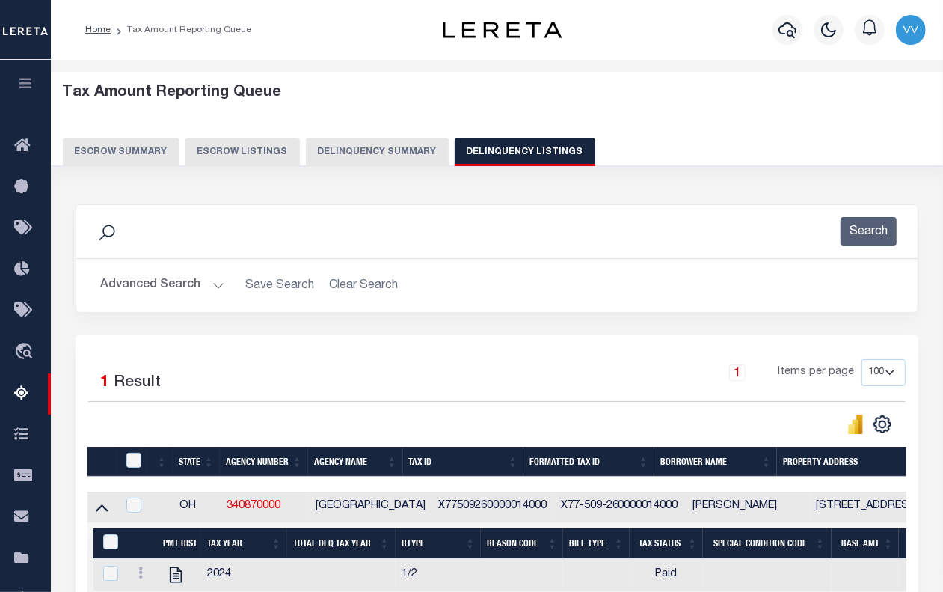
click at [159, 286] on button "Advanced Search" at bounding box center [162, 285] width 124 height 29
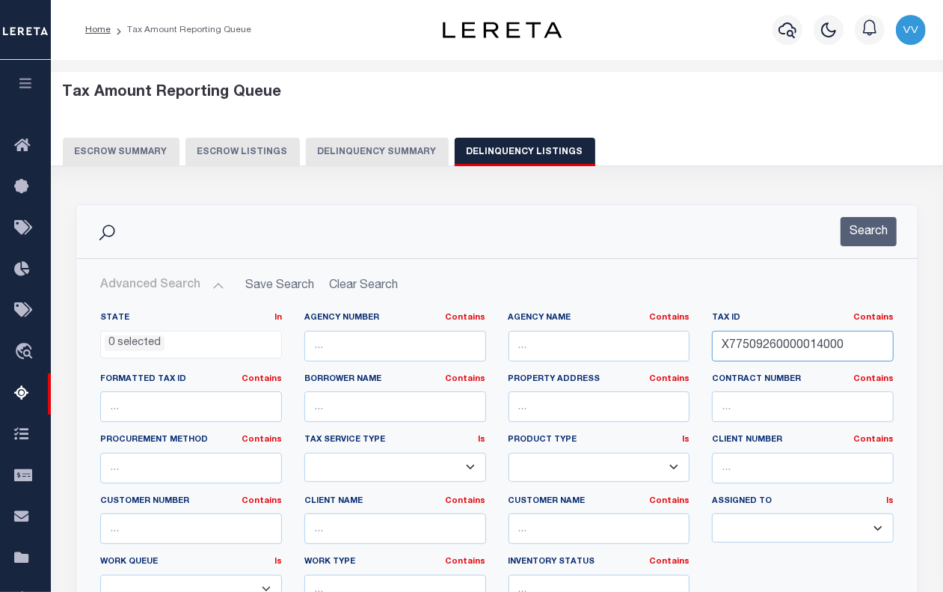
click at [750, 349] on input "X77509260000014000" at bounding box center [803, 346] width 182 height 31
paste input "5"
type input "X77509260000015000"
click at [868, 236] on button "Search" at bounding box center [869, 231] width 56 height 29
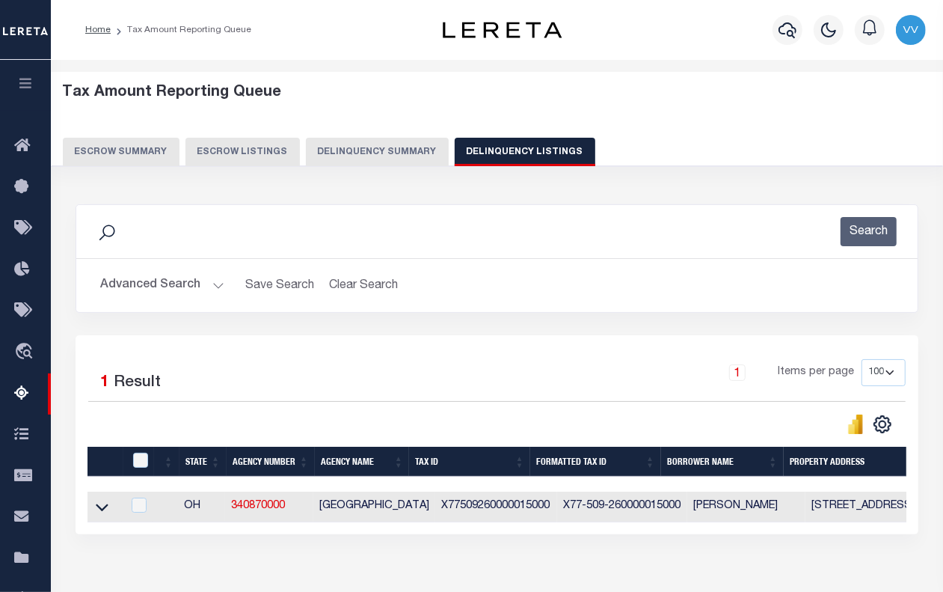
click at [100, 515] on icon at bounding box center [102, 507] width 13 height 16
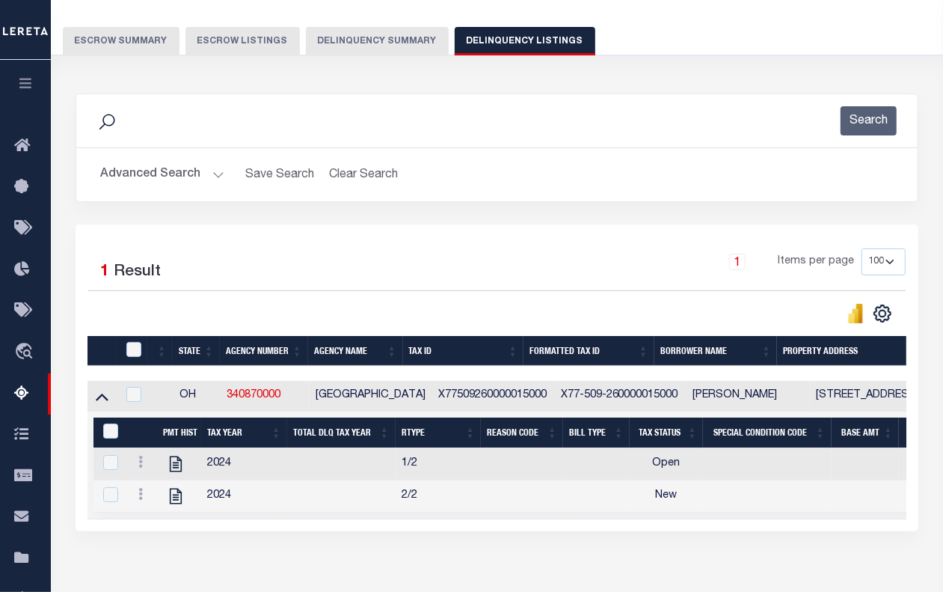
scroll to position [187, 0]
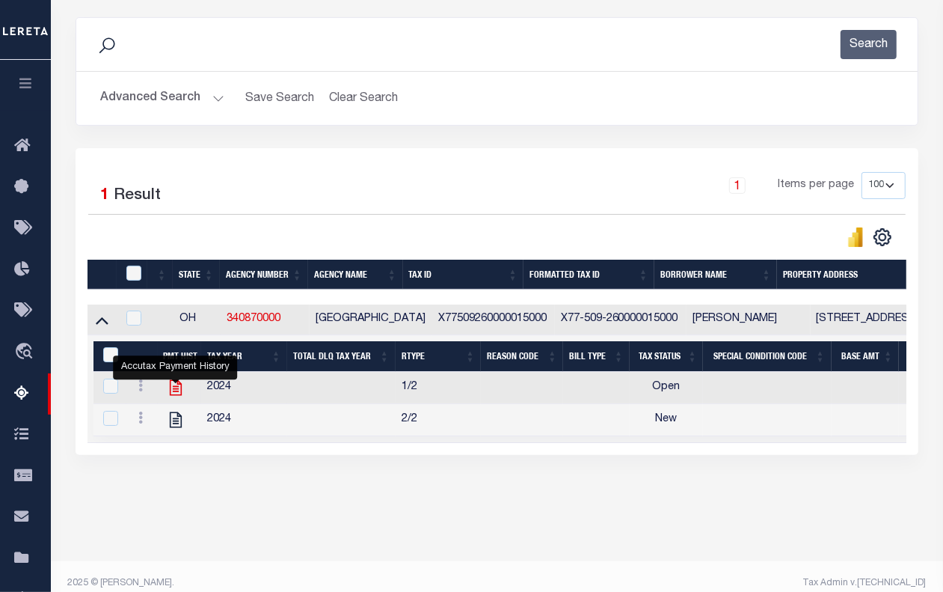
click at [176, 394] on icon "" at bounding box center [175, 387] width 19 height 19
checkbox input "true"
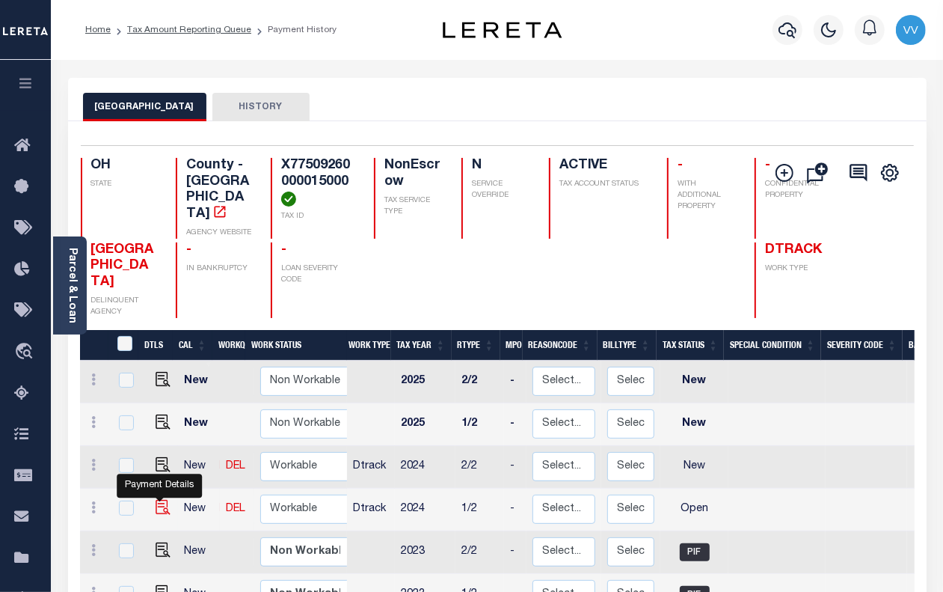
click at [156, 500] on img "" at bounding box center [163, 507] width 15 height 15
checkbox input "true"
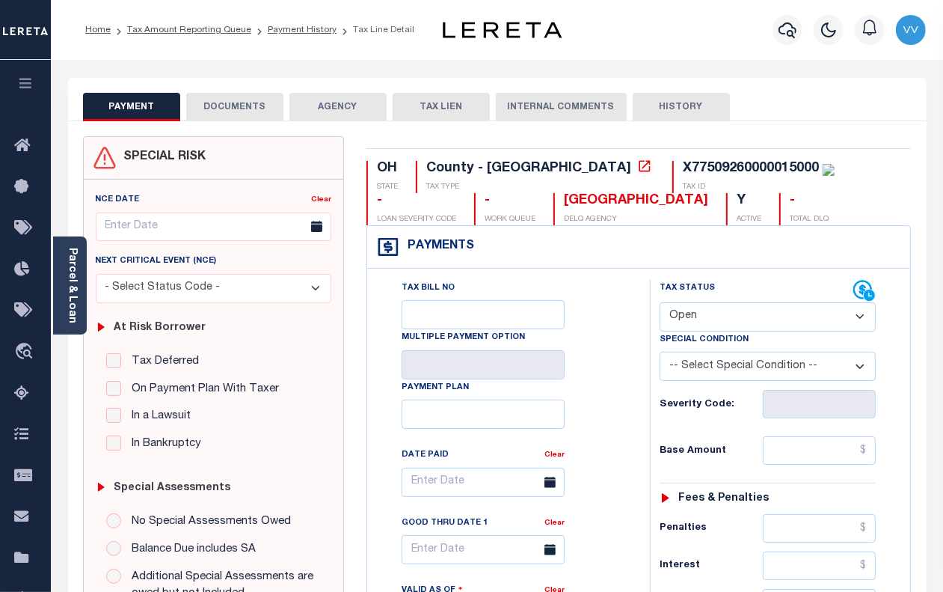
click at [686, 319] on select "- Select Status Code - Open Due/Unpaid Paid Incomplete No Tax Due Internal Refu…" at bounding box center [768, 316] width 216 height 29
select select "PYD"
click at [660, 304] on select "- Select Status Code - Open Due/Unpaid Paid Incomplete No Tax Due Internal Refu…" at bounding box center [768, 316] width 216 height 29
type input "[DATE]"
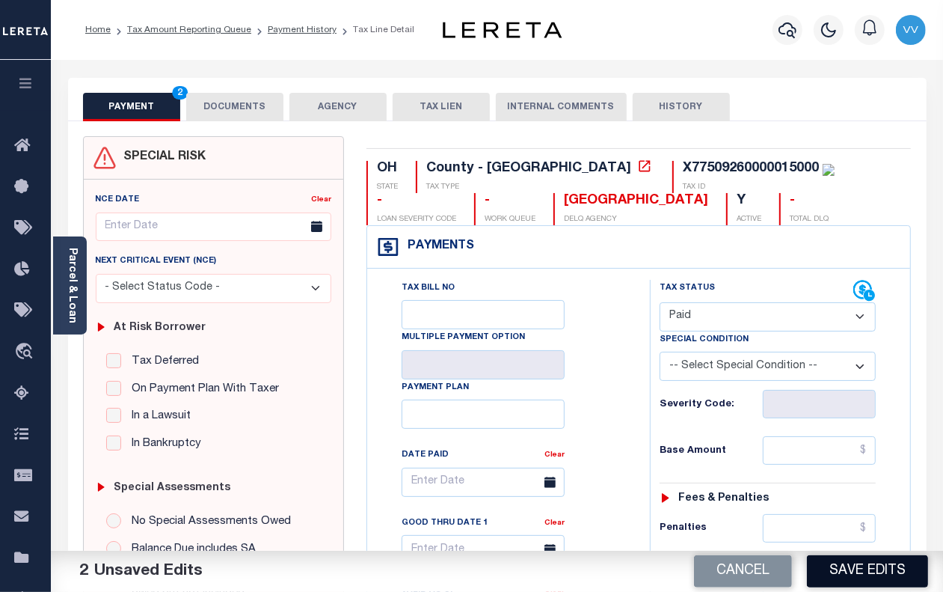
click at [831, 567] on button "Save Edits" at bounding box center [867, 571] width 121 height 32
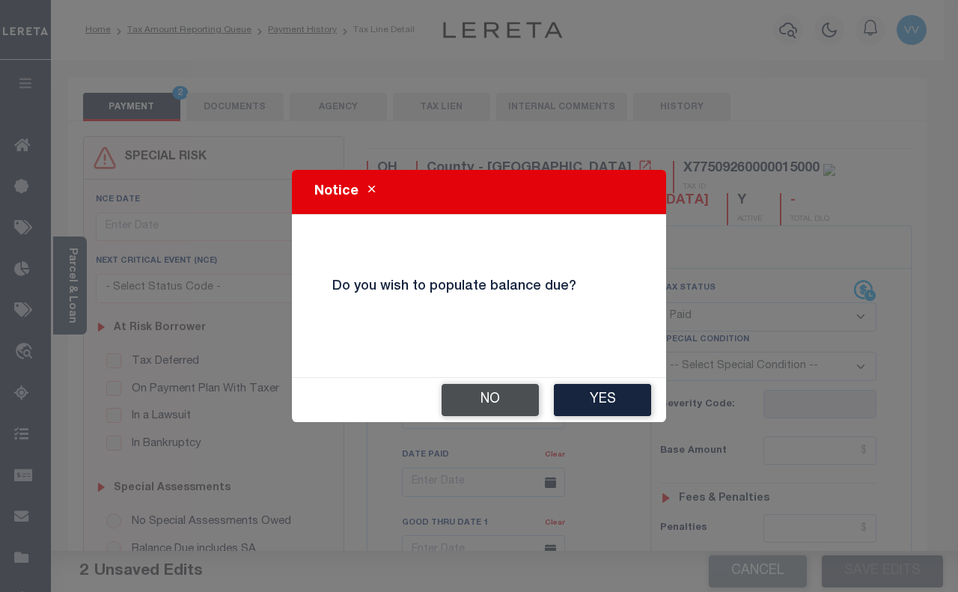
click at [490, 391] on button "No" at bounding box center [489, 400] width 97 height 32
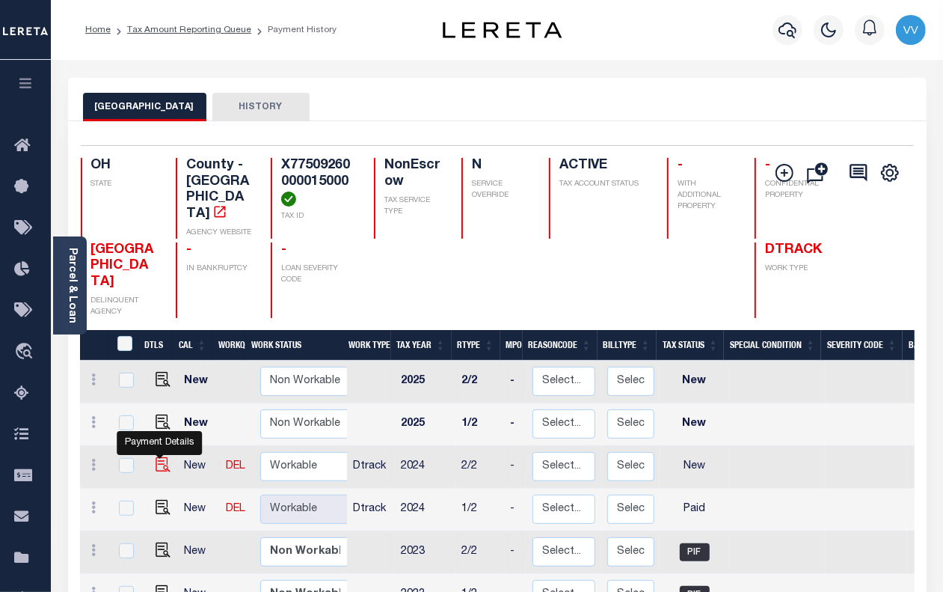
click at [162, 457] on img "" at bounding box center [163, 464] width 15 height 15
checkbox input "true"
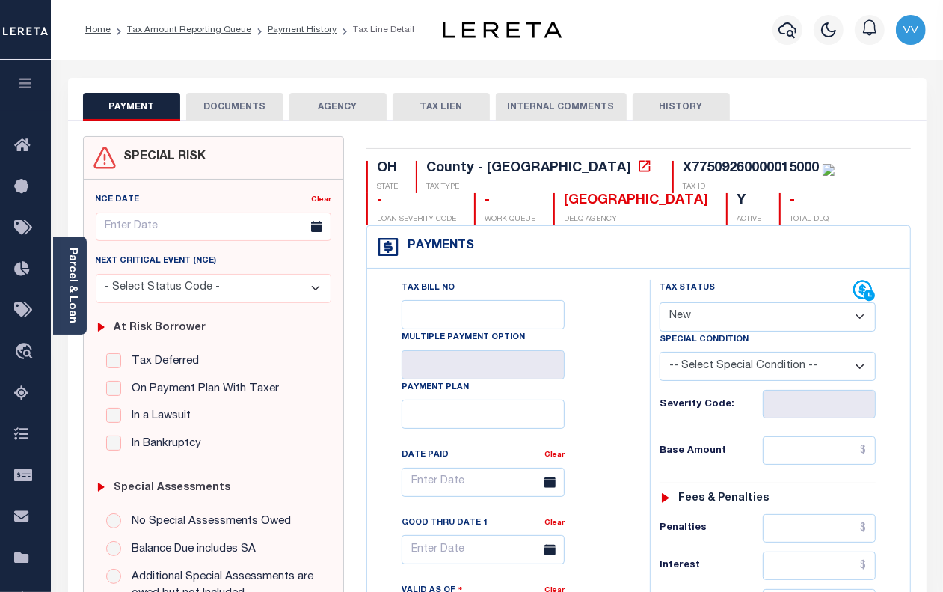
click at [729, 316] on select "- Select Status Code - Open Due/Unpaid Paid Incomplete No Tax Due Internal Refu…" at bounding box center [768, 316] width 216 height 29
select select "PYD"
click at [660, 304] on select "- Select Status Code - Open Due/Unpaid Paid Incomplete No Tax Due Internal Refu…" at bounding box center [768, 316] width 216 height 29
type input "[DATE]"
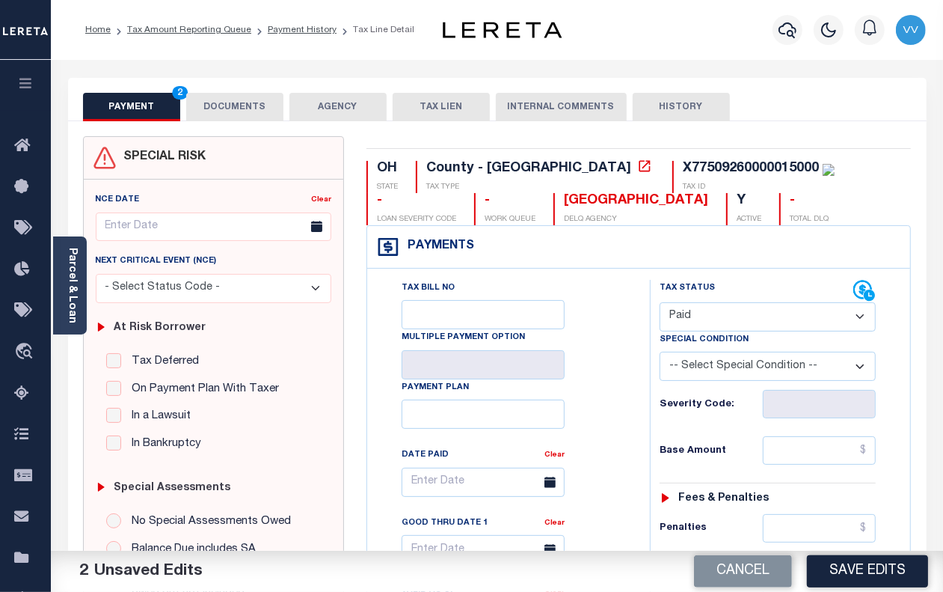
click at [269, 113] on button "DOCUMENTS" at bounding box center [234, 107] width 97 height 28
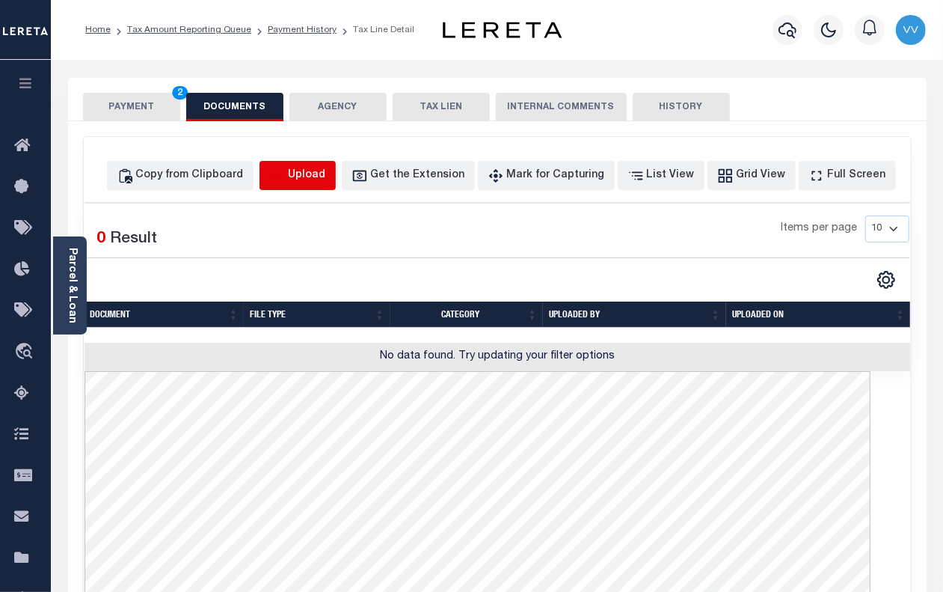
click at [286, 170] on icon "button" at bounding box center [277, 176] width 16 height 16
select select "POP"
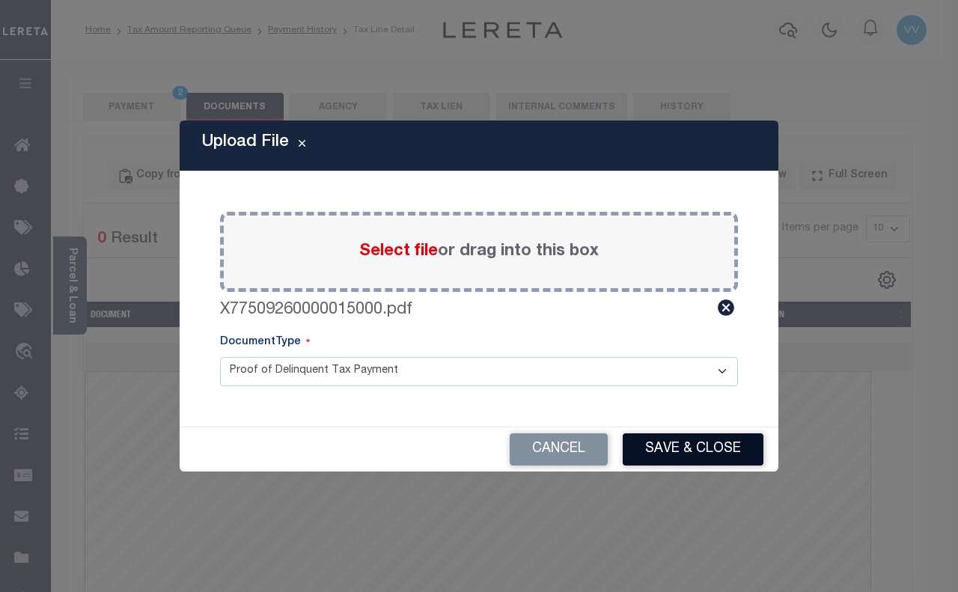
click at [657, 450] on button "Save & Close" at bounding box center [693, 449] width 141 height 32
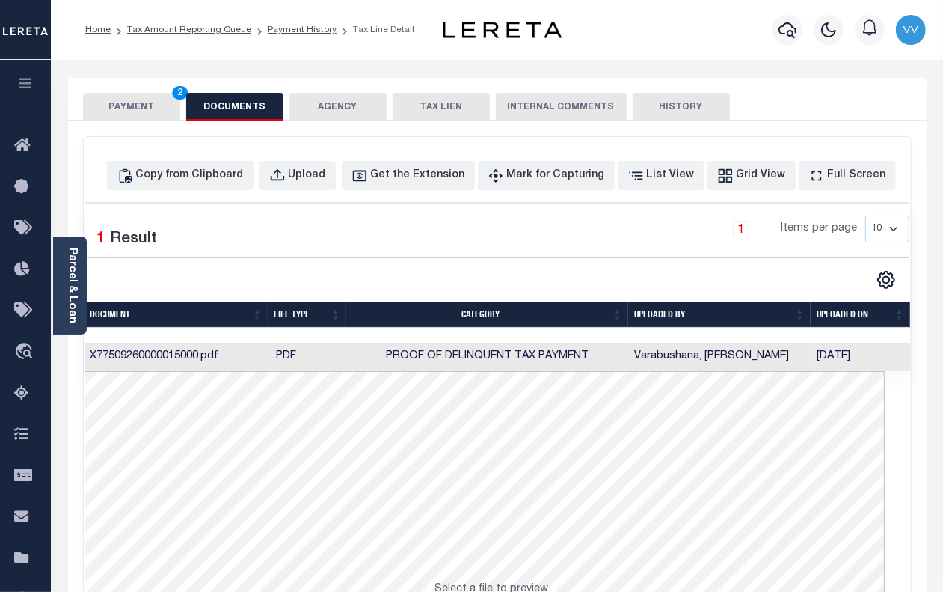
click at [132, 109] on button "PAYMENT 2" at bounding box center [131, 107] width 97 height 28
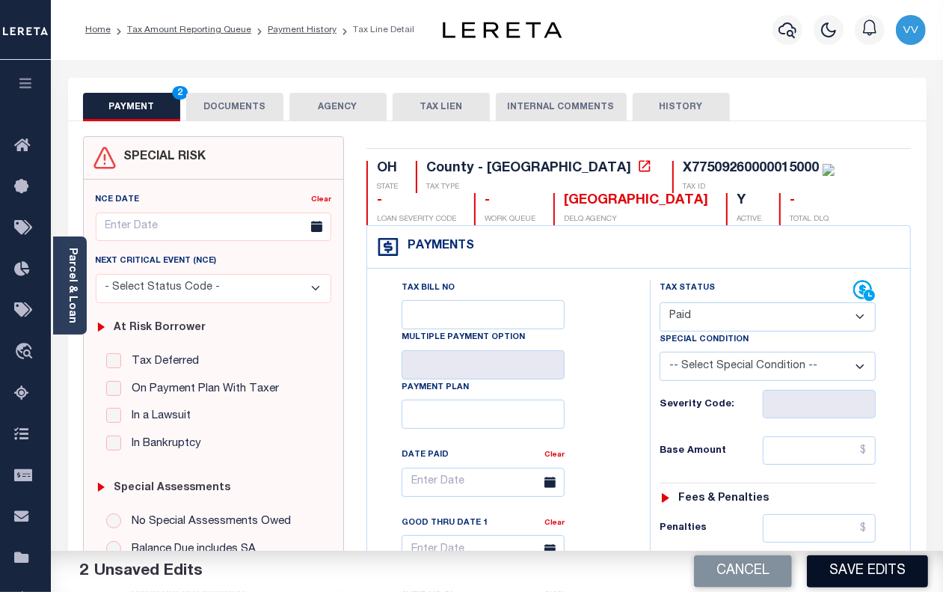
click at [866, 578] on button "Save Edits" at bounding box center [867, 571] width 121 height 32
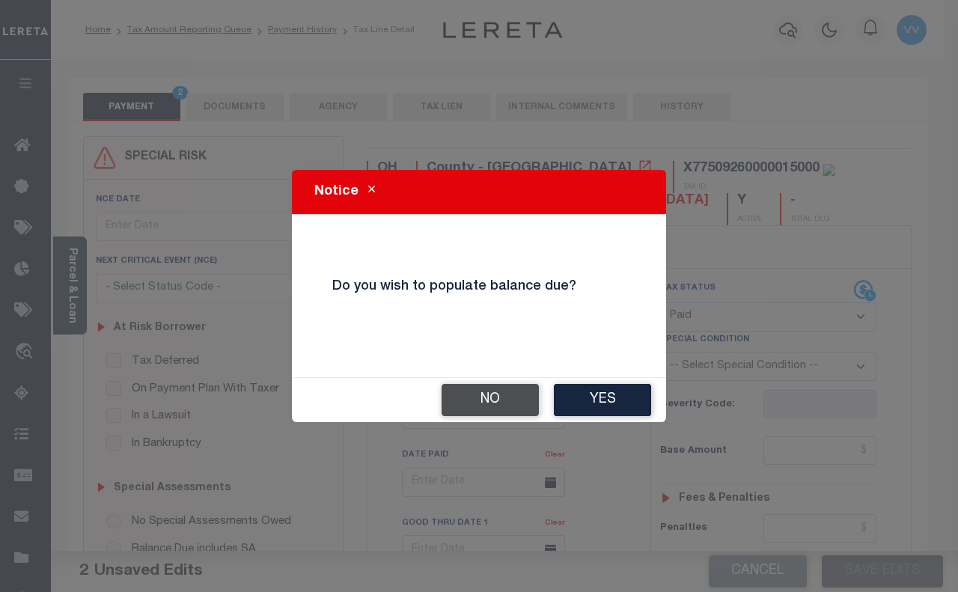
click at [483, 404] on button "No" at bounding box center [489, 400] width 97 height 32
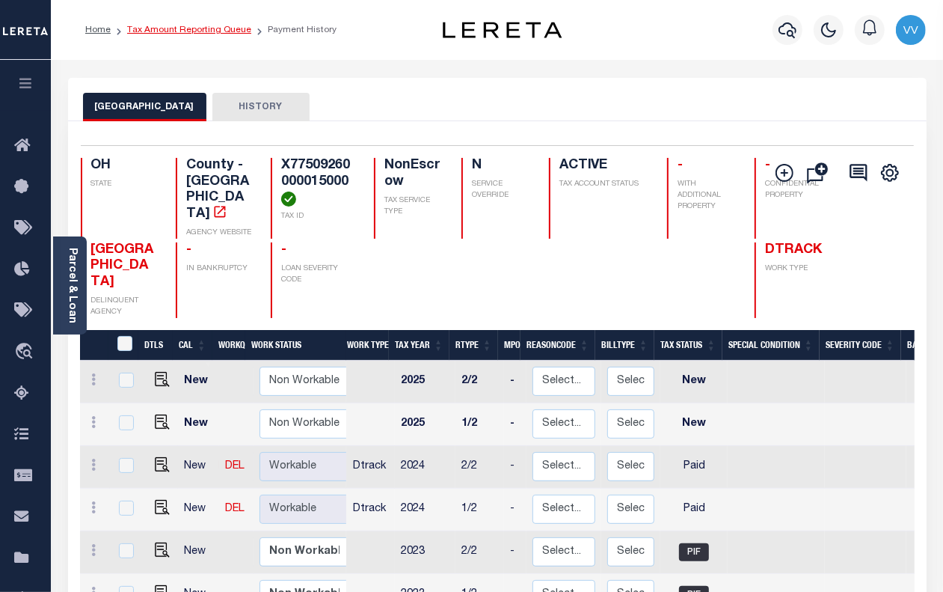
click at [241, 31] on link "Tax Amount Reporting Queue" at bounding box center [189, 29] width 124 height 9
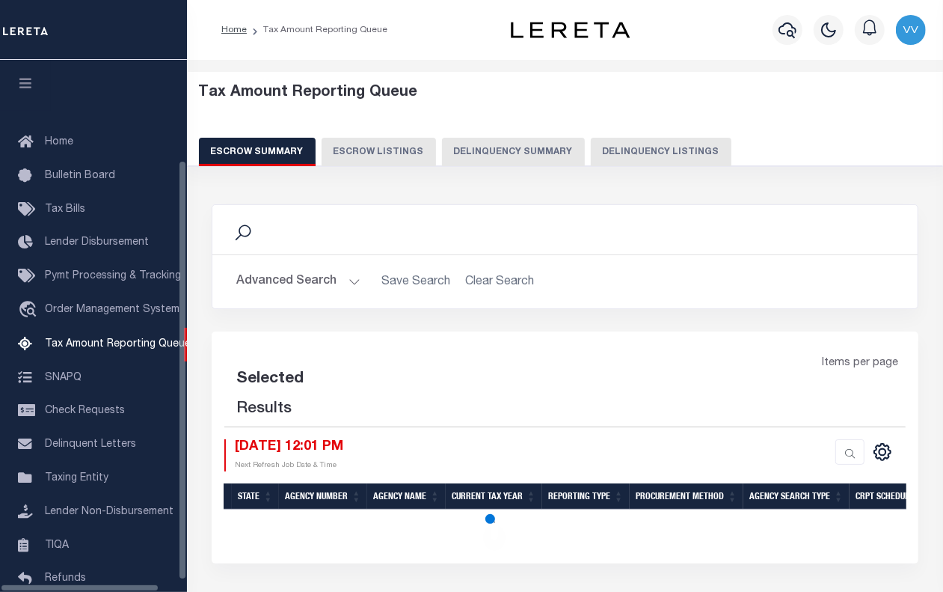
click at [611, 139] on button "Delinquency Listings" at bounding box center [661, 152] width 141 height 28
click at [611, 150] on button "Delinquency Listings" at bounding box center [661, 152] width 141 height 28
select select "100"
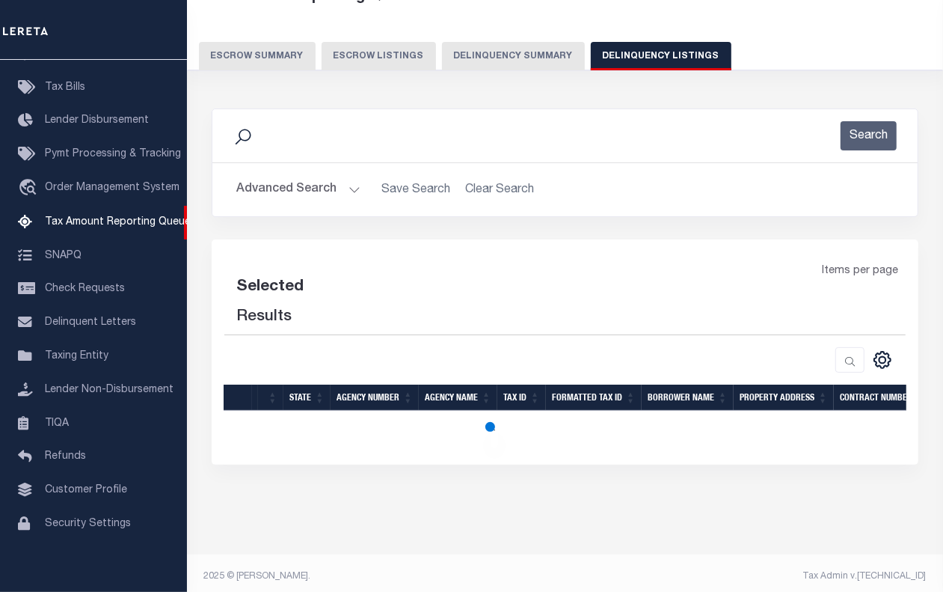
scroll to position [105, 0]
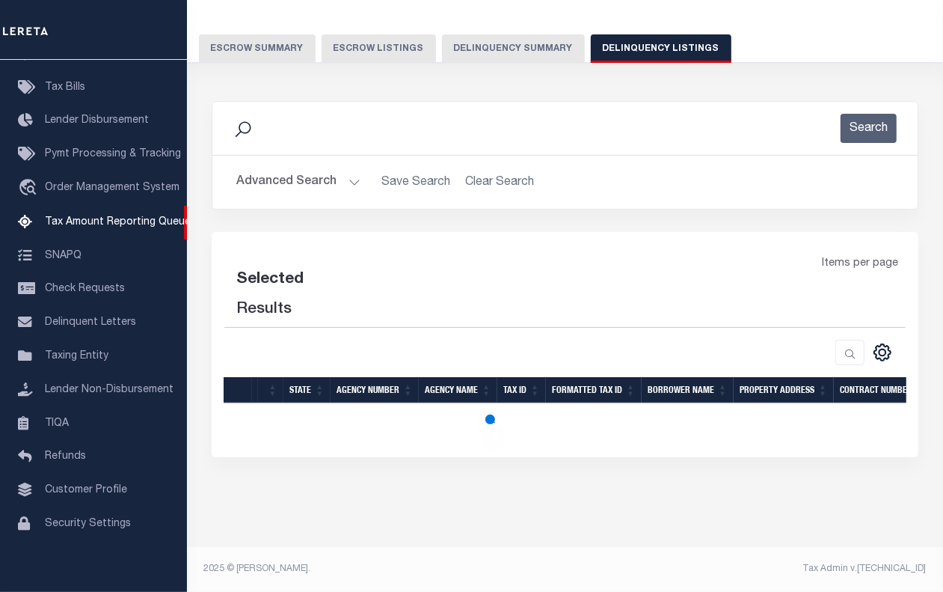
select select "100"
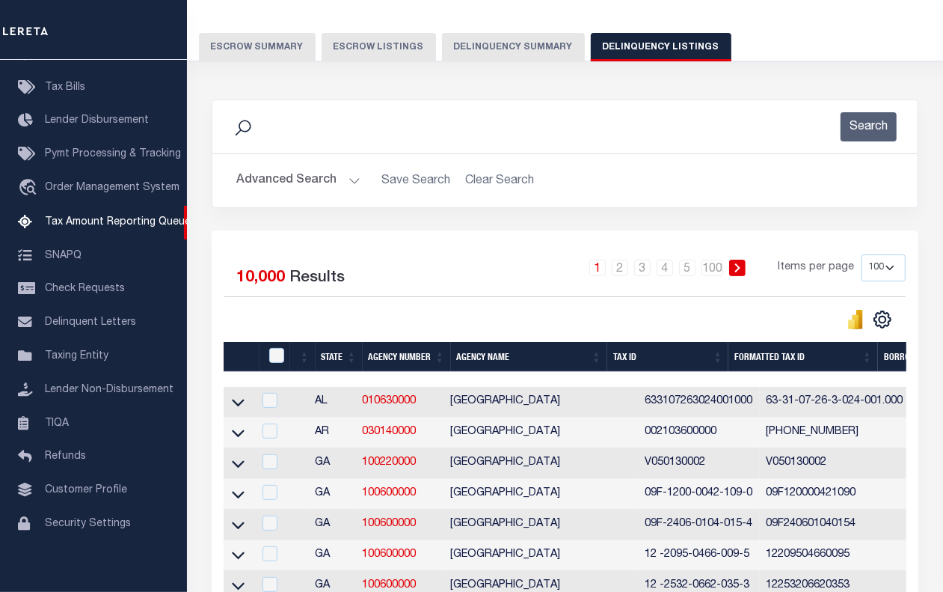
click at [308, 180] on button "Advanced Search" at bounding box center [298, 180] width 124 height 29
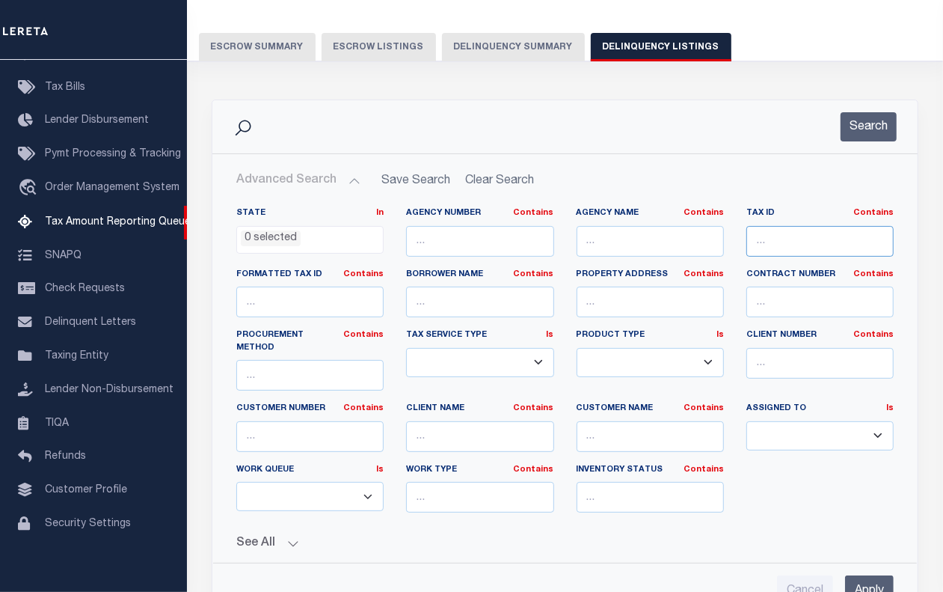
click at [756, 239] on input "text" at bounding box center [820, 241] width 147 height 31
paste input "X77509260000015000"
type input "X77509260000015000"
click at [866, 135] on button "Search" at bounding box center [869, 126] width 56 height 29
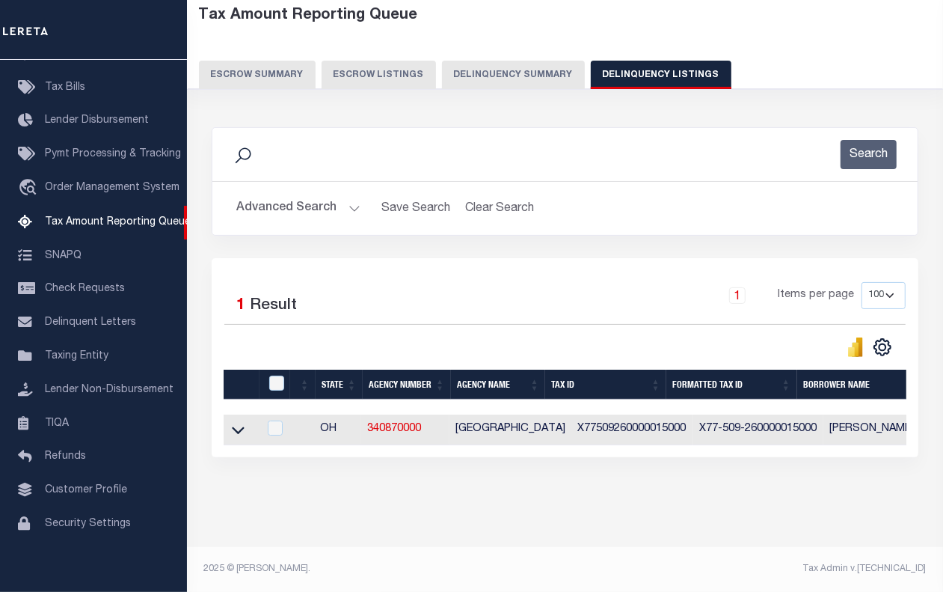
scroll to position [91, 0]
click at [241, 422] on icon at bounding box center [238, 430] width 13 height 16
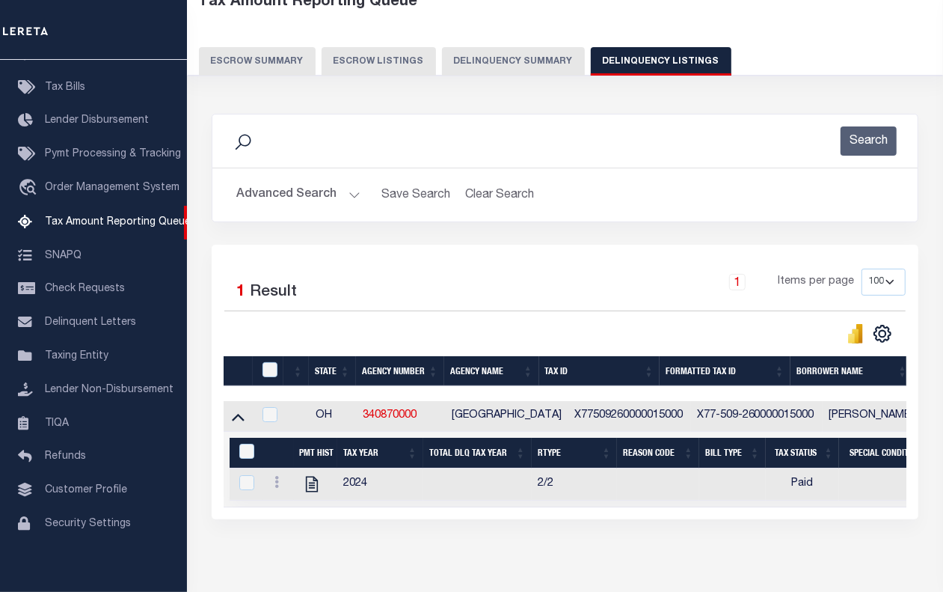
scroll to position [165, 0]
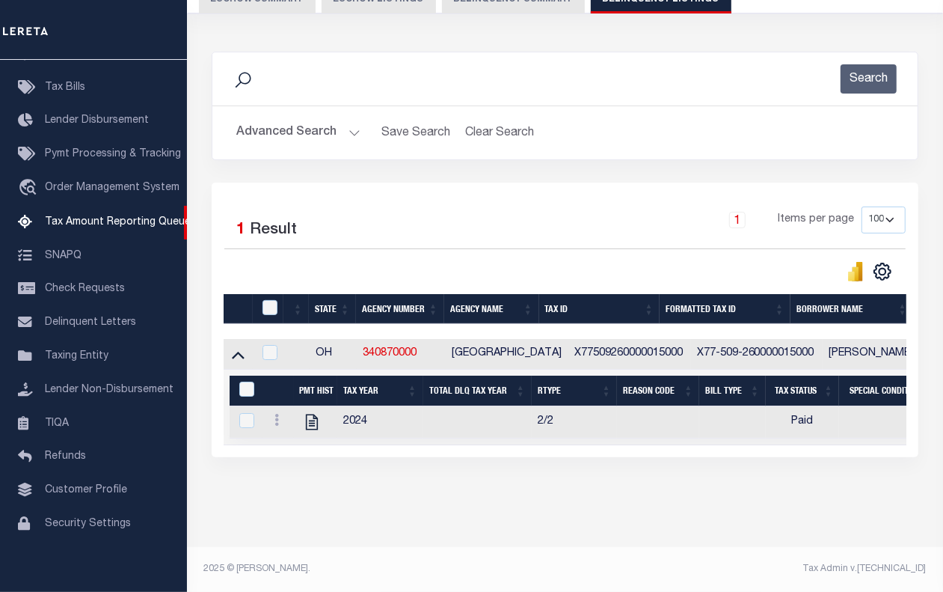
click at [255, 348] on td at bounding box center [268, 354] width 31 height 31
checkbox input "true"
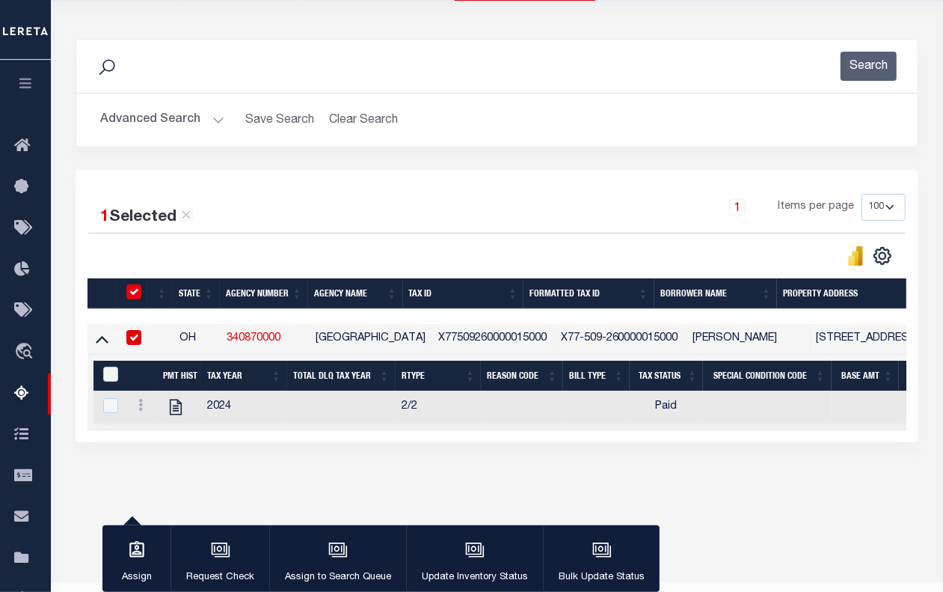
click at [271, 343] on link "340870000" at bounding box center [254, 338] width 54 height 10
checkbox input "false"
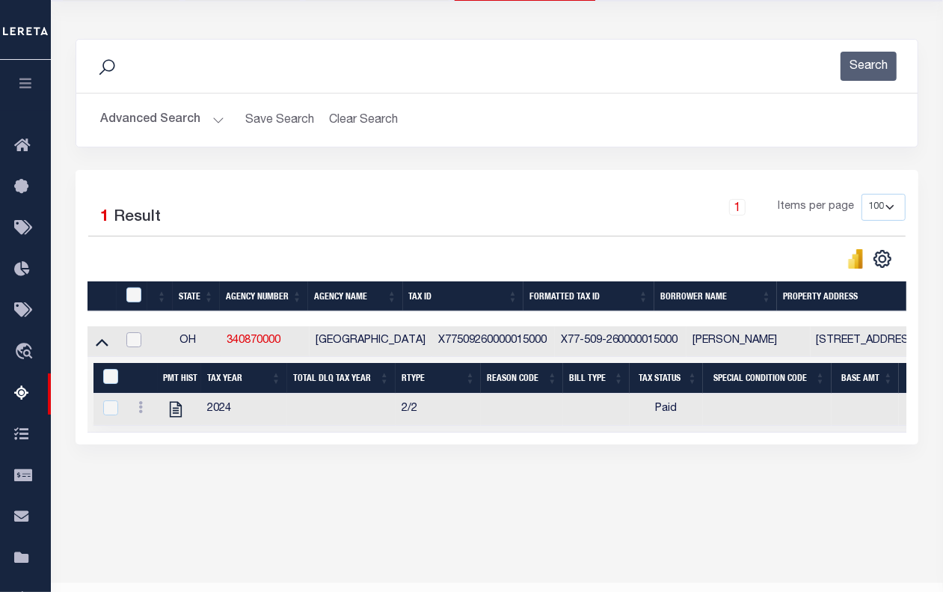
click at [131, 345] on input "checkbox" at bounding box center [133, 339] width 15 height 15
checkbox input "true"
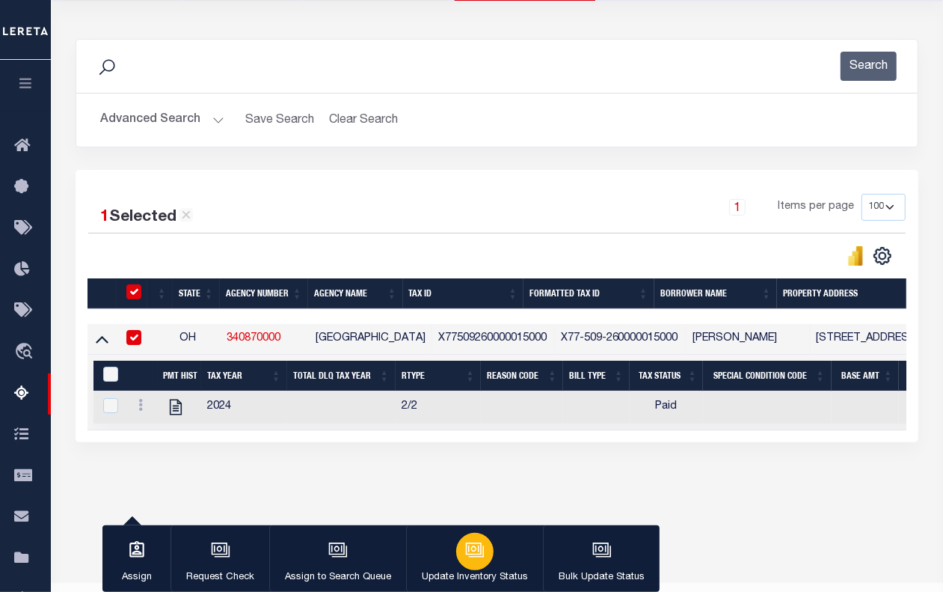
click at [465, 557] on icon "button" at bounding box center [474, 549] width 19 height 19
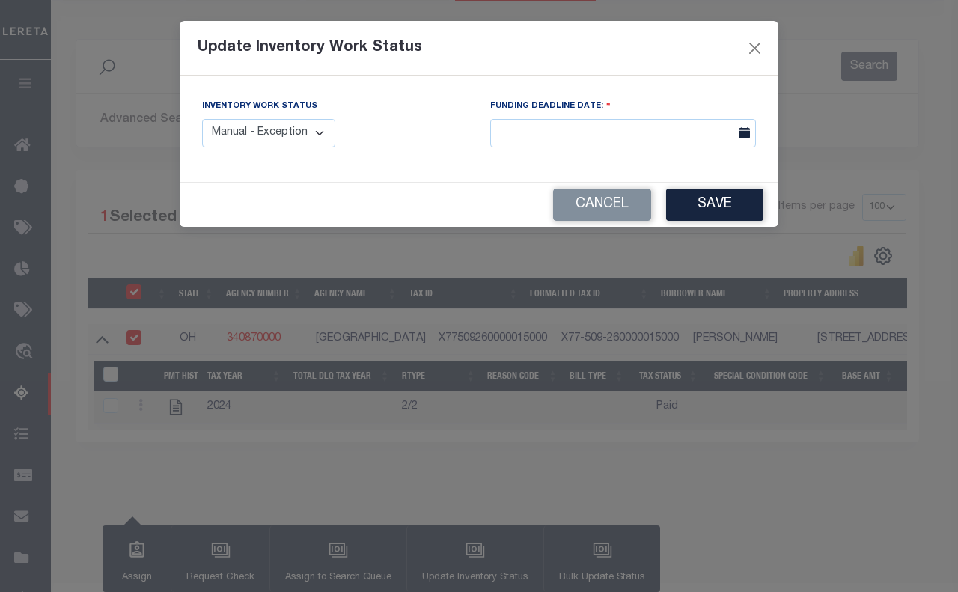
click at [241, 135] on select "Manual - Exception Pended - Awaiting Search Late Add Exception Completed" at bounding box center [268, 133] width 133 height 29
select select "4"
click at [202, 119] on select "Manual - Exception Pended - Awaiting Search Late Add Exception Completed" at bounding box center [268, 133] width 133 height 29
click at [721, 214] on button "Save" at bounding box center [714, 205] width 97 height 32
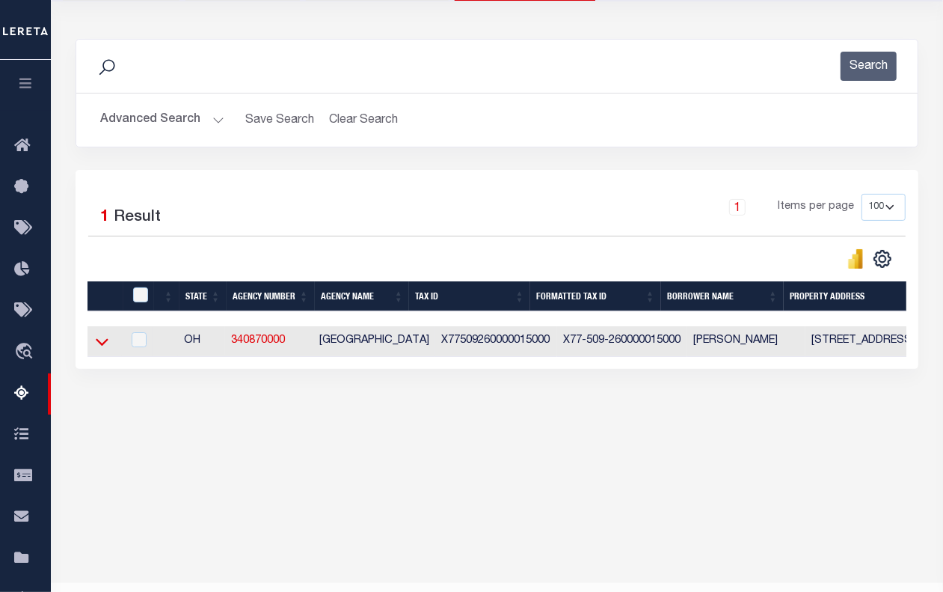
click at [102, 346] on icon at bounding box center [102, 342] width 13 height 7
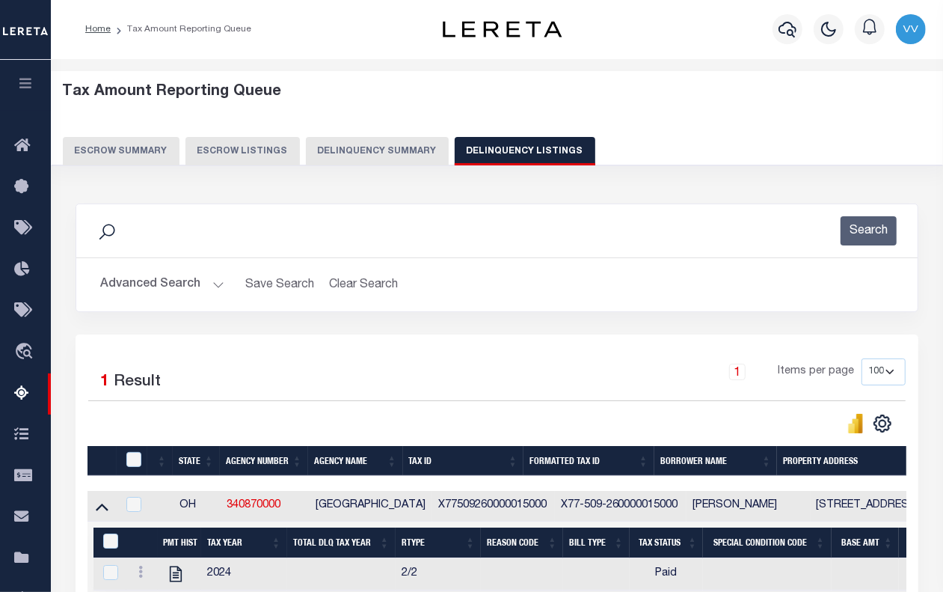
scroll to position [0, 0]
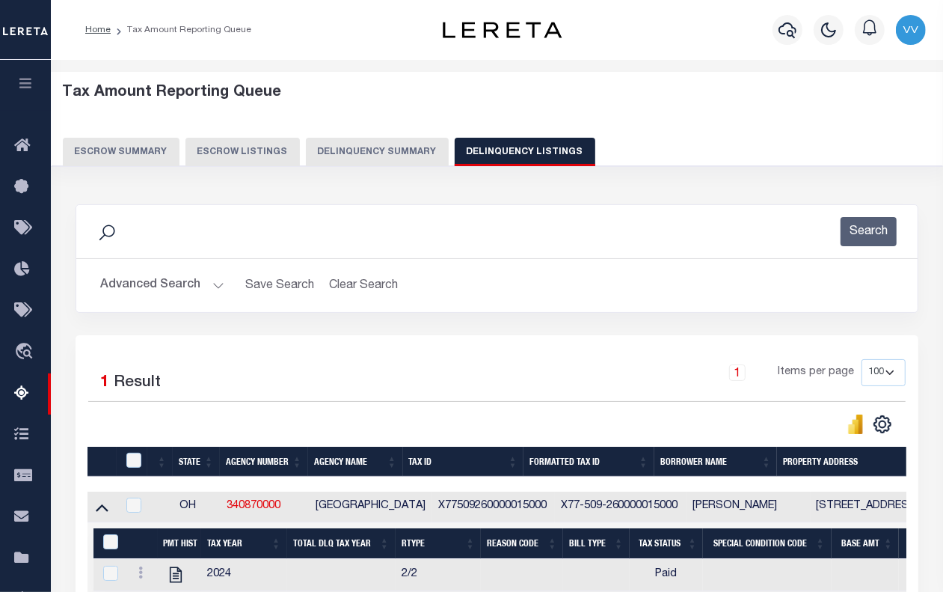
click at [173, 287] on button "Advanced Search" at bounding box center [162, 285] width 124 height 29
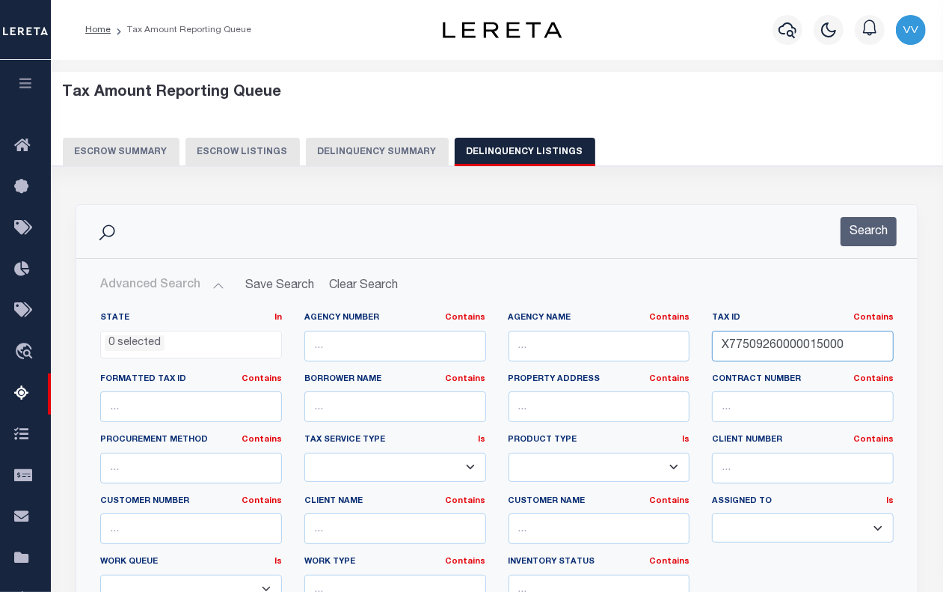
click at [741, 342] on input "X77509260000015000" at bounding box center [803, 346] width 182 height 31
paste input "6"
type input "X77509260000016000"
click at [863, 238] on button "Search" at bounding box center [869, 231] width 56 height 29
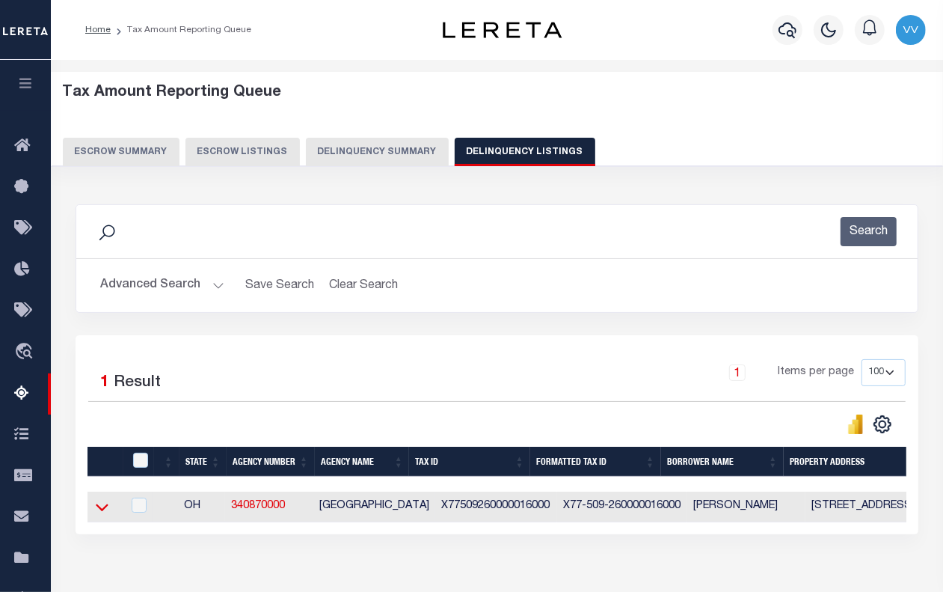
click at [97, 513] on icon at bounding box center [102, 507] width 13 height 16
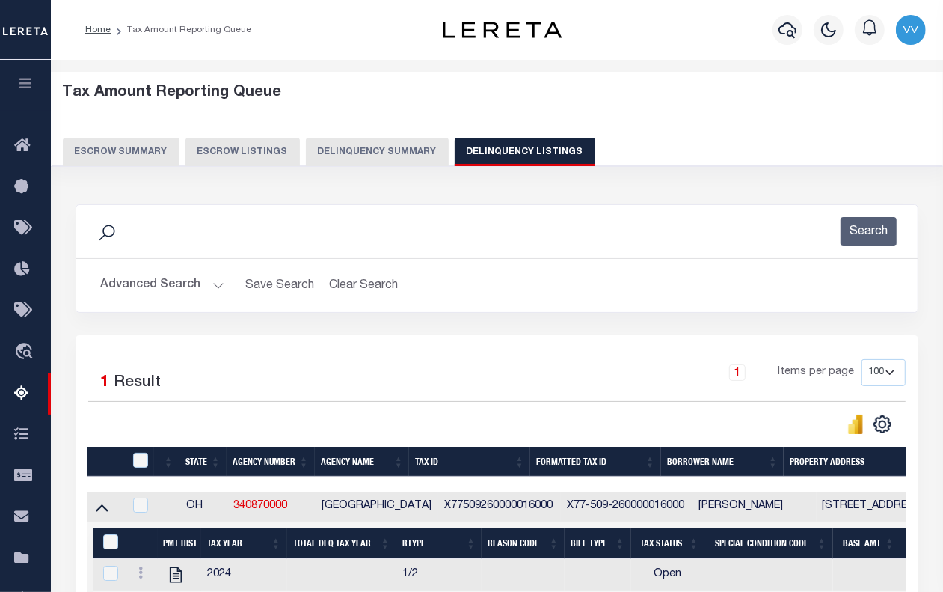
scroll to position [201, 0]
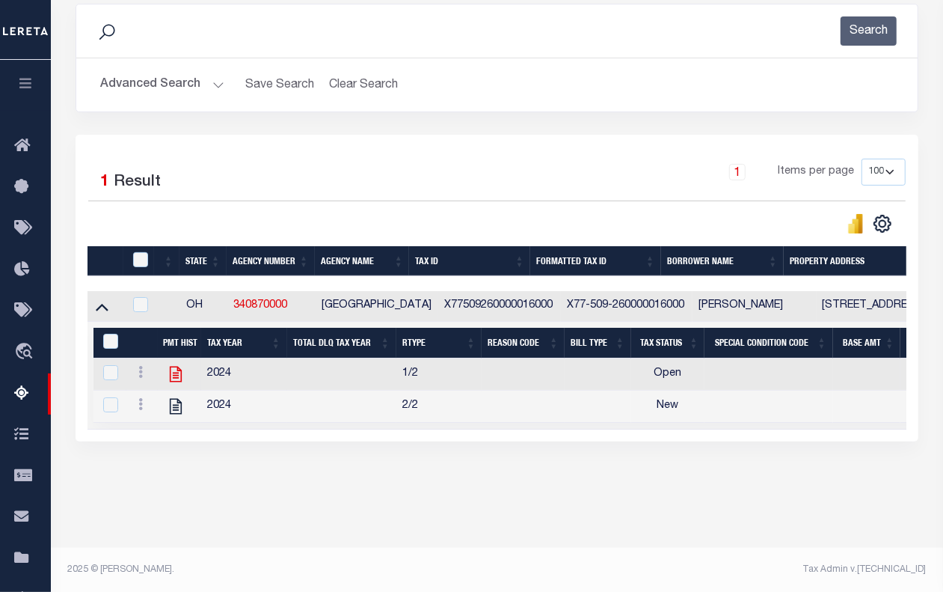
click at [170, 382] on icon at bounding box center [175, 375] width 12 height 16
checkbox input "true"
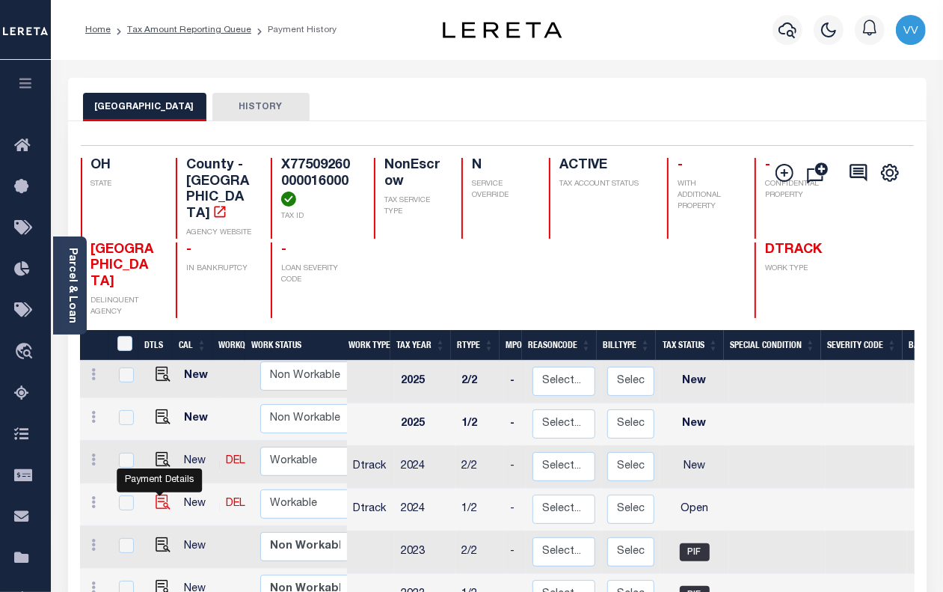
click at [156, 495] on img "" at bounding box center [163, 502] width 15 height 15
checkbox input "true"
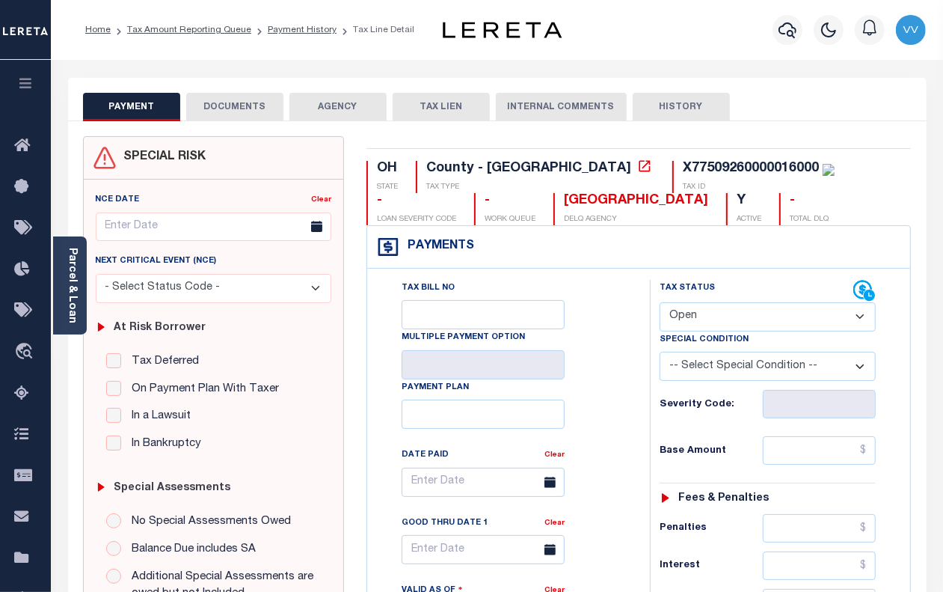
click at [694, 314] on select "- Select Status Code - Open Due/Unpaid Paid Incomplete No Tax Due Internal Refu…" at bounding box center [768, 316] width 216 height 29
select select "PYD"
click at [660, 304] on select "- Select Status Code - Open Due/Unpaid Paid Incomplete No Tax Due Internal Refu…" at bounding box center [768, 316] width 216 height 29
type input "[DATE]"
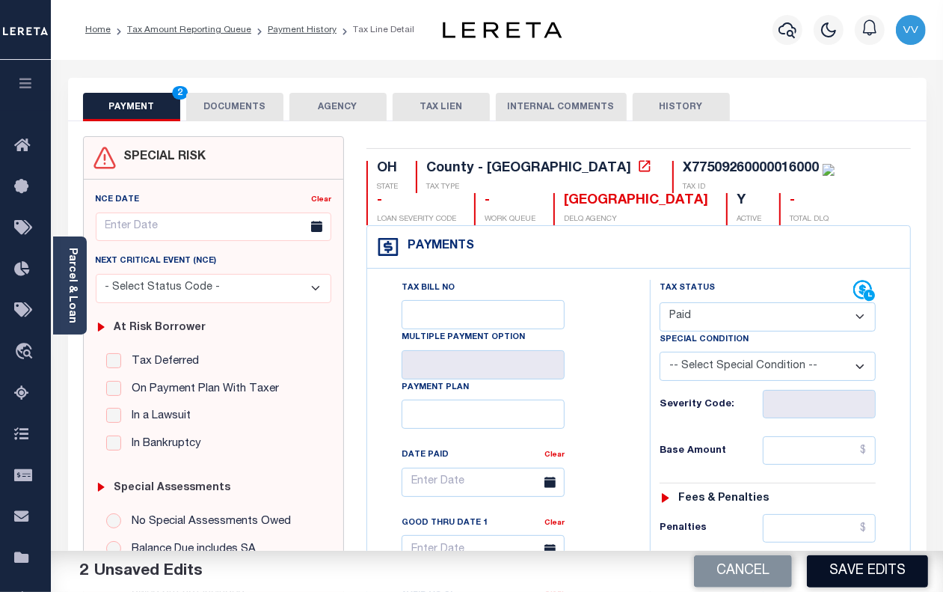
click at [862, 571] on button "Save Edits" at bounding box center [867, 571] width 121 height 32
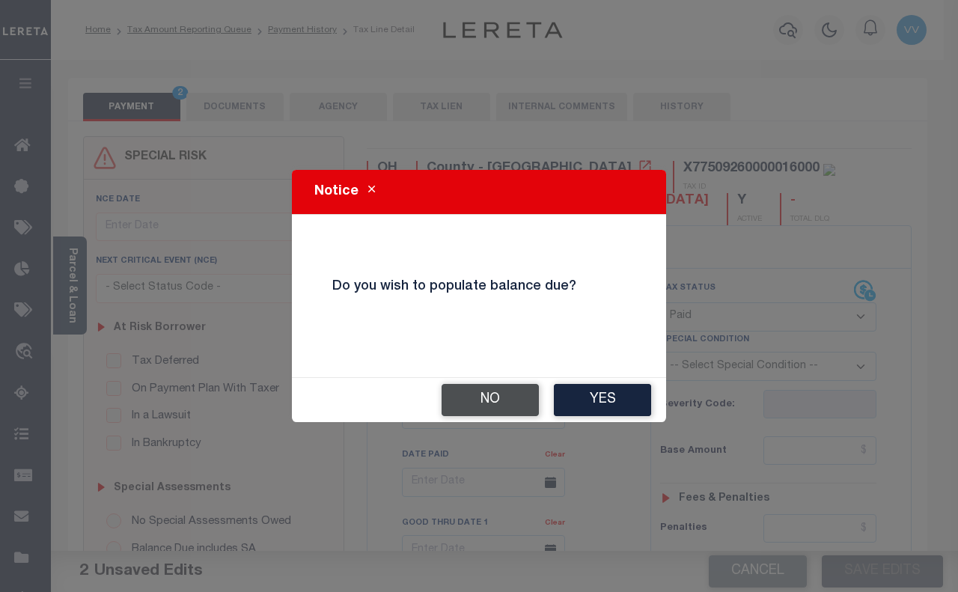
click at [513, 393] on button "No" at bounding box center [489, 400] width 97 height 32
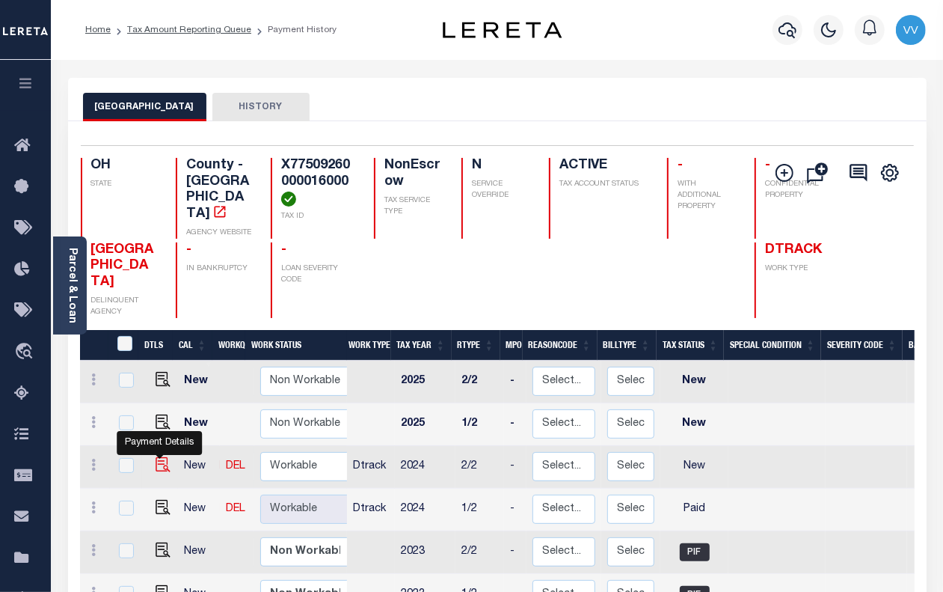
click at [161, 457] on img "" at bounding box center [163, 464] width 15 height 15
checkbox input "true"
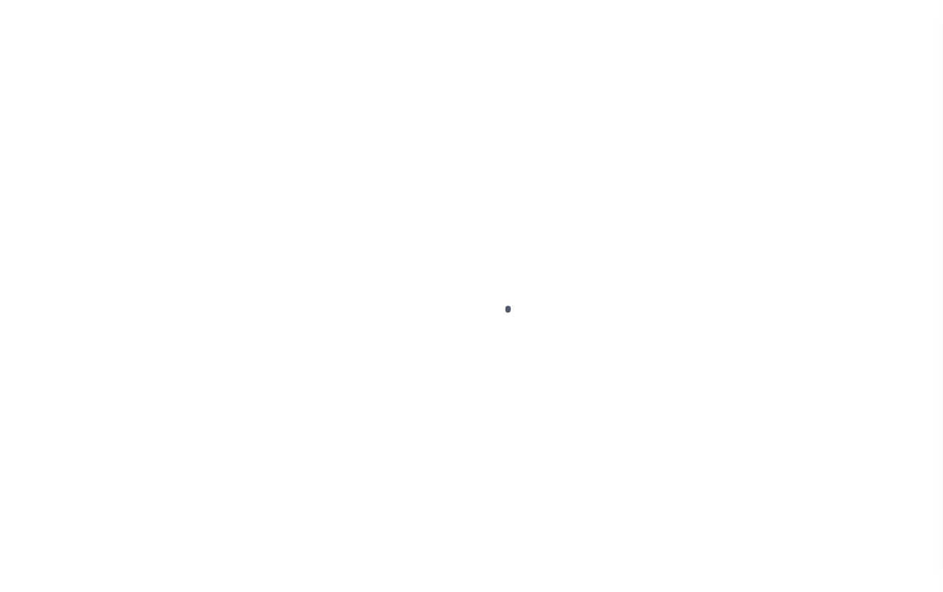
select select "NW2"
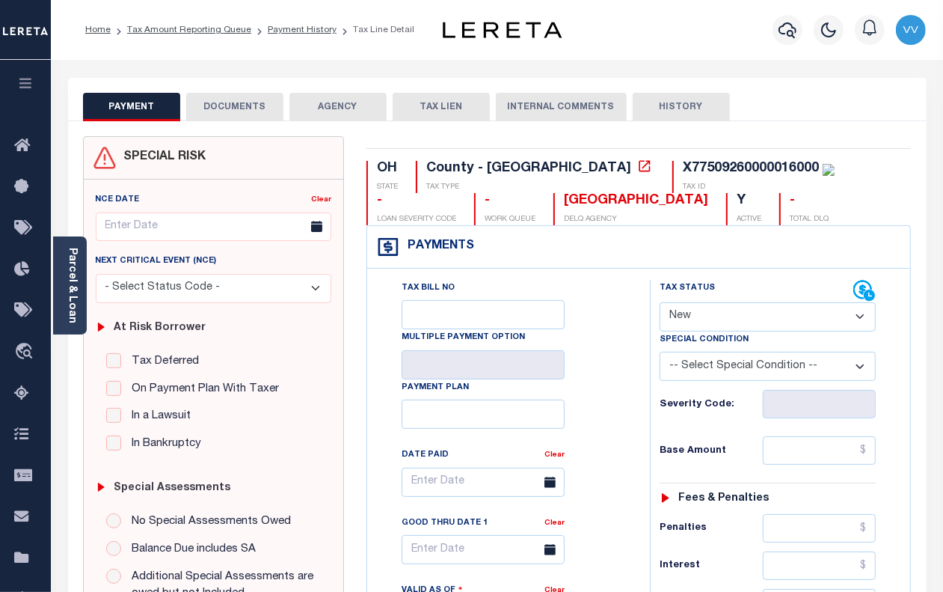
click at [241, 117] on button "DOCUMENTS" at bounding box center [234, 107] width 97 height 28
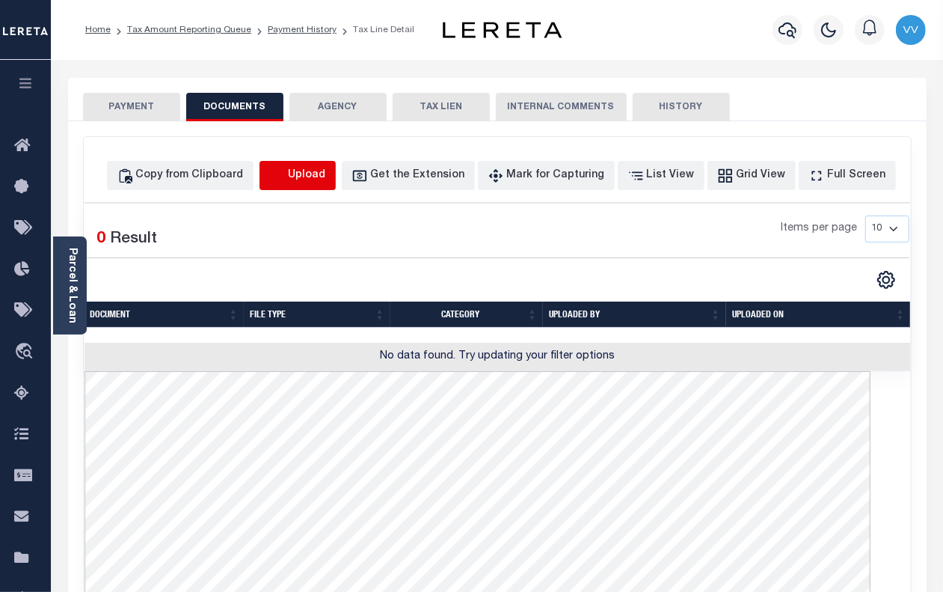
click at [286, 174] on icon "button" at bounding box center [277, 176] width 16 height 16
select select "POP"
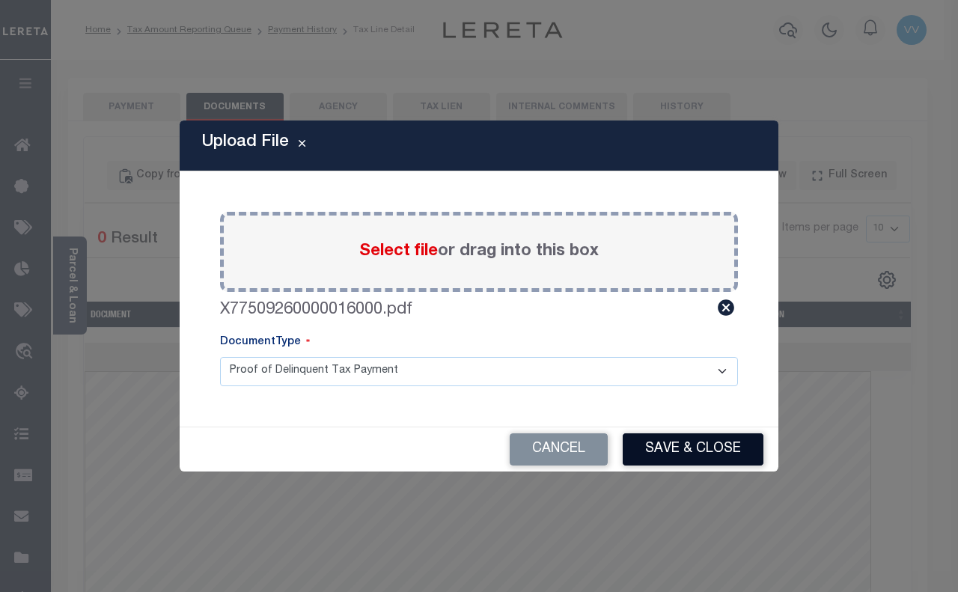
click at [664, 450] on button "Save & Close" at bounding box center [693, 449] width 141 height 32
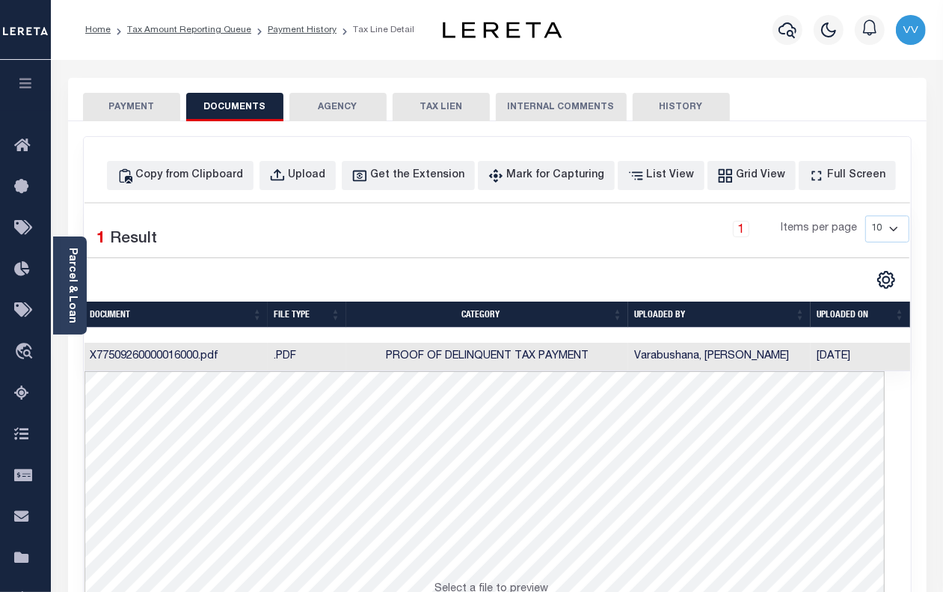
click at [144, 120] on button "PAYMENT" at bounding box center [131, 107] width 97 height 28
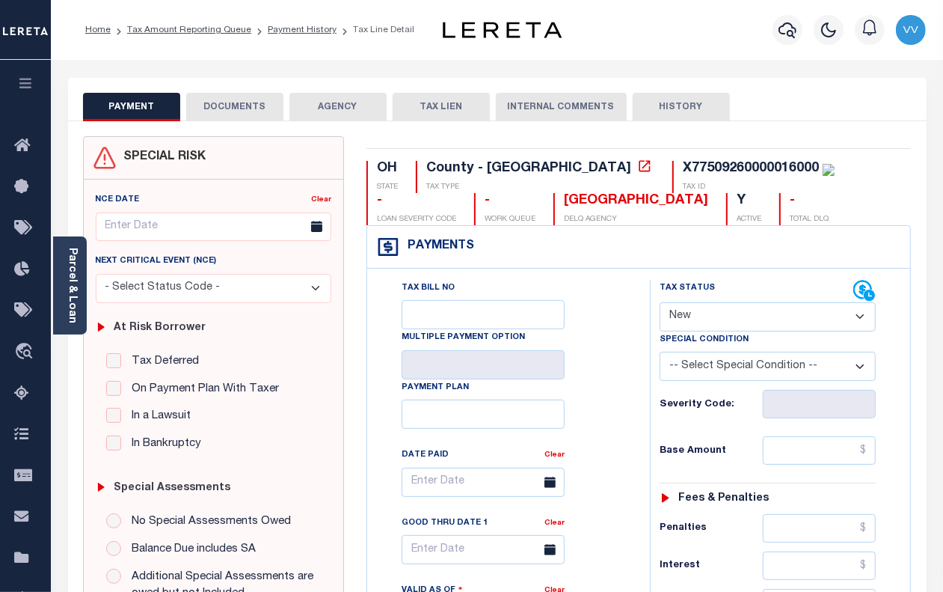
click at [706, 320] on select "- Select Status Code - Open Due/Unpaid Paid Incomplete No Tax Due Internal Refu…" at bounding box center [768, 316] width 216 height 29
select select "PYD"
click at [660, 304] on select "- Select Status Code - Open Due/Unpaid Paid Incomplete No Tax Due Internal Refu…" at bounding box center [768, 316] width 216 height 29
type input "10/14/2025"
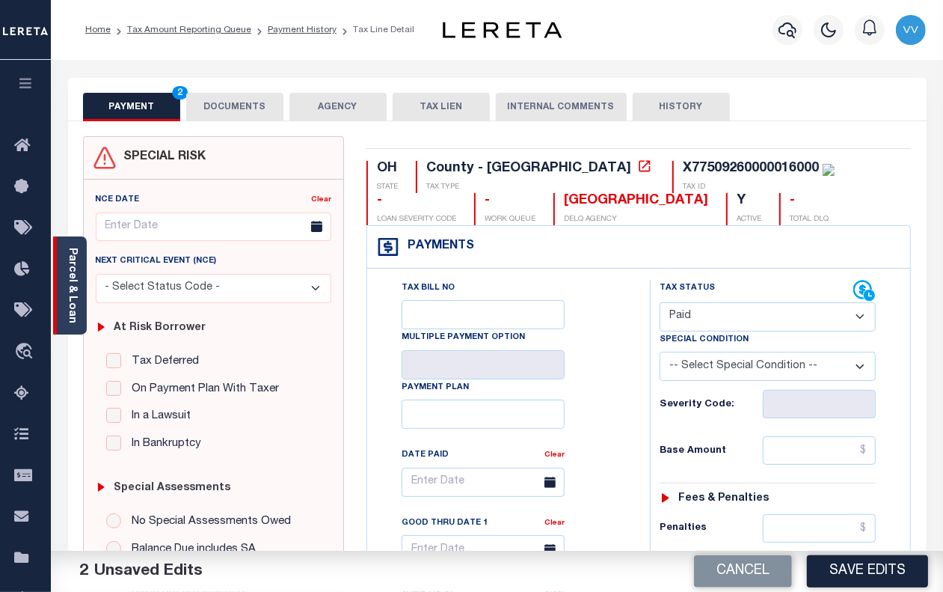
click at [70, 284] on link "Parcel & Loan" at bounding box center [72, 286] width 10 height 76
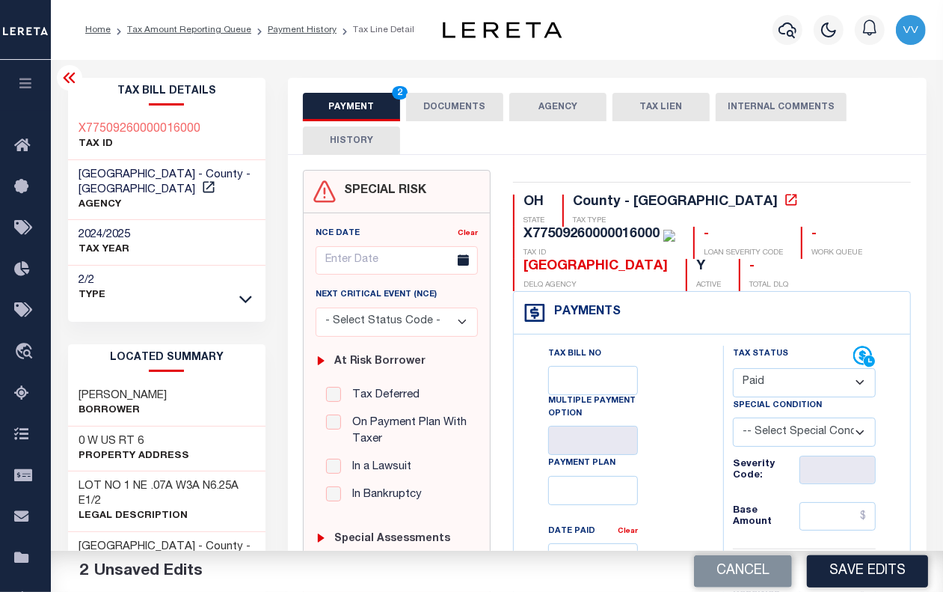
click at [71, 80] on icon at bounding box center [69, 78] width 12 height 10
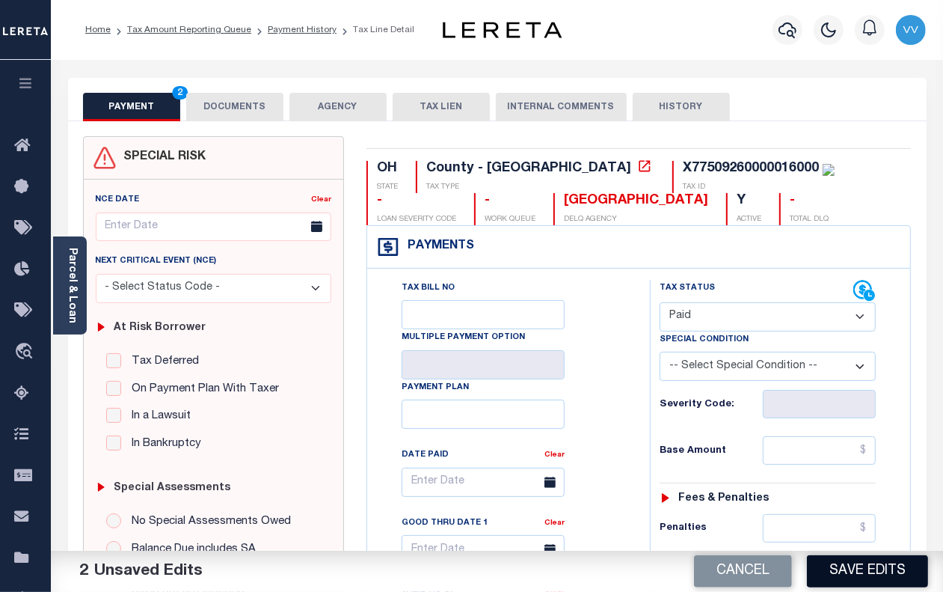
click at [861, 584] on button "Save Edits" at bounding box center [867, 571] width 121 height 32
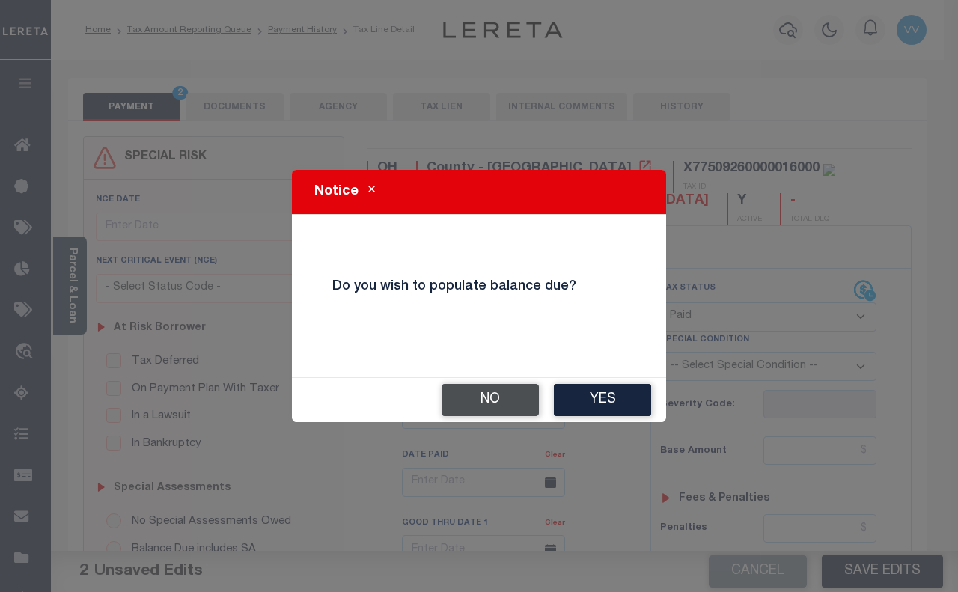
click at [505, 402] on button "No" at bounding box center [489, 400] width 97 height 32
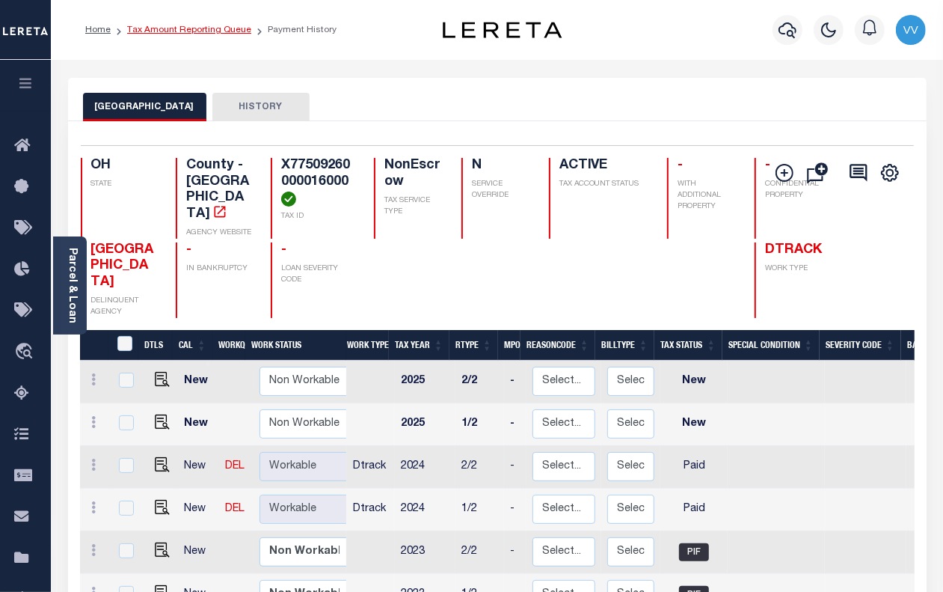
click at [236, 32] on link "Tax Amount Reporting Queue" at bounding box center [189, 29] width 124 height 9
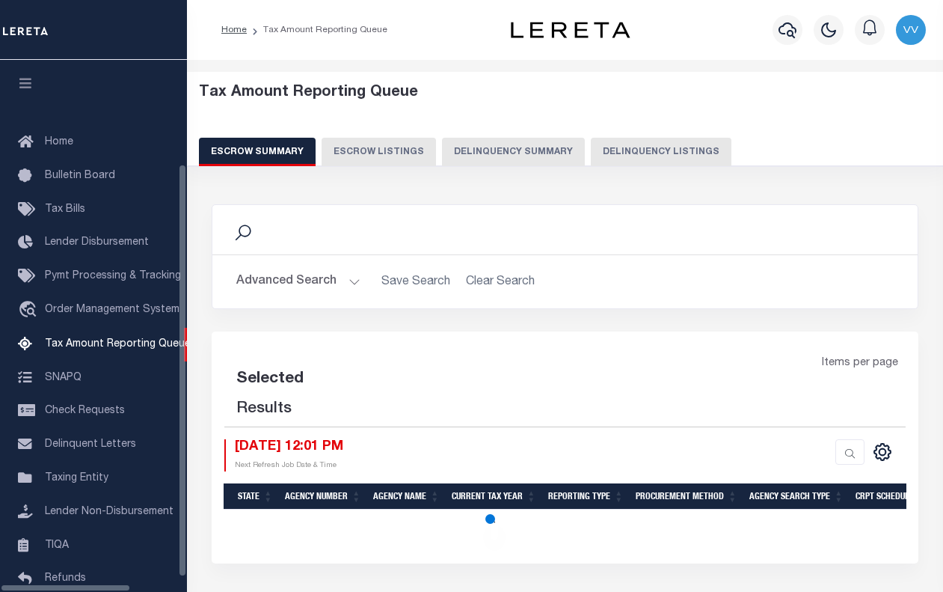
select select "100"
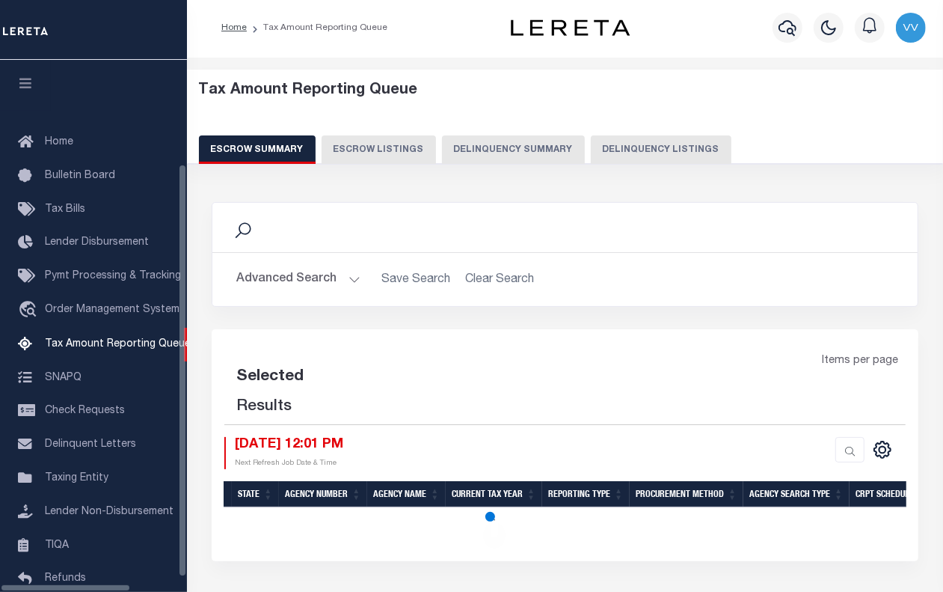
scroll to position [122, 0]
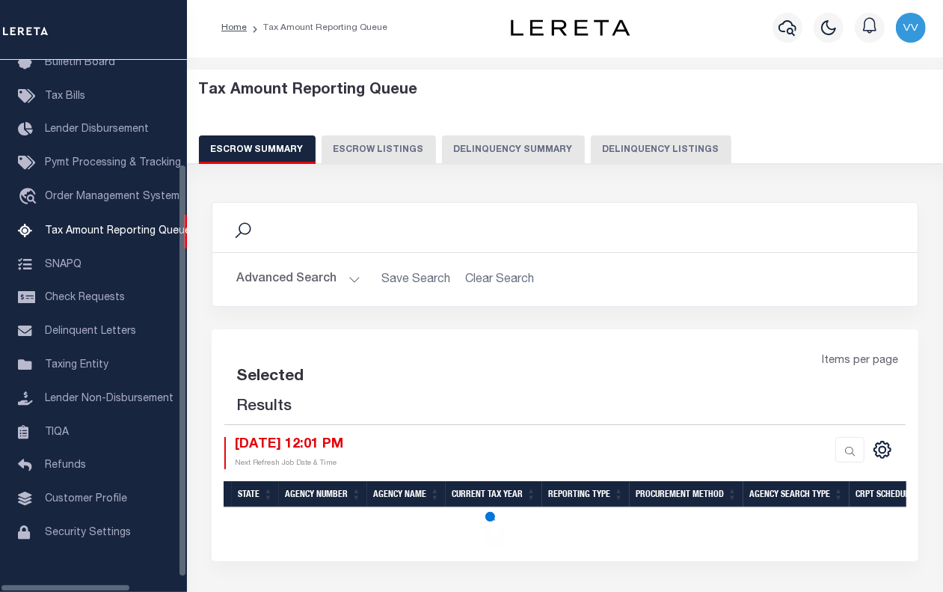
select select "100"
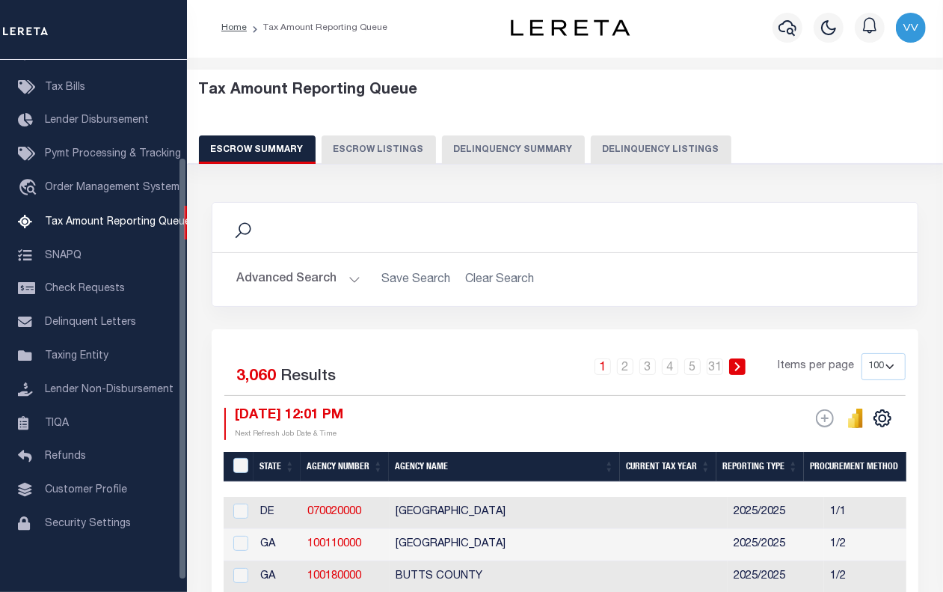
scroll to position [0, 0]
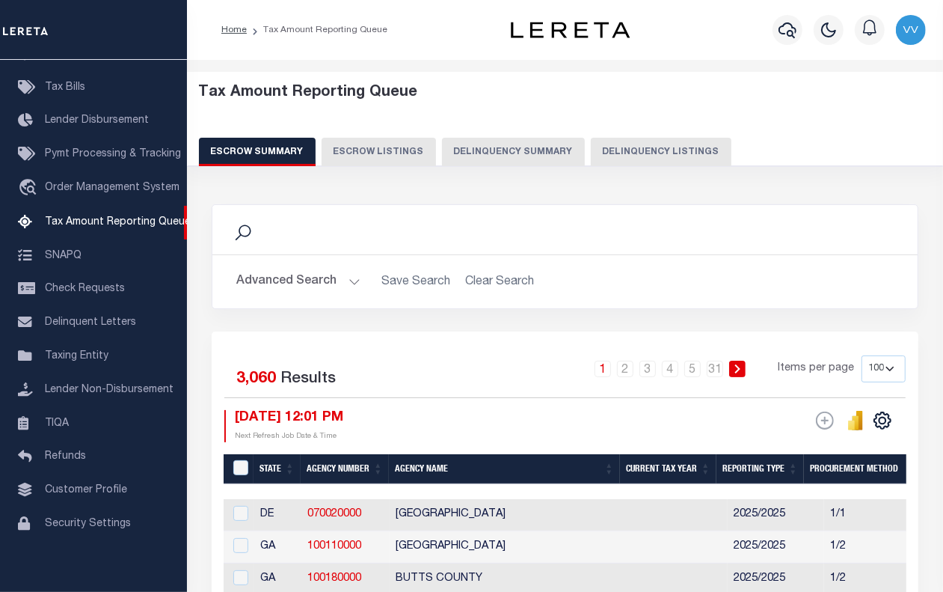
click at [640, 152] on button "Delinquency Listings" at bounding box center [661, 152] width 141 height 28
select select "100"
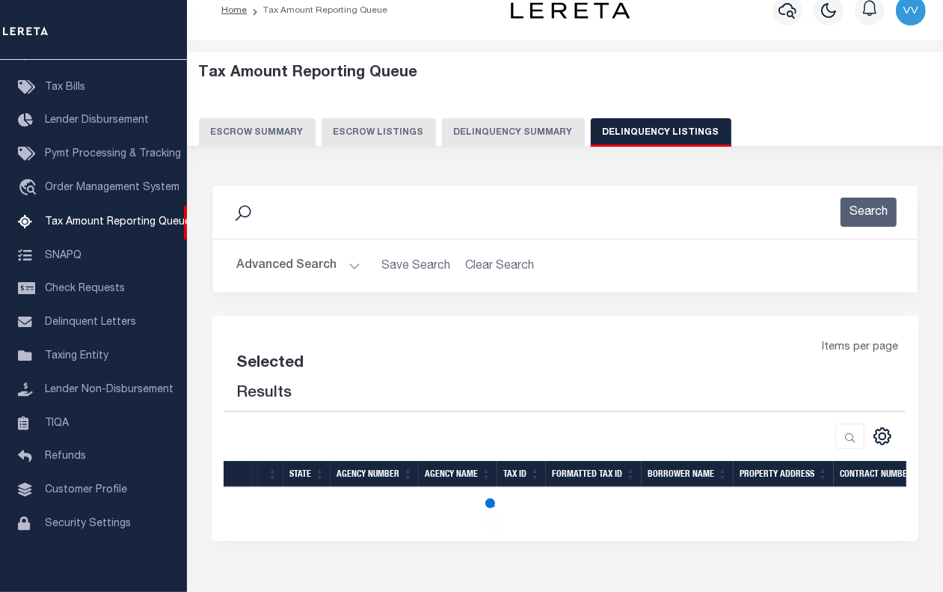
select select "100"
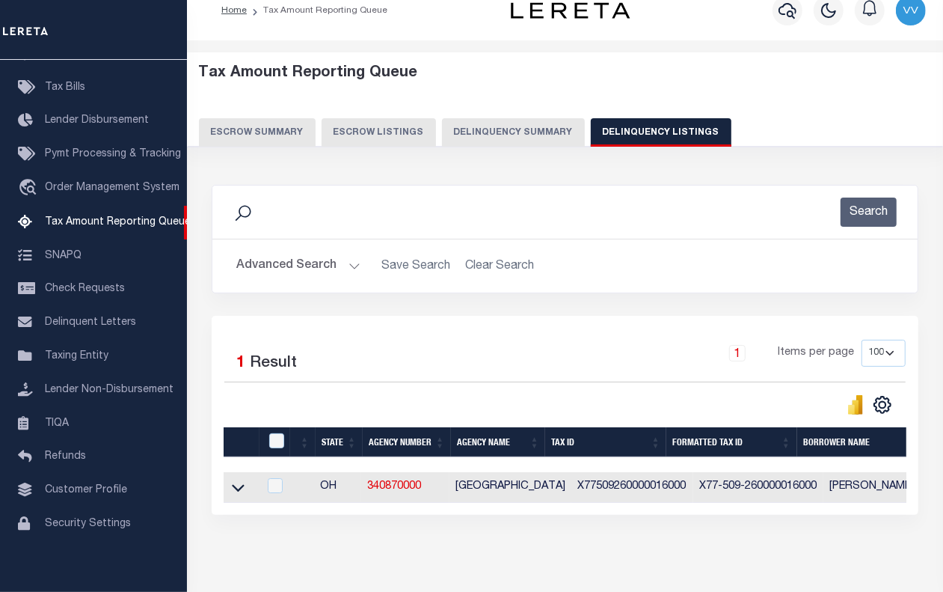
scroll to position [86, 0]
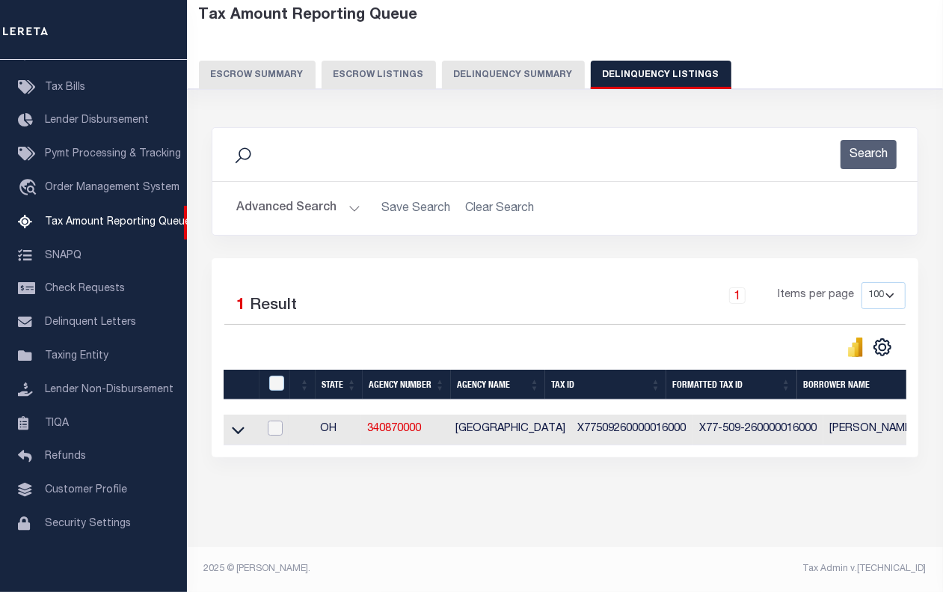
click at [274, 420] on input "checkbox" at bounding box center [275, 427] width 15 height 15
checkbox input "true"
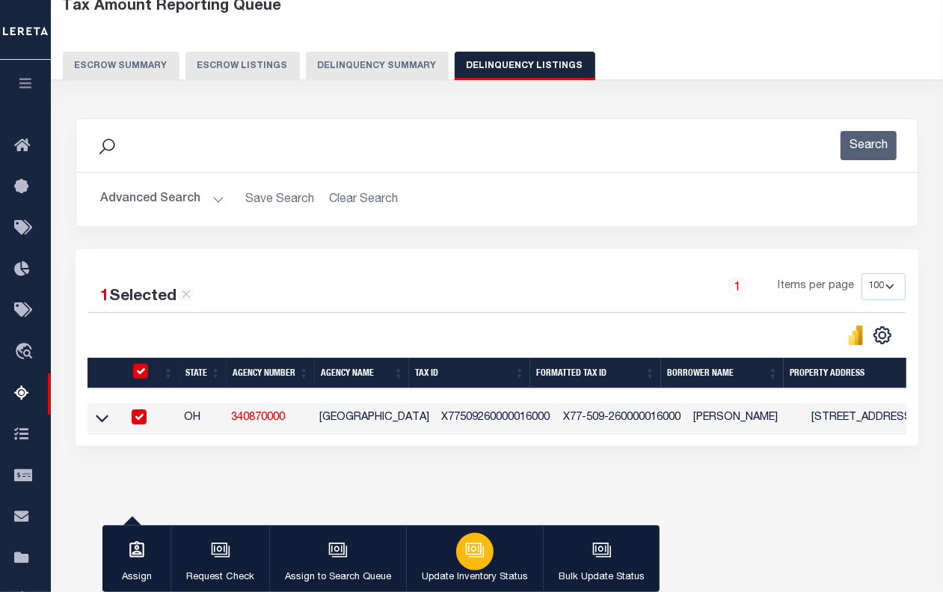
click at [475, 551] on icon "button" at bounding box center [474, 549] width 19 height 19
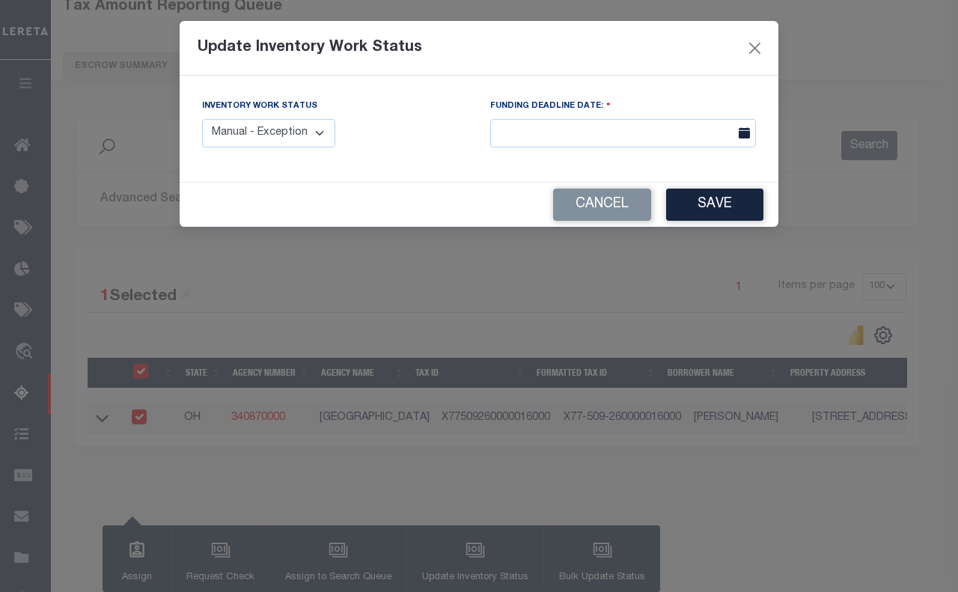
click at [247, 117] on div "Inventory Work Status Manual - Exception Pended - Awaiting Search Late Add Exce…" at bounding box center [268, 122] width 133 height 49
click at [253, 139] on select "Manual - Exception Pended - Awaiting Search Late Add Exception Completed" at bounding box center [268, 133] width 133 height 29
select select "4"
click at [202, 119] on select "Manual - Exception Pended - Awaiting Search Late Add Exception Completed" at bounding box center [268, 133] width 133 height 29
click at [715, 214] on button "Save" at bounding box center [714, 205] width 97 height 32
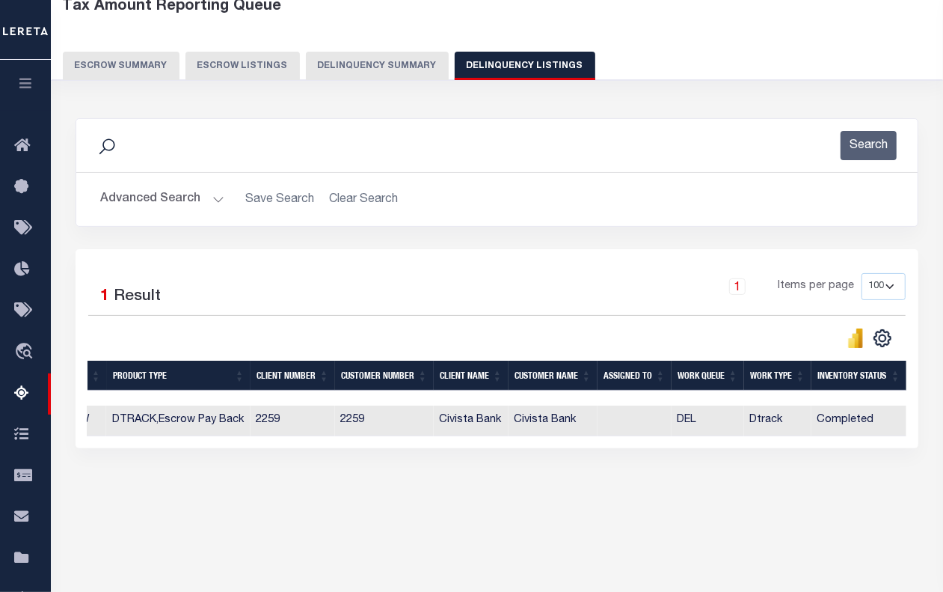
scroll to position [0, 0]
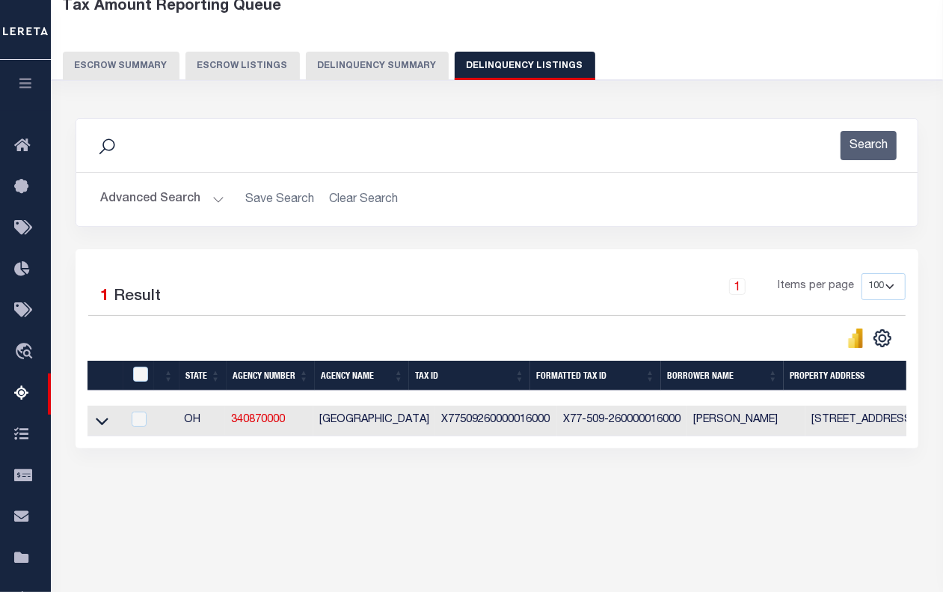
click at [168, 204] on button "Advanced Search" at bounding box center [162, 199] width 124 height 29
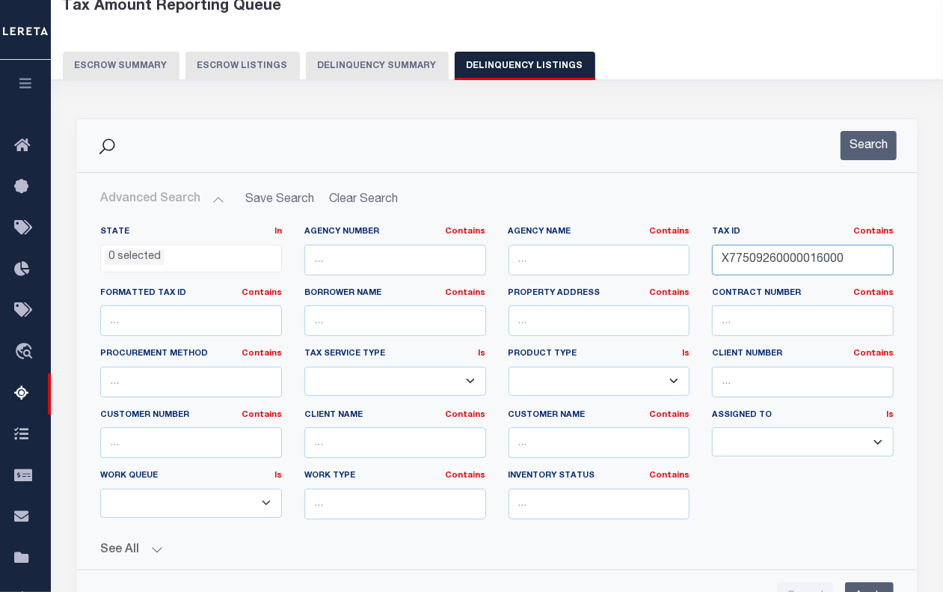
click at [784, 263] on input "X77509260000016000" at bounding box center [803, 260] width 182 height 31
paste input "340000001"
type input "X77509340000001000"
click at [865, 148] on button "Search" at bounding box center [869, 145] width 56 height 29
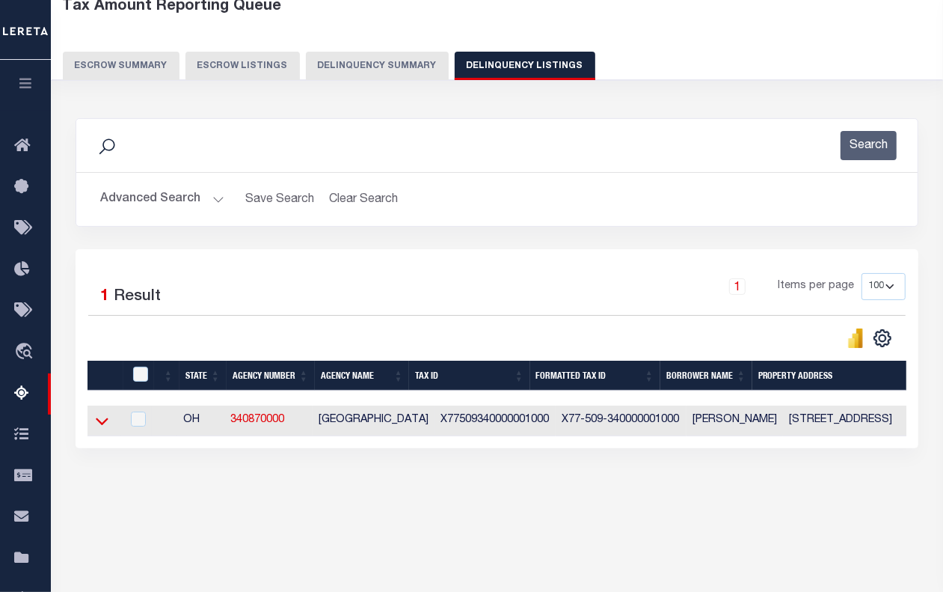
click at [105, 423] on icon at bounding box center [102, 421] width 13 height 16
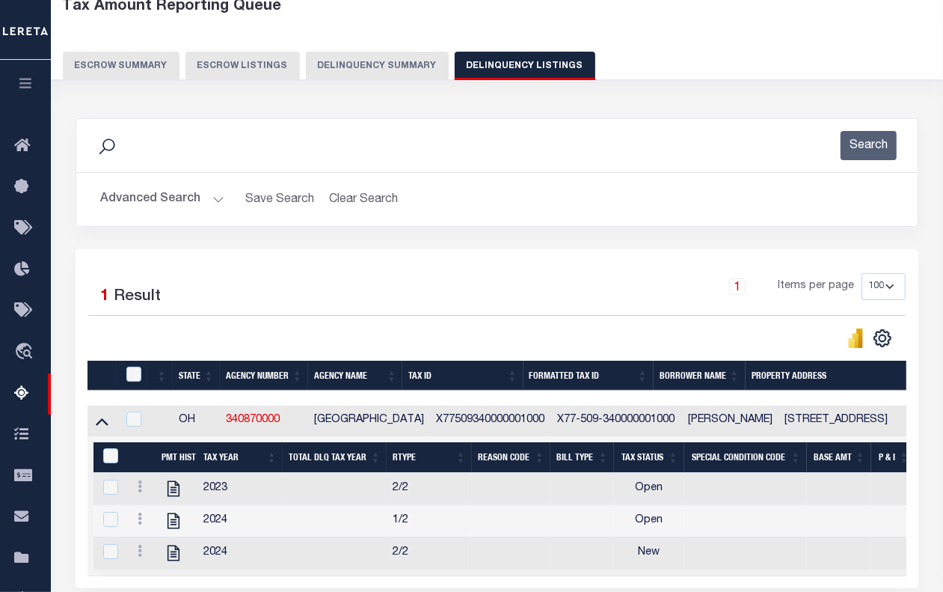
scroll to position [234, 0]
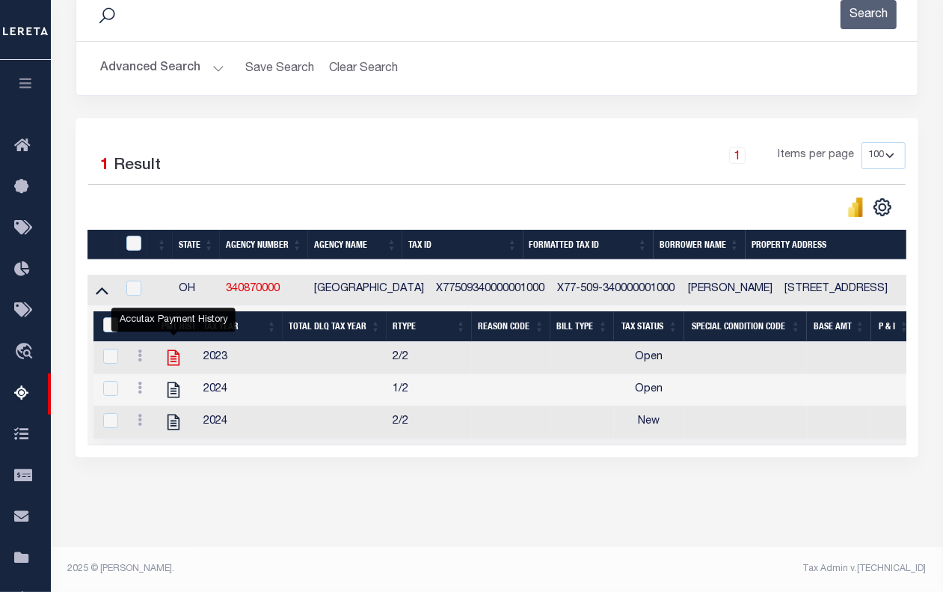
click at [176, 348] on icon "" at bounding box center [173, 357] width 19 height 19
checkbox input "true"
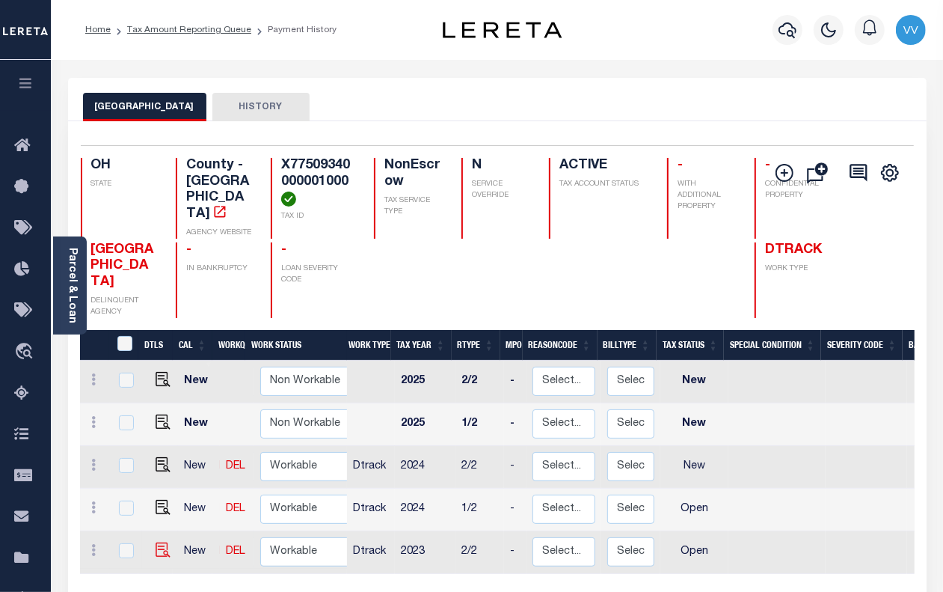
click at [167, 531] on td at bounding box center [160, 552] width 36 height 43
checkbox input "true"
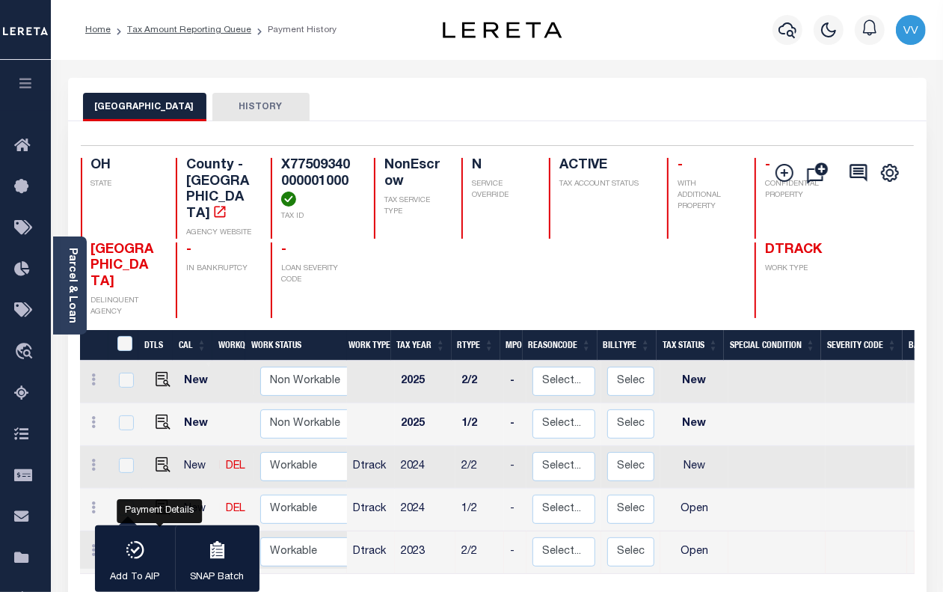
click at [162, 542] on img "" at bounding box center [163, 549] width 15 height 15
checkbox input "false"
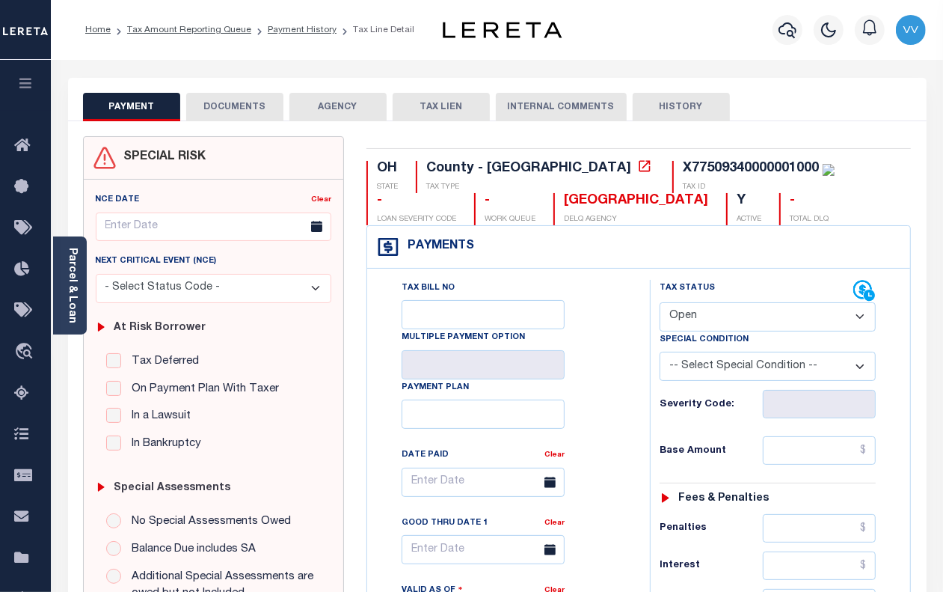
click at [708, 316] on select "- Select Status Code - Open Due/Unpaid Paid Incomplete No Tax Due Internal Refu…" at bounding box center [768, 316] width 216 height 29
select select "PYD"
click at [660, 304] on select "- Select Status Code - Open Due/Unpaid Paid Incomplete No Tax Due Internal Refu…" at bounding box center [768, 316] width 216 height 29
type input "[DATE]"
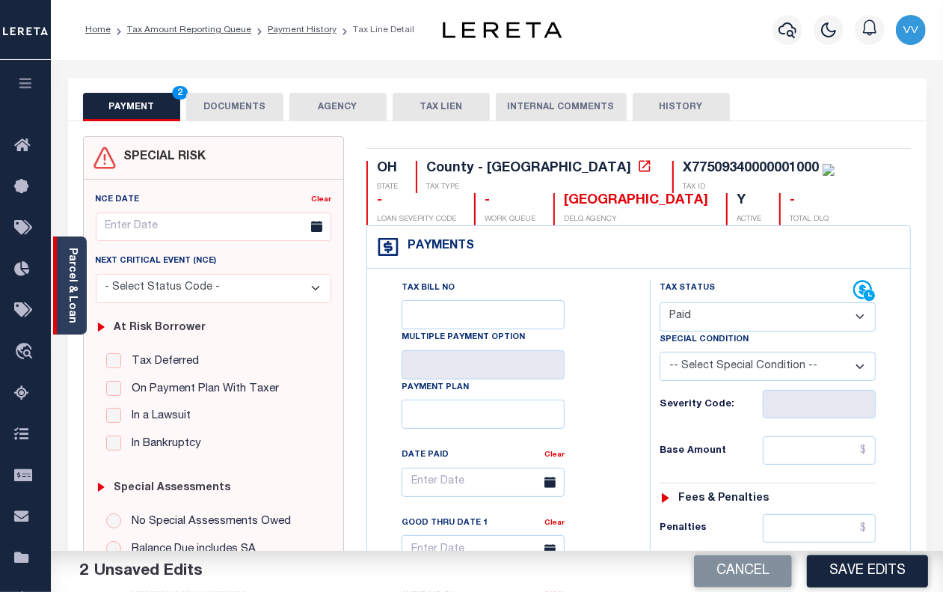
click at [67, 267] on link "Parcel & Loan" at bounding box center [72, 286] width 10 height 76
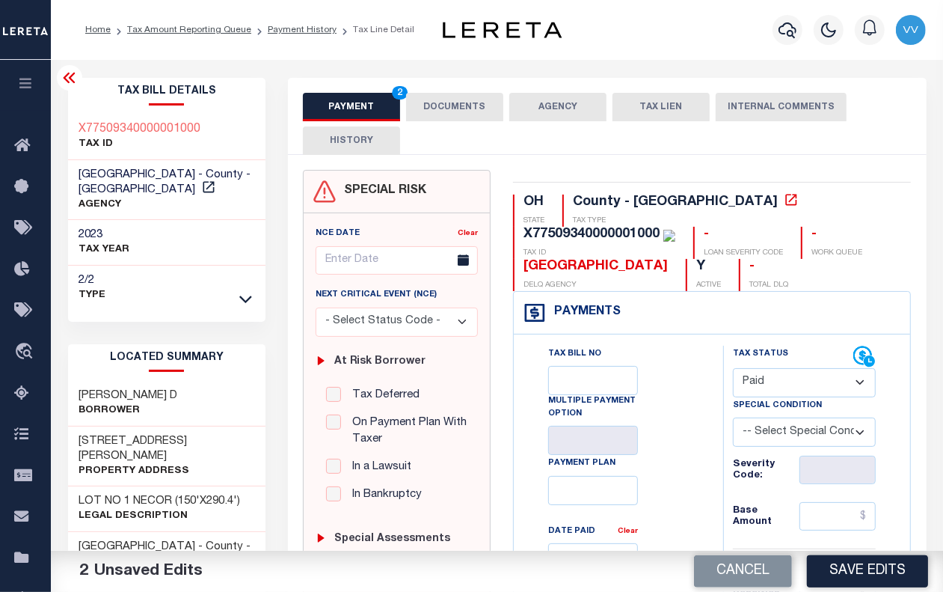
click at [72, 83] on icon at bounding box center [69, 78] width 12 height 10
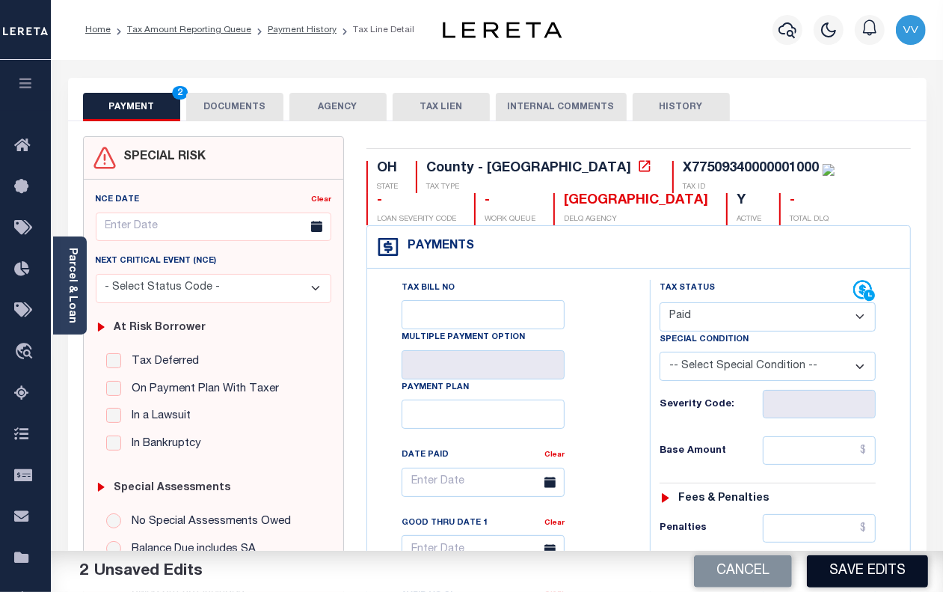
click at [858, 580] on button "Save Edits" at bounding box center [867, 571] width 121 height 32
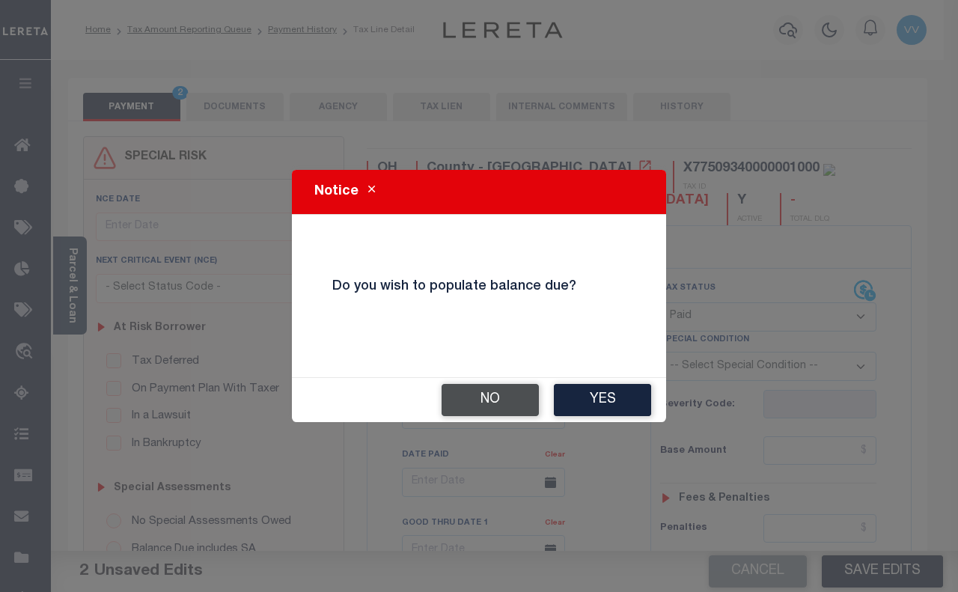
click at [479, 397] on button "No" at bounding box center [489, 400] width 97 height 32
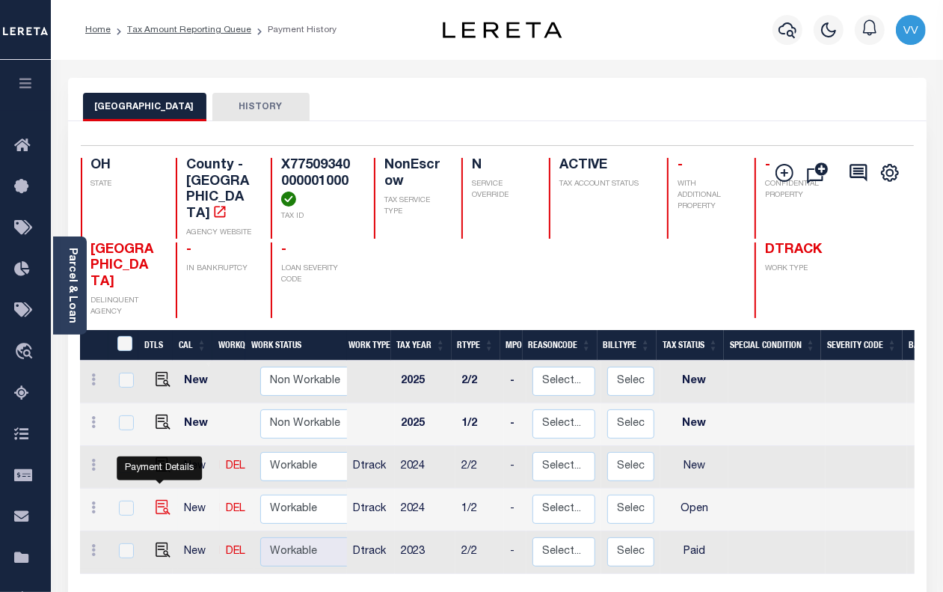
click at [159, 500] on img "" at bounding box center [163, 507] width 15 height 15
checkbox input "true"
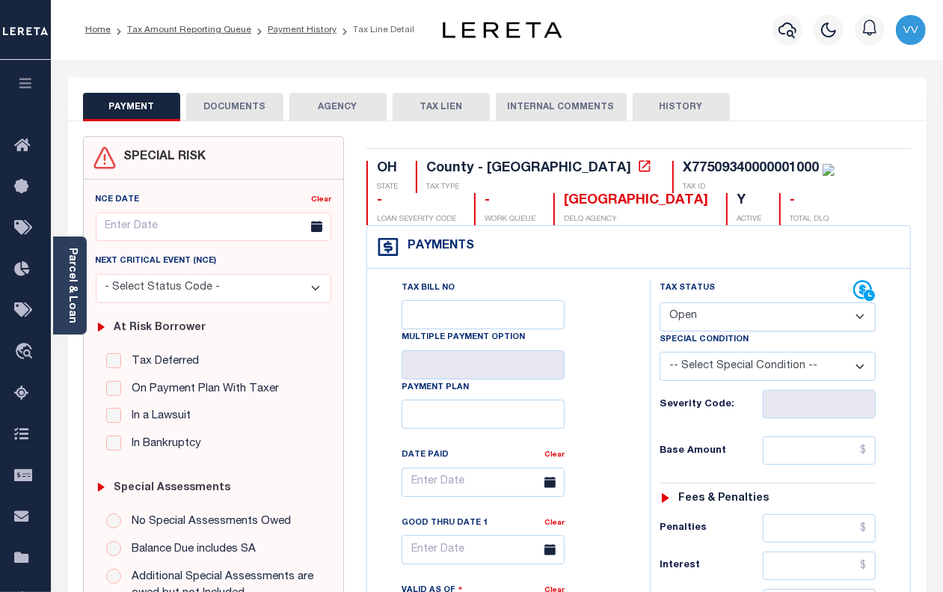
click at [709, 315] on select "- Select Status Code - Open Due/Unpaid Paid Incomplete No Tax Due Internal Refu…" at bounding box center [768, 316] width 216 height 29
select select "PYD"
click at [660, 304] on select "- Select Status Code - Open Due/Unpaid Paid Incomplete No Tax Due Internal Refu…" at bounding box center [768, 316] width 216 height 29
type input "[DATE]"
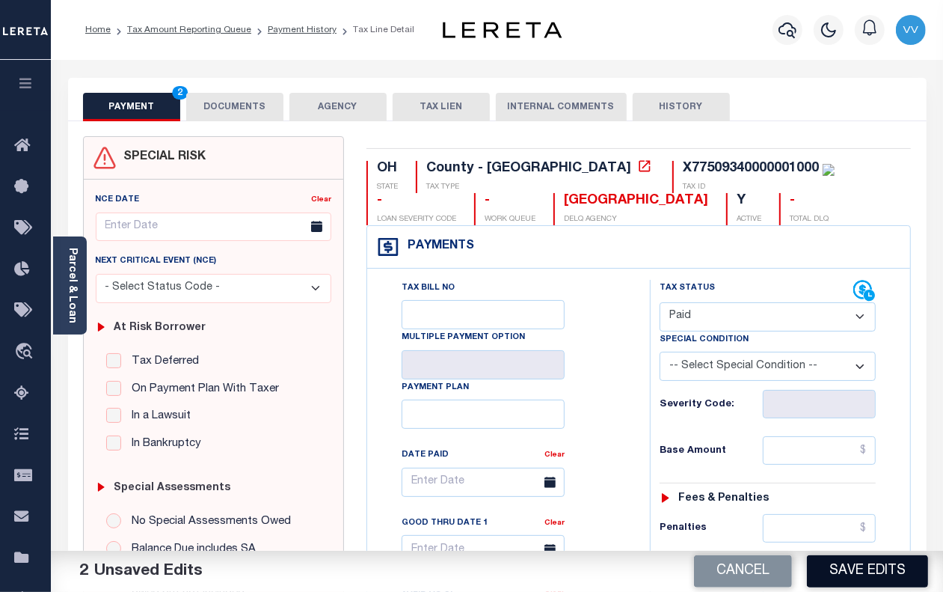
click at [880, 574] on button "Save Edits" at bounding box center [867, 571] width 121 height 32
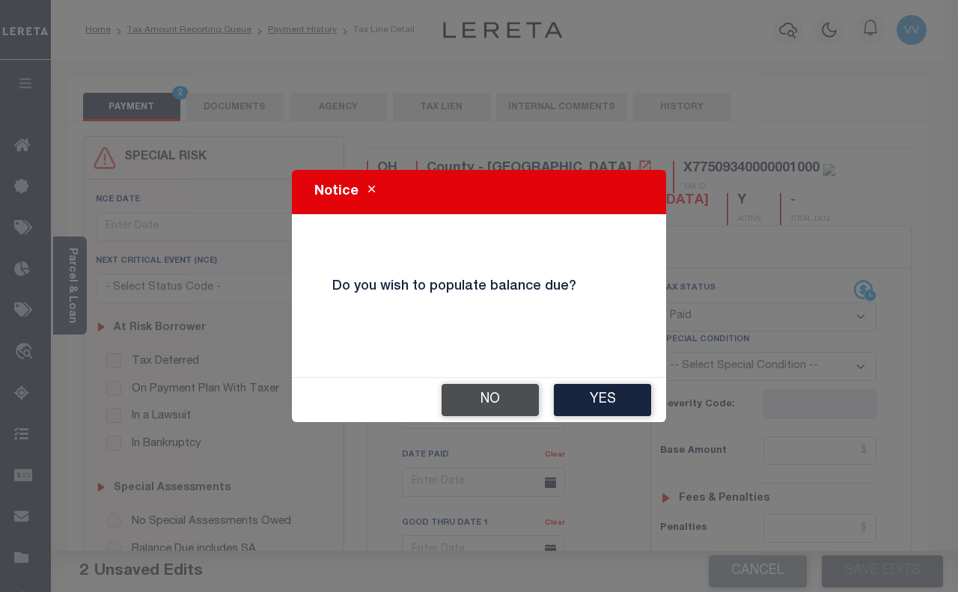
click at [513, 400] on button "No" at bounding box center [489, 400] width 97 height 32
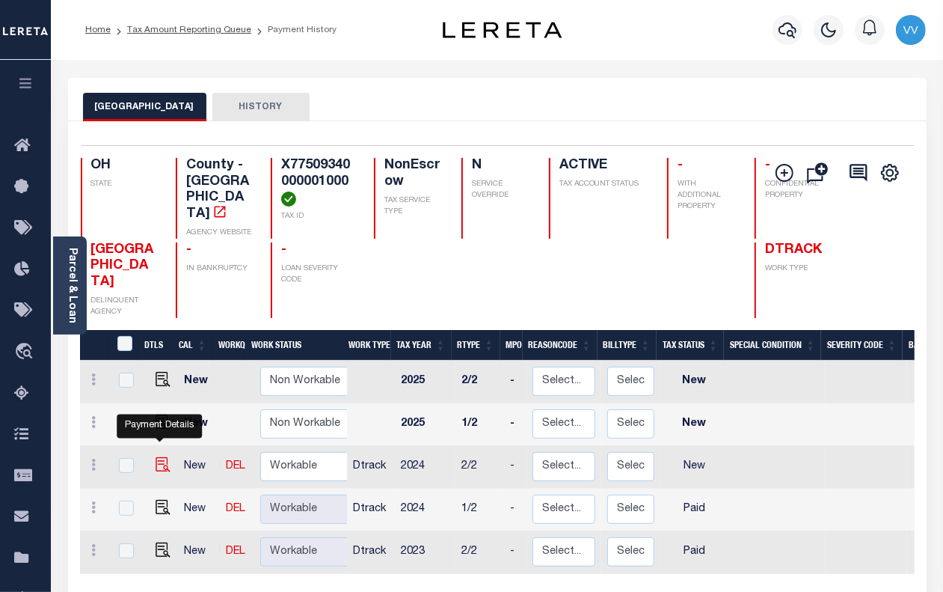
click at [157, 457] on img "" at bounding box center [163, 464] width 15 height 15
checkbox input "true"
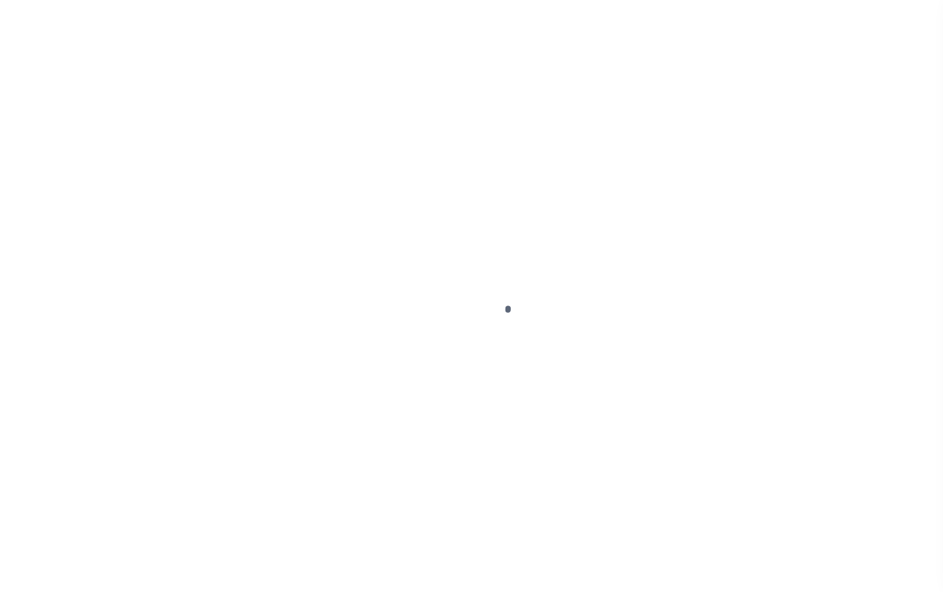
select select "NW2"
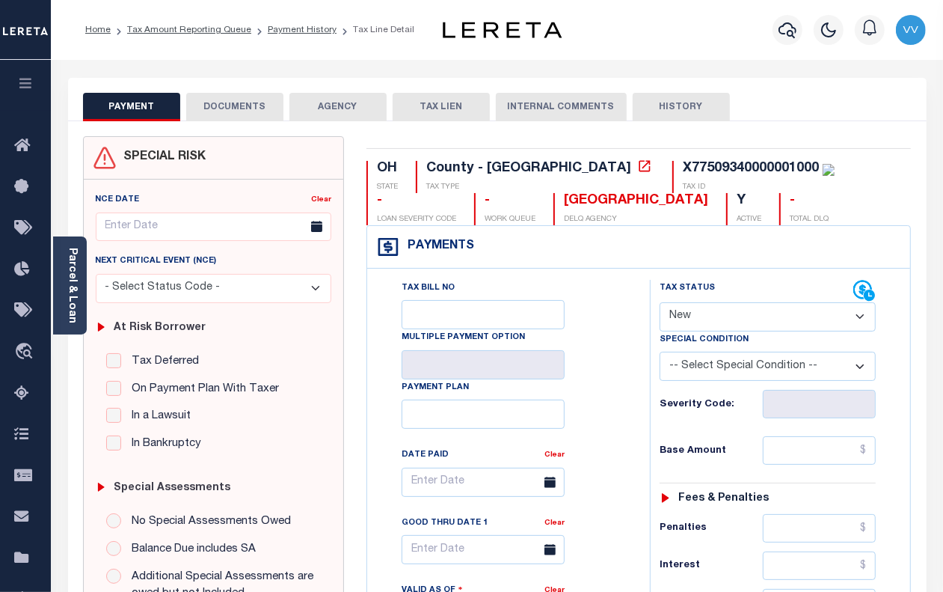
click at [229, 110] on button "DOCUMENTS" at bounding box center [234, 107] width 97 height 28
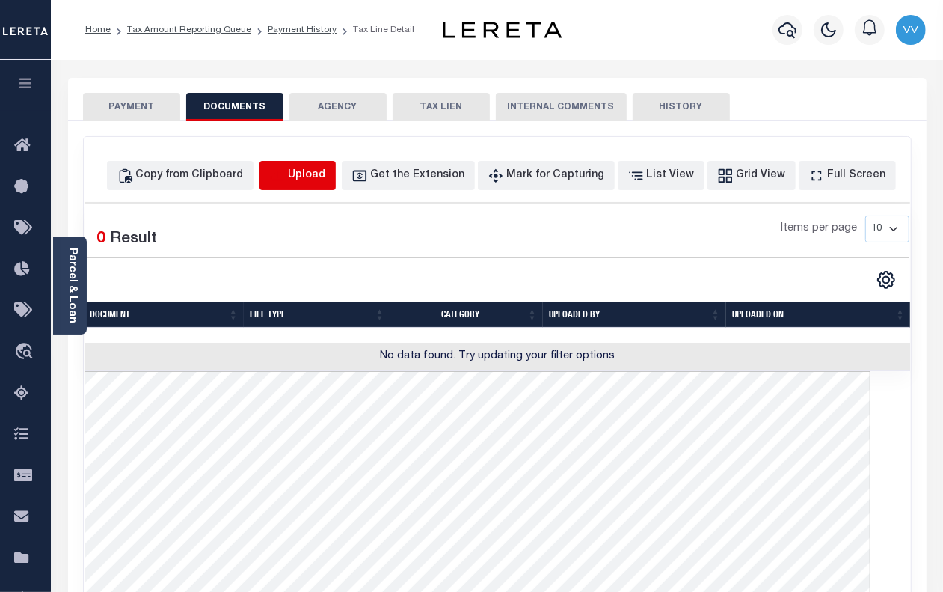
click at [286, 174] on icon "button" at bounding box center [277, 176] width 16 height 16
select select "POP"
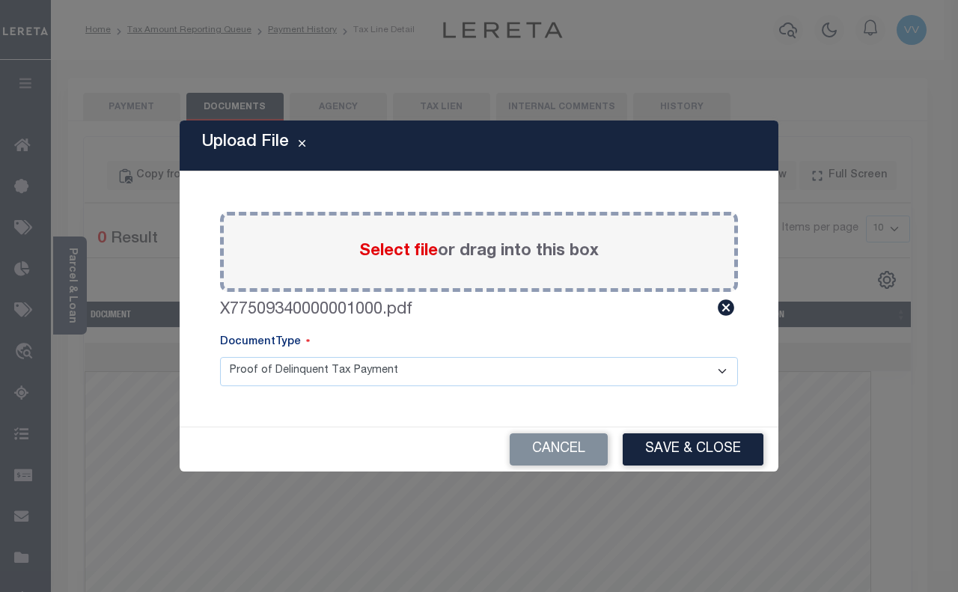
click at [690, 453] on button "Save & Close" at bounding box center [693, 449] width 141 height 32
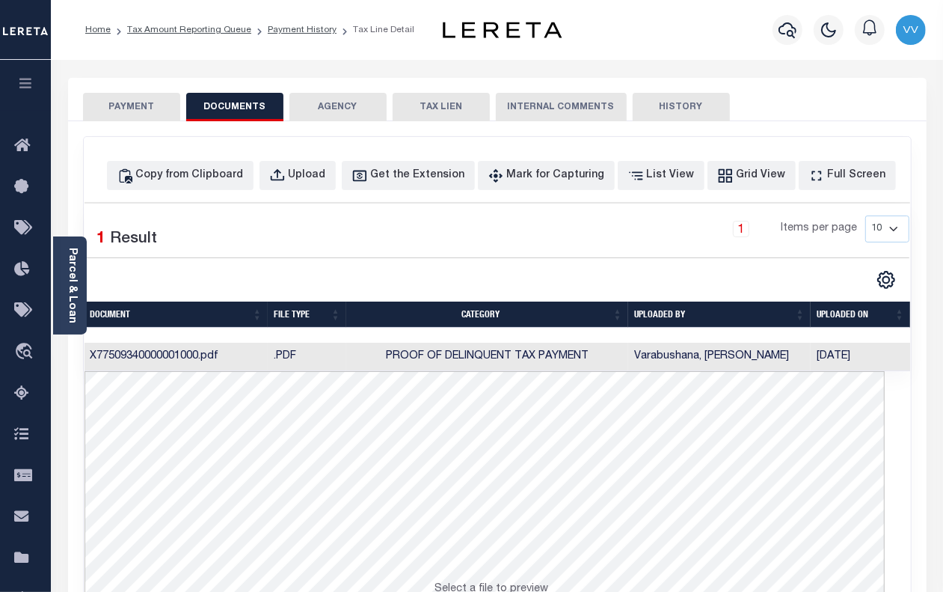
click at [138, 116] on button "PAYMENT" at bounding box center [131, 107] width 97 height 28
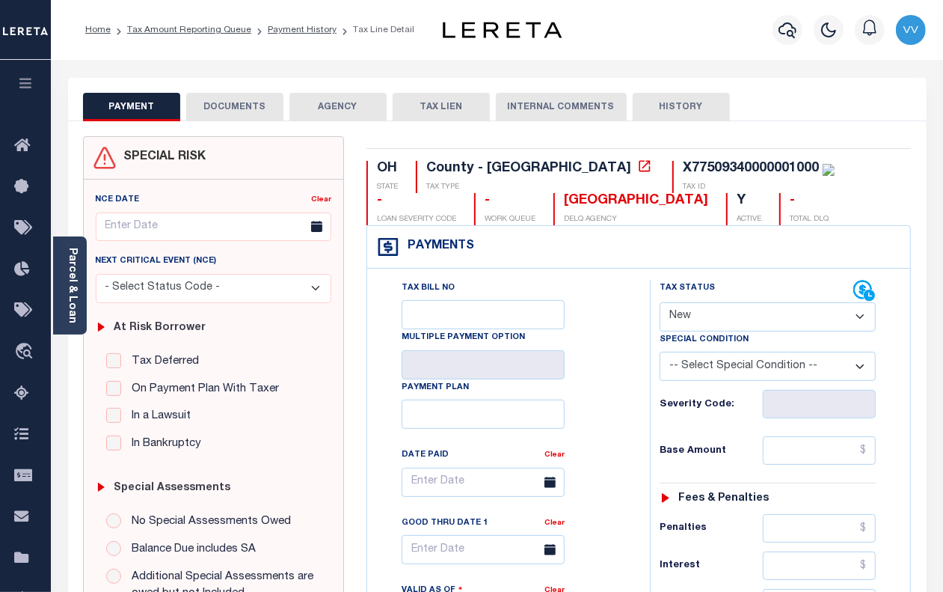
click at [734, 320] on select "- Select Status Code - Open Due/Unpaid Paid Incomplete No Tax Due Internal Refu…" at bounding box center [768, 316] width 216 height 29
select select "PYD"
click at [660, 304] on select "- Select Status Code - Open Due/Unpaid Paid Incomplete No Tax Due Internal Refu…" at bounding box center [768, 316] width 216 height 29
type input "[DATE]"
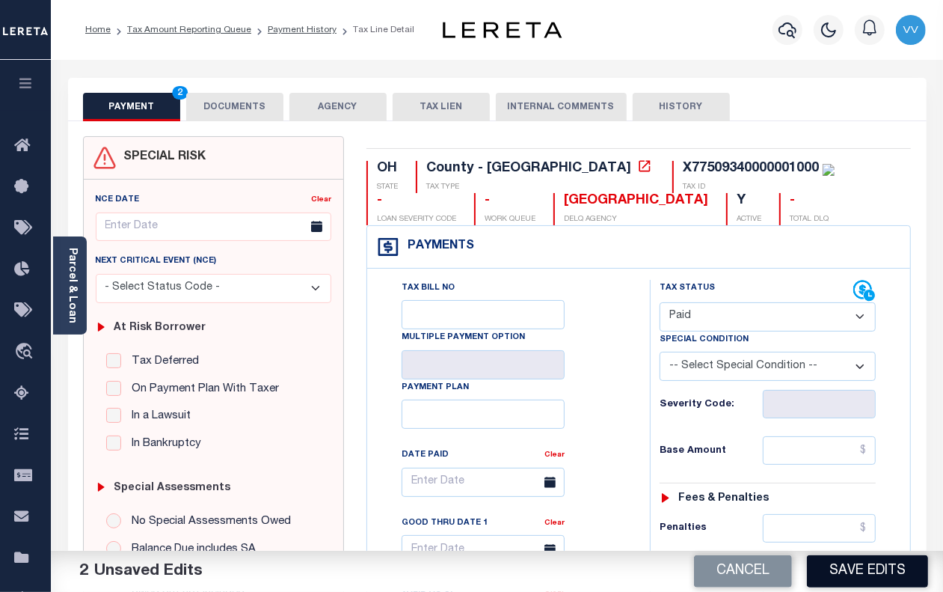
click at [887, 563] on button "Save Edits" at bounding box center [867, 571] width 121 height 32
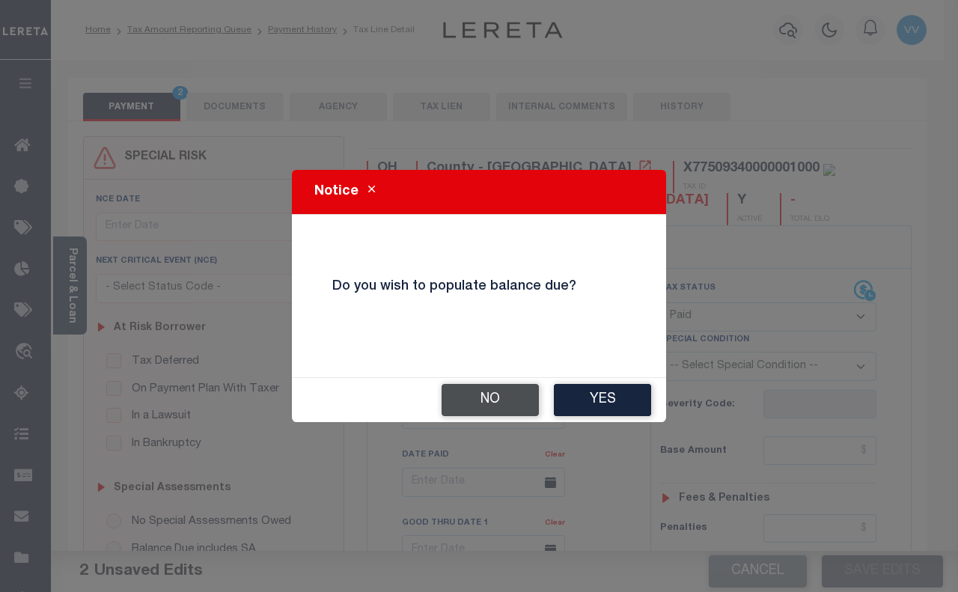
click at [518, 395] on button "No" at bounding box center [489, 400] width 97 height 32
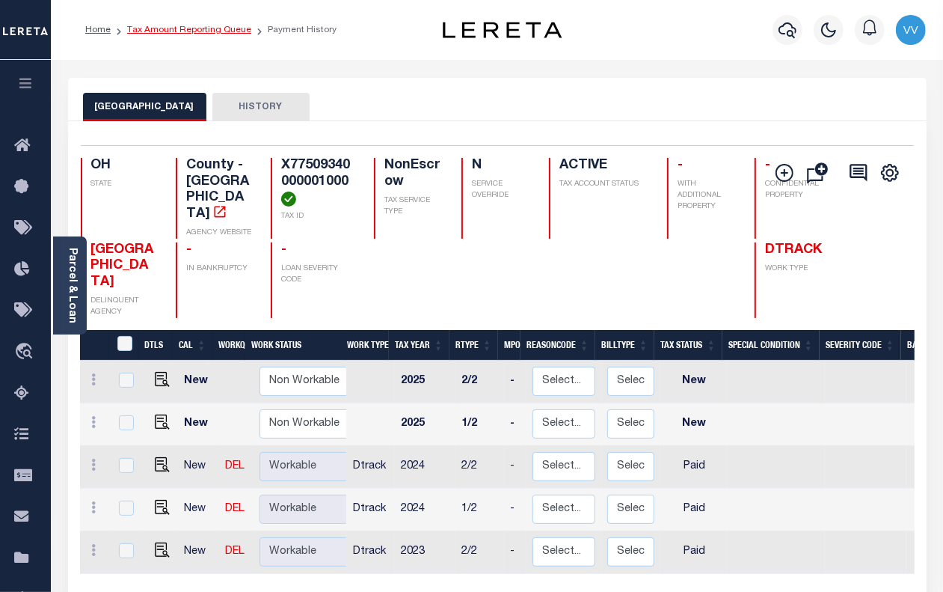
click at [239, 28] on link "Tax Amount Reporting Queue" at bounding box center [189, 29] width 124 height 9
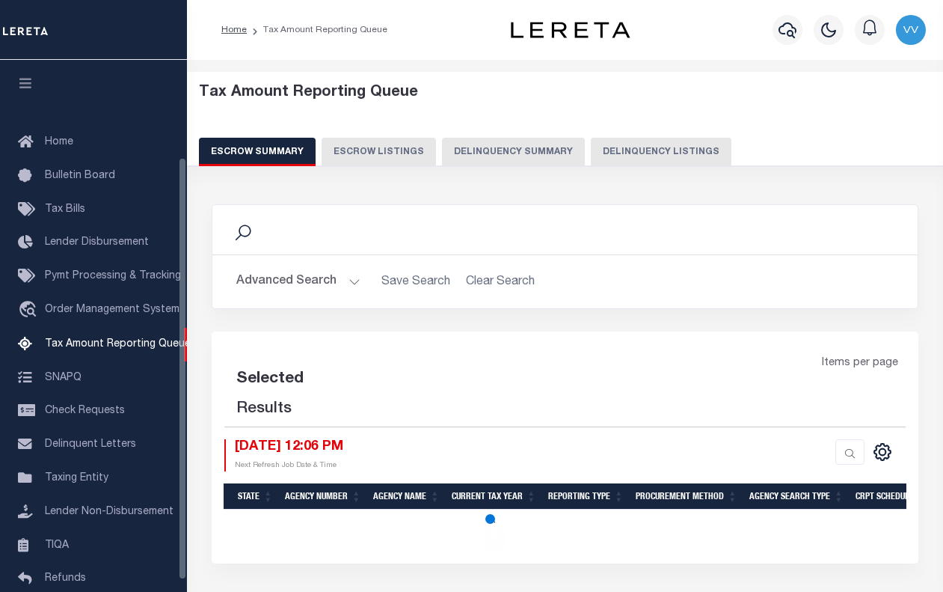
select select "100"
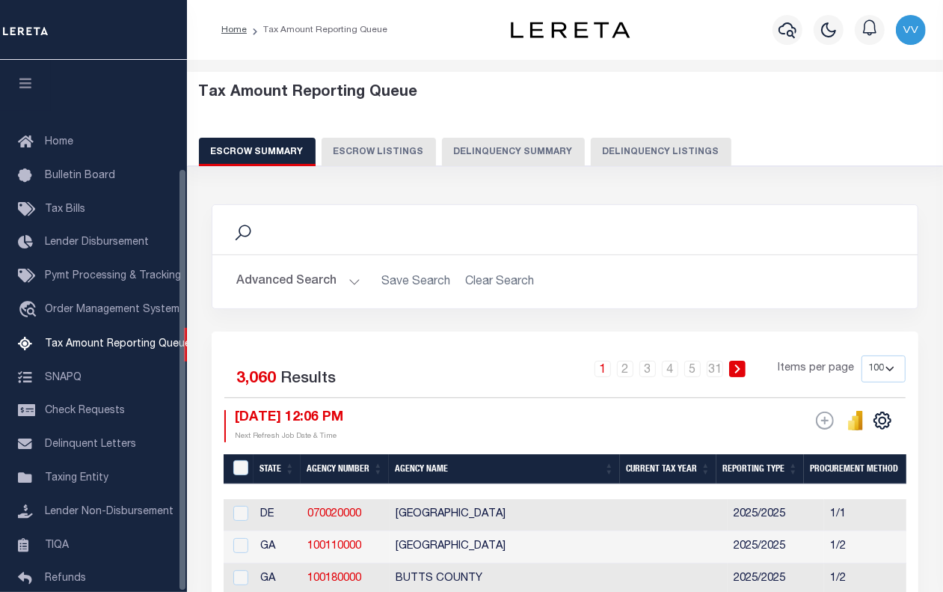
scroll to position [136, 0]
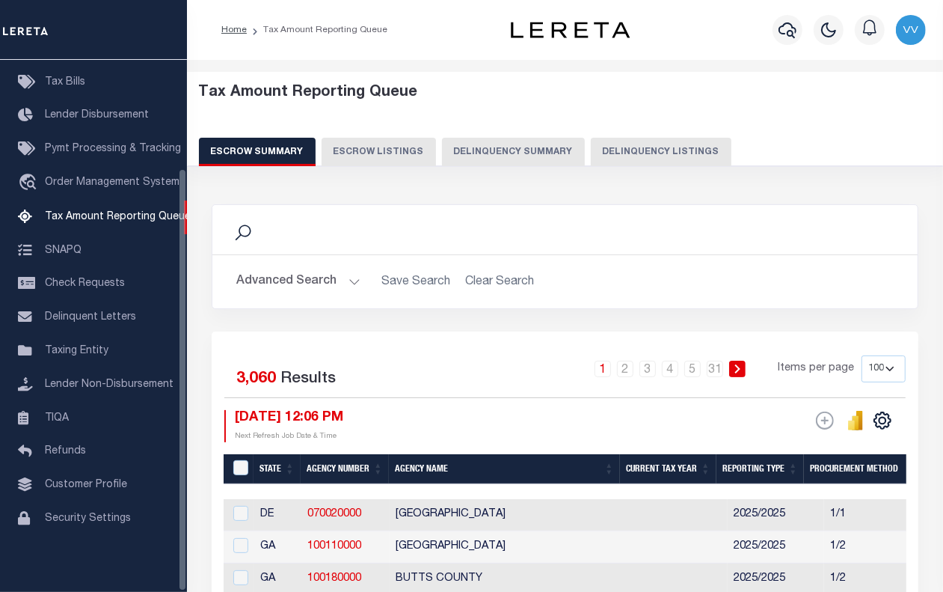
click at [673, 153] on button "Delinquency Listings" at bounding box center [661, 152] width 141 height 28
select select "100"
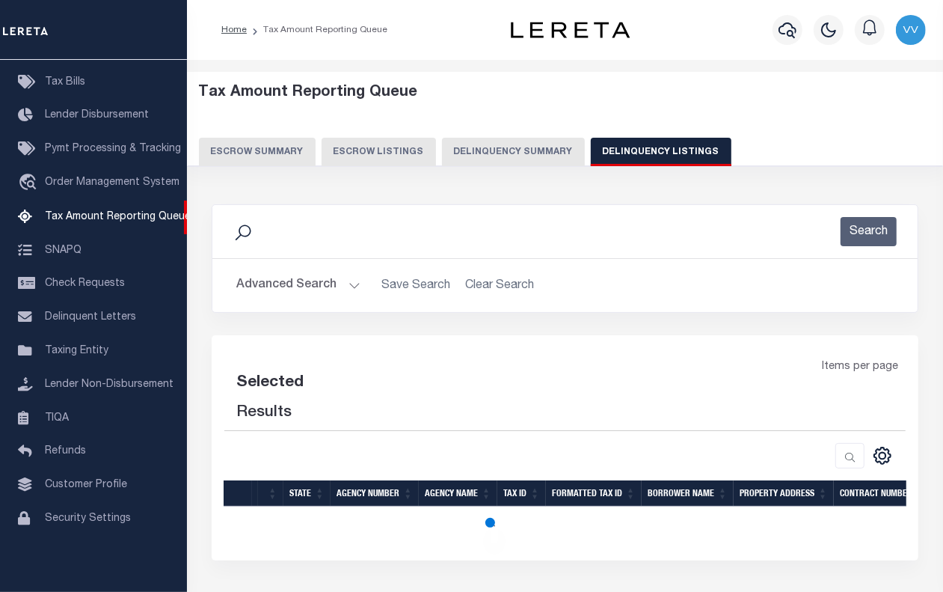
select select "100"
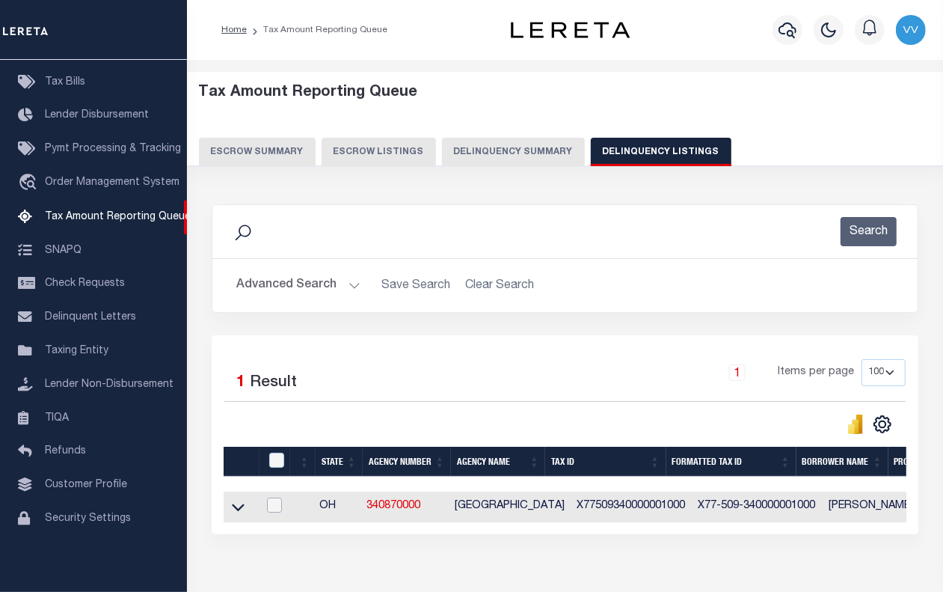
click at [274, 510] on input "checkbox" at bounding box center [274, 505] width 15 height 15
checkbox input "true"
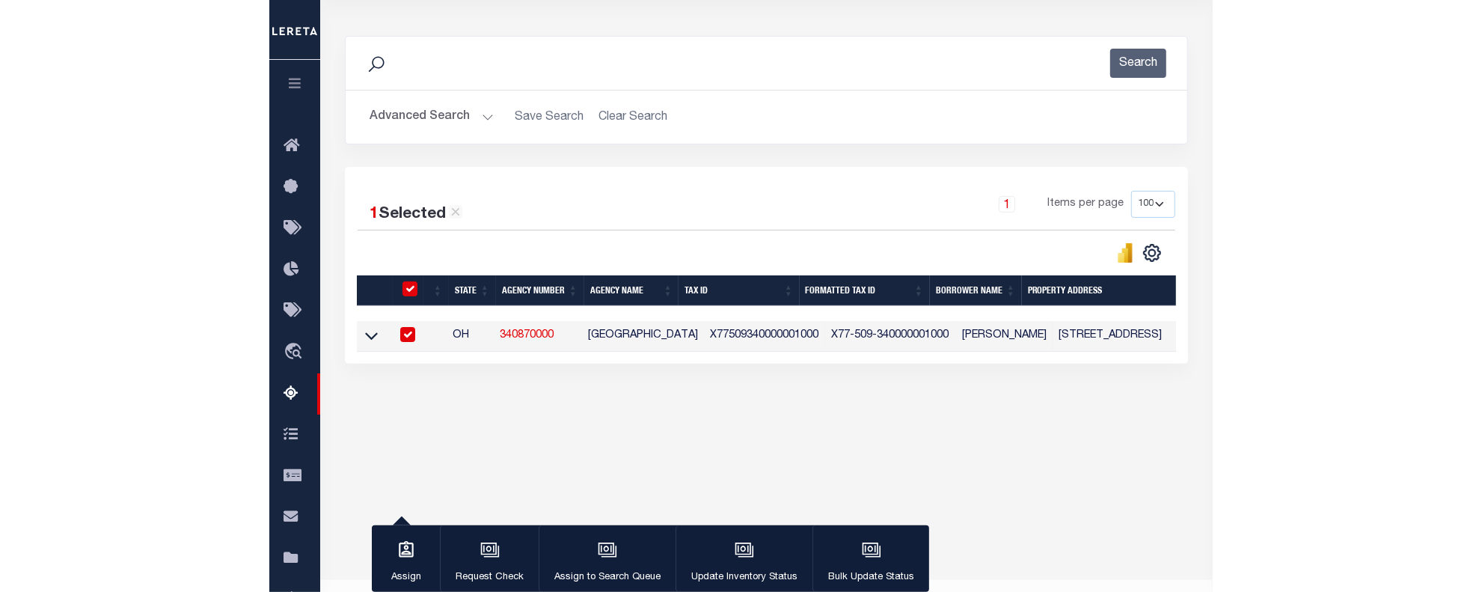
scroll to position [187, 0]
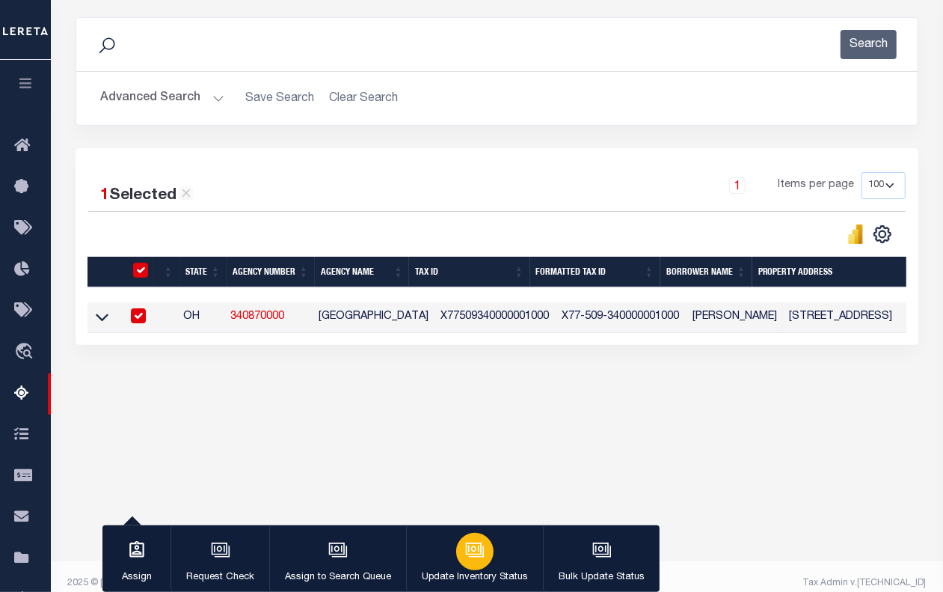
click at [465, 559] on icon "button" at bounding box center [474, 549] width 19 height 19
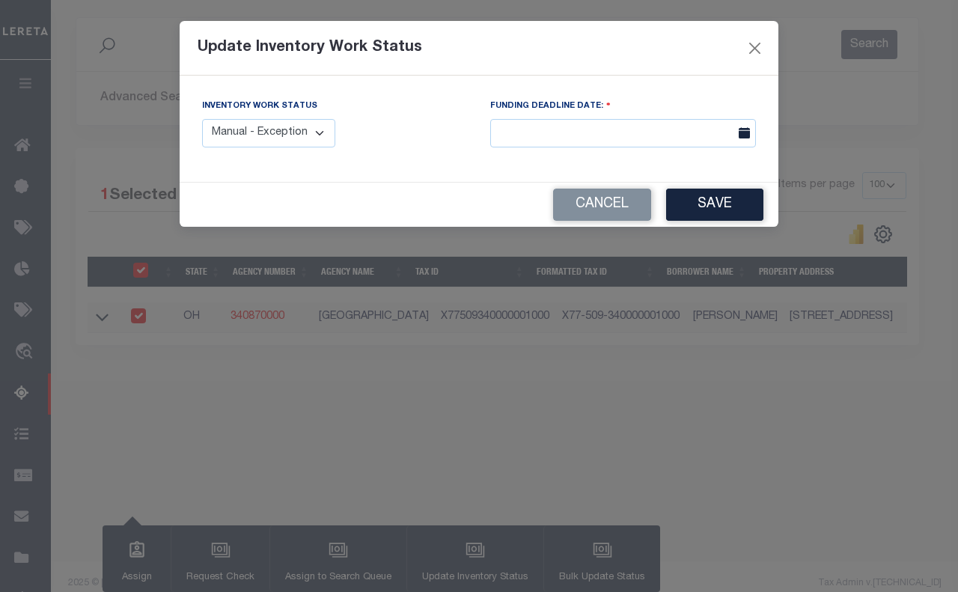
click at [300, 135] on select "Manual - Exception Pended - Awaiting Search Late Add Exception Completed" at bounding box center [268, 133] width 133 height 29
select select "4"
click at [202, 119] on select "Manual - Exception Pended - Awaiting Search Late Add Exception Completed" at bounding box center [268, 133] width 133 height 29
click at [735, 204] on button "Save" at bounding box center [714, 205] width 97 height 32
